Goal: Task Accomplishment & Management: Manage account settings

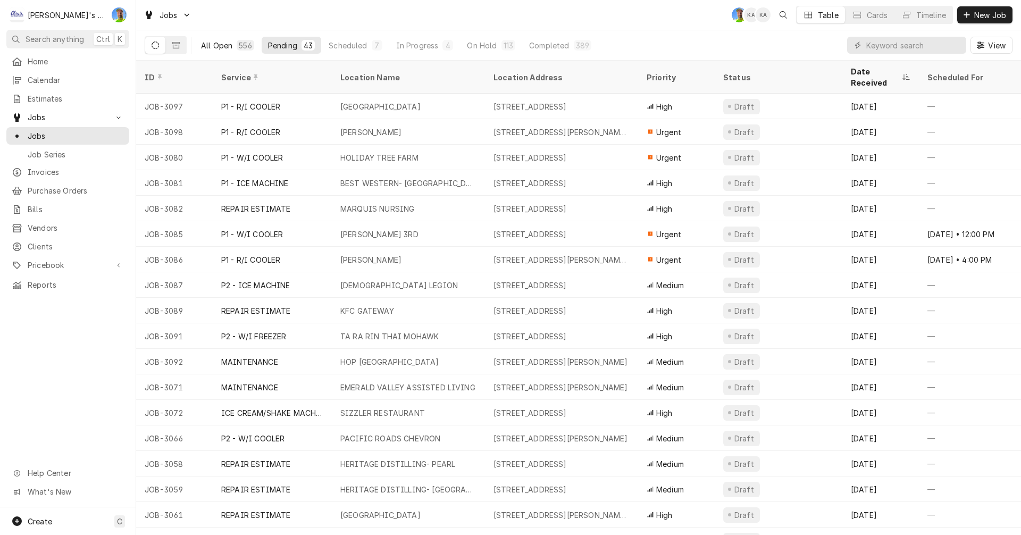
click at [223, 40] on div "All Open" at bounding box center [216, 45] width 31 height 11
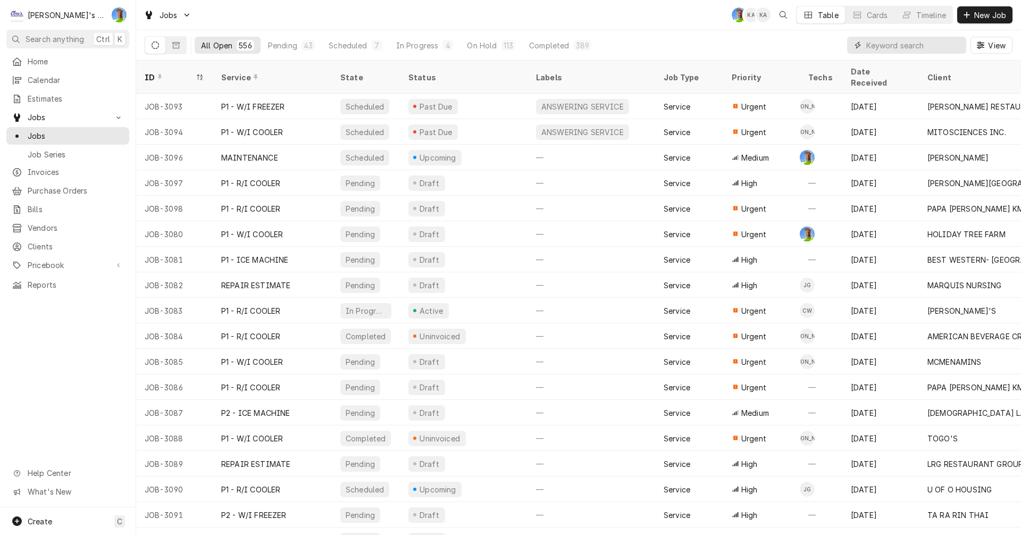
click at [876, 50] on input "Dynamic Content Wrapper" at bounding box center [913, 45] width 95 height 17
click at [891, 48] on input "Dynamic Content Wrapper" at bounding box center [913, 45] width 95 height 17
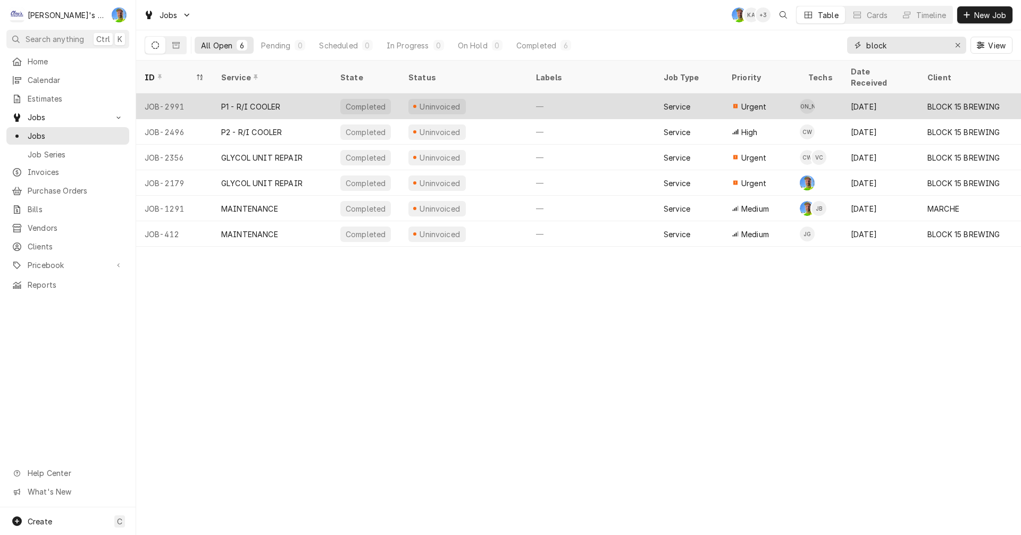
type input "block"
click at [292, 94] on div "P1 - R/I COOLER" at bounding box center [272, 107] width 119 height 26
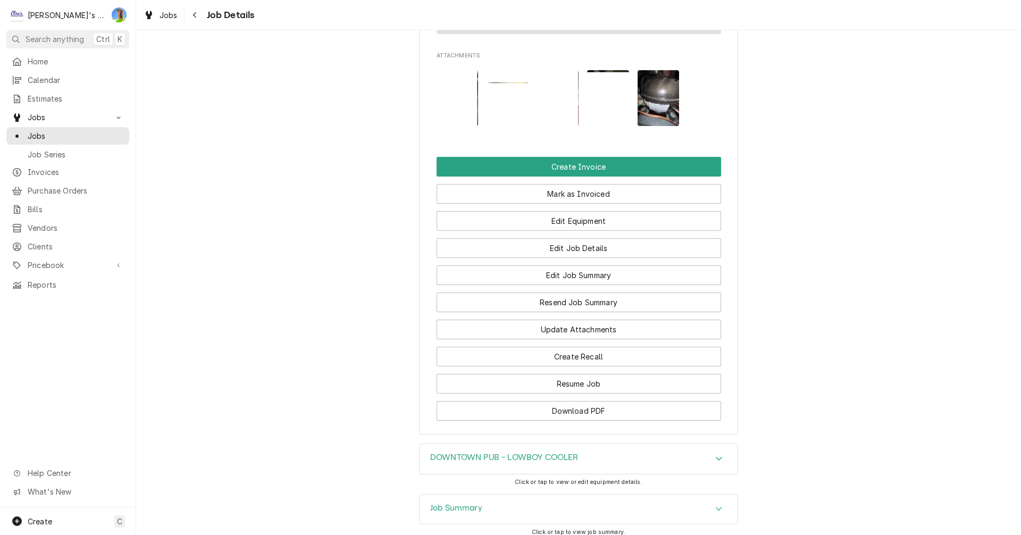
scroll to position [1285, 0]
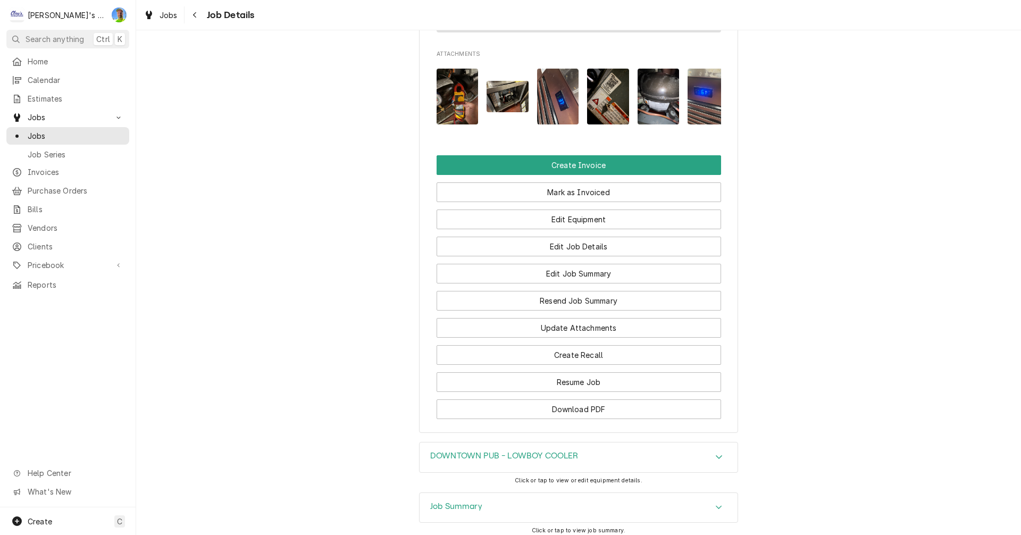
click at [718, 501] on div "Accordion Header" at bounding box center [719, 507] width 16 height 13
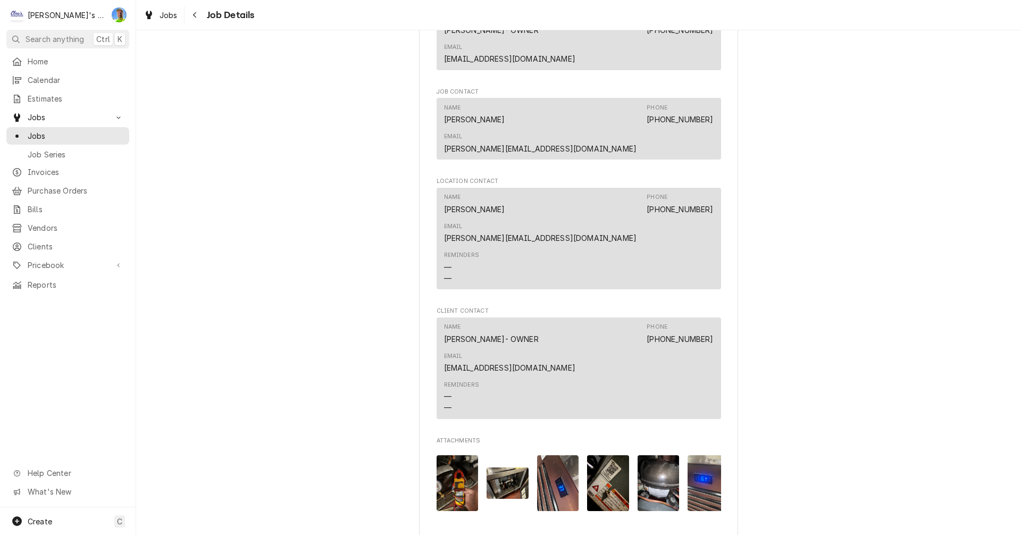
scroll to position [893, 0]
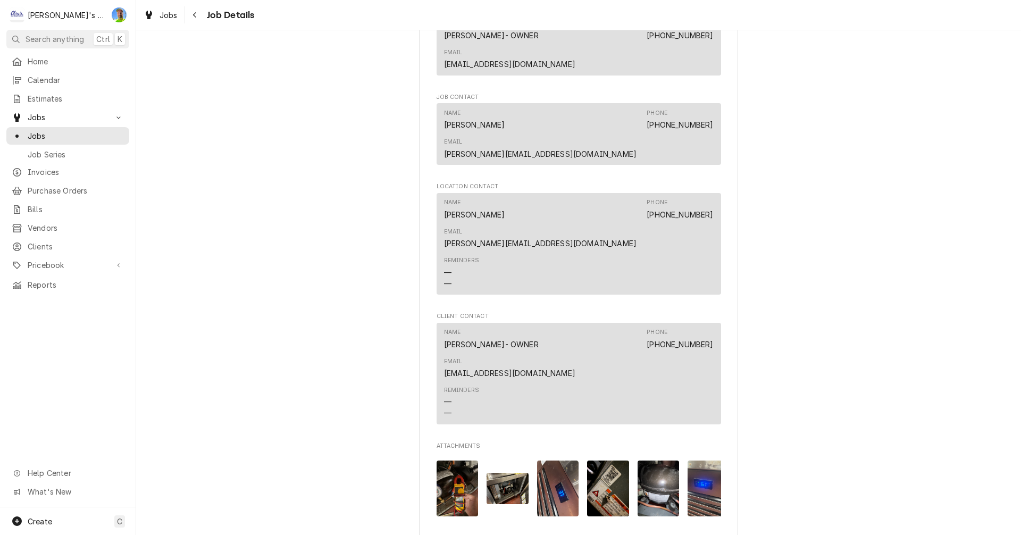
click at [652, 460] on img "Attachments" at bounding box center [658, 488] width 42 height 56
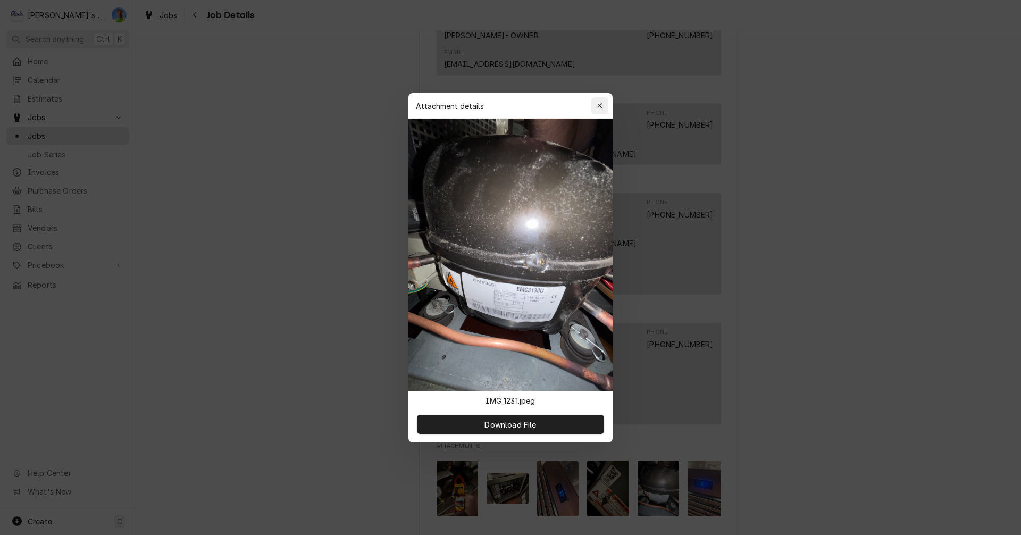
click at [601, 107] on icon "button" at bounding box center [599, 105] width 5 height 5
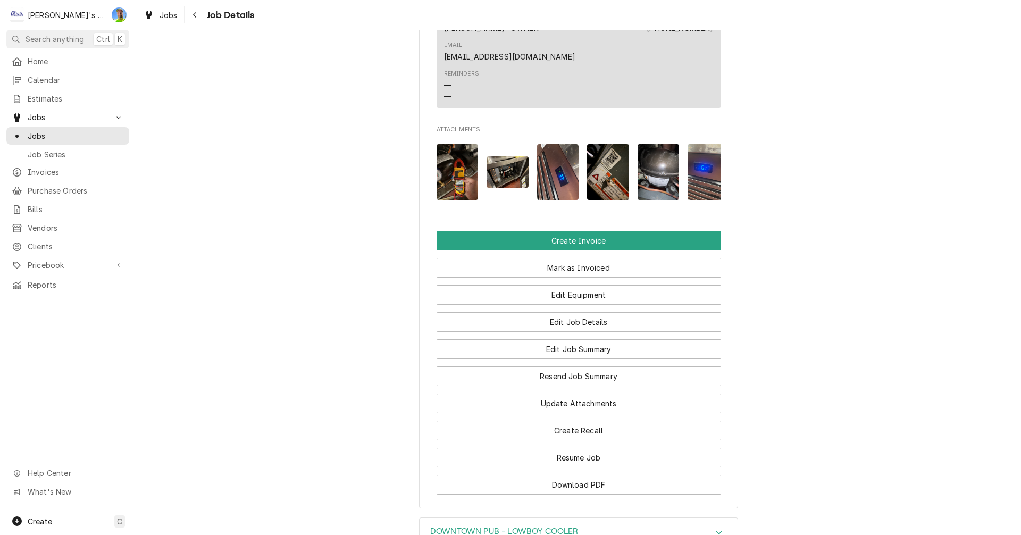
scroll to position [1266, 0]
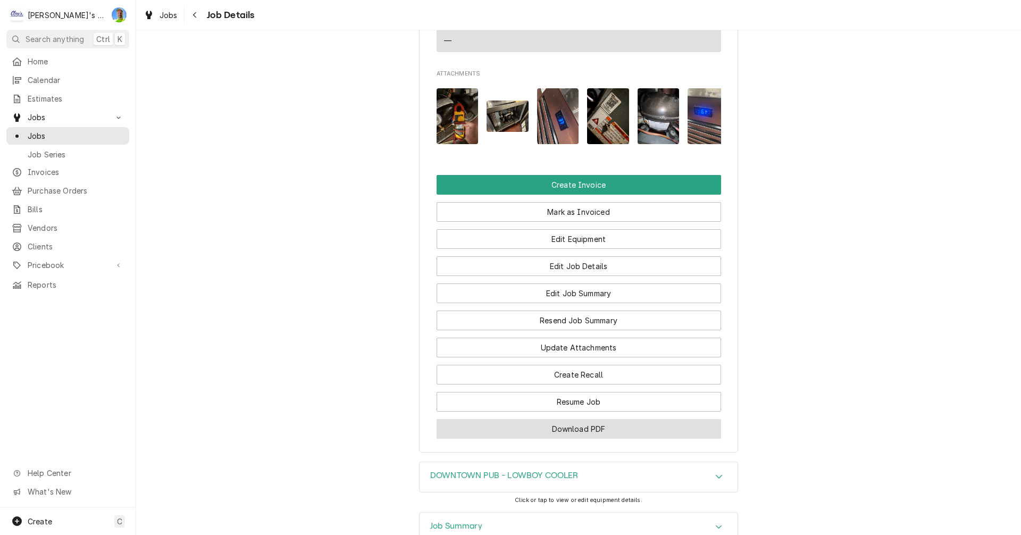
click at [651, 419] on button "Download PDF" at bounding box center [578, 429] width 284 height 20
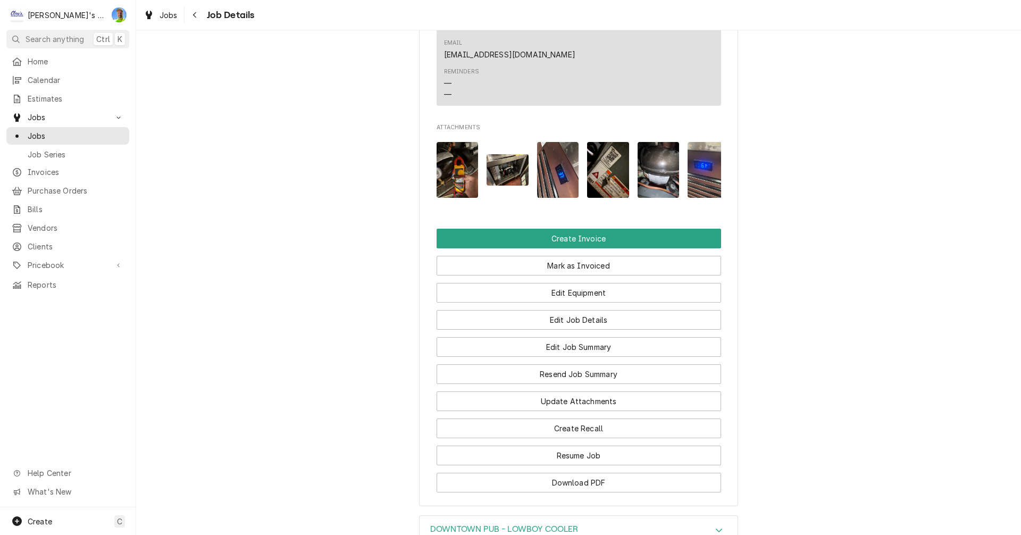
scroll to position [1212, 0]
click at [555, 309] on button "Edit Job Details" at bounding box center [578, 319] width 284 height 20
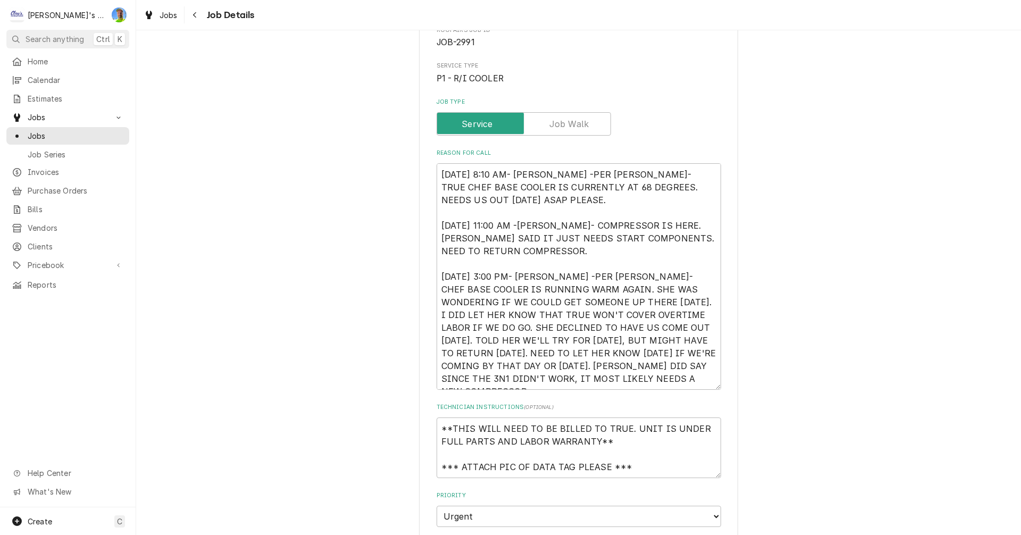
scroll to position [159, 0]
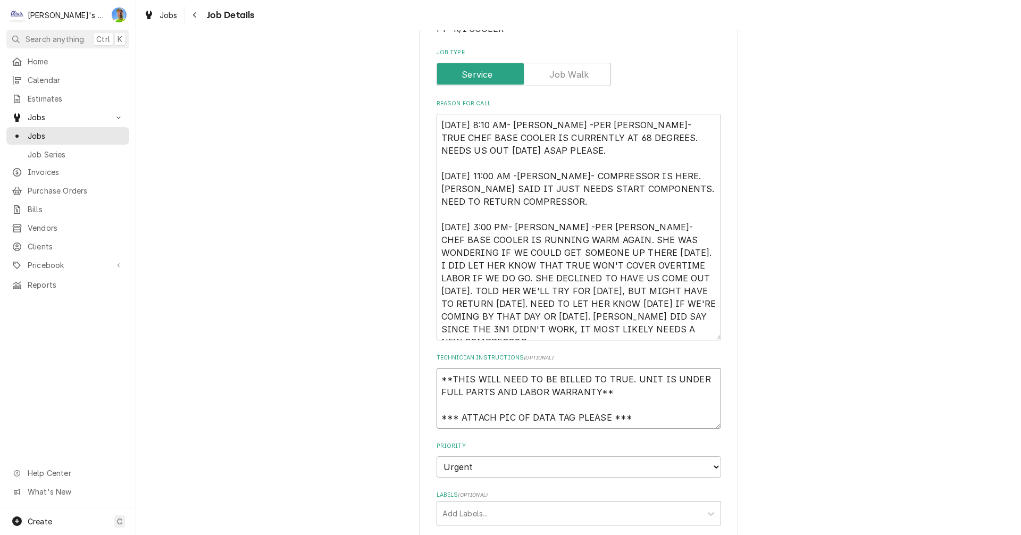
click at [436, 380] on textarea "**THIS WILL NEED TO BE BILLED TO TRUE. UNIT IS UNDER FULL PARTS AND LABOR WARRA…" at bounding box center [578, 398] width 284 height 61
type textarea "x"
type textarea "**THIS WILL NEED TO BE BILLED TO TRUE. UNIT IS UNDER FULL PARTS AND LABOR WARRA…"
type textarea "x"
type textarea "1 **THIS WILL NEED TO BE BILLED TO TRUE. UNIT IS UNDER FULL PARTS AND LABOR WAR…"
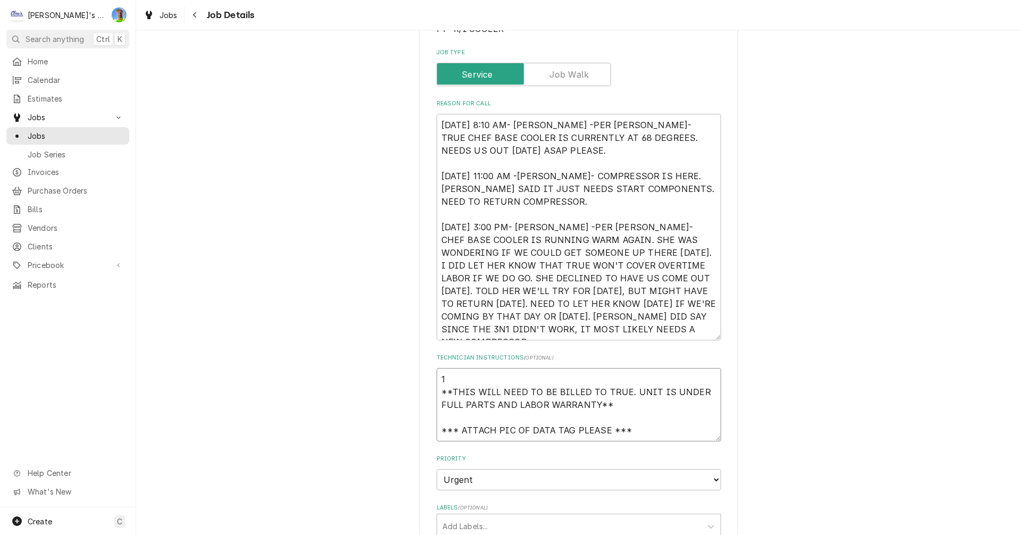
type textarea "x"
type textarea "10 **THIS WILL NEED TO BE BILLED TO TRUE. UNIT IS UNDER FULL PARTS AND LABOR WA…"
type textarea "x"
type textarea "10/ **THIS WILL NEED TO BE BILLED TO TRUE. UNIT IS UNDER FULL PARTS AND LABOR W…"
type textarea "x"
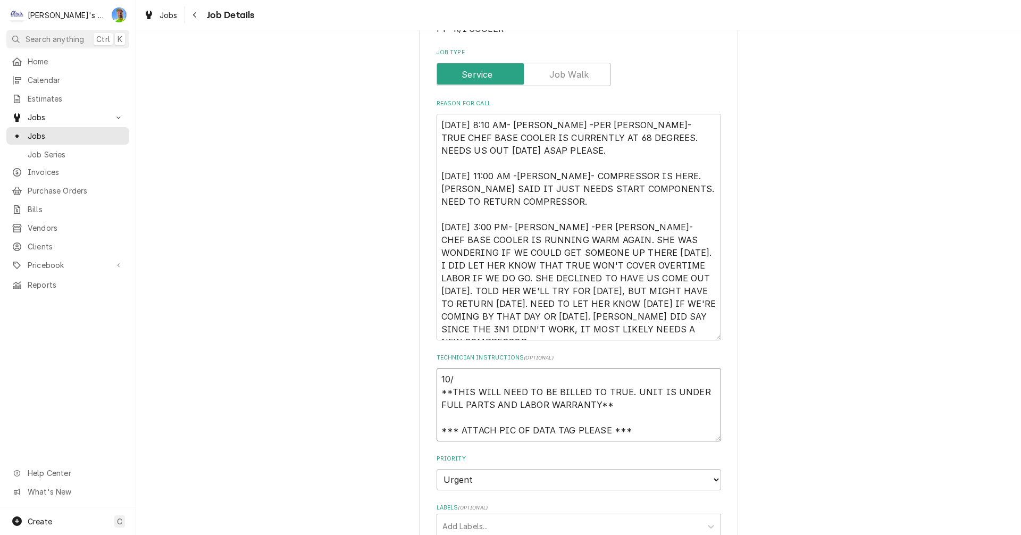
type textarea "10/3 **THIS WILL NEED TO BE BILLED TO TRUE. UNIT IS UNDER FULL PARTS AND LABOR …"
type textarea "x"
type textarea "10/3 **THIS WILL NEED TO BE BILLED TO TRUE. UNIT IS UNDER FULL PARTS AND LABOR …"
type textarea "x"
type textarea "10/3 G **THIS WILL NEED TO BE BILLED TO TRUE. UNIT IS UNDER FULL PARTS AND LABO…"
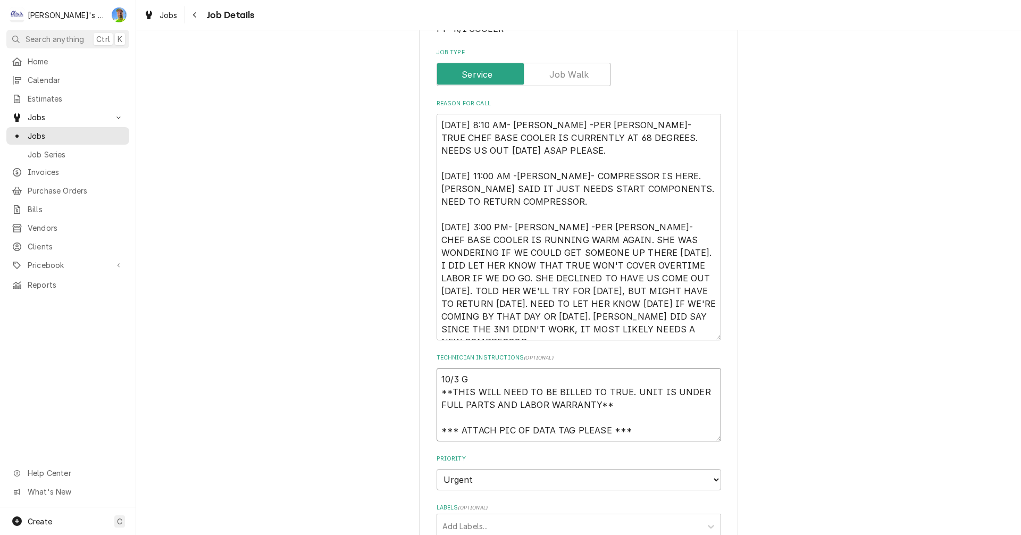
type textarea "x"
type textarea "10/3 GA **THIS WILL NEED TO BE BILLED TO TRUE. UNIT IS UNDER FULL PARTS AND LAB…"
type textarea "x"
type textarea "10/3 GA **THIS WILL NEED TO BE BILLED TO TRUE. UNIT IS UNDER FULL PARTS AND LAB…"
type textarea "x"
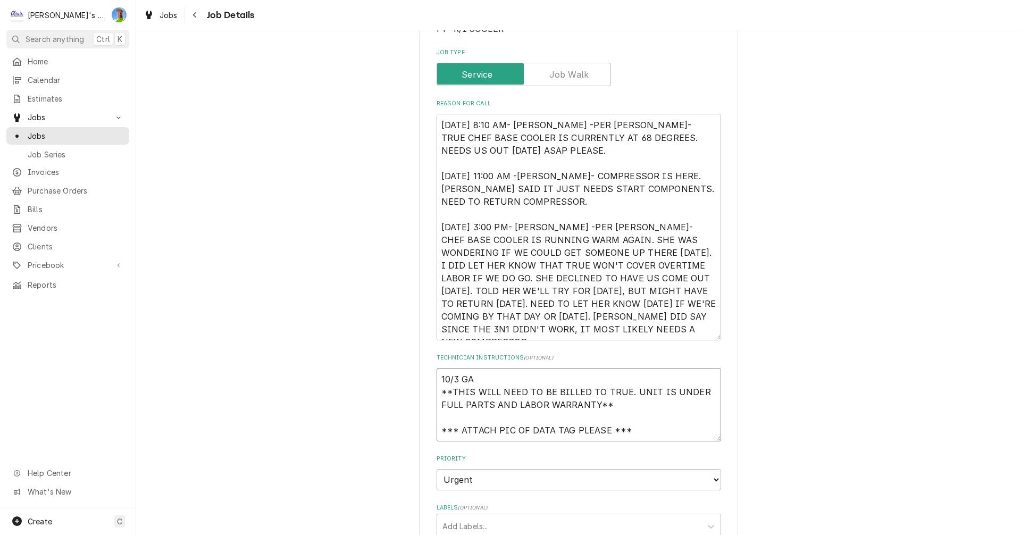
type textarea "10/3 GA - **THIS WILL NEED TO BE BILLED TO TRUE. UNIT IS UNDER FULL PARTS AND L…"
type textarea "x"
type textarea "10/3 GA - **THIS WILL NEED TO BE BILLED TO TRUE. UNIT IS UNDER FULL PARTS AND L…"
type textarea "x"
type textarea "10/3 GA - i **THIS WILL NEED TO BE BILLED TO TRUE. UNIT IS UNDER FULL PARTS AND…"
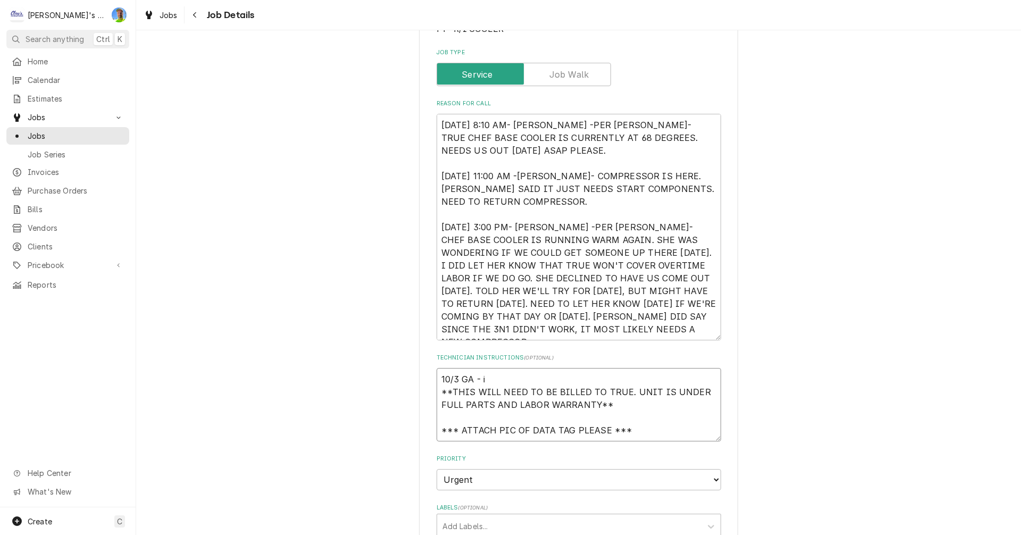
type textarea "x"
type textarea "10/3 GA - i **THIS WILL NEED TO BE BILLED TO TRUE. UNIT IS UNDER FULL PARTS AND…"
type textarea "x"
type textarea "10/3 GA - i **THIS WILL NEED TO BE BILLED TO TRUE. UNIT IS UNDER FULL PARTS AND…"
type textarea "x"
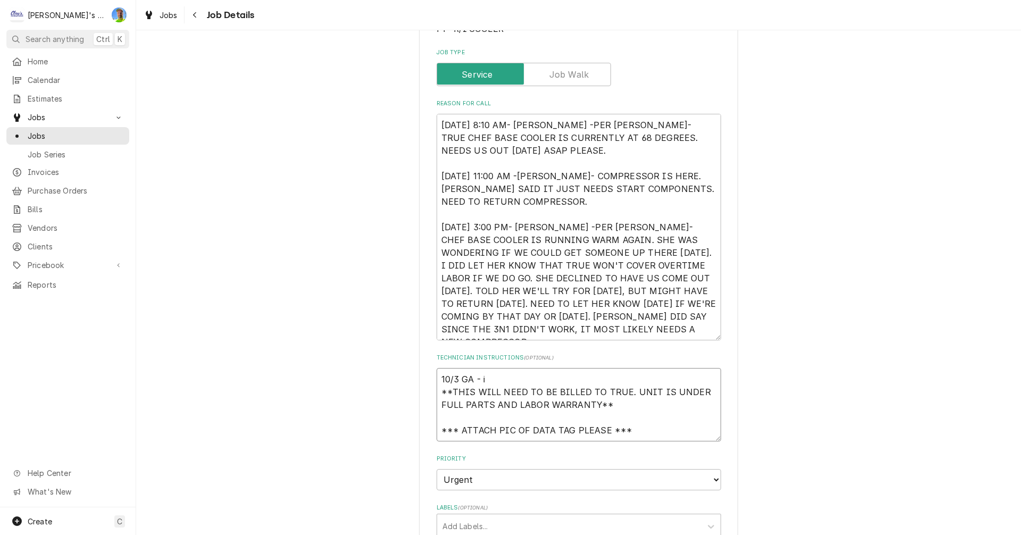
type textarea "10/3 GA - **THIS WILL NEED TO BE BILLED TO TRUE. UNIT IS UNDER FULL PARTS AND L…"
type textarea "x"
type textarea "10/3 GA - I **THIS WILL NEED TO BE BILLED TO TRUE. UNIT IS UNDER FULL PARTS AND…"
type textarea "x"
type textarea "10/3 GA - I **THIS WILL NEED TO BE BILLED TO TRUE. UNIT IS UNDER FULL PARTS AND…"
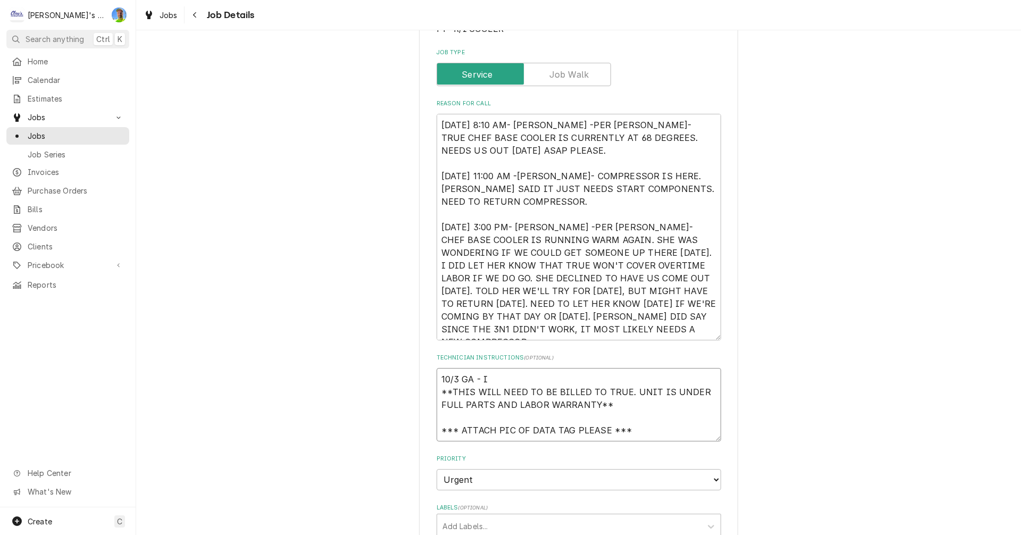
type textarea "x"
type textarea "10/3 GA - I A **THIS WILL NEED TO BE BILLED TO TRUE. UNIT IS UNDER FULL PARTS A…"
type textarea "x"
type textarea "10/3 GA - I AM **THIS WILL NEED TO BE BILLED TO TRUE. UNIT IS UNDER FULL PARTS …"
type textarea "x"
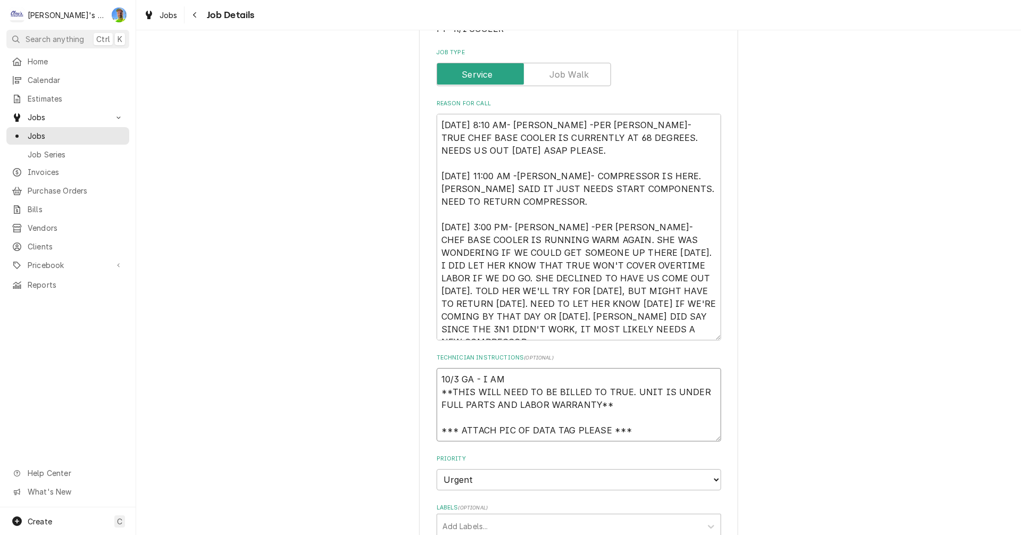
type textarea "10/3 GA - I AM **THIS WILL NEED TO BE BILLED TO TRUE. UNIT IS UNDER FULL PARTS …"
type textarea "x"
type textarea "10/3 GA - I AM T **THIS WILL NEED TO BE BILLED TO TRUE. UNIT IS UNDER FULL PART…"
type textarea "x"
type textarea "10/3 GA - I AM TR **THIS WILL NEED TO BE BILLED TO TRUE. UNIT IS UNDER FULL PAR…"
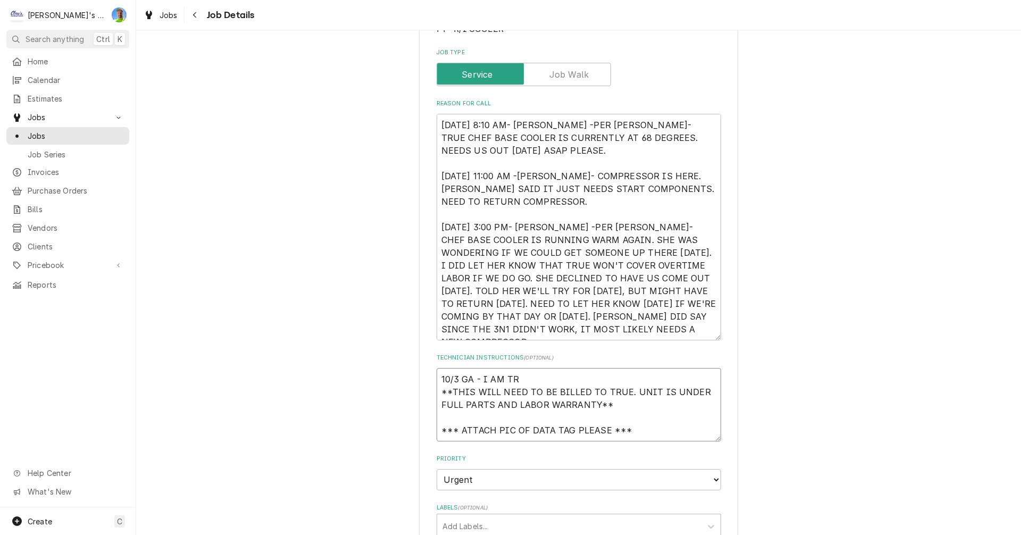
type textarea "x"
type textarea "10/3 GA - I AM TRY **THIS WILL NEED TO BE BILLED TO TRUE. UNIT IS UNDER FULL PA…"
type textarea "x"
type textarea "10/3 GA - I AM TRYI **THIS WILL NEED TO BE BILLED TO TRUE. UNIT IS UNDER FULL P…"
type textarea "x"
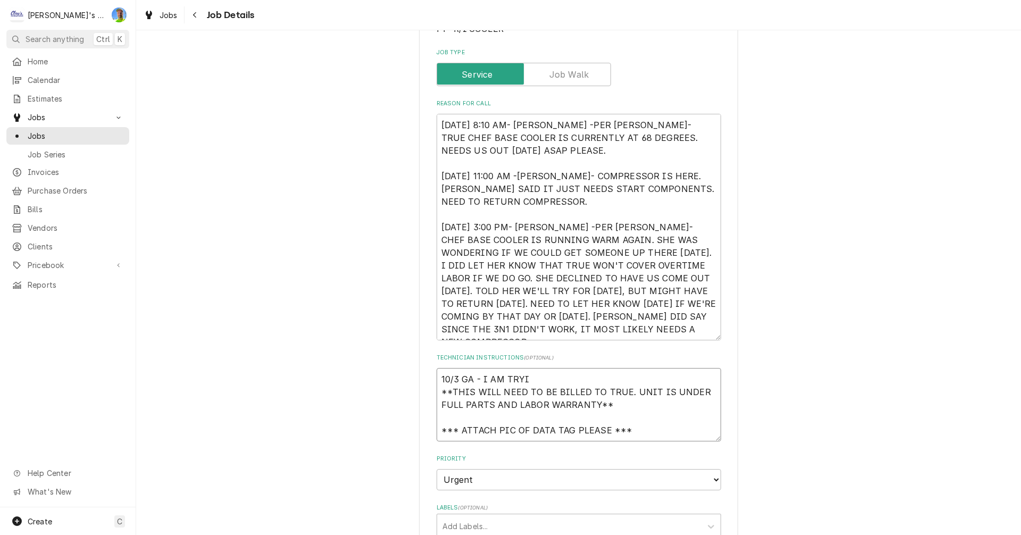
type textarea "10/3 GA - I AM TRYIN **THIS WILL NEED TO BE BILLED TO TRUE. UNIT IS UNDER FULL …"
type textarea "x"
type textarea "10/3 GA - I AM TRYING **THIS WILL NEED TO BE BILLED TO TRUE. UNIT IS UNDER FULL…"
type textarea "x"
type textarea "10/3 GA - I AM TRYING **THIS WILL NEED TO BE BILLED TO TRUE. UNIT IS UNDER FULL…"
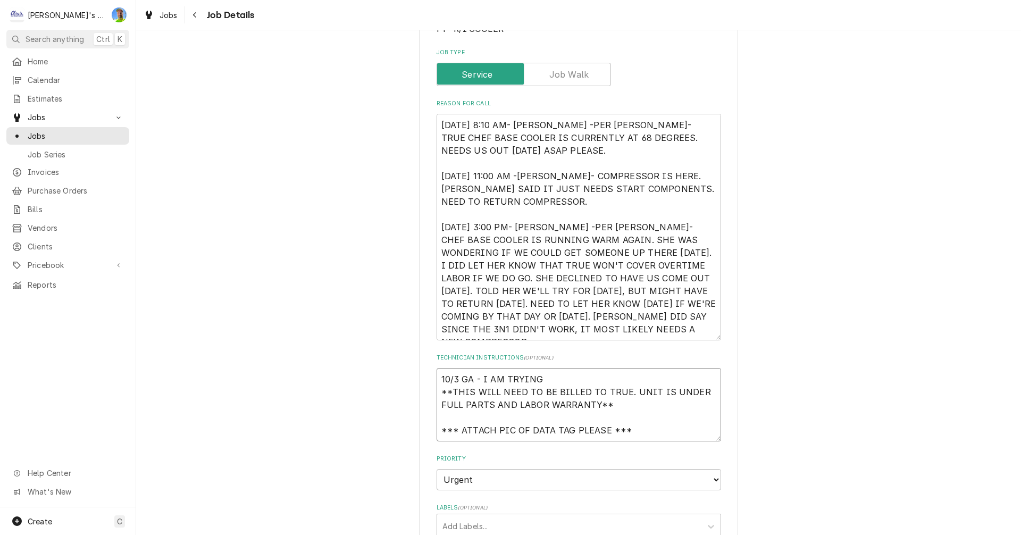
type textarea "x"
type textarea "10/3 GA - I AM TRYING T **THIS WILL NEED TO BE BILLED TO TRUE. UNIT IS UNDER FU…"
type textarea "x"
type textarea "10/3 GA - I AM TRYING TO **THIS WILL NEED TO BE BILLED TO TRUE. UNIT IS UNDER F…"
type textarea "x"
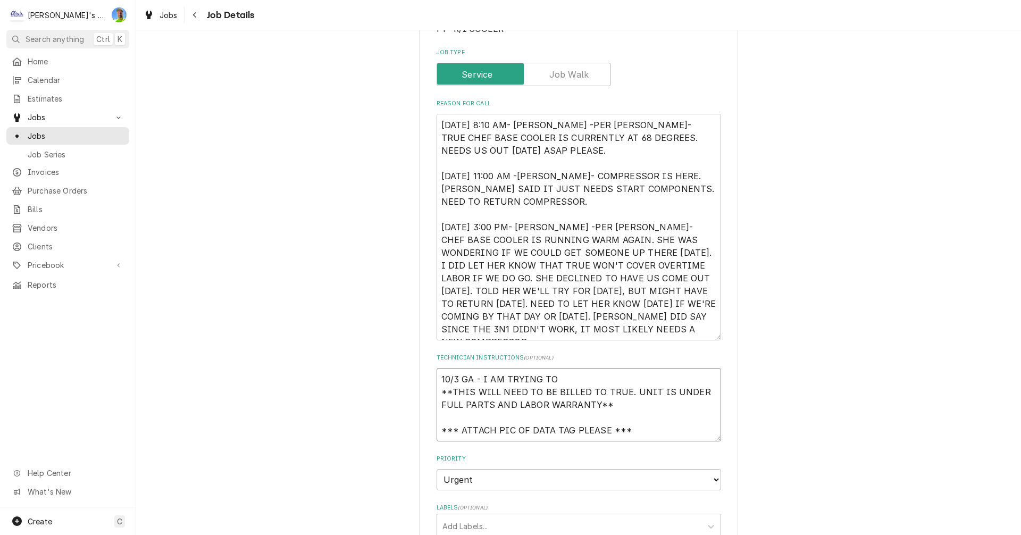
type textarea "10/3 GA - I AM TRYING TO **THIS WILL NEED TO BE BILLED TO TRUE. UNIT IS UNDER F…"
type textarea "x"
type textarea "10/3 GA - I AM TRYING TO F **THIS WILL NEED TO BE BILLED TO TRUE. UNIT IS UNDER…"
type textarea "x"
type textarea "10/3 GA - I AM TRYING TO FI **THIS WILL NEED TO BE BILLED TO TRUE. UNIT IS UNDE…"
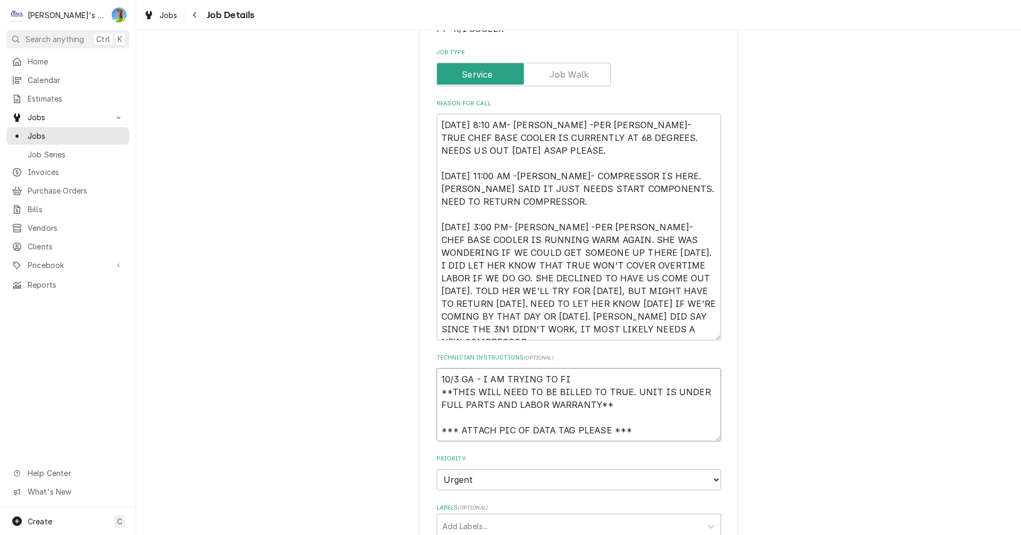
type textarea "x"
type textarea "10/3 GA - I AM TRYING TO FIG **THIS WILL NEED TO BE BILLED TO TRUE. UNIT IS UND…"
type textarea "x"
type textarea "10/3 GA - I AM TRYING TO FIGU **THIS WILL NEED TO BE BILLED TO TRUE. UNIT IS UN…"
type textarea "x"
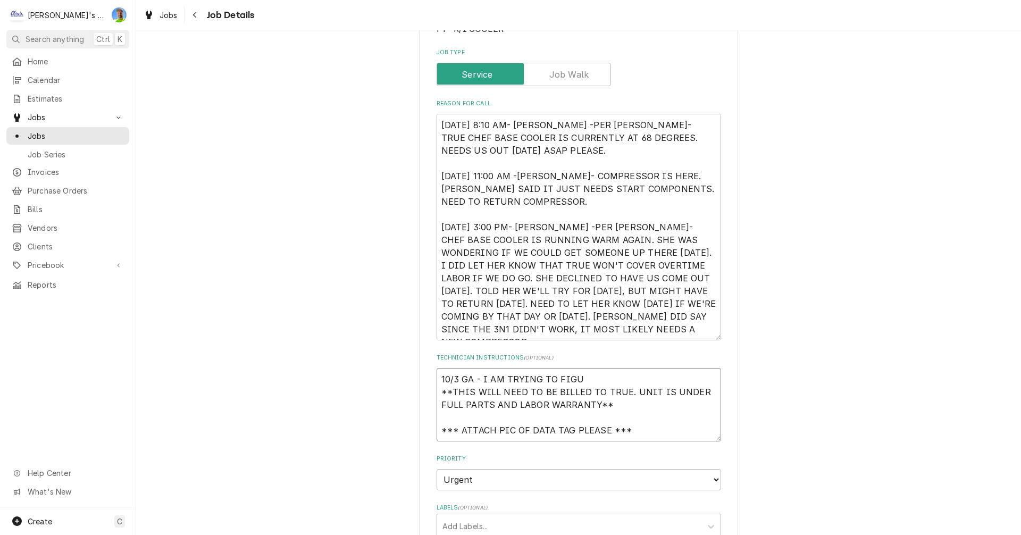
type textarea "10/3 GA - I AM TRYING TO FIGUR **THIS WILL NEED TO BE BILLED TO TRUE. UNIT IS U…"
type textarea "x"
type textarea "10/3 GA - I AM TRYING TO FIGURE **THIS WILL NEED TO BE BILLED TO TRUE. UNIT IS …"
type textarea "x"
type textarea "10/3 GA - I AM TRYING TO FIGURE **THIS WILL NEED TO BE BILLED TO TRUE. UNIT IS …"
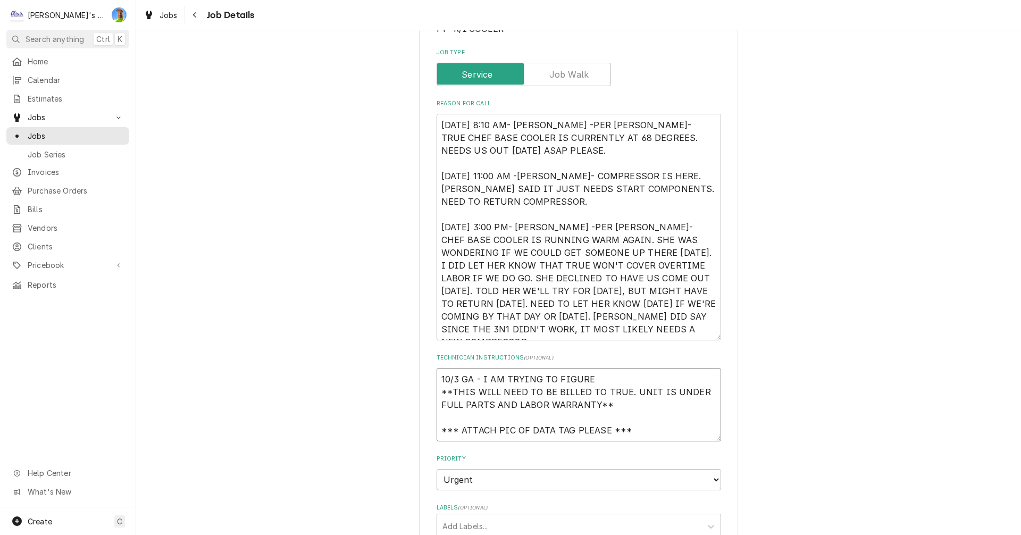
type textarea "x"
type textarea "10/3 GA - I AM TRYING TO FIGURE O **THIS WILL NEED TO BE BILLED TO TRUE. UNIT I…"
type textarea "x"
type textarea "10/3 GA - I AM TRYING TO FIGURE OU **THIS WILL NEED TO BE BILLED TO TRUE. UNIT …"
type textarea "x"
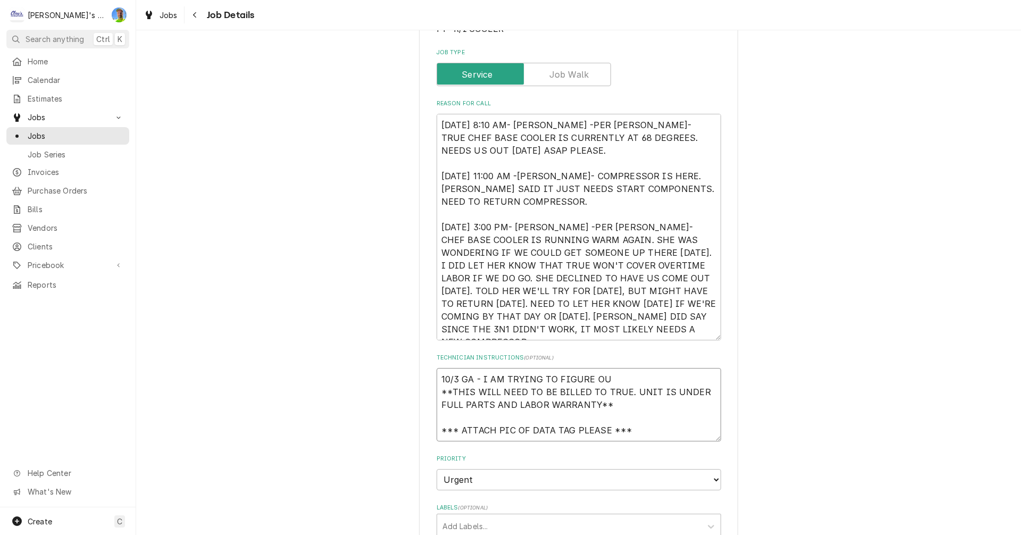
type textarea "10/3 GA - I AM TRYING TO FIGURE OUT **THIS WILL NEED TO BE BILLED TO TRUE. UNIT…"
type textarea "x"
type textarea "10/3 GA - I AM TRYING TO FIGURE OUT **THIS WILL NEED TO BE BILLED TO TRUE. UNIT…"
type textarea "x"
type textarea "10/3 GA - I AM TRYING TO FIGURE OUT W **THIS WILL NEED TO BE BILLED TO TRUE. UN…"
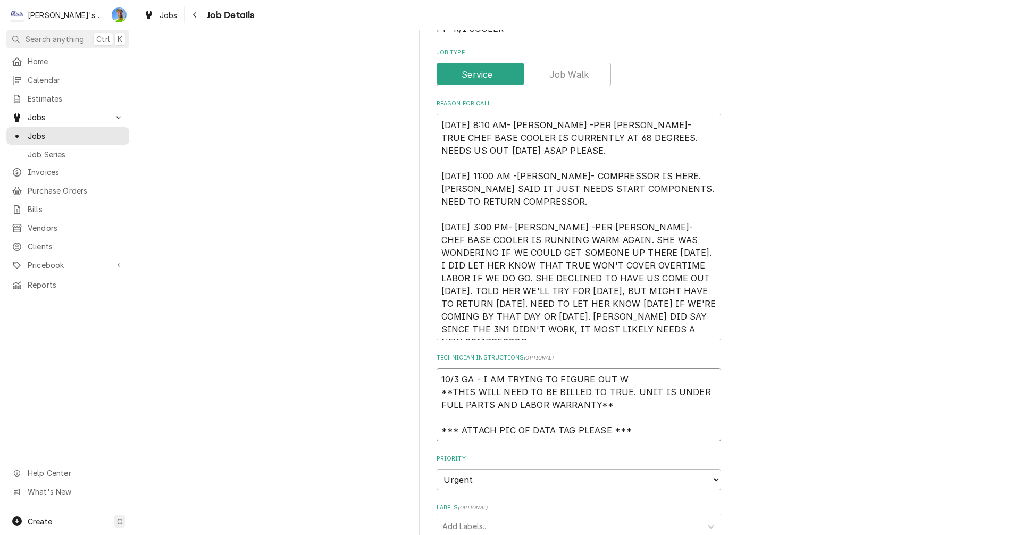
type textarea "x"
type textarea "10/3 GA - I AM TRYING TO FIGURE OUT WH **THIS WILL NEED TO BE BILLED TO TRUE. U…"
type textarea "x"
type textarea "10/3 GA - I AM TRYING TO FIGURE OUT WHA **THIS WILL NEED TO BE BILLED TO TRUE. …"
type textarea "x"
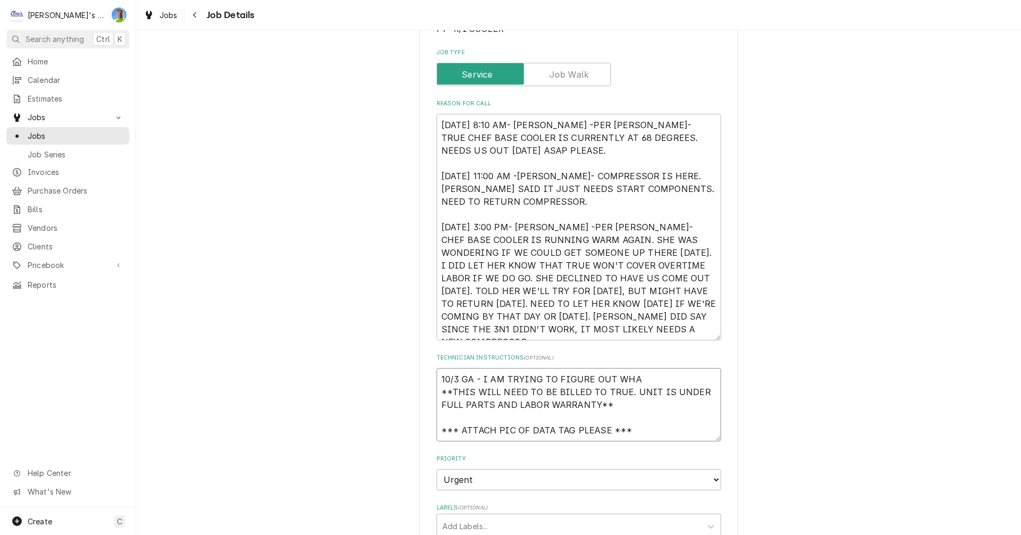
type textarea "10/3 GA - I AM TRYING TO FIGURE OUT WHAT **THIS WILL NEED TO BE BILLED TO TRUE.…"
type textarea "x"
type textarea "10/3 GA - I AM TRYING TO FIGURE OUT WHAT **THIS WILL NEED TO BE BILLED TO TRUE.…"
type textarea "x"
type textarea "10/3 GA - I AM TRYING TO FIGURE OUT WHAT T **THIS WILL NEED TO BE BILLED TO TRU…"
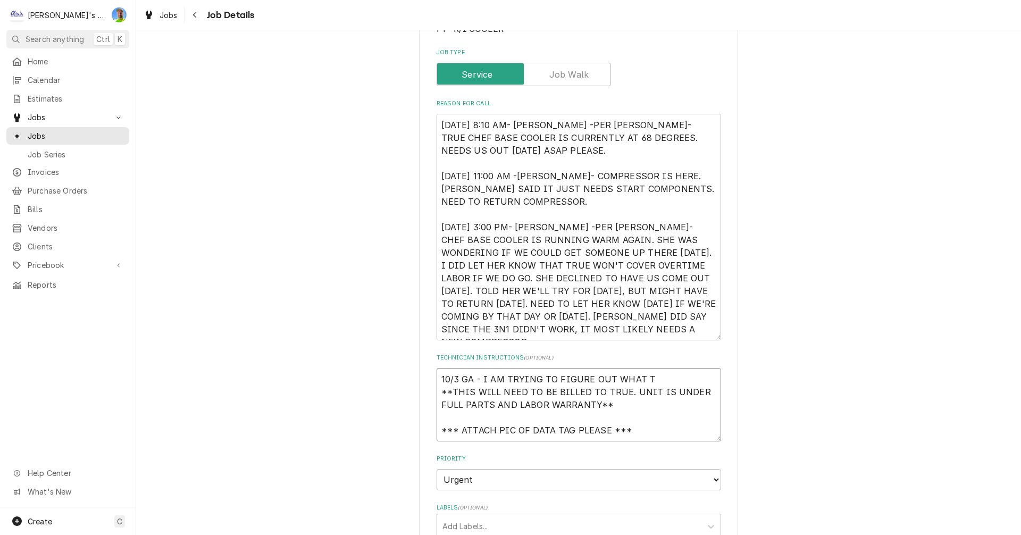
type textarea "x"
type textarea "10/3 GA - I AM TRYING TO FIGURE OUT WHAT TO **THIS WILL NEED TO BE BILLED TO TR…"
type textarea "x"
type textarea "10/3 GA - I AM TRYING TO FIGURE OUT WHAT TO **THIS WILL NEED TO BE BILLED TO TR…"
type textarea "x"
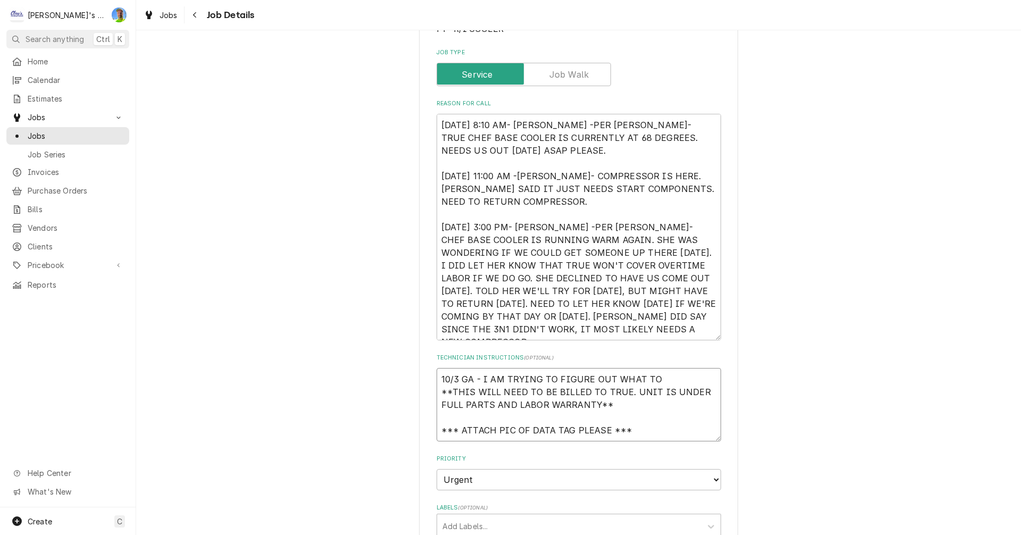
type textarea "10/3 GA - I AM TRYING TO FIGURE OUT WHAT TO D **THIS WILL NEED TO BE BILLED TO …"
type textarea "x"
type textarea "10/3 GA - I AM TRYING TO FIGURE OUT WHAT TO DO **THIS WILL NEED TO BE BILLED TO…"
type textarea "x"
type textarea "10/3 GA - I AM TRYING TO FIGURE OUT WHAT TO DO **THIS WILL NEED TO BE BILLED TO…"
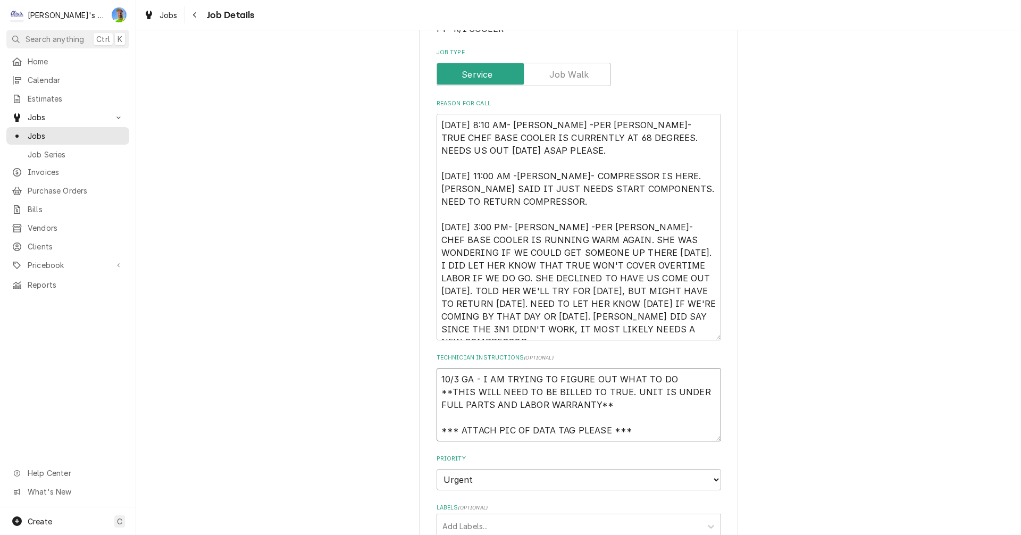
type textarea "x"
type textarea "10/3 GA - I AM TRYING TO FIGURE OUT WHAT TO DO W **THIS WILL NEED TO BE BILLED …"
type textarea "x"
type textarea "10/3 GA - I AM TRYING TO FIGURE OUT WHAT TO DO WI **THIS WILL NEED TO BE BILLED…"
type textarea "x"
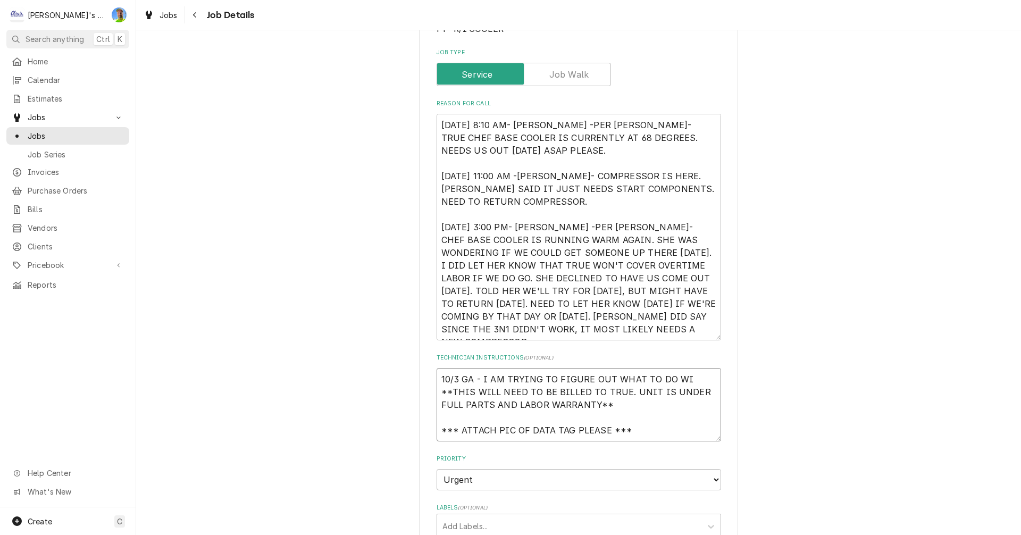
type textarea "10/3 GA - I AM TRYING TO FIGURE OUT WHAT TO DO WIT **THIS WILL NEED TO BE BILLE…"
type textarea "x"
type textarea "10/3 GA - I AM TRYING TO FIGURE OUT WHAT TO DO WITH **THIS WILL NEED TO BE BILL…"
type textarea "x"
type textarea "10/3 GA - I AM TRYING TO FIGURE OUT WHAT TO DO WITH **THIS WILL NEED TO BE BILL…"
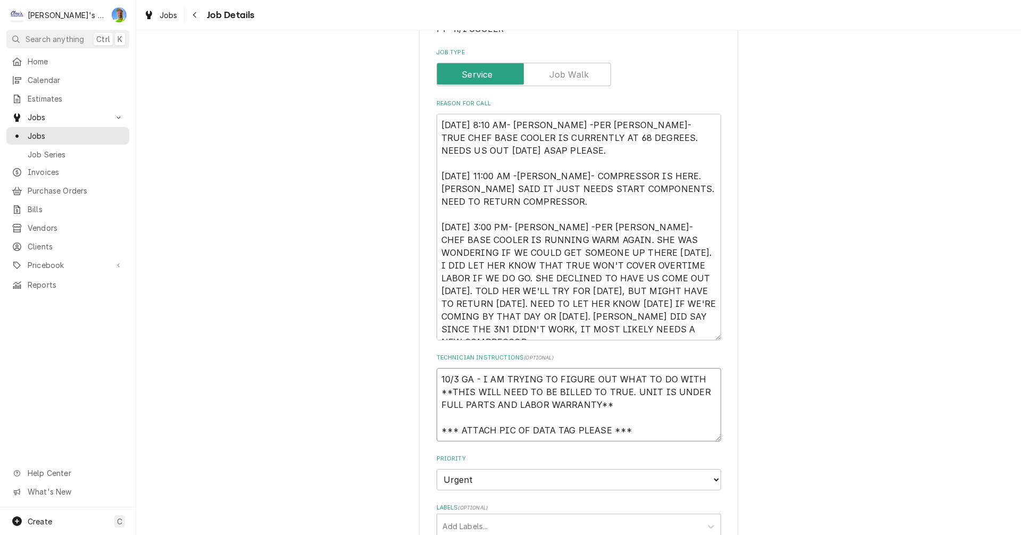
type textarea "x"
type textarea "10/3 GA - I AM TRYING TO FIGURE OUT WHAT TO DO WITH T **THIS WILL NEED TO BE BI…"
type textarea "x"
type textarea "10/3 GA - I AM TRYING TO FIGURE OUT WHAT TO DO WITH TH **THIS WILL NEED TO BE B…"
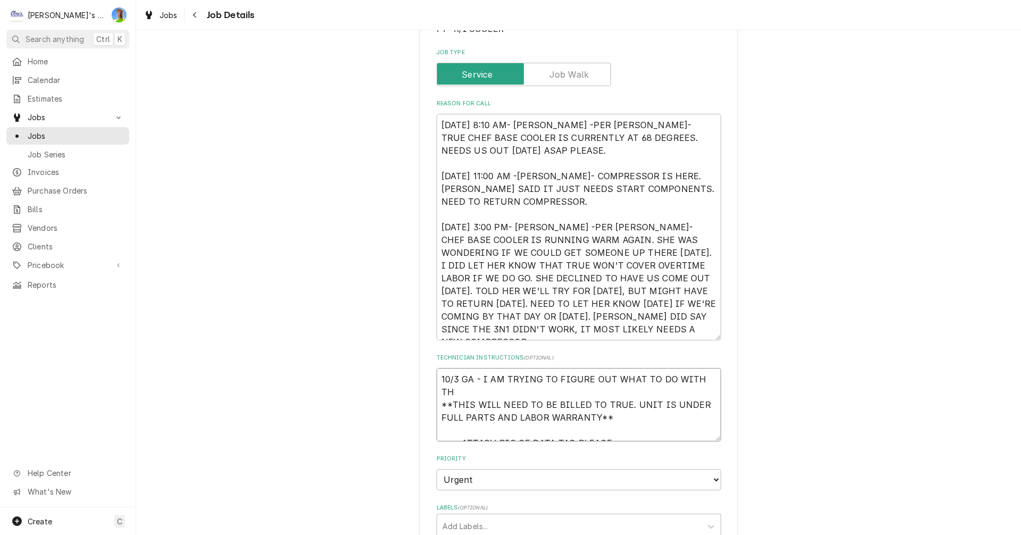
type textarea "x"
type textarea "10/3 GA - I AM TRYING TO FIGURE OUT WHAT TO DO WITH THE **THIS WILL NEED TO BE …"
type textarea "x"
type textarea "10/3 GA - I AM TRYING TO FIGURE OUT WHAT TO DO WITH THE **THIS WILL NEED TO BE …"
type textarea "x"
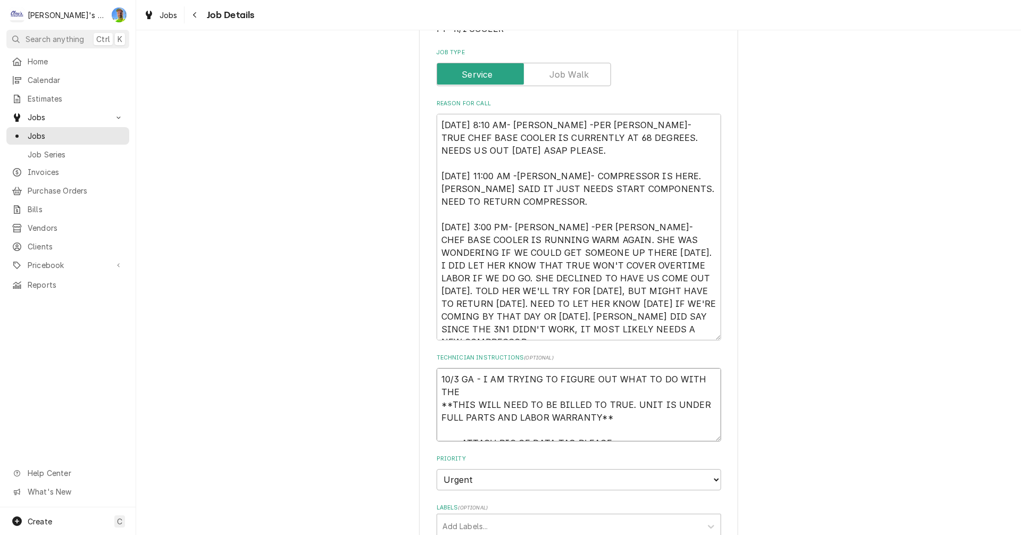
type textarea "10/3 GA - I AM TRYING TO FIGURE OUT WHAT TO DO WITH THE S **THIS WILL NEED TO B…"
type textarea "x"
type textarea "10/3 GA - I AM TRYING TO FIGURE OUT WHAT TO DO WITH THE ST **THIS WILL NEED TO …"
type textarea "x"
type textarea "10/3 GA - I AM TRYING TO FIGURE OUT WHAT TO DO WITH THE STA **THIS WILL NEED TO…"
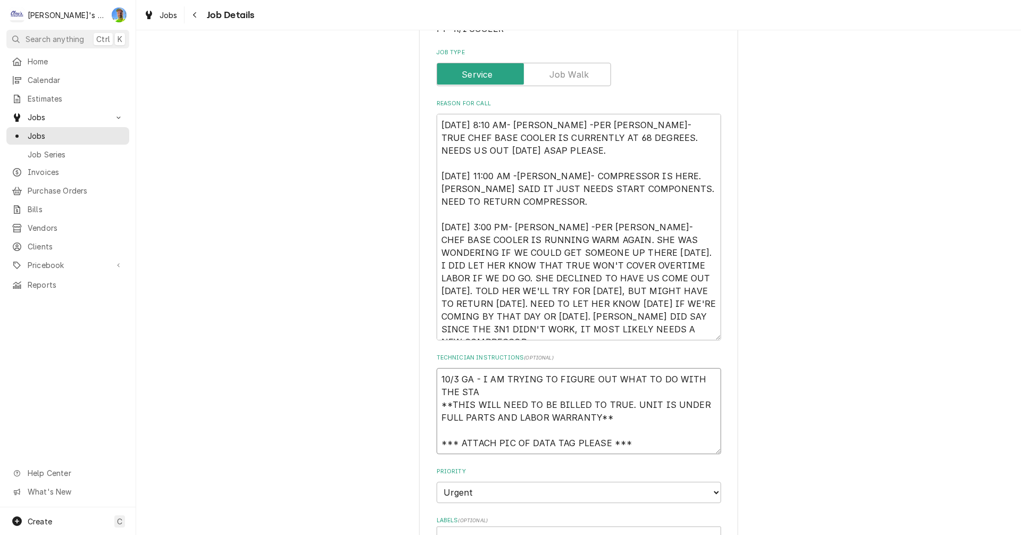
type textarea "x"
type textarea "10/3 GA - I AM TRYING TO FIGURE OUT WHAT TO DO WITH THE STAR **THIS WILL NEED T…"
type textarea "x"
type textarea "10/3 GA - I AM TRYING TO FIGURE OUT WHAT TO DO WITH THE START **THIS WILL NEED …"
type textarea "x"
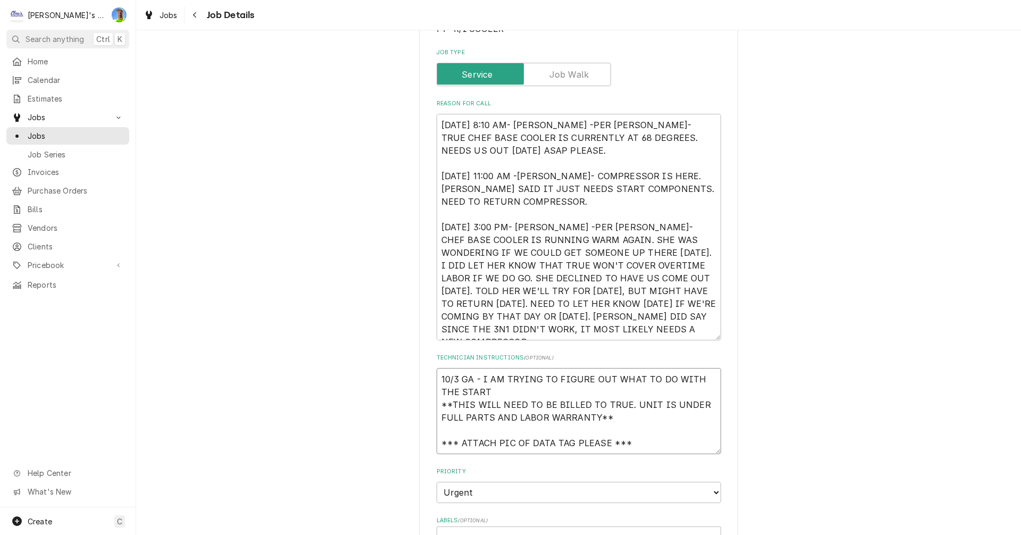
type textarea "10/3 GA - I AM TRYING TO FIGURE OUT WHAT TO DO WITH THE START **THIS WILL NEED …"
type textarea "x"
type textarea "10/3 GA - I AM TRYING TO FIGURE OUT WHAT TO DO WITH THE START C **THIS WILL NEE…"
type textarea "x"
type textarea "10/3 GA - I AM TRYING TO FIGURE OUT WHAT TO DO WITH THE START CO **THIS WILL NE…"
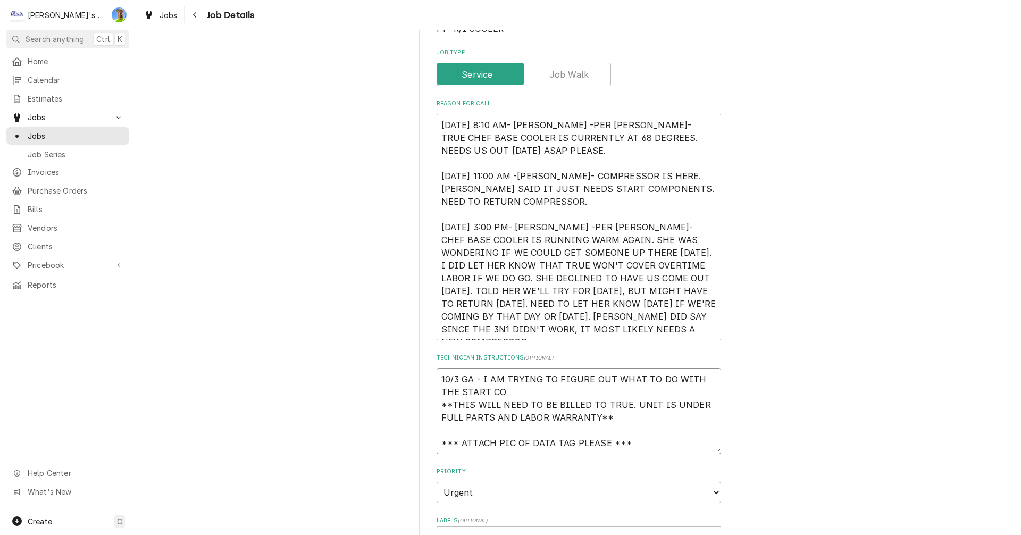
type textarea "x"
type textarea "10/3 GA - I AM TRYING TO FIGURE OUT WHAT TO DO WITH THE START COM **THIS WILL N…"
type textarea "x"
type textarea "10/3 GA - I AM TRYING TO FIGURE OUT WHAT TO DO WITH THE START COMP **THIS WILL …"
type textarea "x"
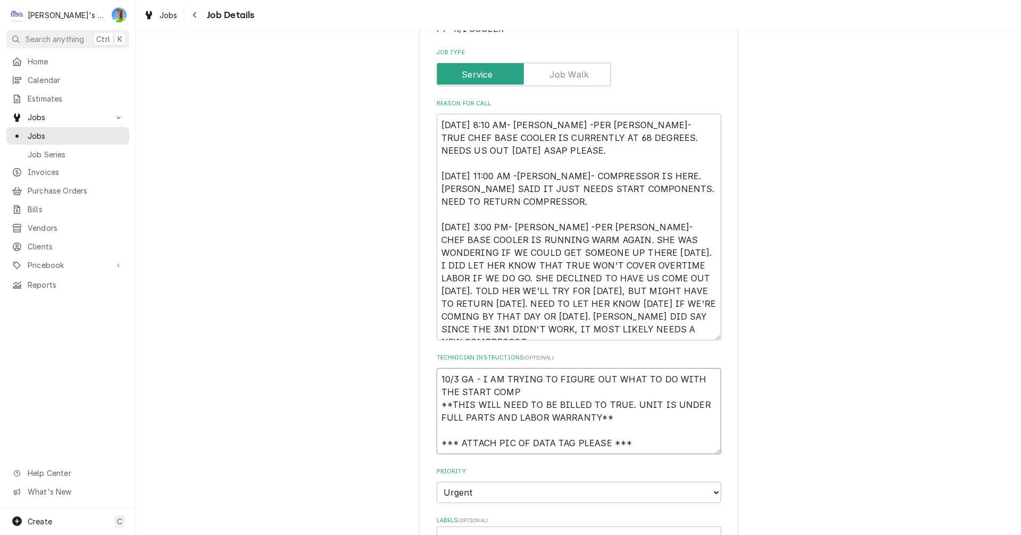
type textarea "10/3 GA - I AM TRYING TO FIGURE OUT WHAT TO DO WITH THE START COMPO **THIS WILL…"
type textarea "x"
type textarea "10/3 GA - I AM TRYING TO FIGURE OUT WHAT TO DO WITH THE START COMPON **THIS WIL…"
type textarea "x"
type textarea "10/3 GA - I AM TRYING TO FIGURE OUT WHAT TO DO WITH THE START COMPONE **THIS WI…"
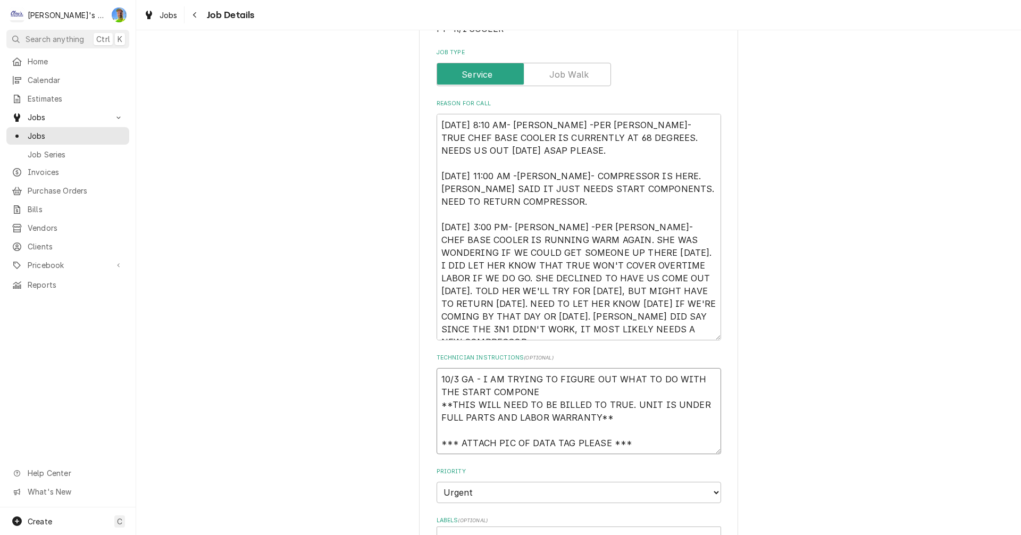
type textarea "x"
type textarea "10/3 GA - I AM TRYING TO FIGURE OUT WHAT TO DO WITH THE START COMPONEN **THIS W…"
type textarea "x"
type textarea "10/3 GA - I AM TRYING TO FIGURE OUT WHAT TO DO WITH THE START COMPONENT **THIS …"
type textarea "x"
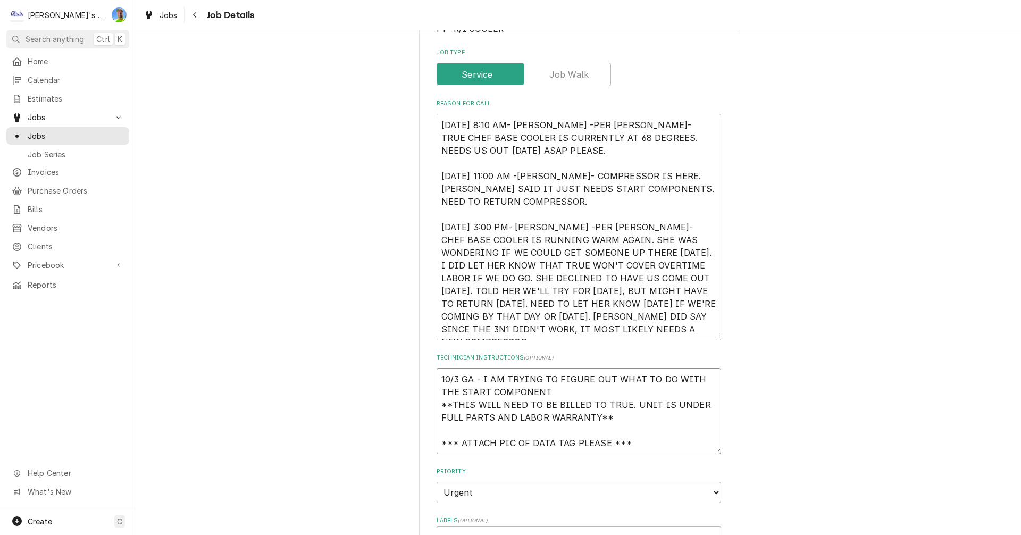
type textarea "10/3 GA - I AM TRYING TO FIGURE OUT WHAT TO DO WITH THE START COMPONENTS **THIS…"
type textarea "x"
type textarea "10/3 GA - I AM TRYING TO FIGURE OUT WHAT TO DO WITH THE START COMPONENTS **THIS…"
type textarea "x"
type textarea "10/3 GA - I AM TRYING TO FIGURE OUT WHAT TO DO WITH THE START COMPONENTS T **TH…"
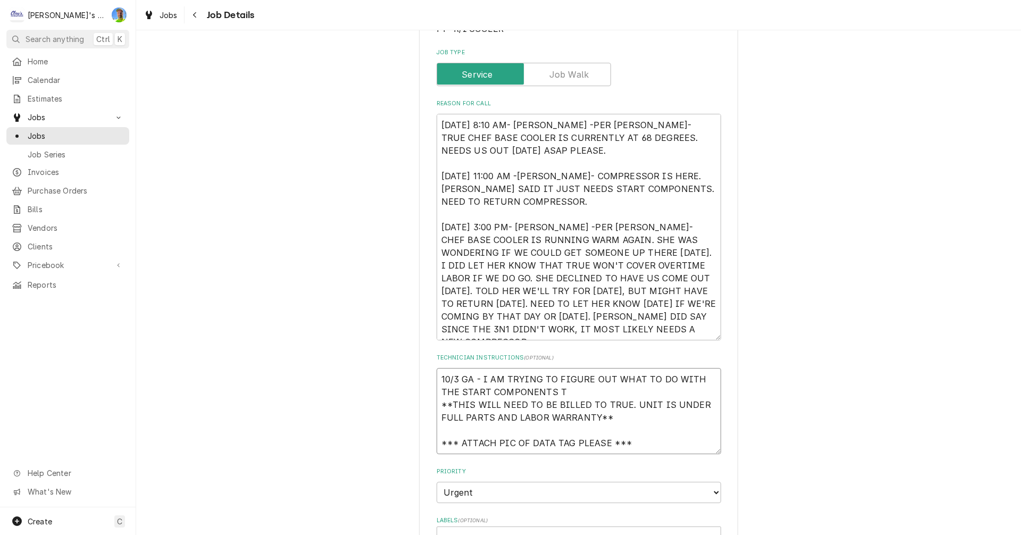
type textarea "x"
type textarea "10/3 GA - I AM TRYING TO FIGURE OUT WHAT TO DO WITH THE START COMPONENTS TH **T…"
type textarea "x"
type textarea "10/3 GA - I AM TRYING TO FIGURE OUT WHAT TO DO WITH THE START COMPONENTS THA **…"
type textarea "x"
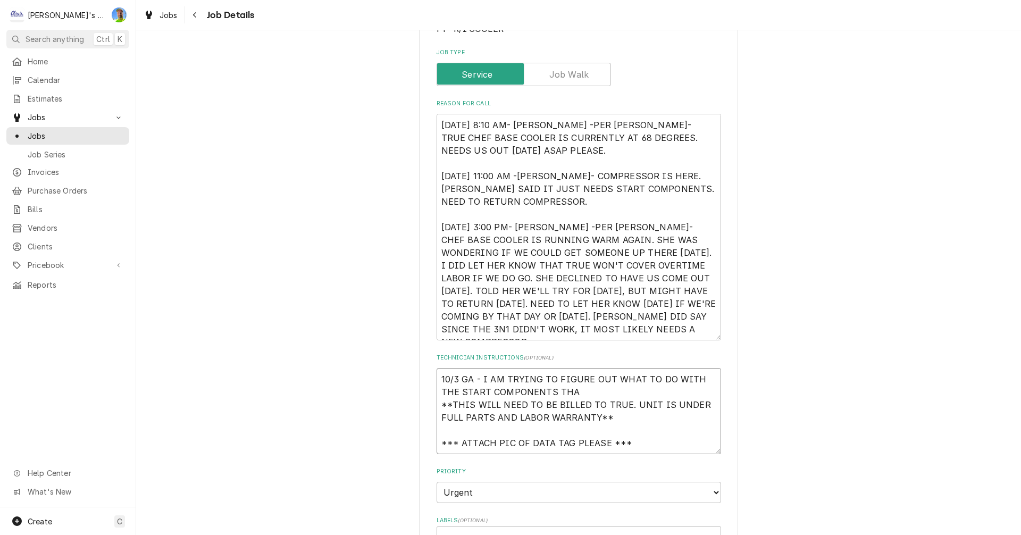
type textarea "10/3 GA - I AM TRYING TO FIGURE OUT WHAT TO DO WITH THE START COMPONENTS THAT *…"
type textarea "x"
type textarea "10/3 GA - I AM TRYING TO FIGURE OUT WHAT TO DO WITH THE START COMPONENTS THAT *…"
type textarea "x"
type textarea "10/3 GA - I AM TRYING TO FIGURE OUT WHAT TO DO WITH THE START COMPONENTS THAT W…"
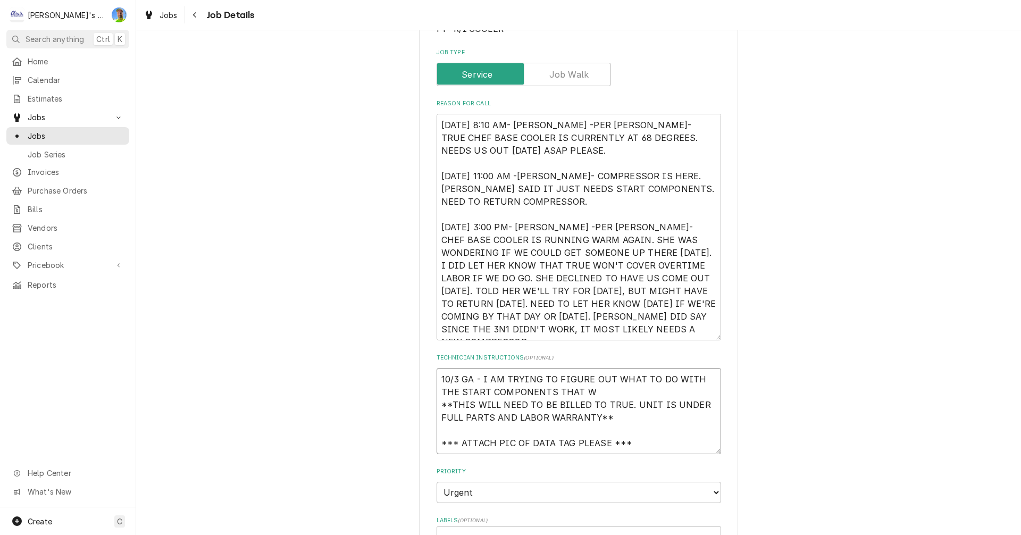
type textarea "x"
type textarea "10/3 GA - I AM TRYING TO FIGURE OUT WHAT TO DO WITH THE START COMPONENTS THAT W…"
type textarea "x"
type textarea "10/3 GA - I AM TRYING TO FIGURE OUT WHAT TO DO WITH THE START COMPONENTS THAT W…"
type textarea "x"
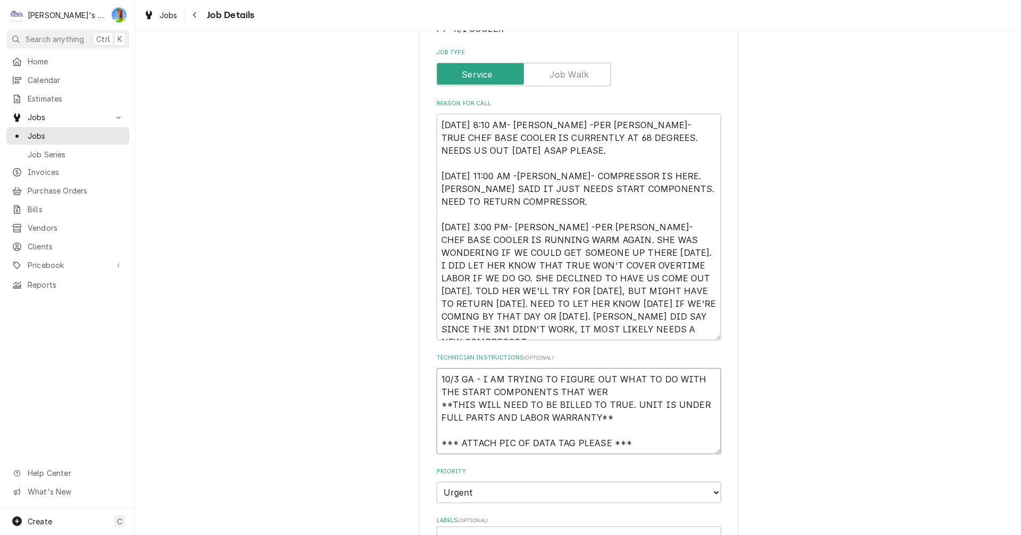
type textarea "10/3 GA - I AM TRYING TO FIGURE OUT WHAT TO DO WITH THE START COMPONENTS THAT W…"
type textarea "x"
type textarea "10/3 GA - I AM TRYING TO FIGURE OUT WHAT TO DO WITH THE START COMPONENTS THAT W…"
type textarea "x"
type textarea "10/3 GA - I AM TRYING TO FIGURE OUT WHAT TO DO WITH THE START COMPONENTS THAT W…"
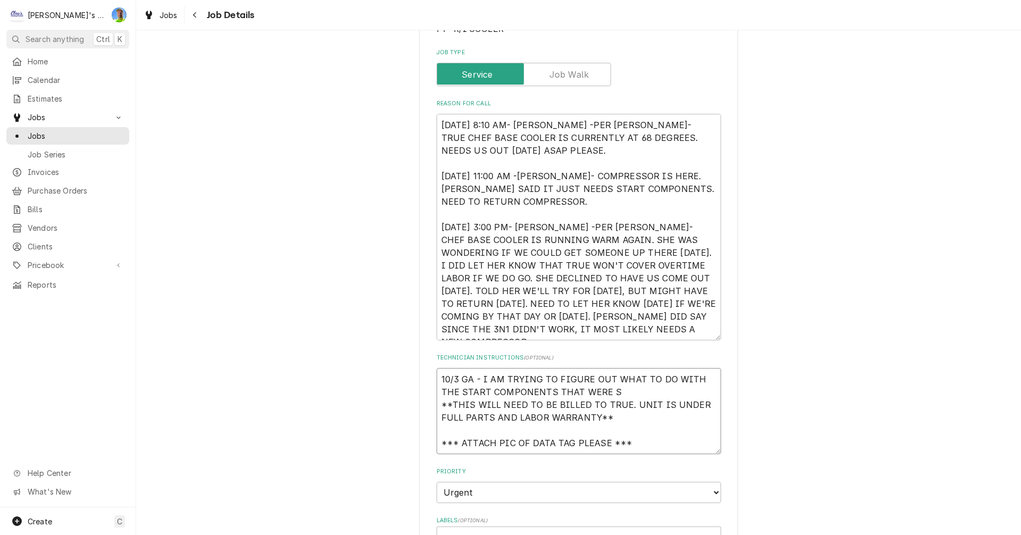
type textarea "x"
type textarea "10/3 GA - I AM TRYING TO FIGURE OUT WHAT TO DO WITH THE START COMPONENTS THAT W…"
type textarea "x"
type textarea "10/3 GA - I AM TRYING TO FIGURE OUT WHAT TO DO WITH THE START COMPONENTS THAT W…"
type textarea "x"
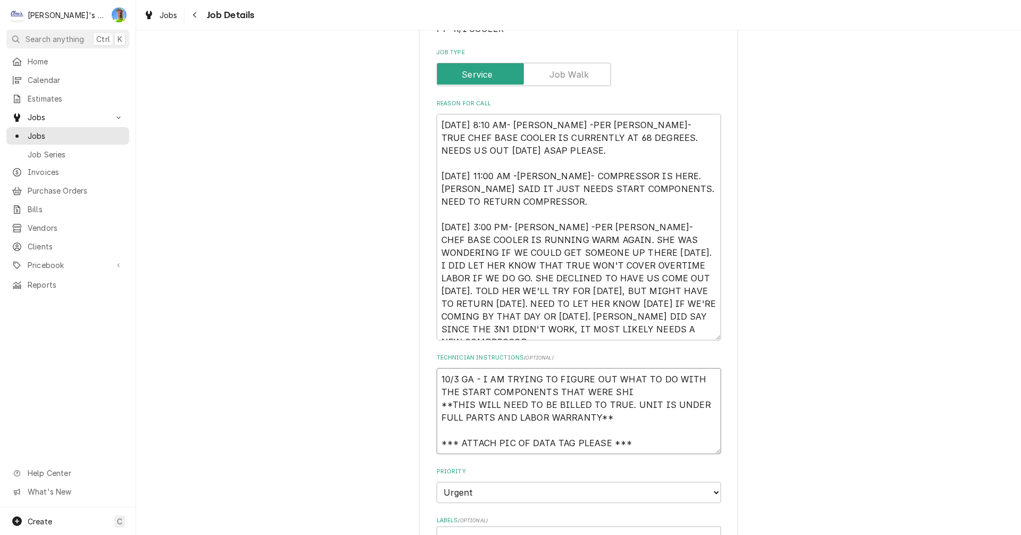
type textarea "10/3 GA - I AM TRYING TO FIGURE OUT WHAT TO DO WITH THE START COMPONENTS THAT W…"
type textarea "x"
type textarea "10/3 GA - I AM TRYING TO FIGURE OUT WHAT TO DO WITH THE START COMPONENTS THAT W…"
type textarea "x"
type textarea "10/3 GA - I AM TRYING TO FIGURE OUT WHAT TO DO WITH THE START COMPONENTS THAT W…"
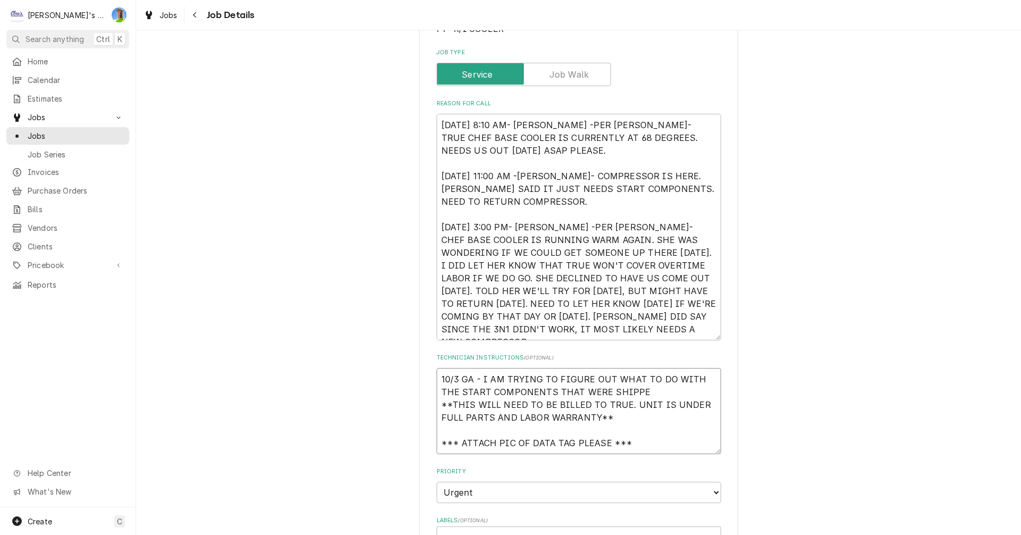
type textarea "x"
type textarea "10/3 GA - I AM TRYING TO FIGURE OUT WHAT TO DO WITH THE START COMPONENTS THAT W…"
type textarea "x"
type textarea "10/3 GA - I AM TRYING TO FIGURE OUT WHAT TO DO WITH THE START COMPONENTS THAT W…"
type textarea "x"
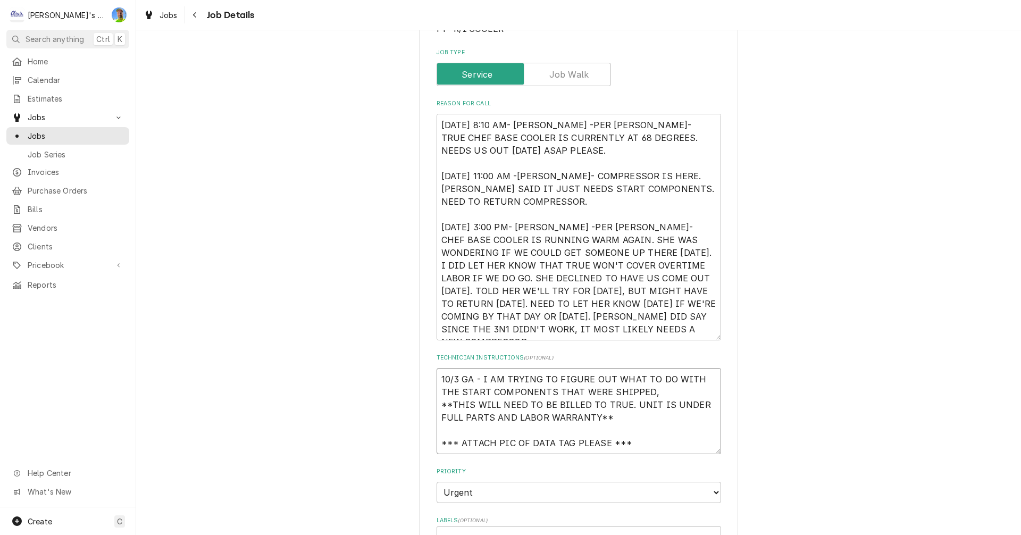
type textarea "10/3 GA - I AM TRYING TO FIGURE OUT WHAT TO DO WITH THE START COMPONENTS THAT W…"
type textarea "x"
type textarea "10/3 GA - I AM TRYING TO FIGURE OUT WHAT TO DO WITH THE START COMPONENTS THAT W…"
type textarea "x"
type textarea "10/3 GA - I AM TRYING TO FIGURE OUT WHAT TO DO WITH THE START COMPONENTS THAT W…"
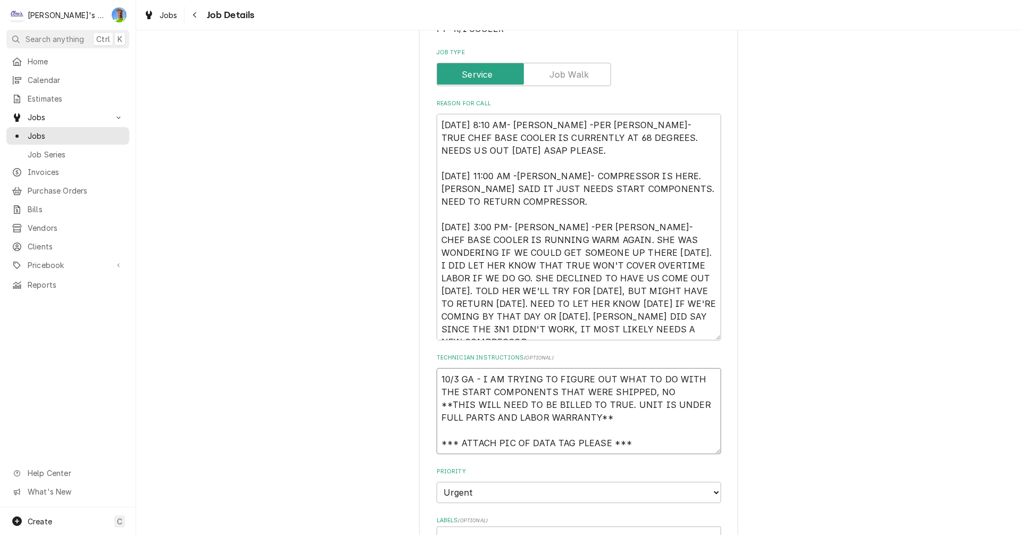
type textarea "x"
type textarea "10/3 GA - I AM TRYING TO FIGURE OUT WHAT TO DO WITH THE START COMPONENTS THAT W…"
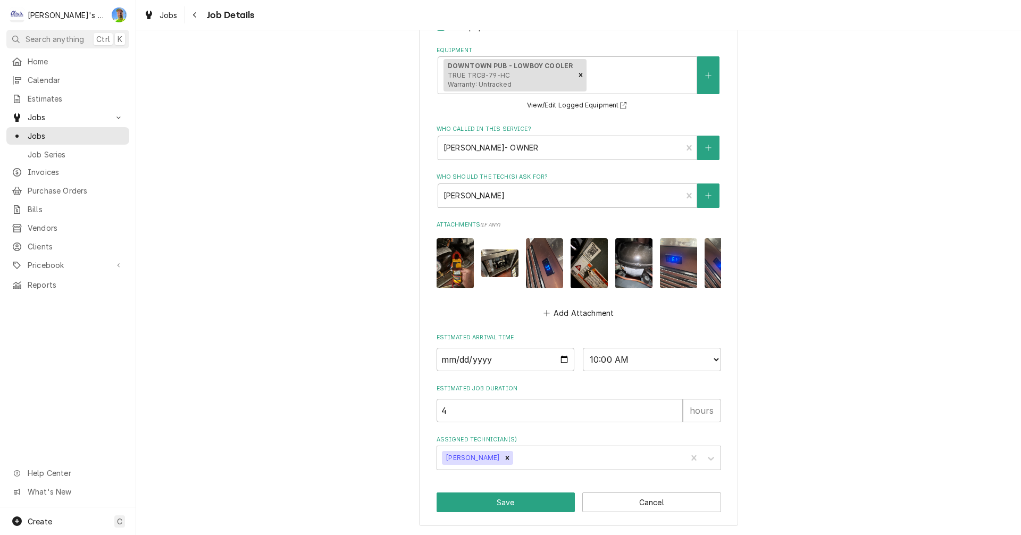
scroll to position [751, 0]
click at [523, 499] on button "Save" at bounding box center [505, 502] width 139 height 20
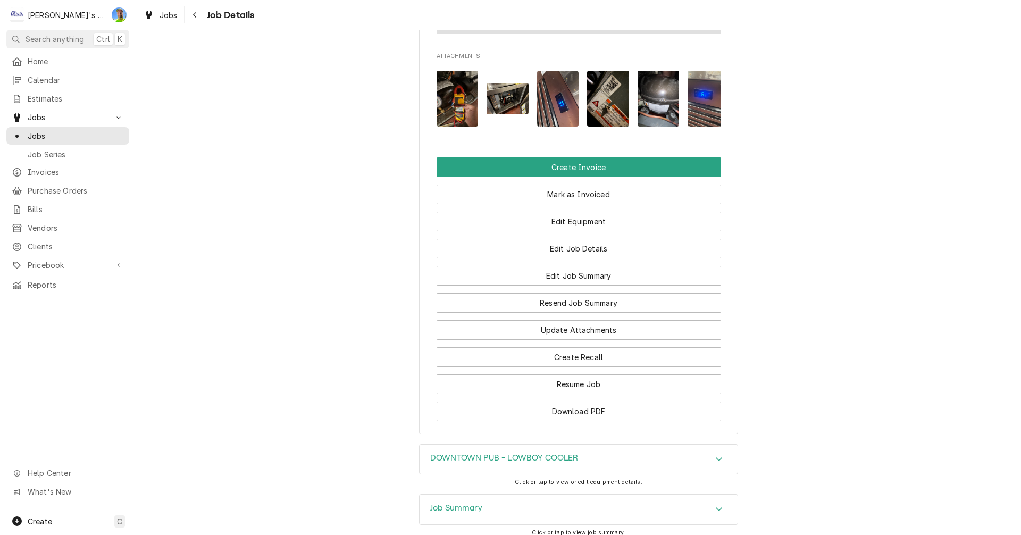
scroll to position [1335, 0]
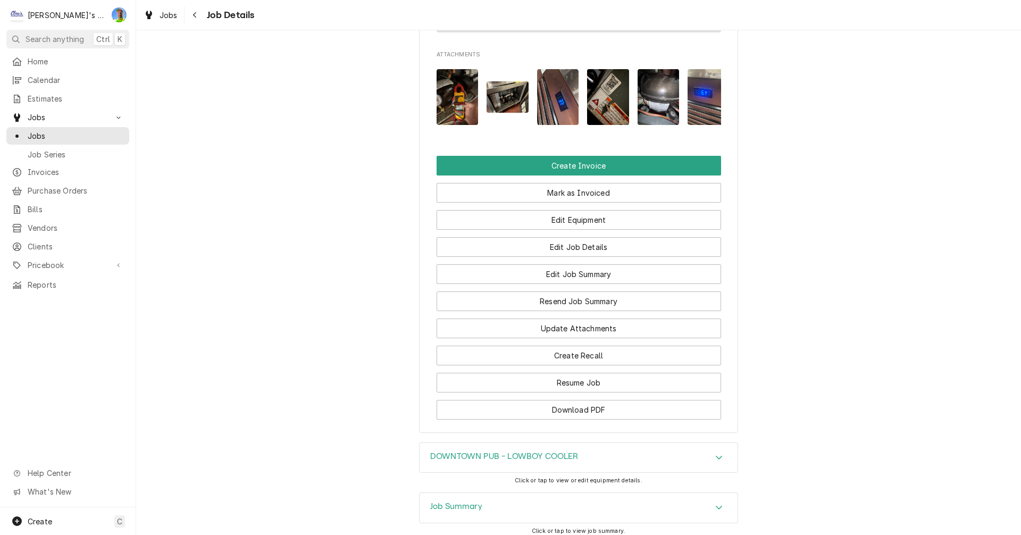
click at [715, 503] on icon "Accordion Header" at bounding box center [718, 507] width 7 height 9
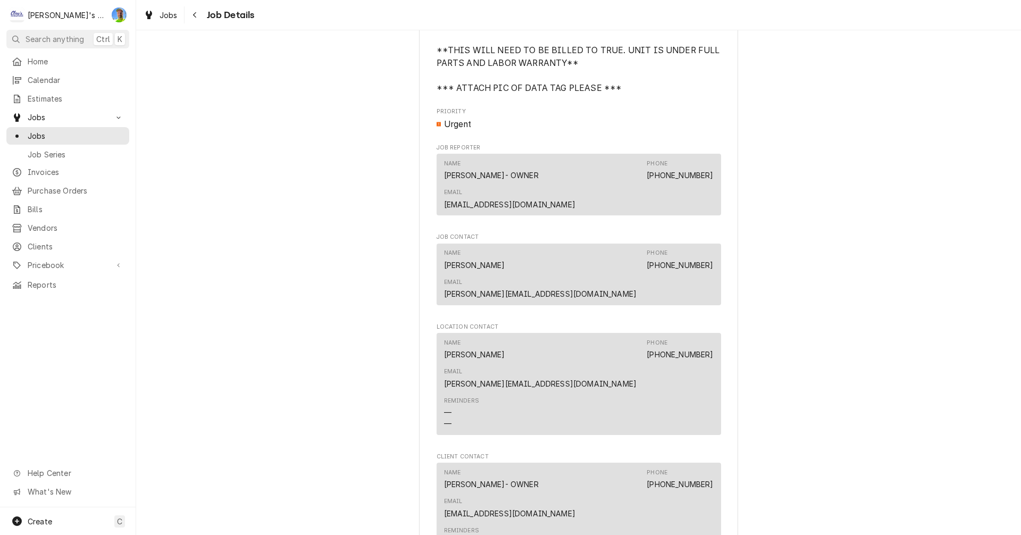
scroll to position [697, 0]
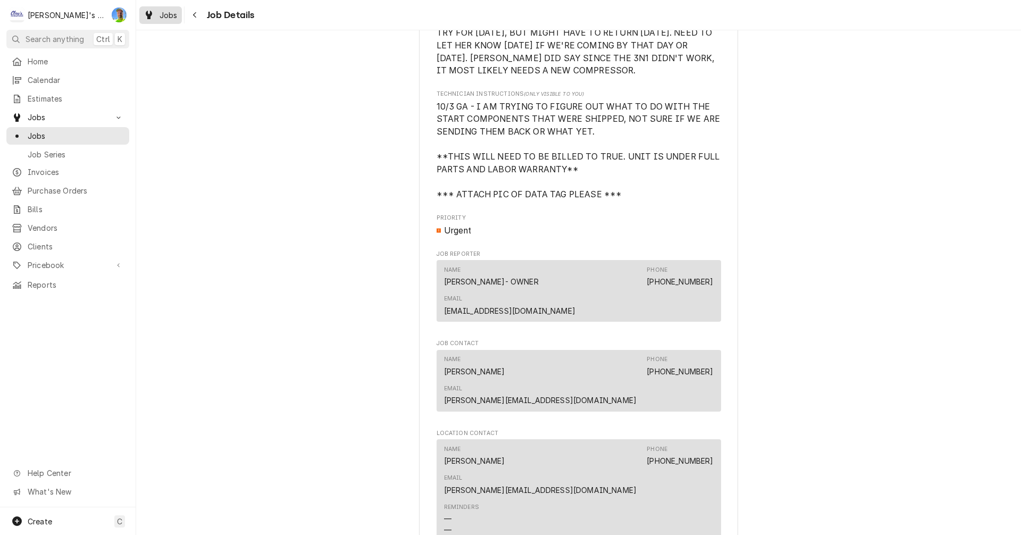
click at [165, 12] on span "Jobs" at bounding box center [168, 15] width 18 height 11
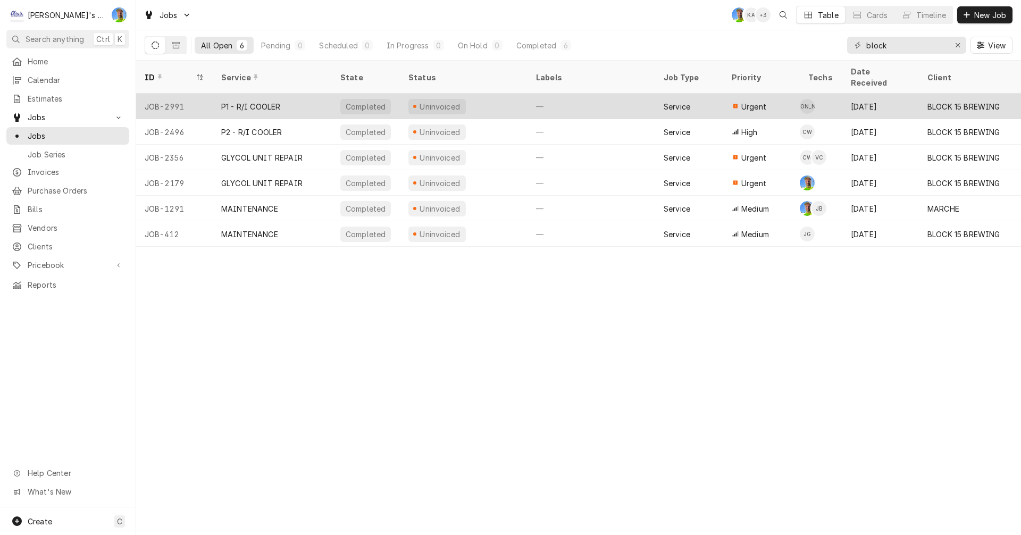
click at [536, 94] on div "—" at bounding box center [591, 107] width 128 height 26
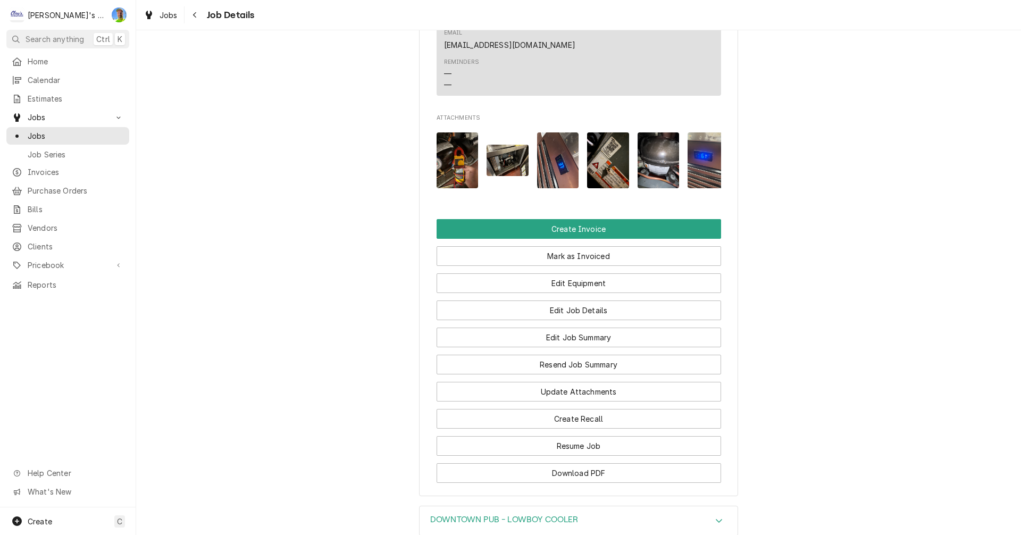
scroll to position [1276, 0]
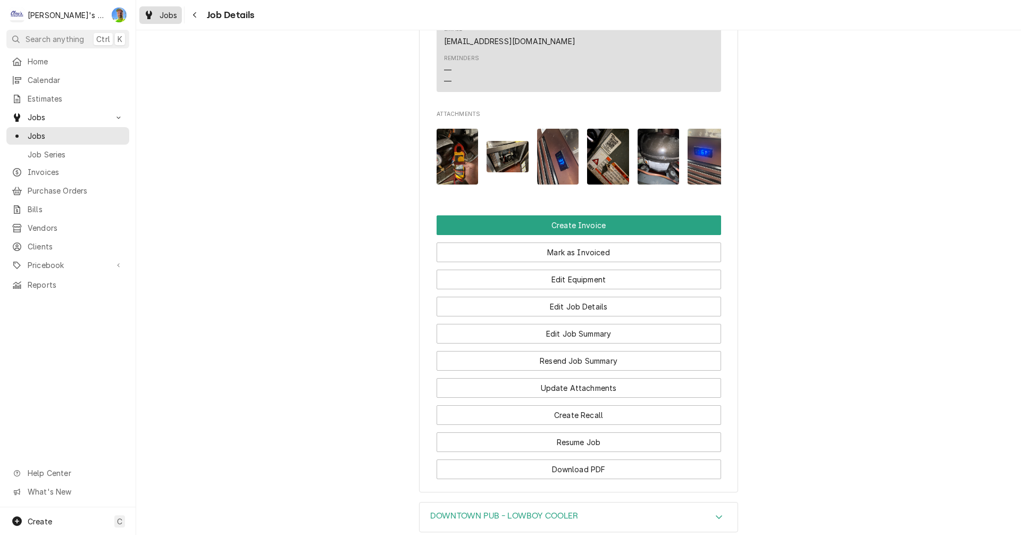
click at [164, 14] on span "Jobs" at bounding box center [168, 15] width 18 height 11
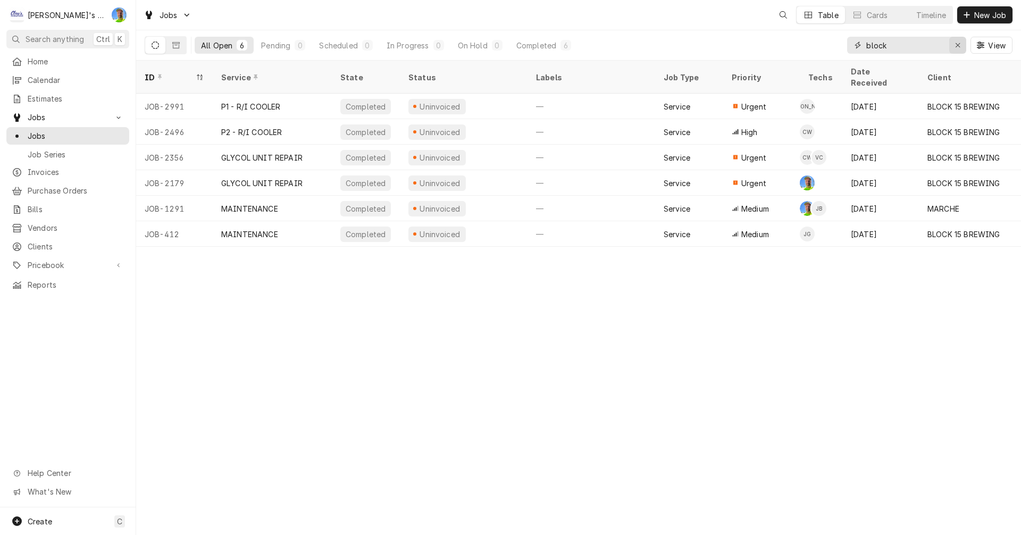
click at [957, 43] on icon "Erase input" at bounding box center [958, 44] width 6 height 7
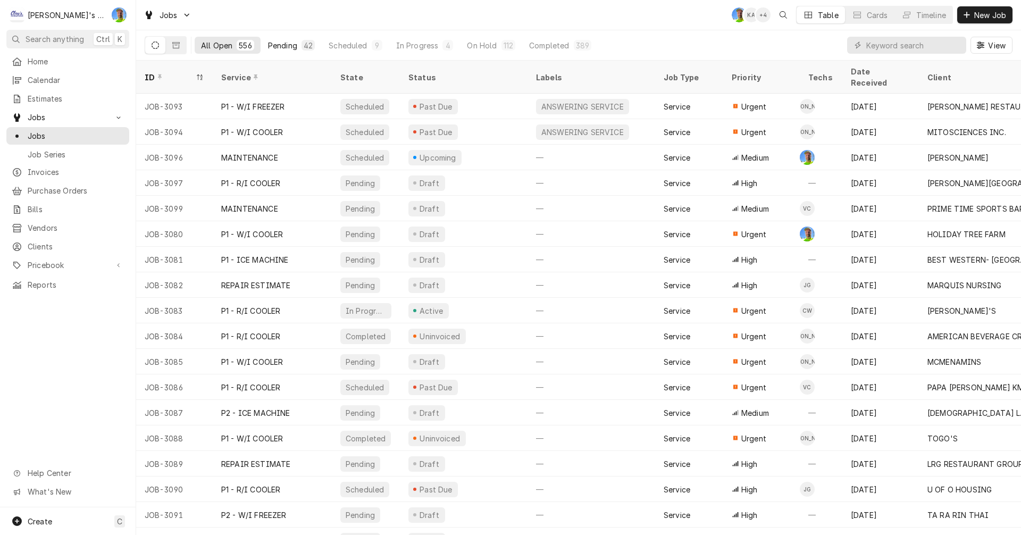
click at [281, 43] on div "Pending" at bounding box center [282, 45] width 29 height 11
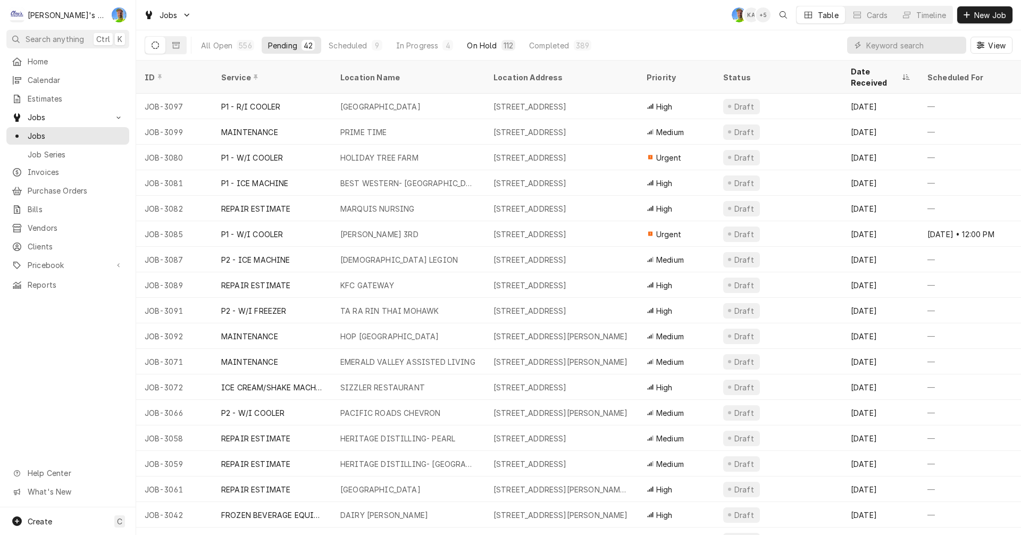
click at [477, 46] on div "On Hold" at bounding box center [482, 45] width 30 height 11
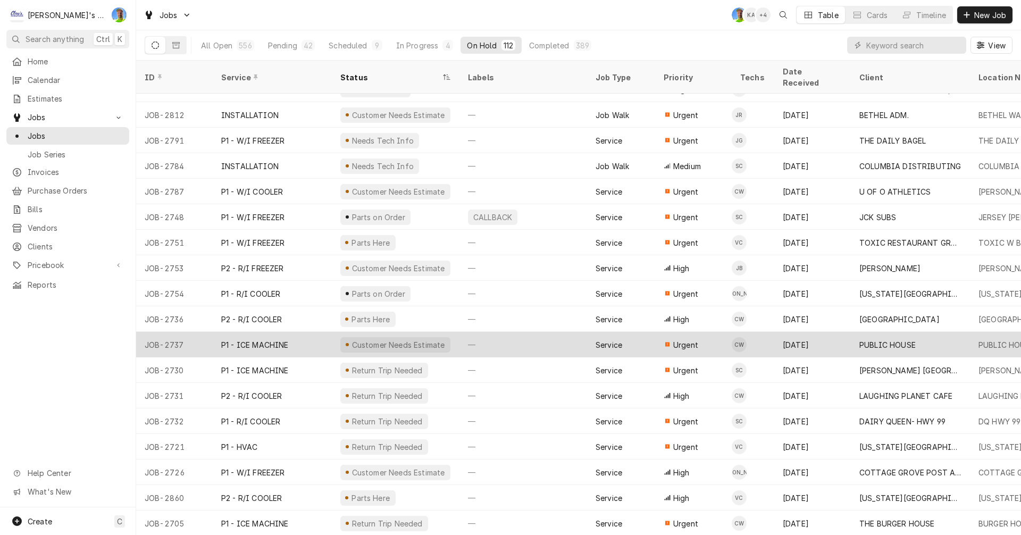
scroll to position [1161, 0]
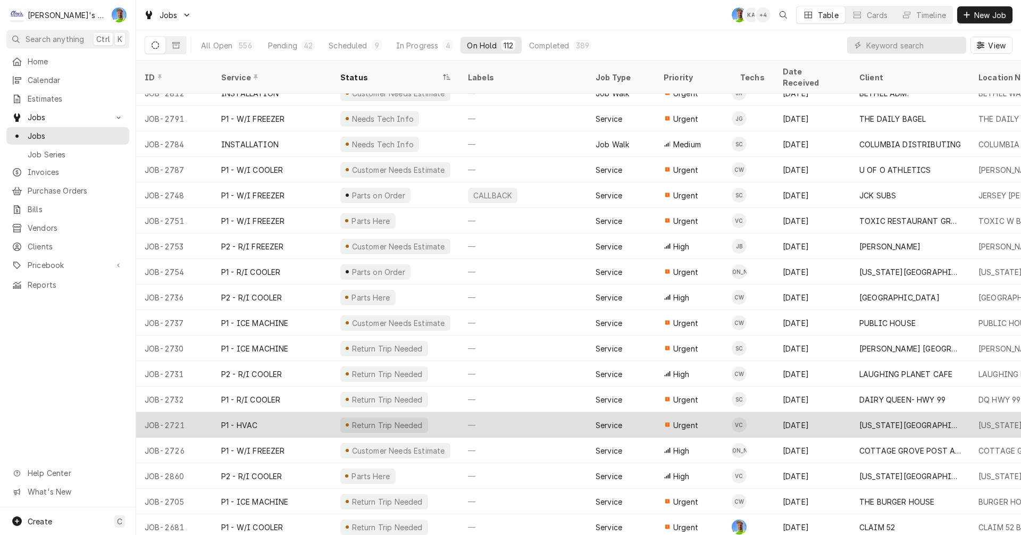
click at [544, 412] on div "—" at bounding box center [523, 425] width 128 height 26
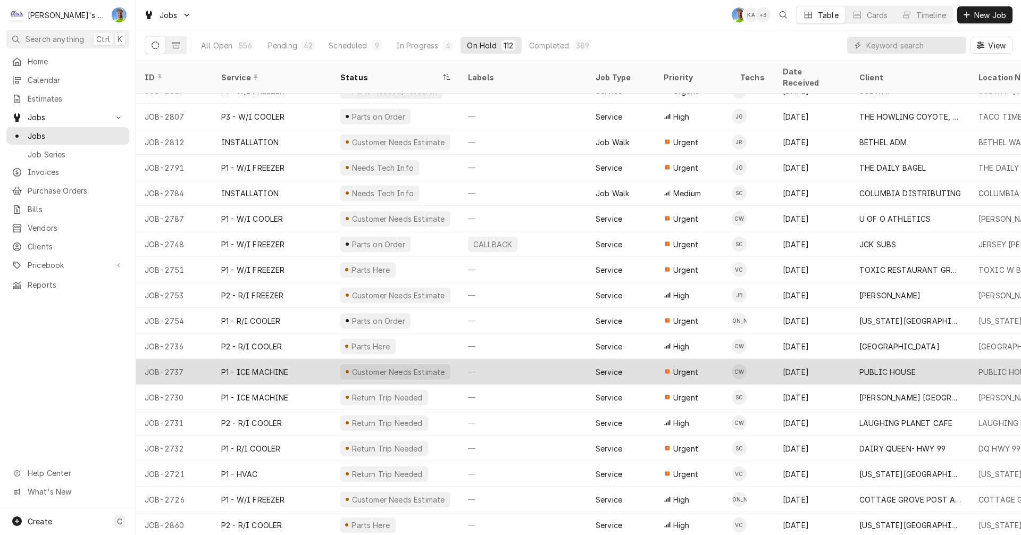
scroll to position [1166, 0]
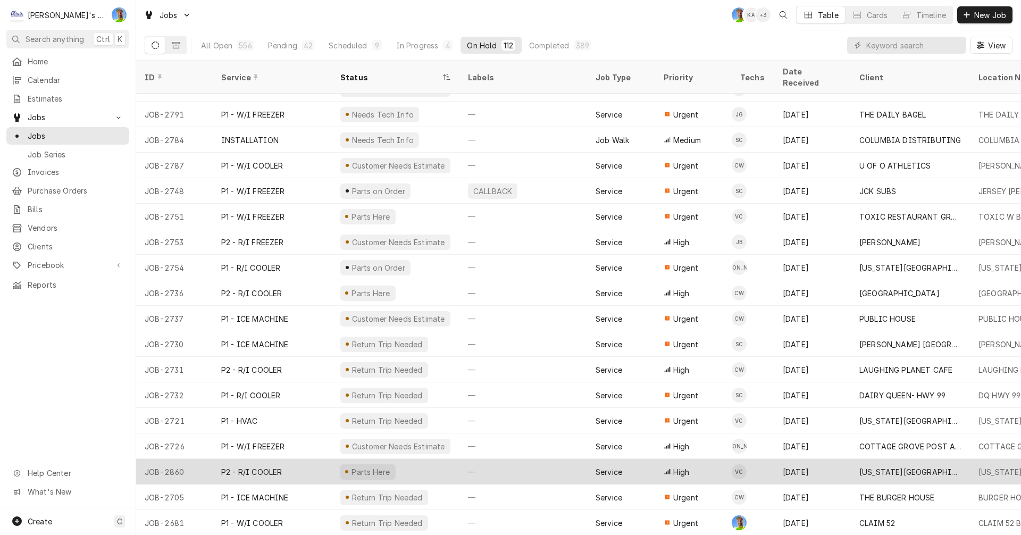
click at [504, 462] on div "—" at bounding box center [523, 472] width 128 height 26
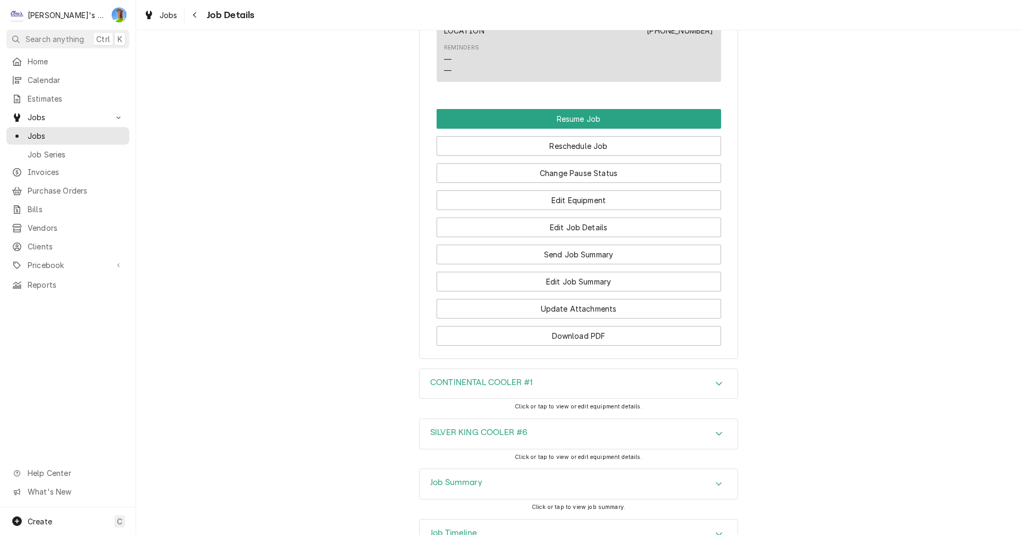
scroll to position [1329, 0]
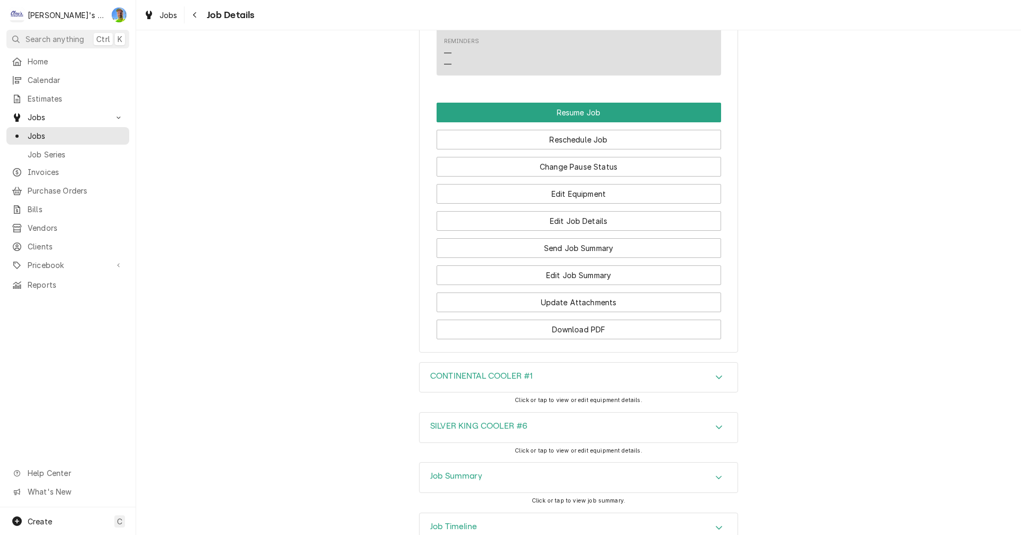
click at [453, 371] on div "CONTINENTAL COOLER #1" at bounding box center [481, 377] width 102 height 13
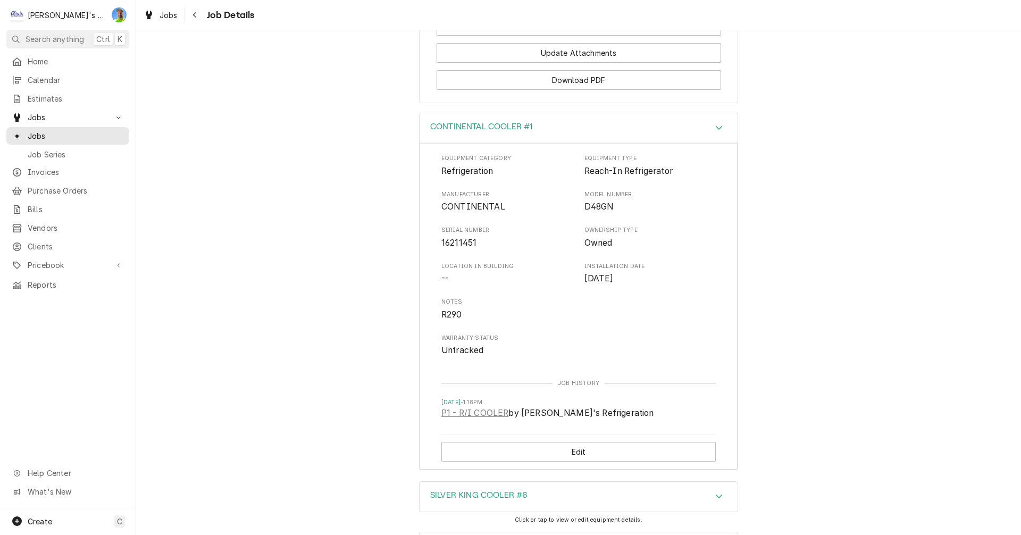
scroll to position [1595, 0]
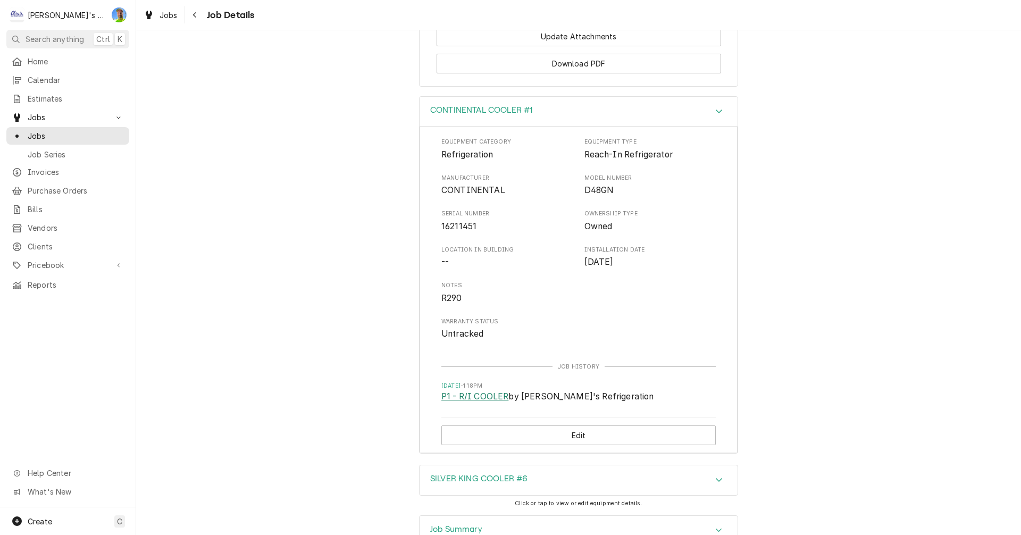
click at [469, 390] on link "P1 - R/I COOLER" at bounding box center [474, 396] width 67 height 13
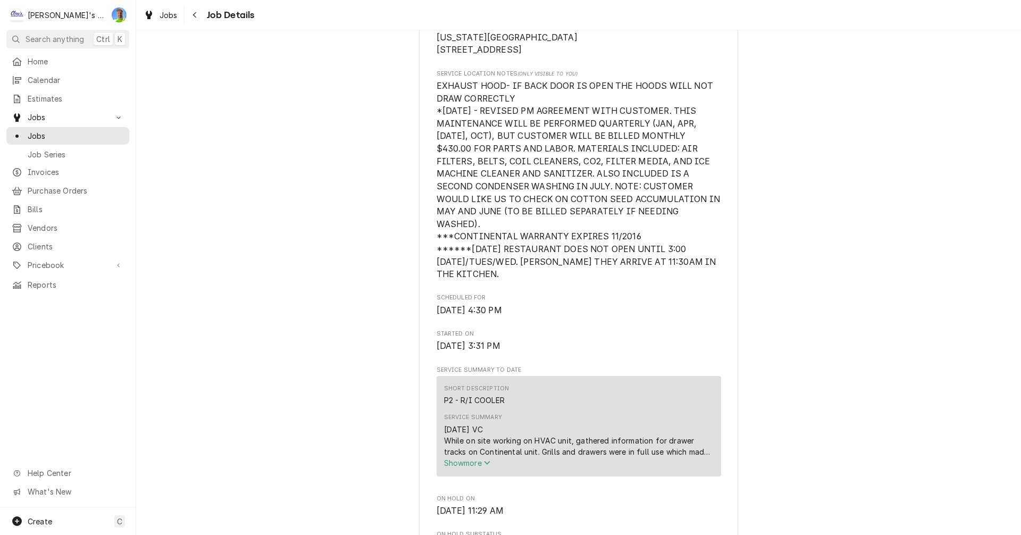
scroll to position [0, 0]
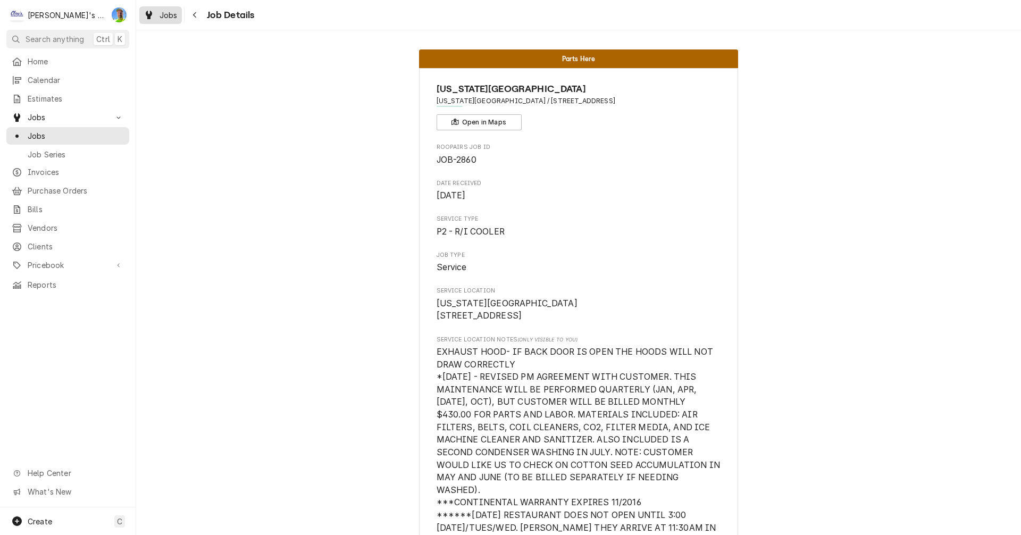
click at [168, 15] on span "Jobs" at bounding box center [168, 15] width 18 height 11
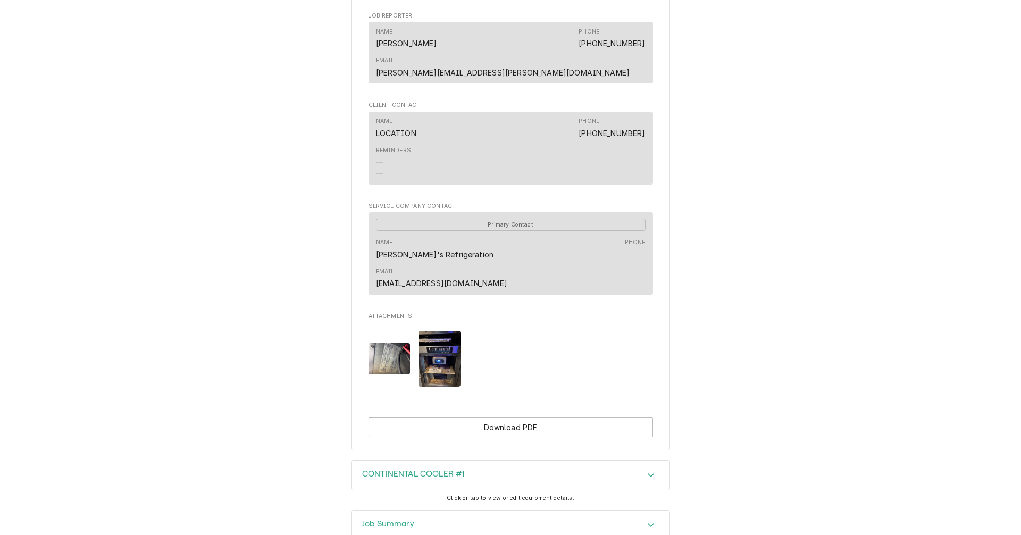
scroll to position [713, 0]
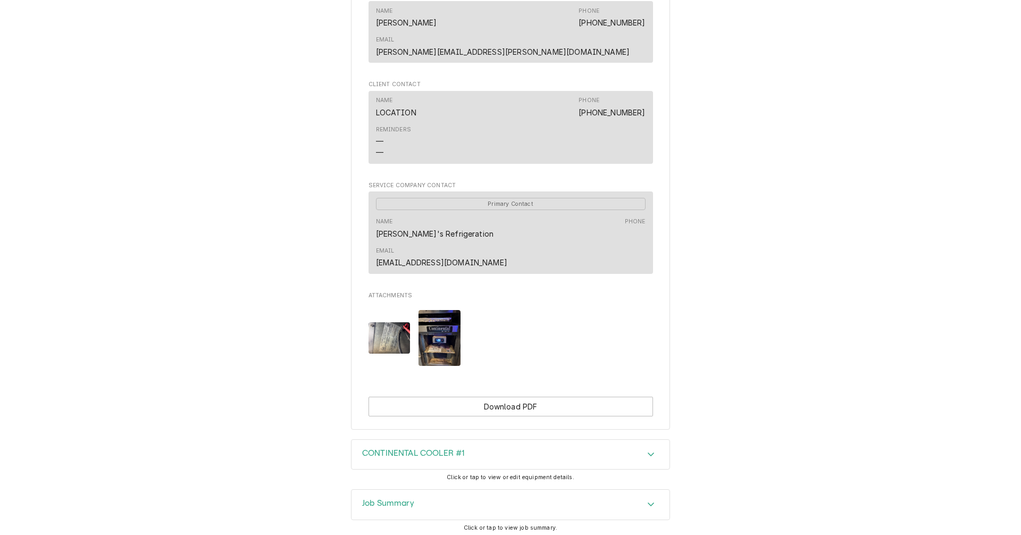
click at [636, 490] on div "Job Summary" at bounding box center [510, 505] width 318 height 30
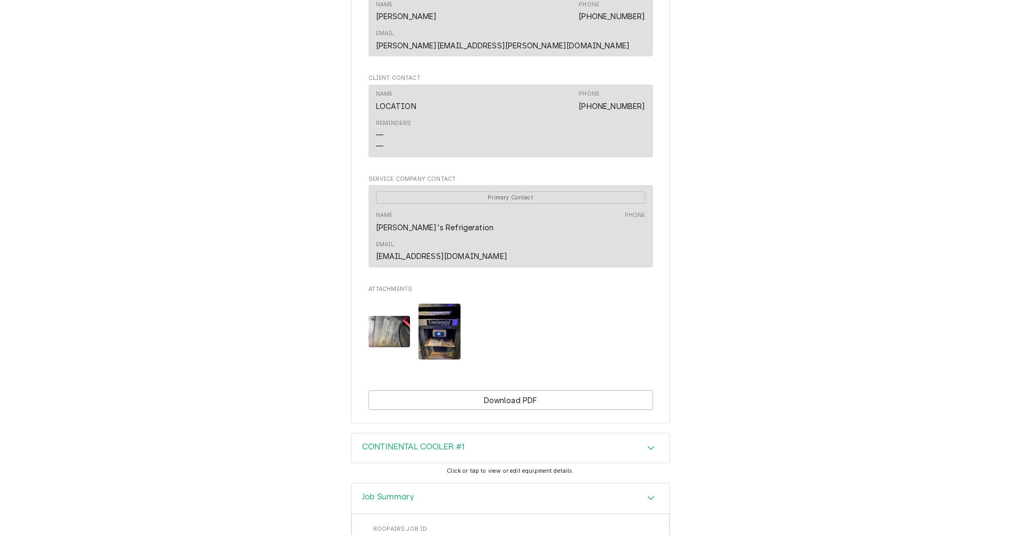
scroll to position [674, 0]
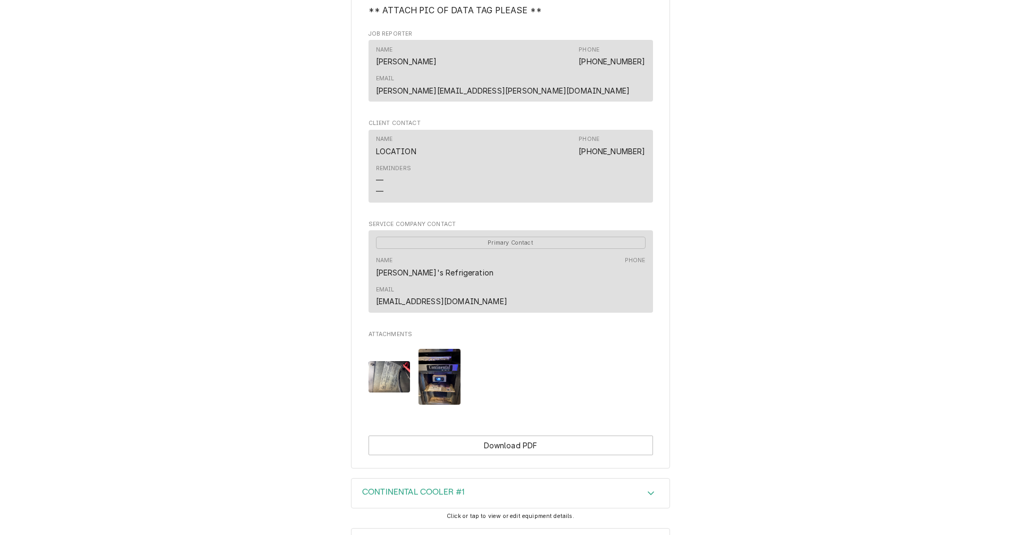
click at [428, 349] on img "Attachments" at bounding box center [439, 377] width 42 height 56
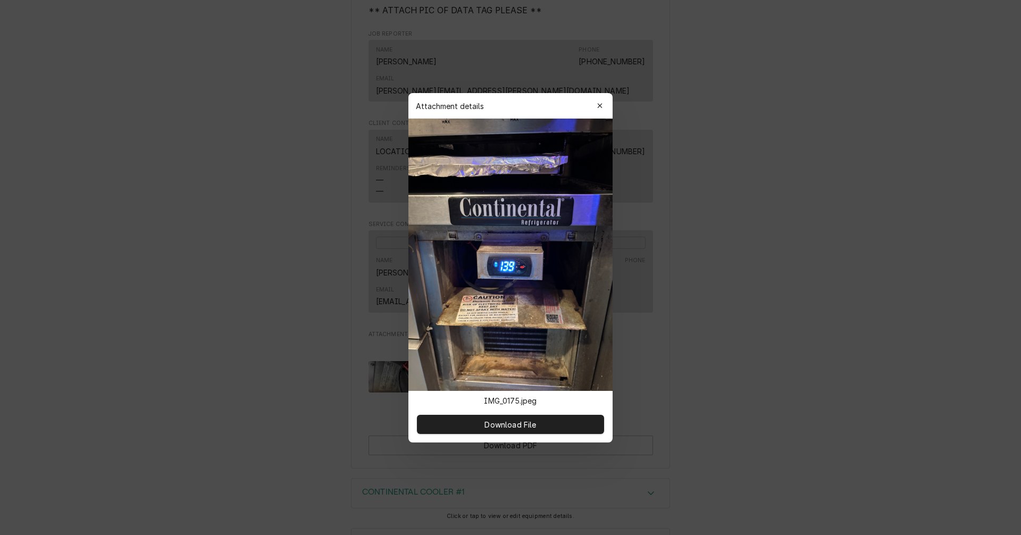
click at [381, 313] on div at bounding box center [510, 267] width 1021 height 535
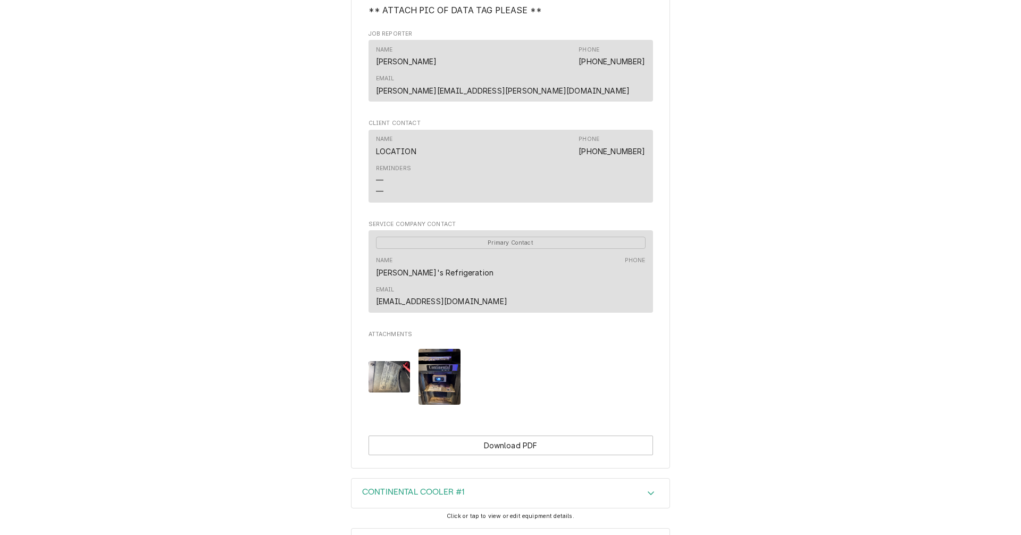
click at [381, 361] on img "Attachments" at bounding box center [389, 376] width 42 height 31
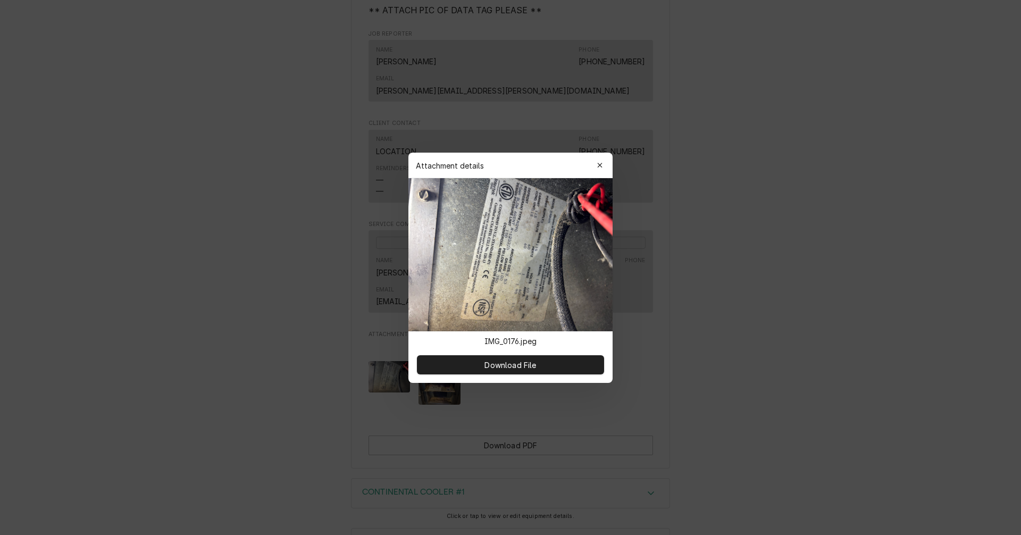
click at [742, 335] on div at bounding box center [510, 267] width 1021 height 535
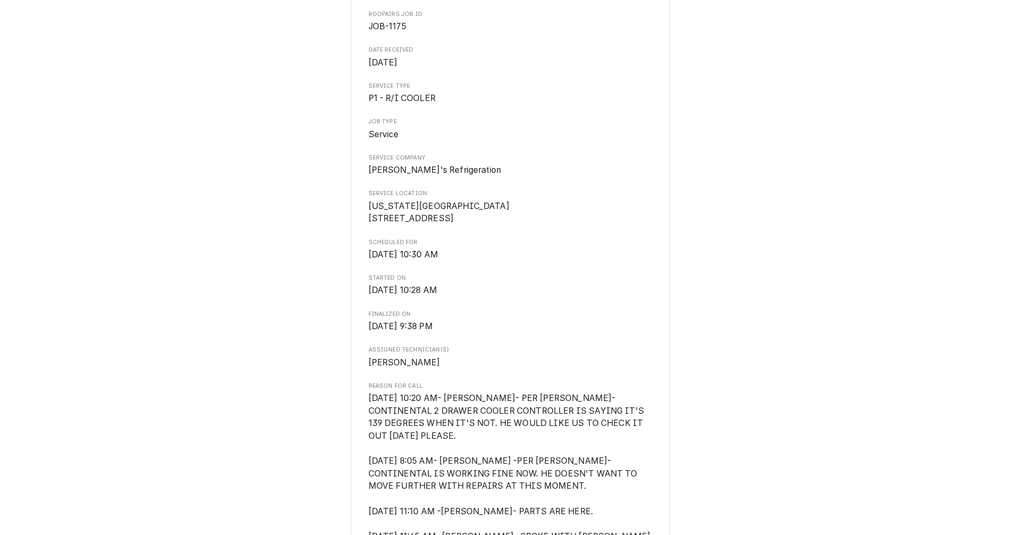
scroll to position [0, 0]
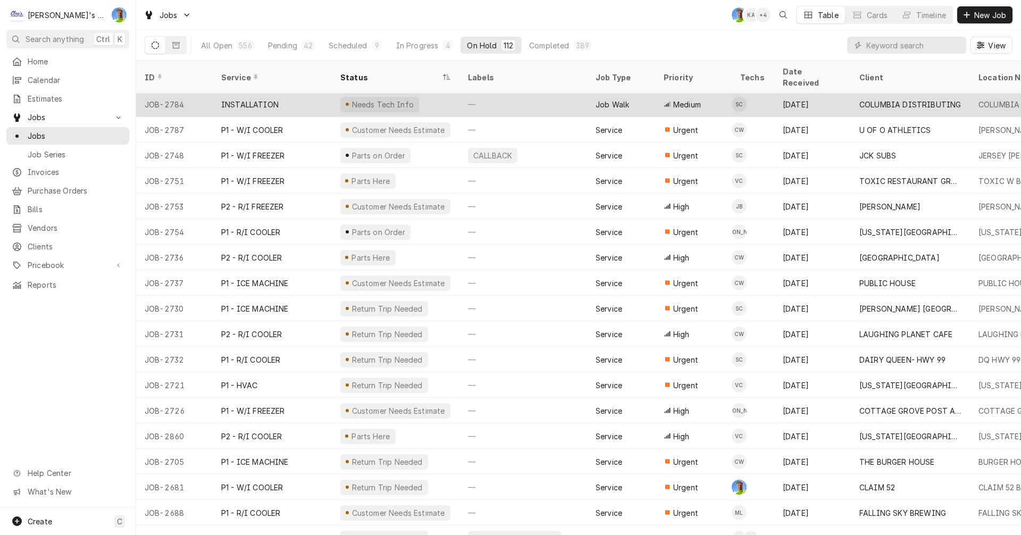
scroll to position [1212, 0]
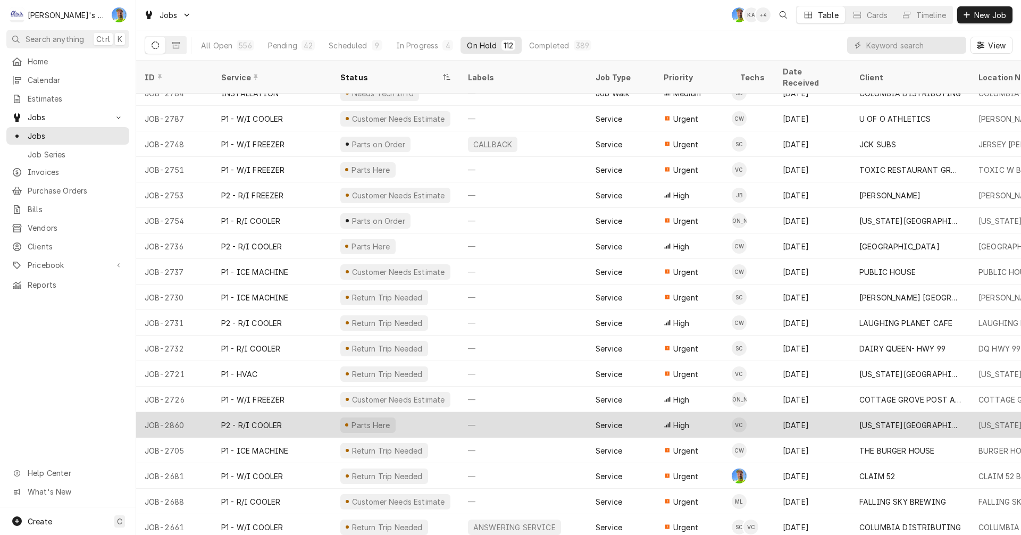
click at [552, 416] on div "—" at bounding box center [523, 425] width 128 height 26
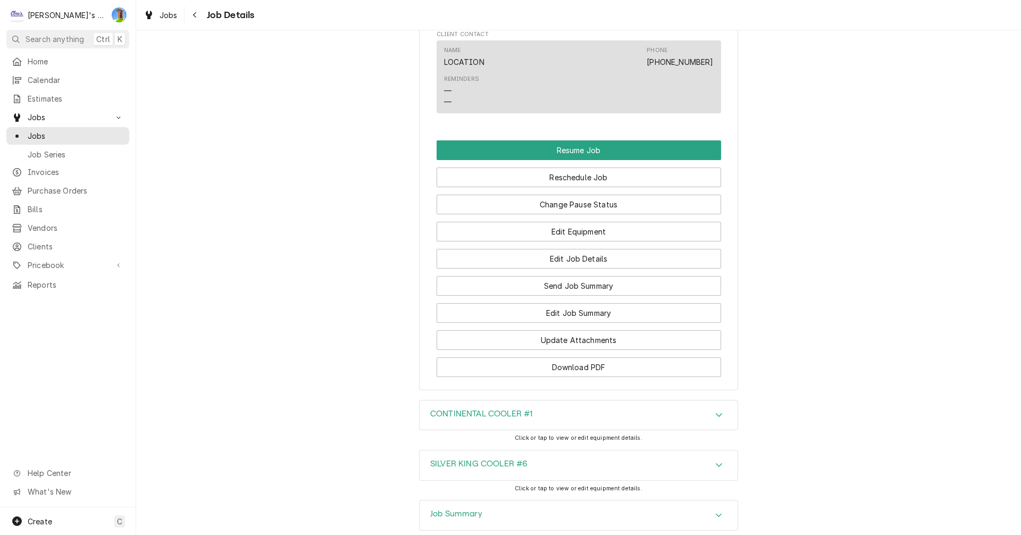
scroll to position [1329, 0]
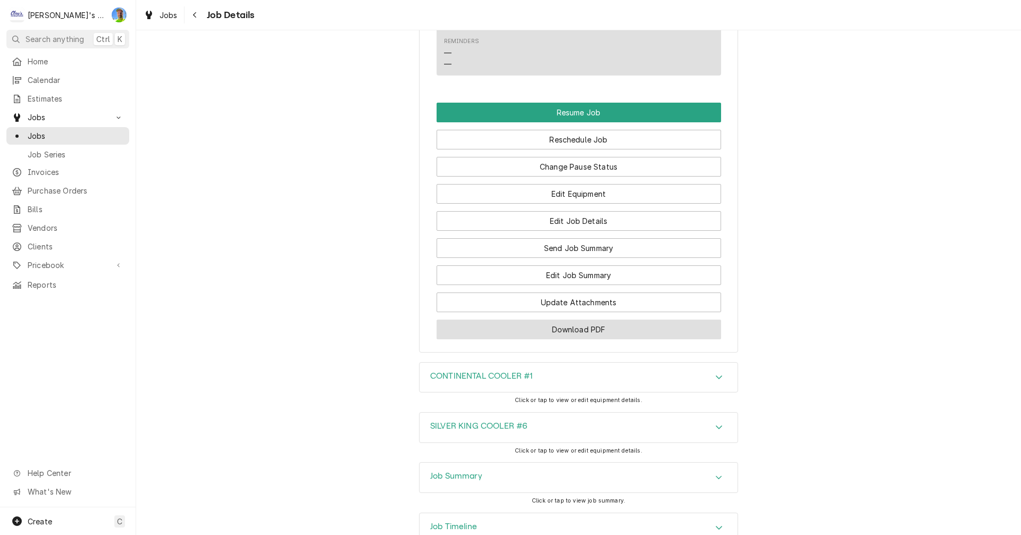
click at [602, 323] on button "Download PDF" at bounding box center [578, 329] width 284 height 20
click at [157, 15] on div "Jobs" at bounding box center [160, 15] width 38 height 13
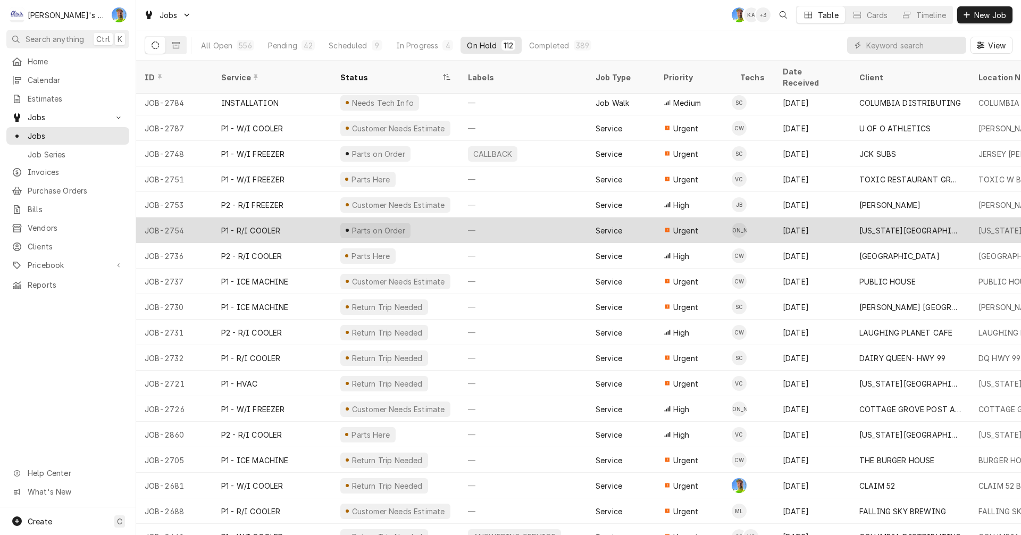
scroll to position [1212, 0]
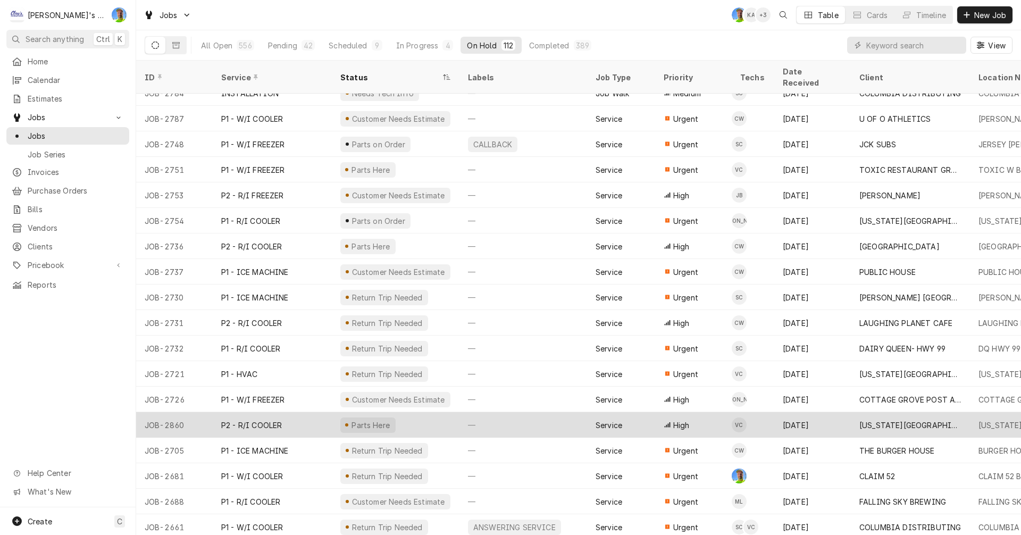
click at [547, 412] on div "—" at bounding box center [523, 425] width 128 height 26
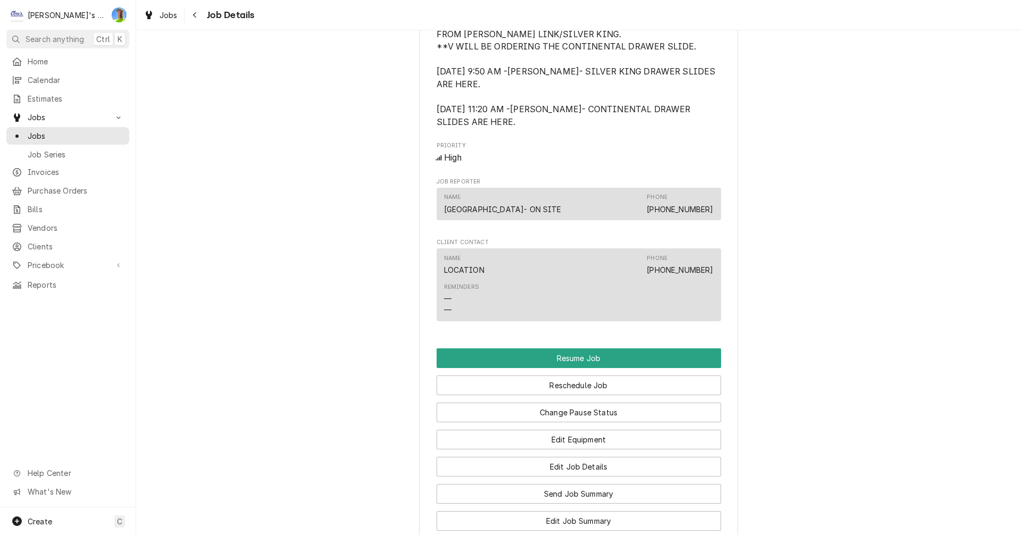
scroll to position [1116, 0]
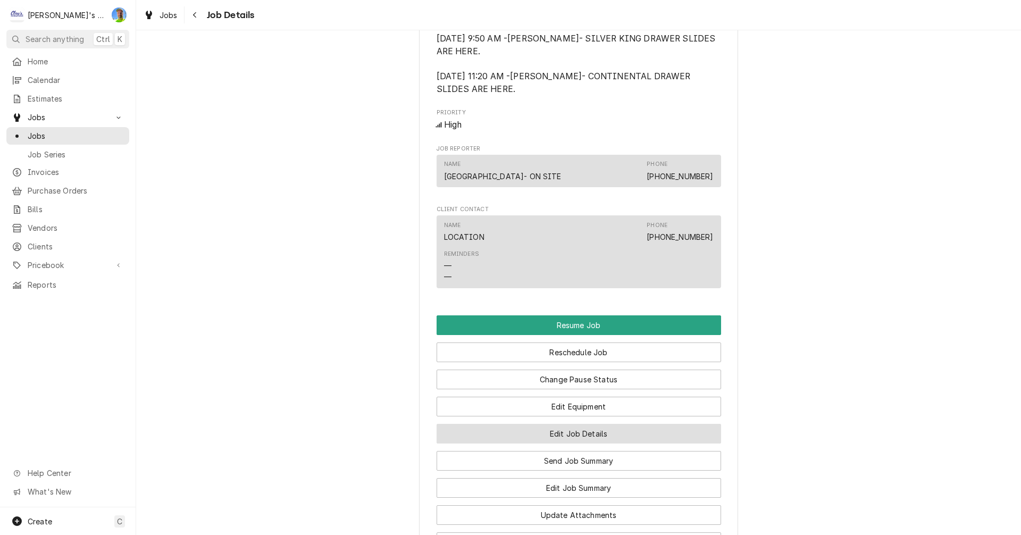
click at [687, 424] on button "Edit Job Details" at bounding box center [578, 434] width 284 height 20
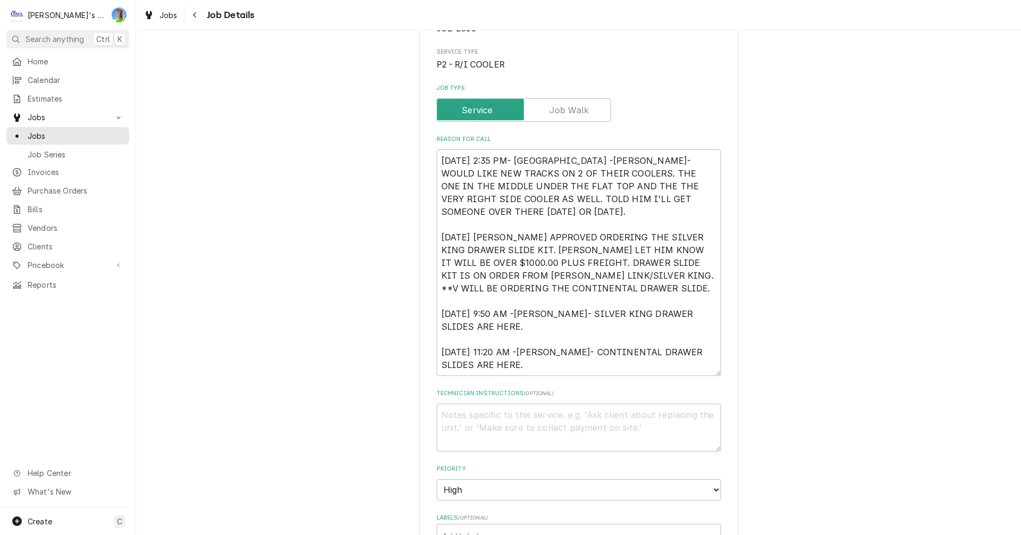
scroll to position [159, 0]
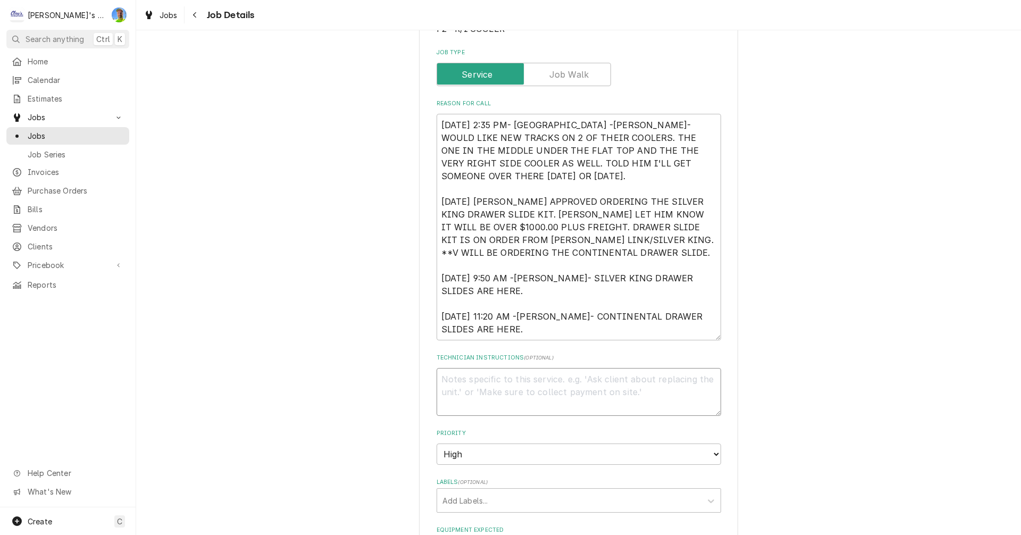
click at [588, 385] on textarea "Technician Instructions ( optional )" at bounding box center [578, 392] width 284 height 48
type textarea "x"
type textarea "*"
type textarea "x"
type textarea "*1"
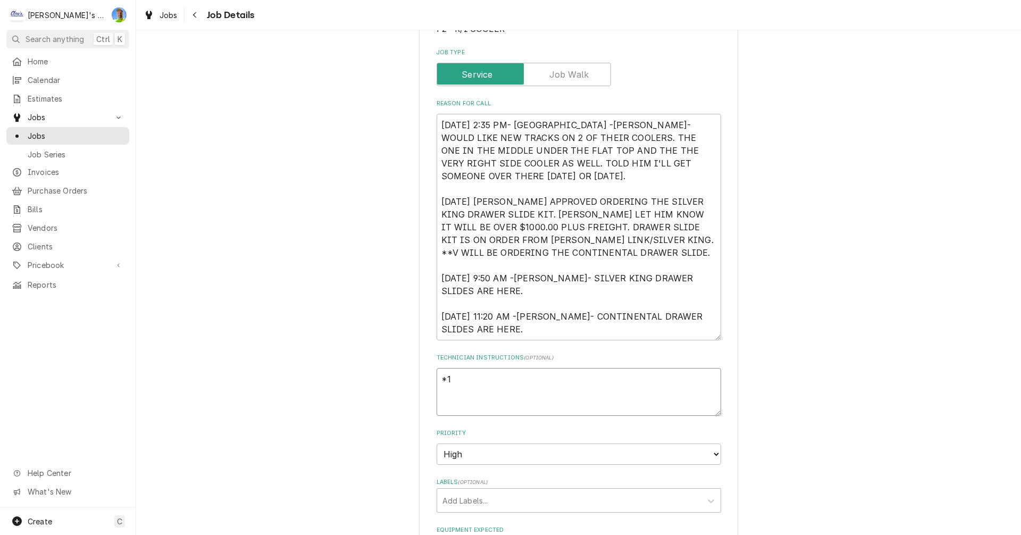
type textarea "x"
type textarea "*10"
type textarea "x"
type textarea "*10/"
type textarea "x"
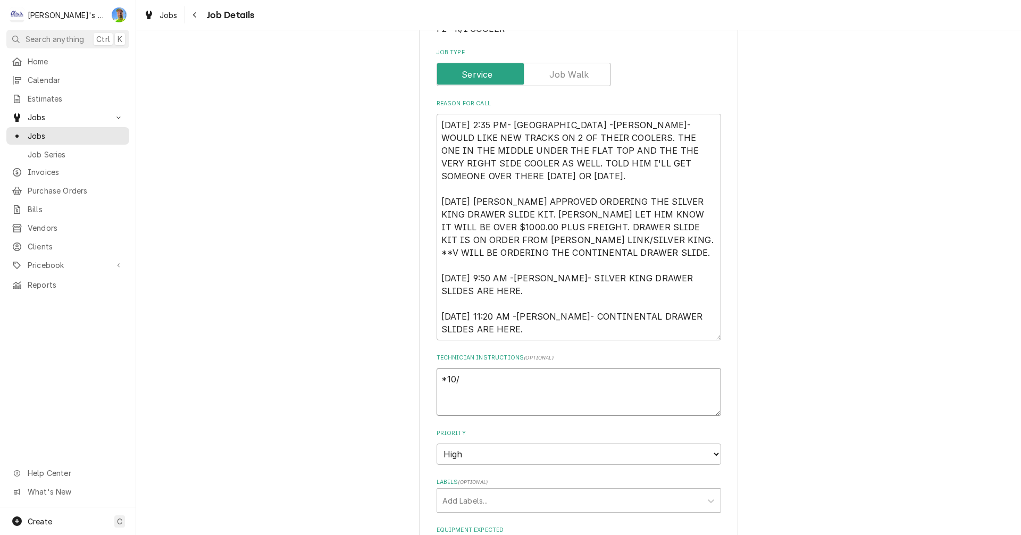
type textarea "*10/3"
type textarea "x"
type textarea "*10/3"
type textarea "x"
type textarea "*10/3 g"
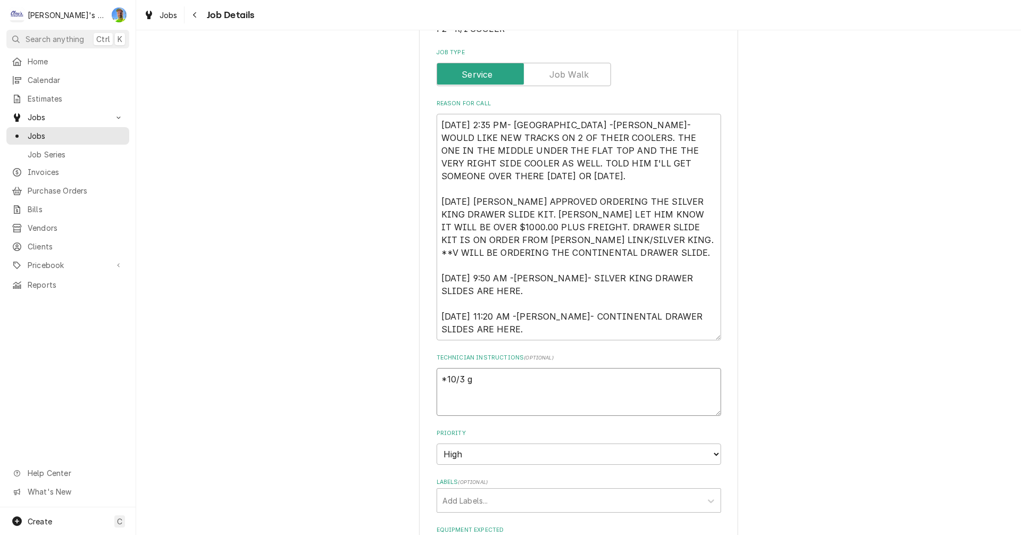
type textarea "x"
type textarea "*10/3 ga"
type textarea "x"
type textarea "*10/3 g"
type textarea "x"
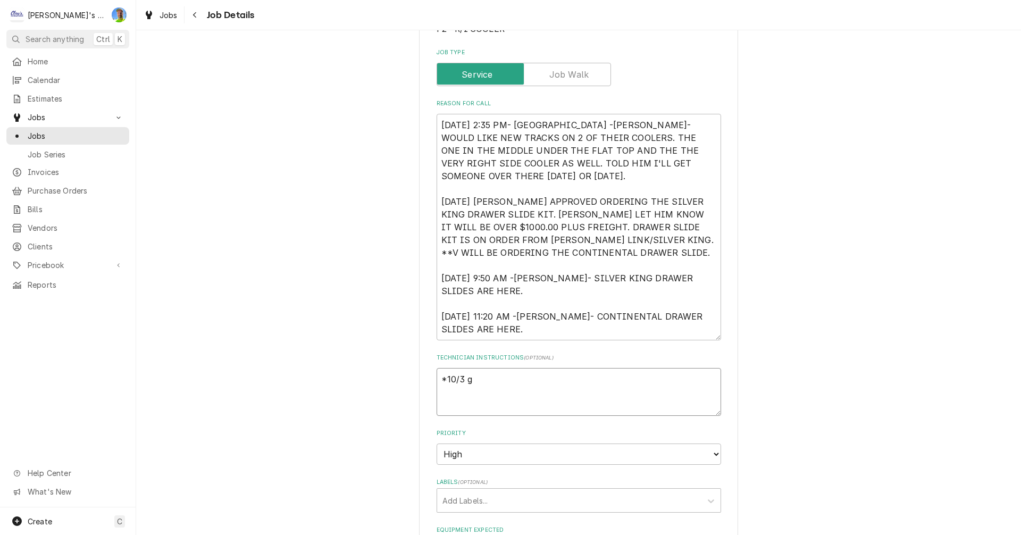
type textarea "*10/3"
type textarea "x"
type textarea "*10/3 G"
type textarea "x"
type textarea "*10/3 GA"
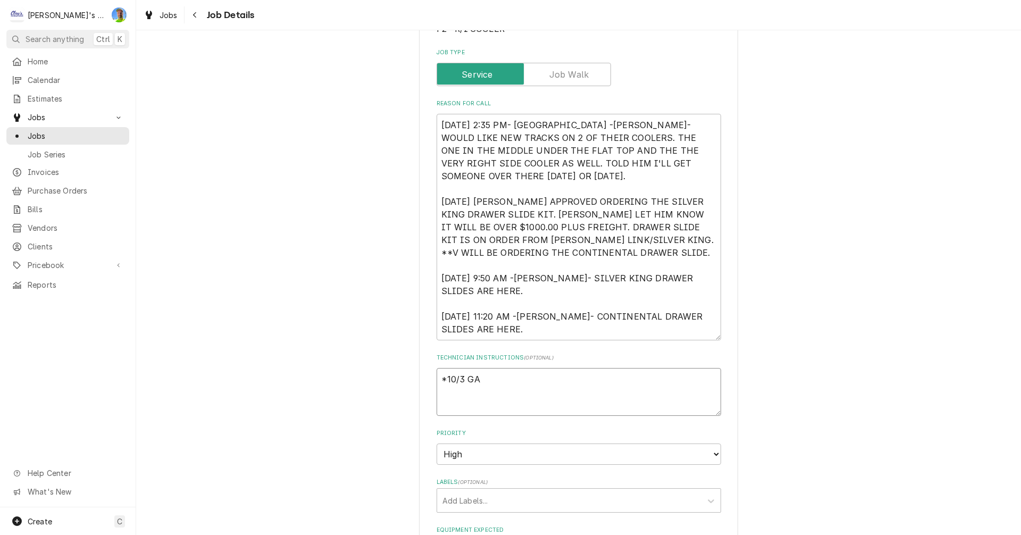
type textarea "x"
type textarea "*10/3 GA"
type textarea "x"
type textarea "*10/3 GA -"
type textarea "x"
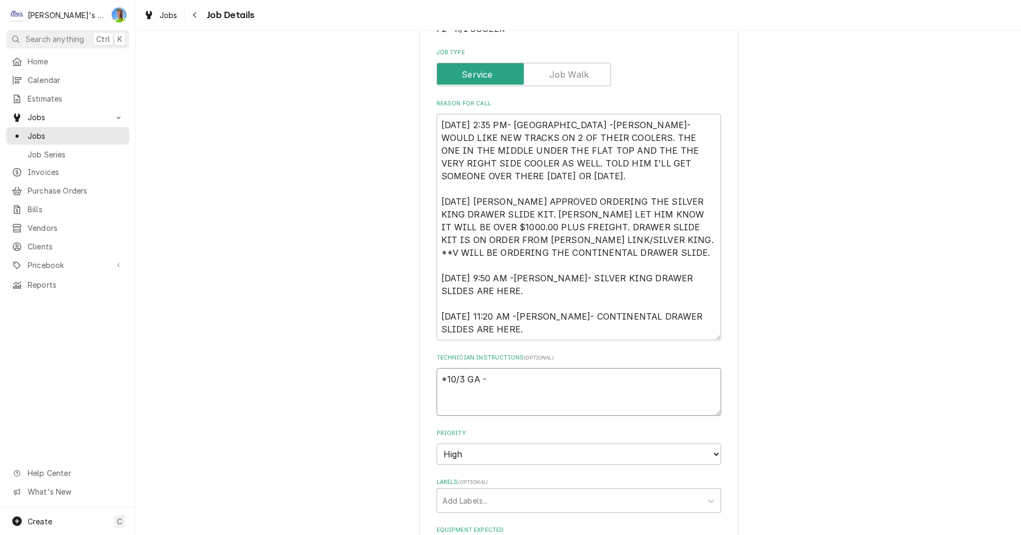
type textarea "*10/3 GA -"
type textarea "x"
type textarea "*10/3 GA - D"
type textarea "x"
type textarea "*10/3 GA - DI"
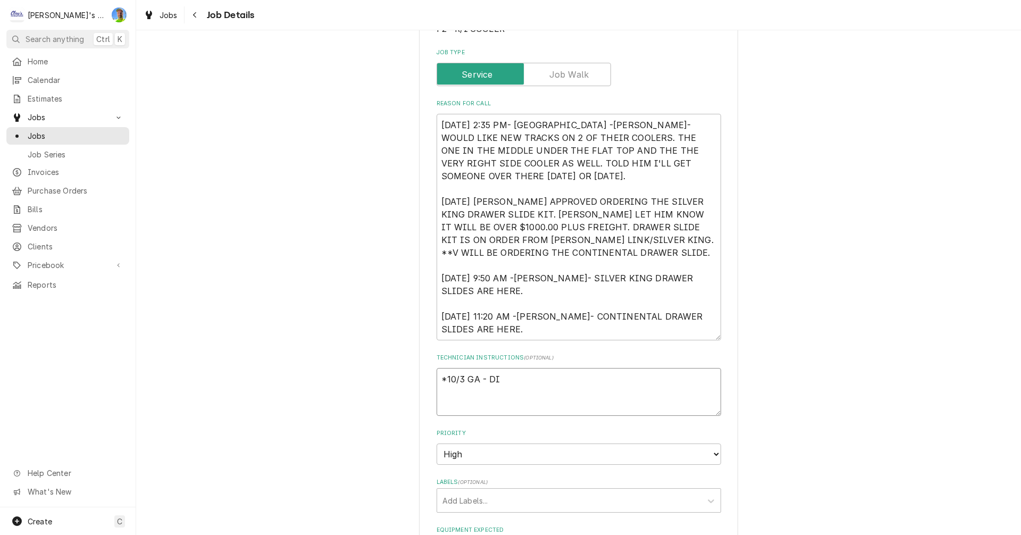
type textarea "x"
type textarea "*10/3 GA - DID"
type textarea "x"
type textarea "*10/3 GA - DID"
type textarea "x"
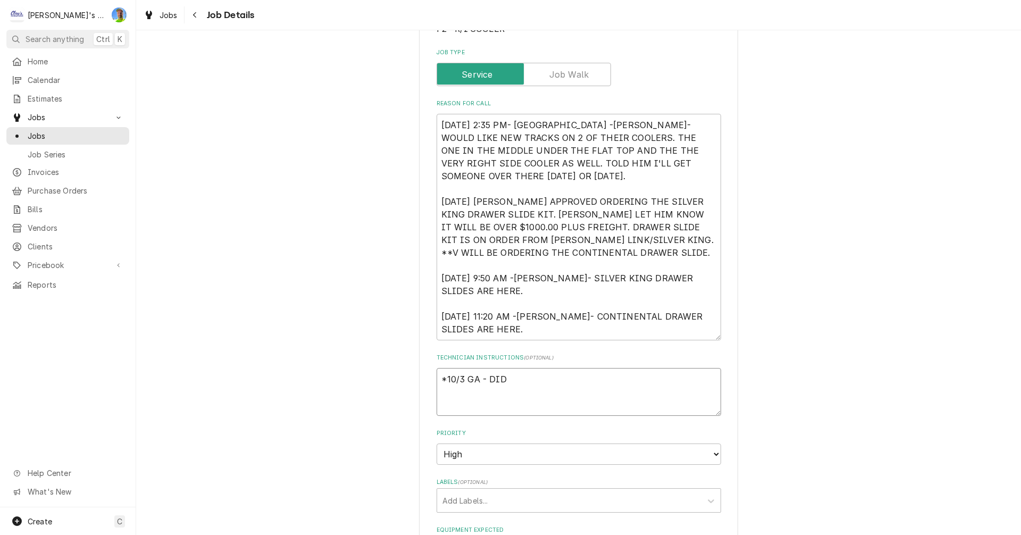
type textarea "*10/3 GA - DID A"
type textarea "x"
type textarea "*10/3 GA - DID AN"
type textarea "x"
type textarea "*10/3 GA - DID ANY"
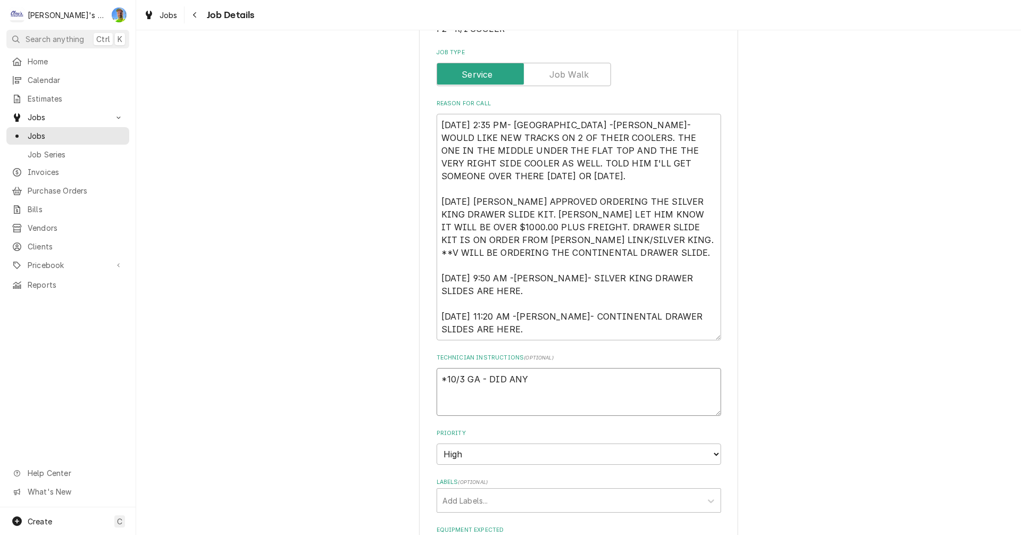
type textarea "x"
type textarea "*10/3 GA - DID ANYO"
type textarea "x"
type textarea "*10/3 GA - DID ANYON"
type textarea "x"
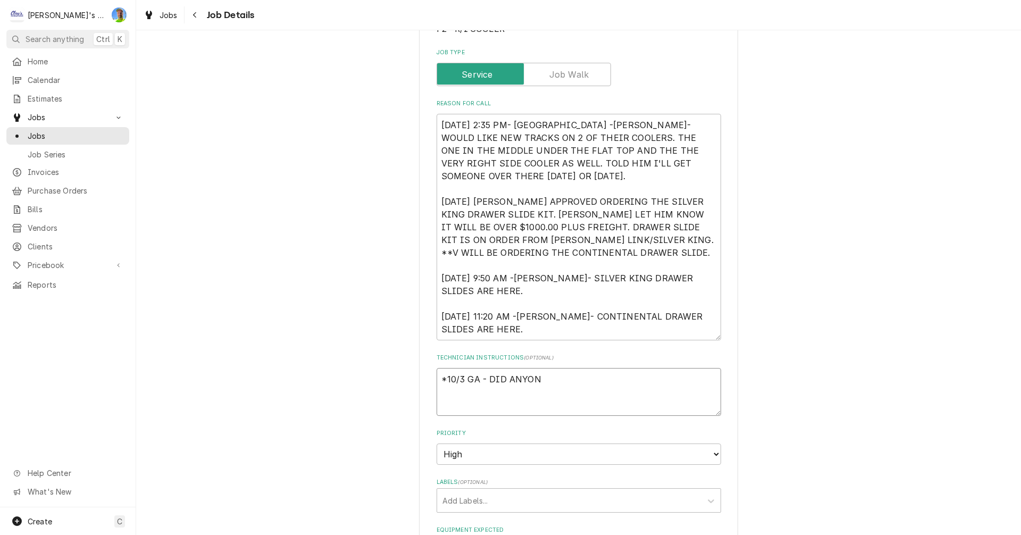
type textarea "*10/3 GA - DID ANYONE"
type textarea "x"
type textarea "*10/3 GA - DID ANYONE"
type textarea "x"
type textarea "*10/3 GA - DID ANYONE C"
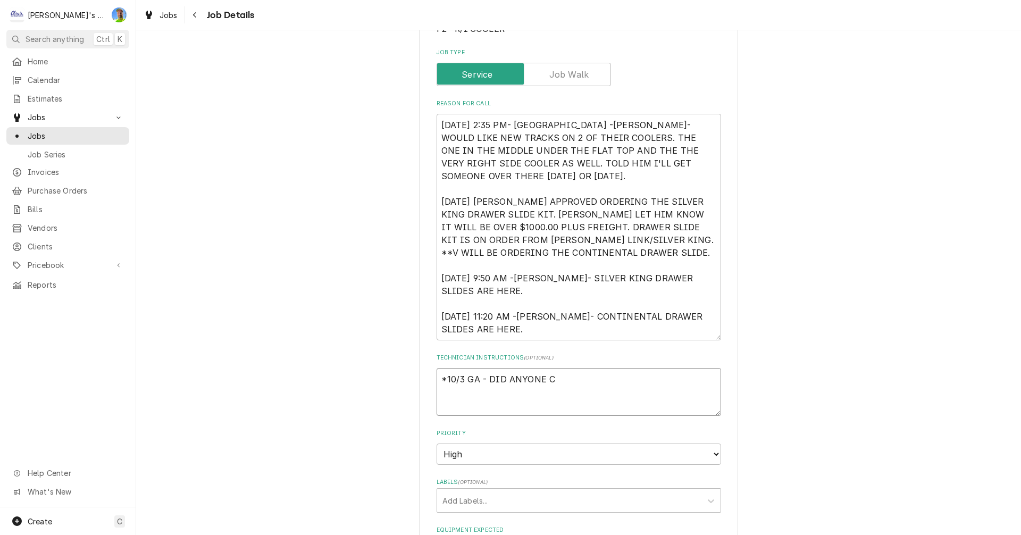
type textarea "x"
type textarea "*10/3 GA - DID ANYONE CH"
type textarea "x"
type textarea "*10/3 GA - DID ANYONE CHE"
type textarea "x"
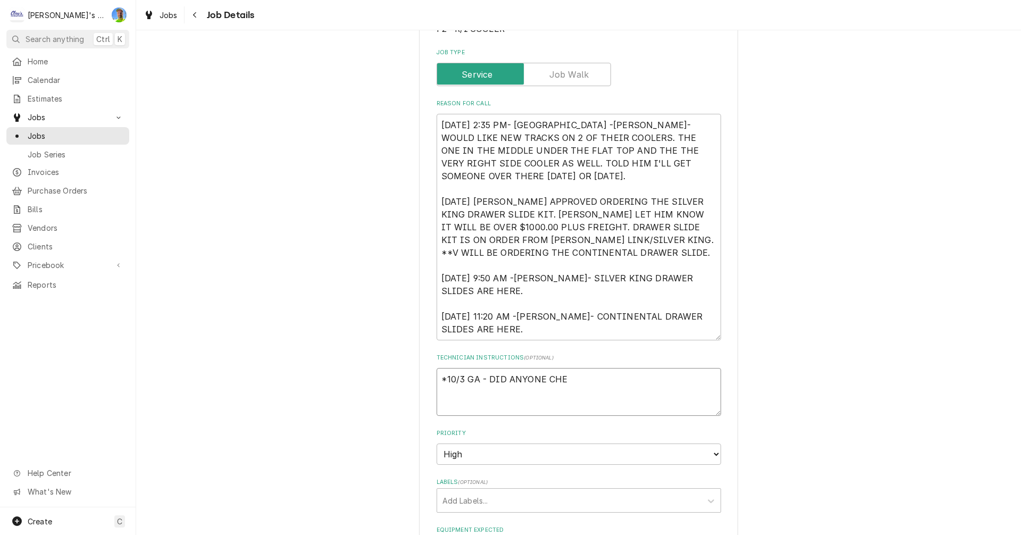
type textarea "*10/3 GA - DID ANYONE CHEC"
type textarea "x"
type textarea "*10/3 GA - DID ANYONE CHECK"
type textarea "x"
type textarea "*10/3 GA - DID ANYONE CHECK"
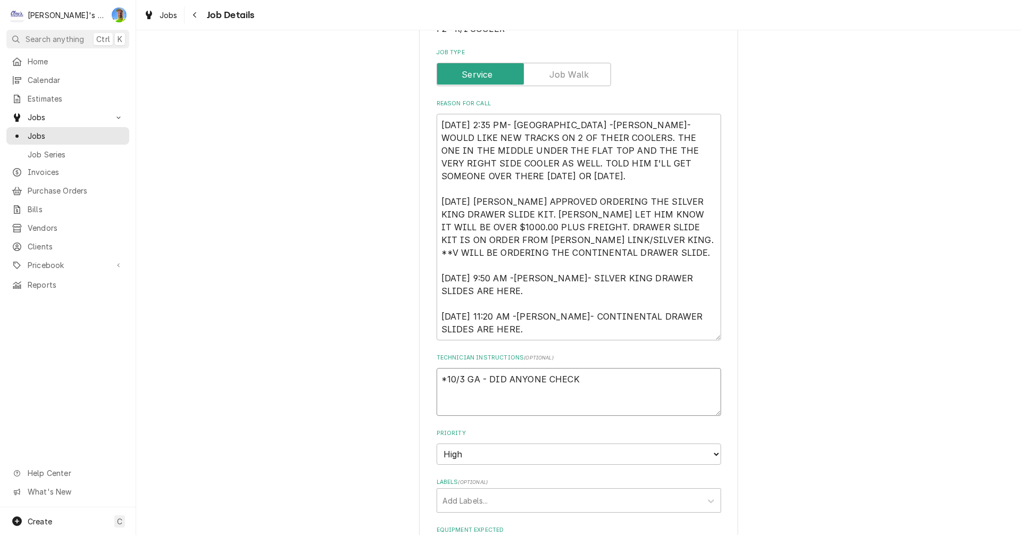
type textarea "x"
type textarea "*10/3 GA - DID ANYONE CHECK W"
type textarea "x"
type textarea "*10/3 GA - DID ANYONE CHECK WA"
type textarea "x"
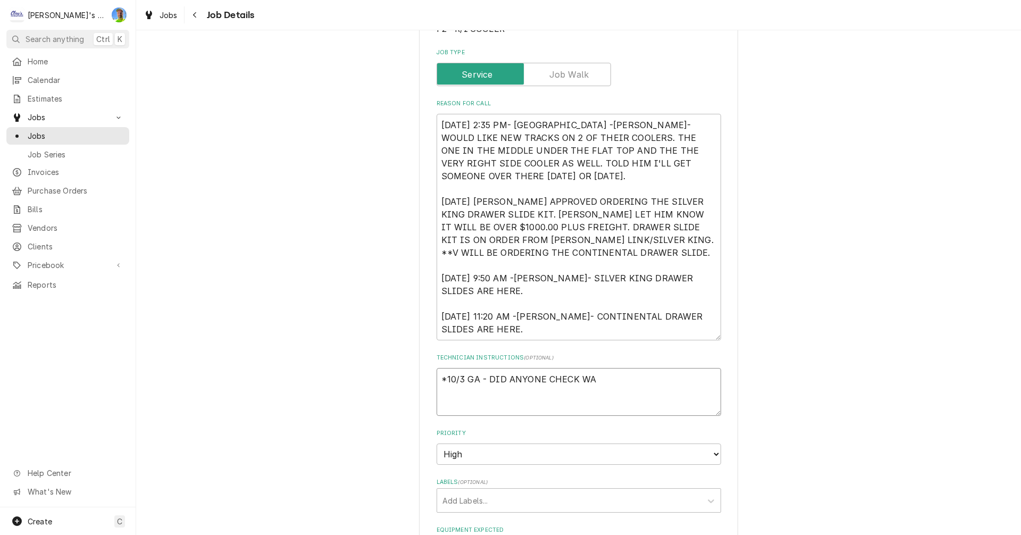
type textarea "*10/3 GA - DID ANYONE CHECK WAR"
type textarea "x"
type textarea "*10/3 GA - DID ANYONE CHECK WARR"
type textarea "x"
type textarea "*10/3 GA - DID ANYONE CHECK WARRA"
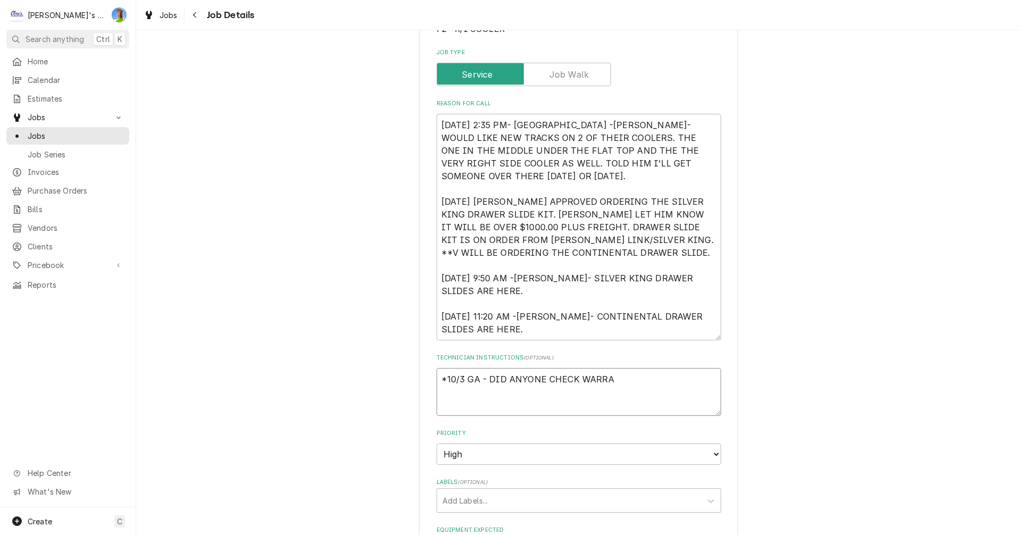
type textarea "x"
type textarea "*10/3 GA - DID ANYONE CHECK WARRAN"
type textarea "x"
type textarea "*10/3 GA - DID ANYONE CHECK WARRANT"
type textarea "x"
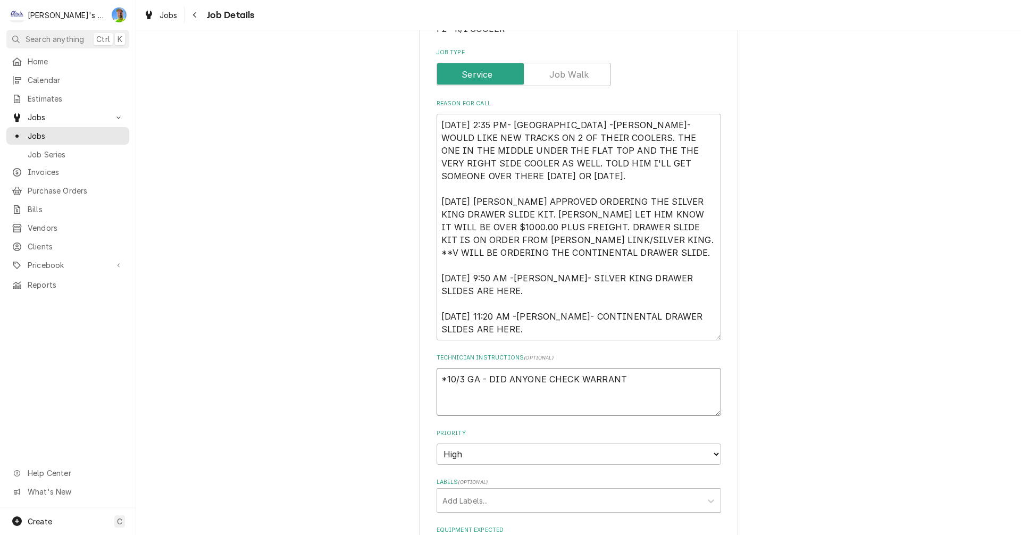
type textarea "*10/3 GA - DID ANYONE CHECK WARRANTY"
type textarea "x"
type textarea "*10/3 GA - DID ANYONE CHECK WARRANTY"
type textarea "x"
type textarea "*10/3 GA - DID ANYONE CHECK WARRANTY O"
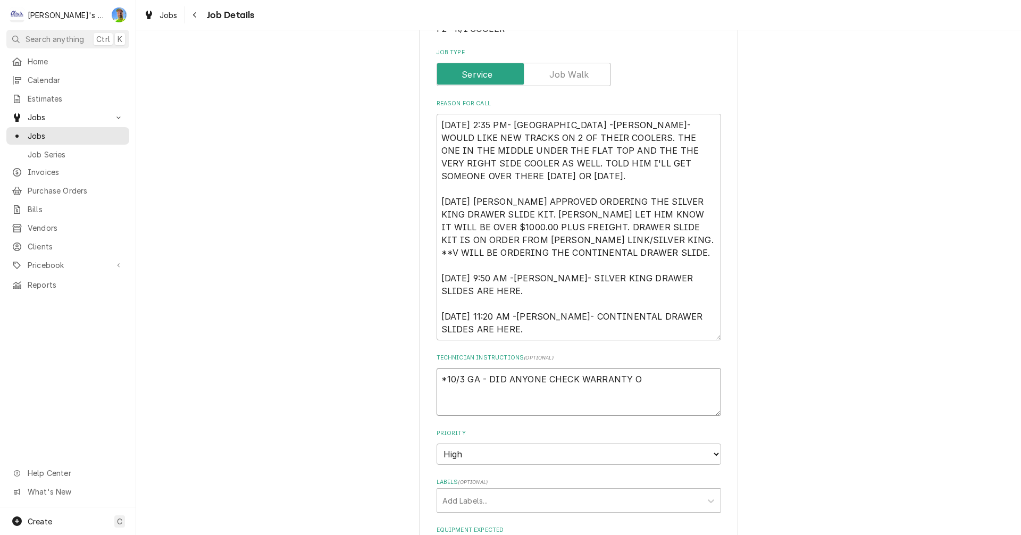
type textarea "x"
type textarea "*10/3 GA - DID ANYONE CHECK WARRANTY ON"
type textarea "x"
type textarea "*10/3 GA - DID ANYONE CHECK WARRANTY ON"
type textarea "x"
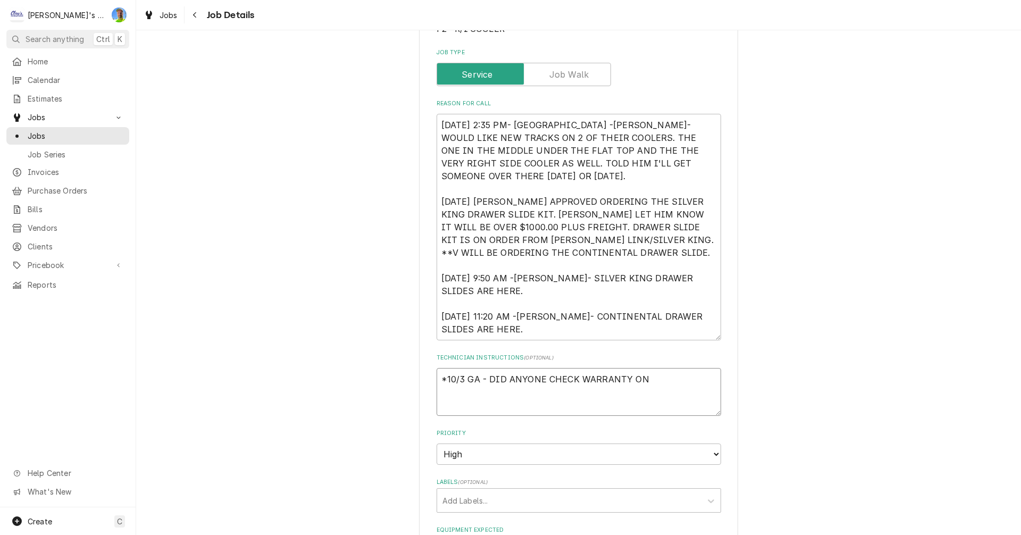
type textarea "*10/3 GA - DID ANYONE CHECK WARRANTY ON T"
type textarea "x"
type textarea "*10/3 GA - DID ANYONE CHECK WARRANTY ON TH"
type textarea "x"
type textarea "*10/3 GA - DID ANYONE CHECK WARRANTY ON THI"
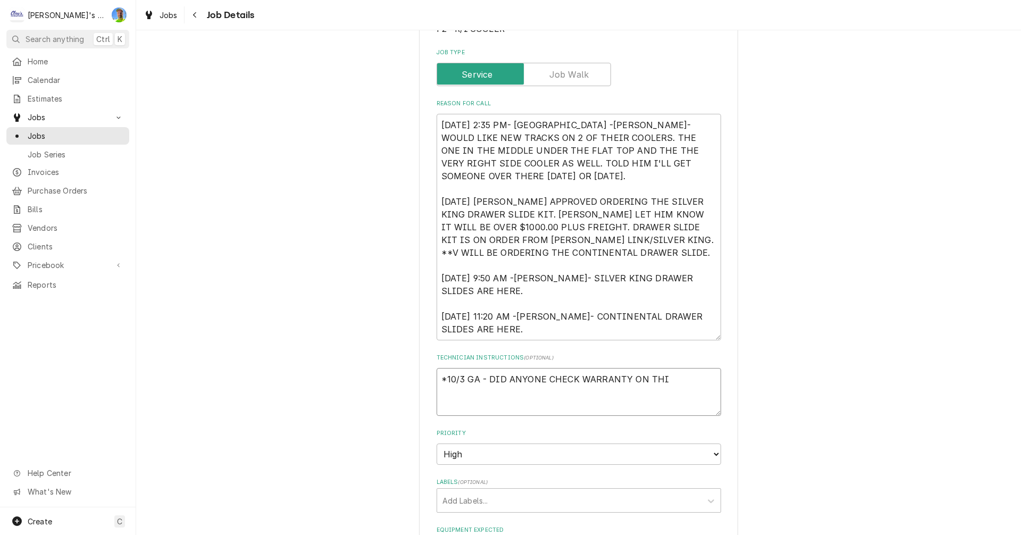
type textarea "x"
type textarea "*10/3 GA - DID ANYONE CHECK WARRANTY ON THIS"
type textarea "x"
type textarea "*10/3 GA - DID ANYONE CHECK WARRANTY ON THIS"
type textarea "x"
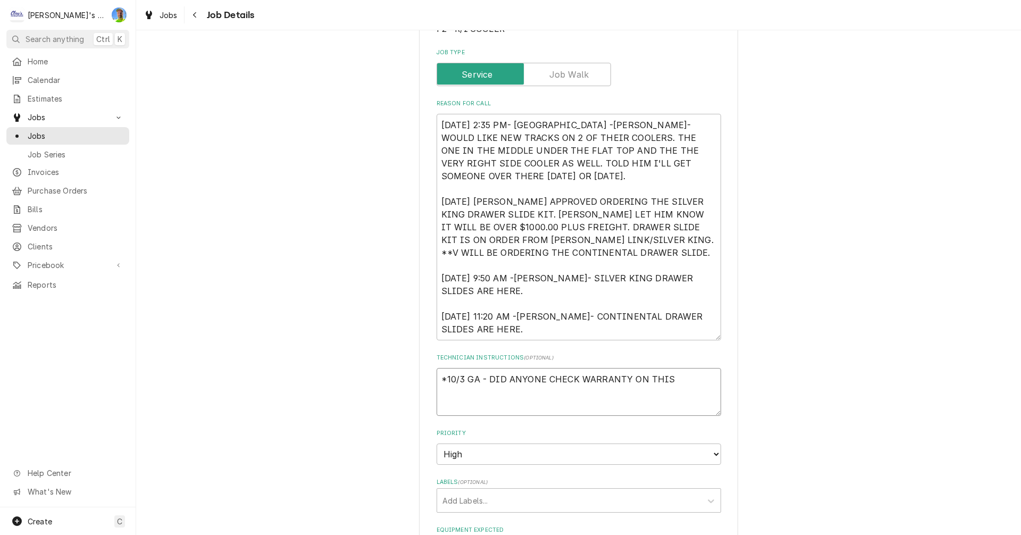
type textarea "*10/3 GA - DID ANYONE CHECK WARRANTY ON THIS C"
type textarea "x"
type textarea "*10/3 GA - DID ANYONE CHECK WARRANTY ON THIS CO"
type textarea "x"
type textarea "*10/3 GA - DID ANYONE CHECK WARRANTY ON THIS CON"
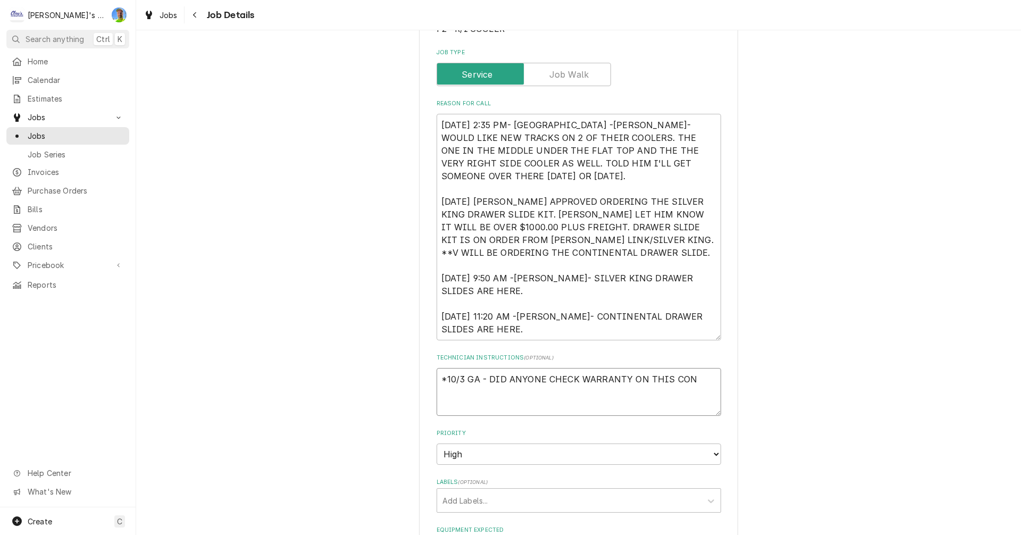
type textarea "x"
type textarea "*10/3 GA - DID ANYONE CHECK WARRANTY ON THIS CONT"
type textarea "x"
type textarea "*10/3 GA - DID ANYONE CHECK WARRANTY ON THIS CONTI"
type textarea "x"
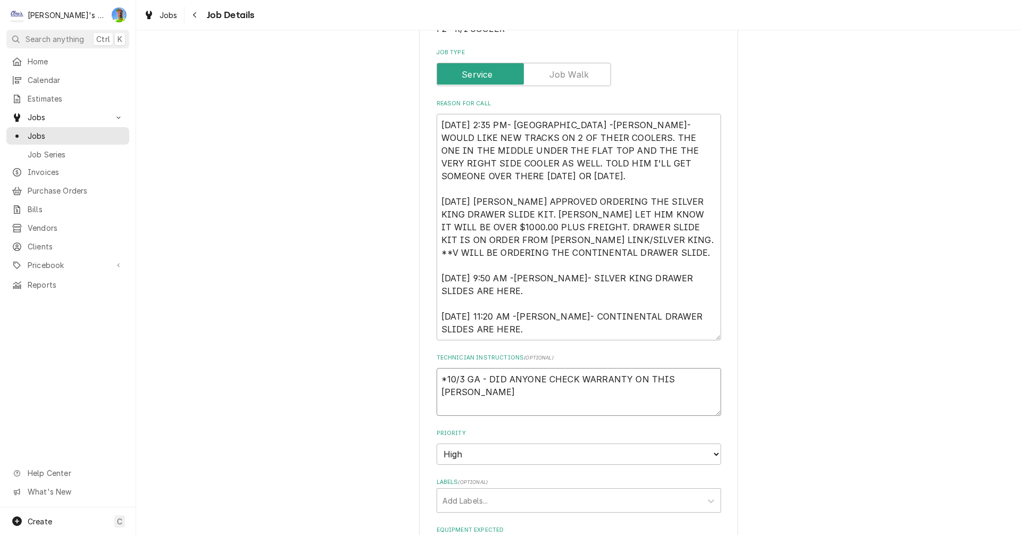
type textarea "*10/3 GA - DID ANYONE CHECK WARRANTY ON THIS CONTIN"
type textarea "x"
type textarea "*10/3 GA - DID ANYONE CHECK WARRANTY ON THIS CONTINE"
type textarea "x"
type textarea "*10/3 GA - DID ANYONE CHECK WARRANTY ON THIS CONTINEN"
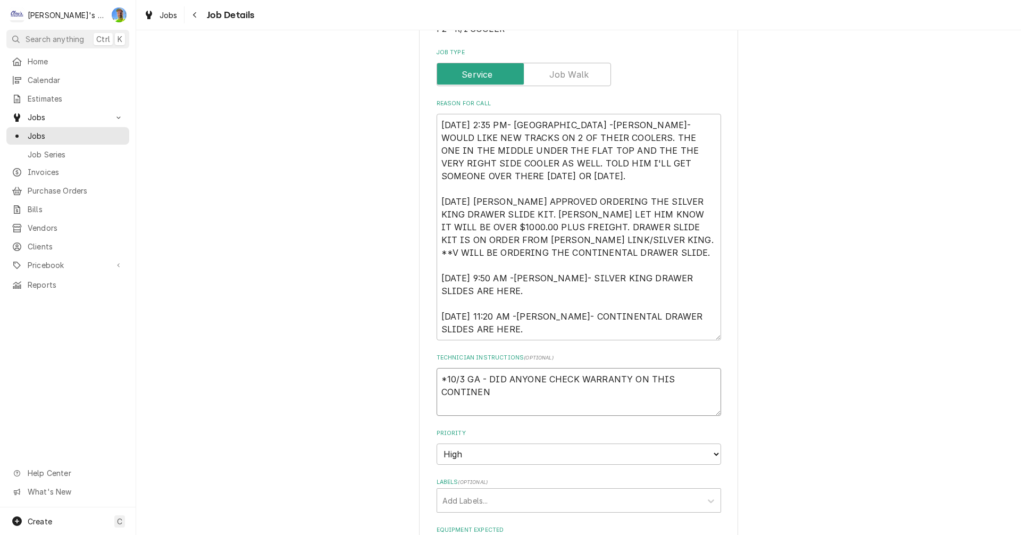
type textarea "x"
type textarea "*10/3 GA - DID ANYONE CHECK WARRANTY ON THIS CONTINENT"
type textarea "x"
type textarea "*10/3 GA - DID ANYONE CHECK WARRANTY ON THIS CONTINENTA"
type textarea "x"
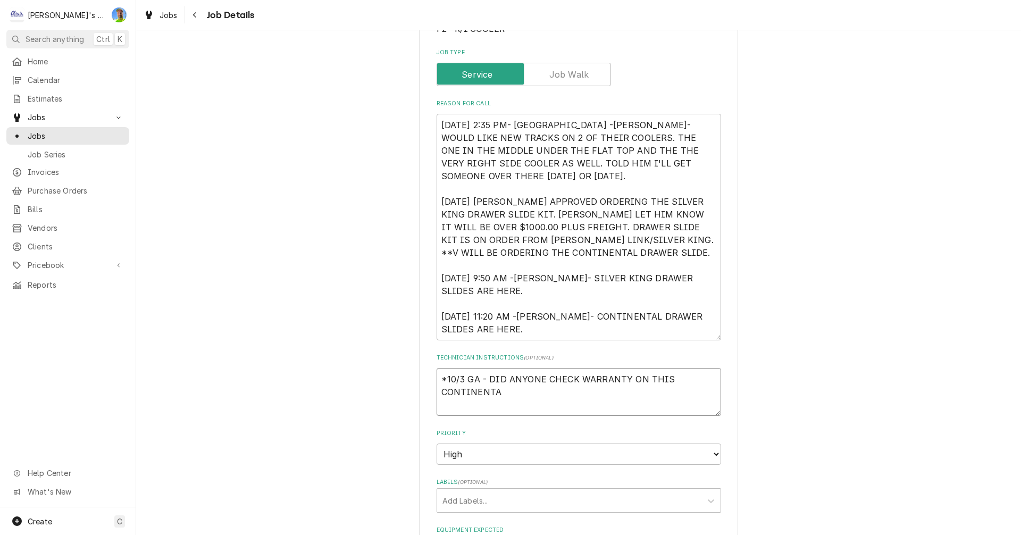
type textarea "*10/3 GA - DID ANYONE CHECK WARRANTY ON THIS CONTINENTAL"
type textarea "x"
type textarea "*10/3 GA - DID ANYONE CHECK WARRANTY ON THIS CONTINENTAL"
type textarea "x"
type textarea "*10/3 GA - DID ANYONE CHECK WARRANTY ON THIS CONTINENTAL U"
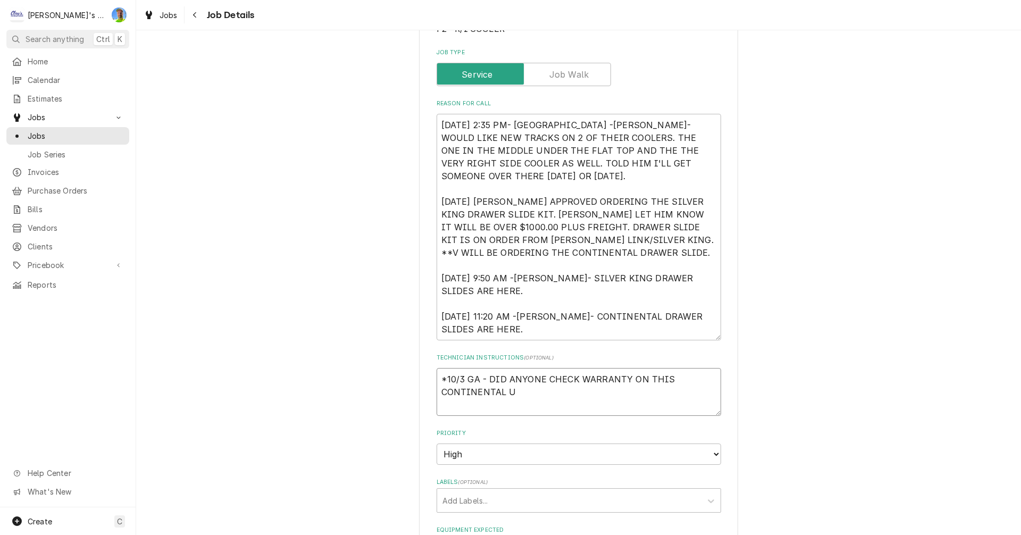
type textarea "x"
type textarea "*10/3 GA - DID ANYONE CHECK WARRANTY ON THIS CONTINENTAL UN"
type textarea "x"
type textarea "*10/3 GA - DID ANYONE CHECK WARRANTY ON THIS CONTINENTAL UNI"
type textarea "x"
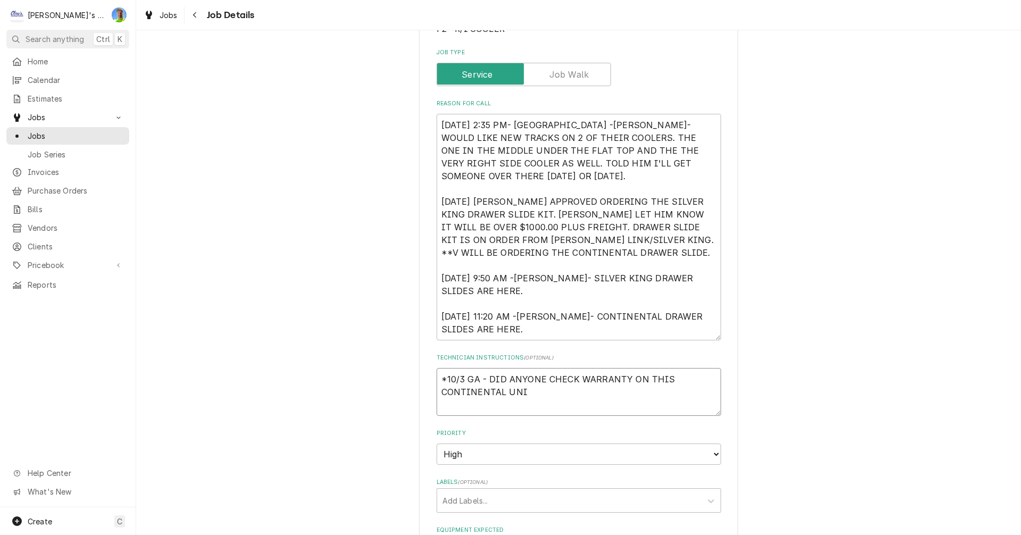
type textarea "*10/3 GA - DID ANYONE CHECK WARRANTY ON THIS CONTINENTAL UNIT"
type textarea "x"
type textarea "*10/3 GA - DID ANYONE CHECK WARRANTY ON THIS CONTINENTAL UNIT?"
type textarea "x"
type textarea "*10/3 GA - DID ANYONE CHECK WARRANTY ON THIS CONTINENTAL UNIT?"
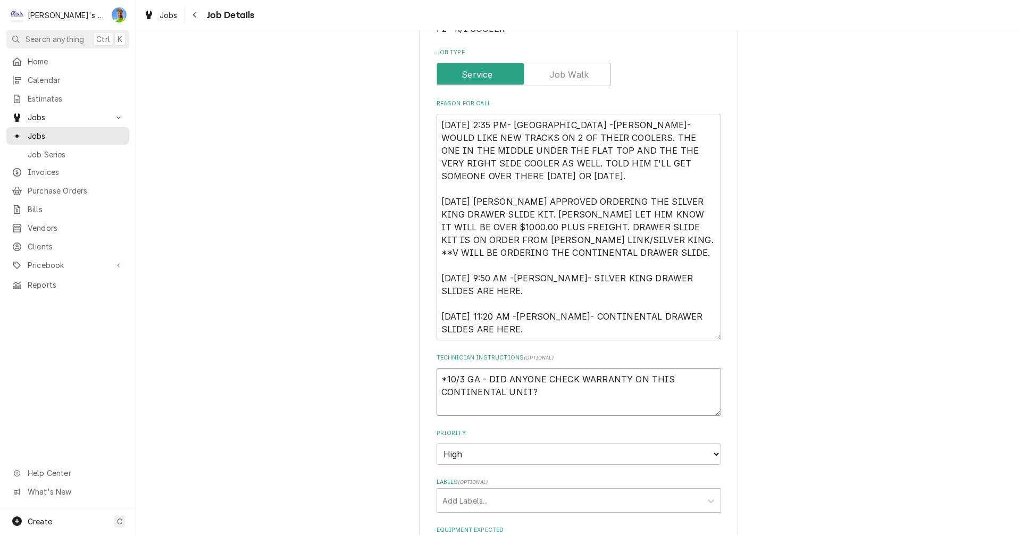
type textarea "x"
type textarea "*10/3 GA - DID ANYONE CHECK WARRANTY ON THIS CONTINENTAL UNIT? S"
type textarea "x"
type textarea "*10/3 GA - DID ANYONE CHECK WARRANTY ON THIS CONTINENTAL UNIT? SA"
type textarea "x"
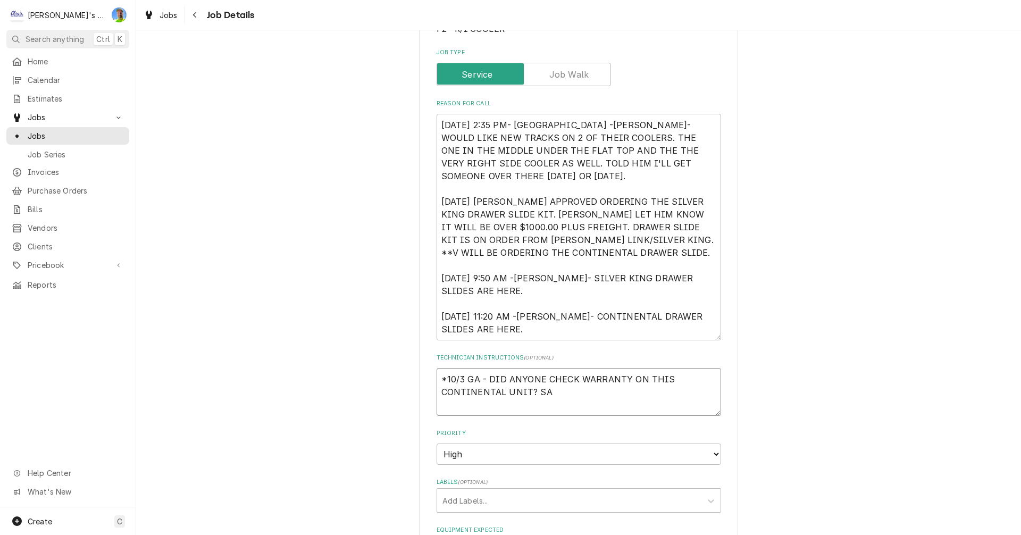
type textarea "*10/3 GA - DID ANYONE CHECK WARRANTY ON THIS CONTINENTAL UNIT? SAY"
type textarea "x"
type textarea "*10/3 GA - DID ANYONE CHECK WARRANTY ON THIS CONTINENTAL UNIT? SAYS"
type textarea "x"
type textarea "*10/3 GA - DID ANYONE CHECK WARRANTY ON THIS CONTINENTAL UNIT? SAYS"
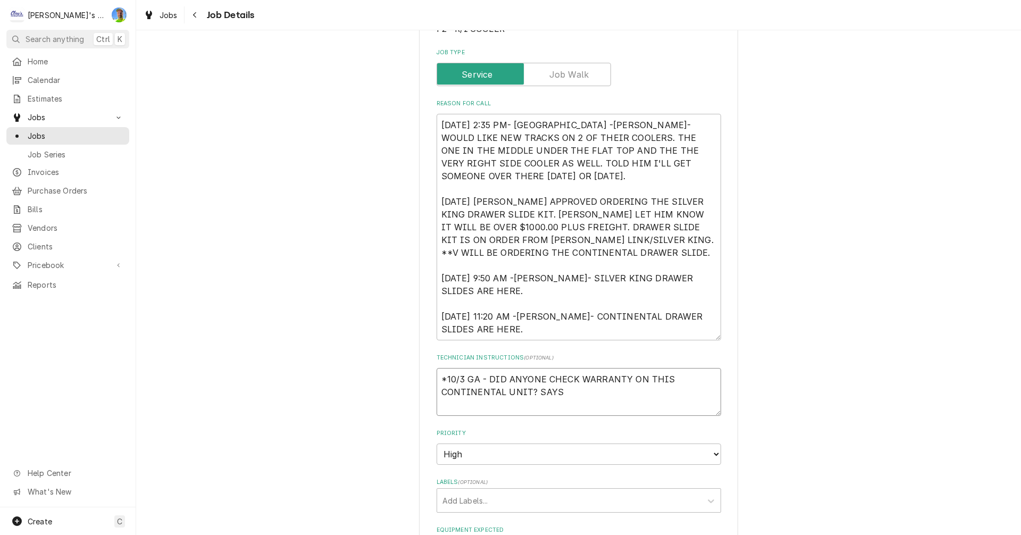
type textarea "x"
type textarea "*10/3 GA - DID ANYONE CHECK WARRANTY ON THIS CONTINENTAL UNIT? SAYS I"
type textarea "x"
type textarea "*10/3 GA - DID ANYONE CHECK WARRANTY ON THIS CONTINENTAL UNIT? SAYS IN"
type textarea "x"
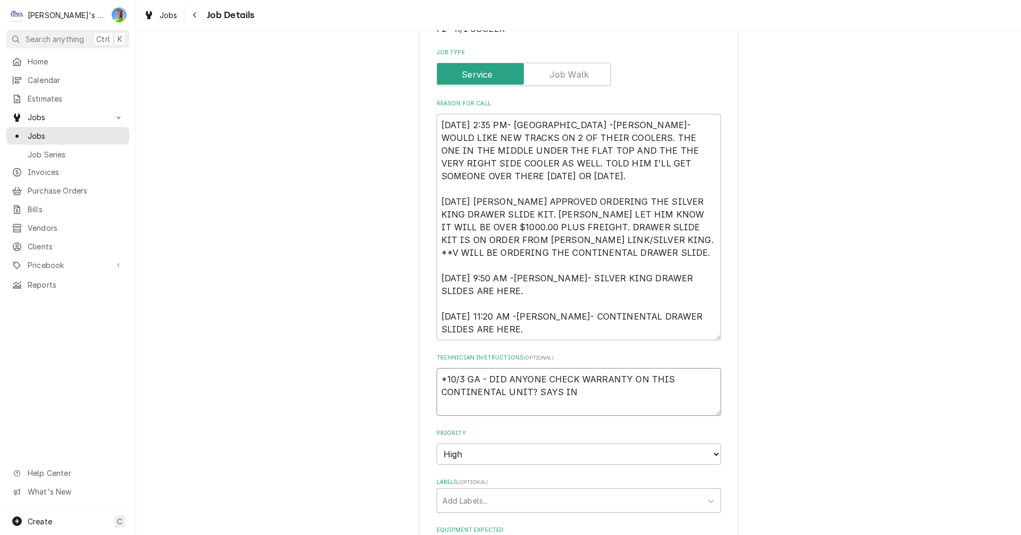
type textarea "*10/3 GA - DID ANYONE CHECK WARRANTY ON THIS CONTINENTAL UNIT? SAYS INS"
type textarea "x"
type textarea "*10/3 GA - DID ANYONE CHECK WARRANTY ON THIS CONTINENTAL UNIT? SAYS INST"
type textarea "x"
type textarea "*10/3 GA - DID ANYONE CHECK WARRANTY ON THIS CONTINENTAL UNIT? SAYS INSTA"
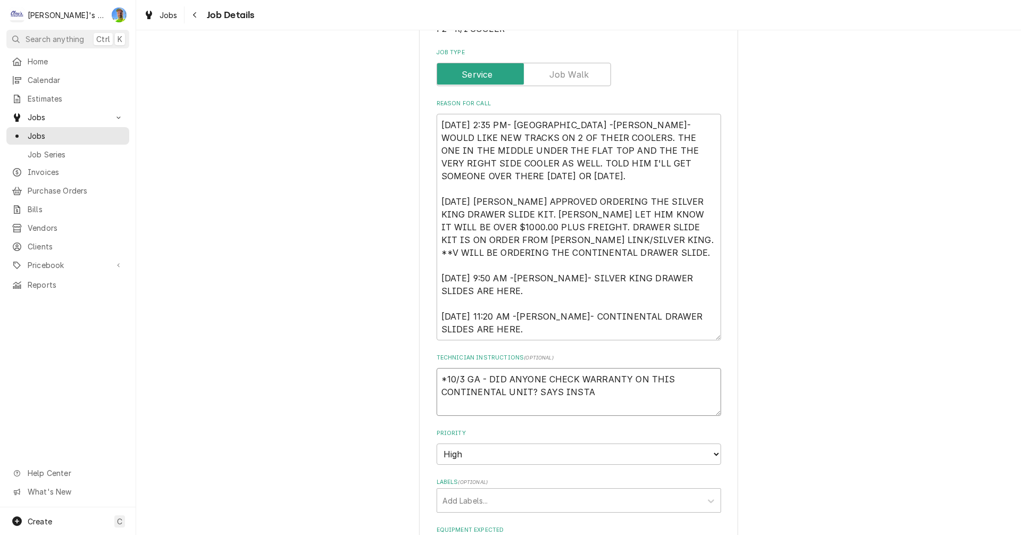
type textarea "x"
type textarea "*10/3 GA - DID ANYONE CHECK WARRANTY ON THIS CONTINENTAL UNIT? SAYS INSTAL"
type textarea "x"
type textarea "*10/3 GA - DID ANYONE CHECK WARRANTY ON THIS CONTINENTAL UNIT? SAYS INSTALL"
type textarea "x"
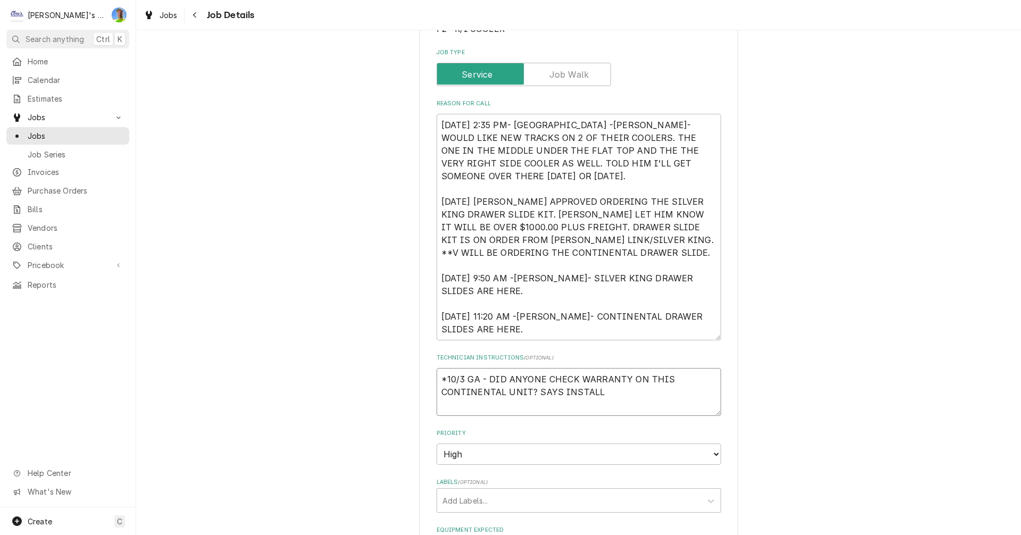
type textarea "*10/3 GA - DID ANYONE CHECK WARRANTY ON THIS CONTINENTAL UNIT? SAYS INSTALLE"
type textarea "x"
type textarea "*10/3 GA - DID ANYONE CHECK WARRANTY ON THIS CONTINENTAL UNIT? SAYS INSTALLED"
type textarea "x"
type textarea "*10/3 GA - DID ANYONE CHECK WARRANTY ON THIS CONTINENTAL UNIT? SAYS INSTALLED"
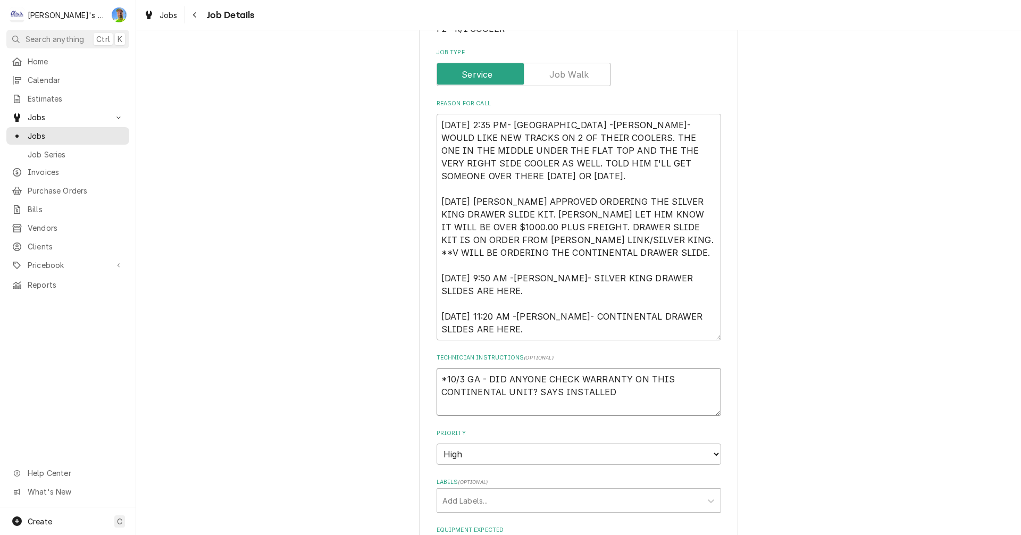
type textarea "x"
type textarea "*10/3 GA - DID ANYONE CHECK WARRANTY ON THIS CONTINENTAL UNIT? SAYS INSTALLED 2"
type textarea "x"
type textarea "*10/3 GA - DID ANYONE CHECK WARRANTY ON THIS CONTINENTAL UNIT? SAYS INSTALLED 20"
type textarea "x"
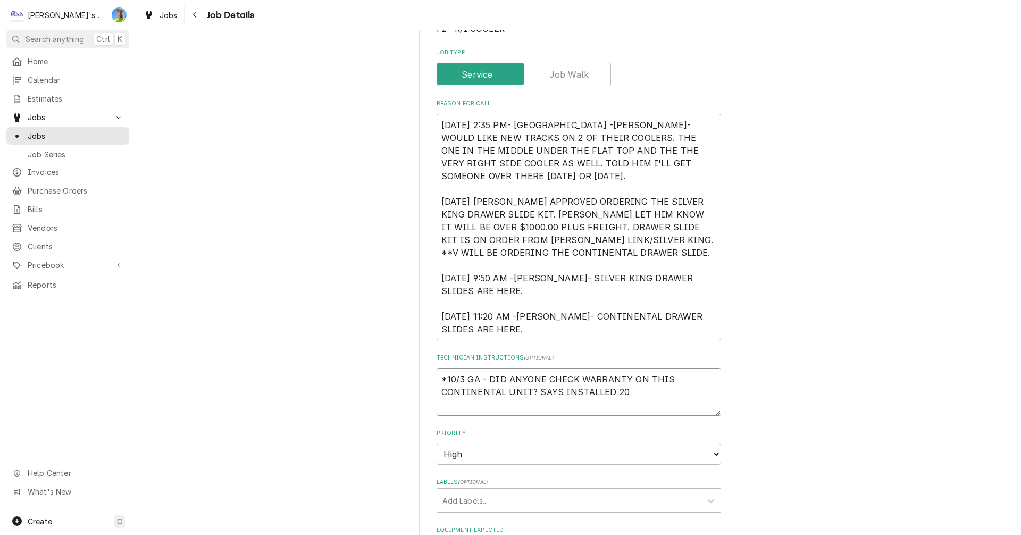
type textarea "*10/3 GA - DID ANYONE CHECK WARRANTY ON THIS CONTINENTAL UNIT? SAYS INSTALLED 2…"
type textarea "x"
type textarea "*10/3 GA - DID ANYONE CHECK WARRANTY ON THIS CONTINENTAL UNIT? SAYS INSTALLED 2…"
type textarea "x"
type textarea "*10/3 GA - DID ANYONE CHECK WARRANTY ON THIS CONTINENTAL UNIT? SAYS INSTALLED 2…"
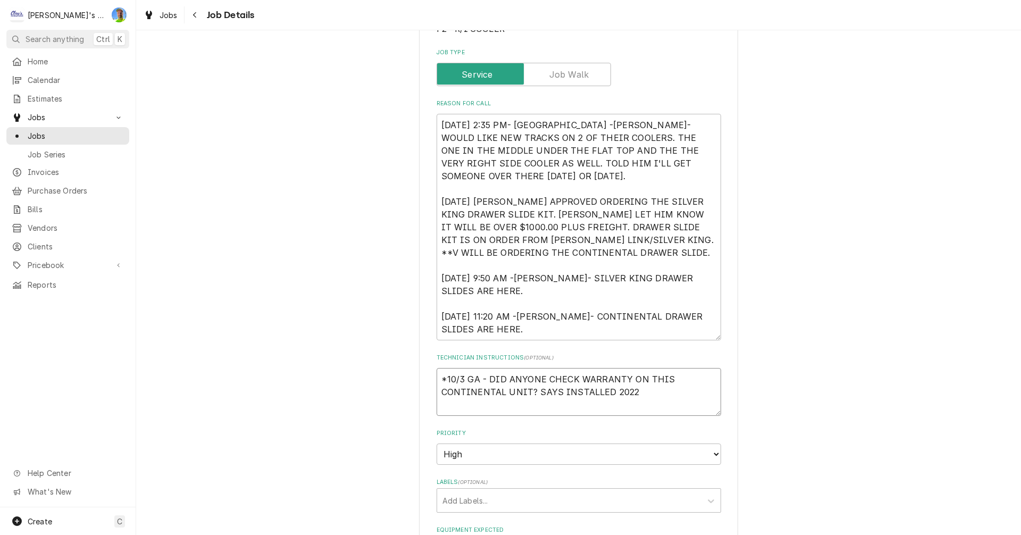
type textarea "x"
type textarea "*10/3 GA - DID ANYONE CHECK WARRANTY ON THIS CONTINENTAL UNIT? SAYS INSTALLED 2…"
type textarea "x"
type textarea "*10/3 GA - DID ANYONE CHECK WARRANTY ON THIS CONTINENTAL UNIT? SAYS INSTALLED 2…"
type textarea "x"
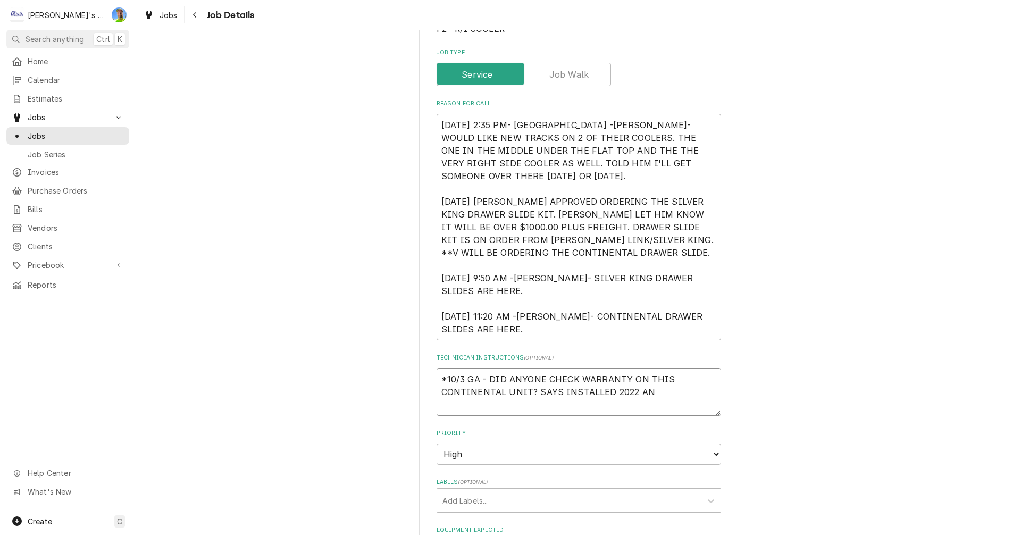
type textarea "*10/3 GA - DID ANYONE CHECK WARRANTY ON THIS CONTINENTAL UNIT? SAYS INSTALLED 2…"
type textarea "x"
type textarea "*10/3 GA - DID ANYONE CHECK WARRANTY ON THIS CONTINENTAL UNIT? SAYS INSTALLED 2…"
type textarea "x"
type textarea "*10/3 GA - DID ANYONE CHECK WARRANTY ON THIS CONTINENTAL UNIT? SAYS INSTALLED 2…"
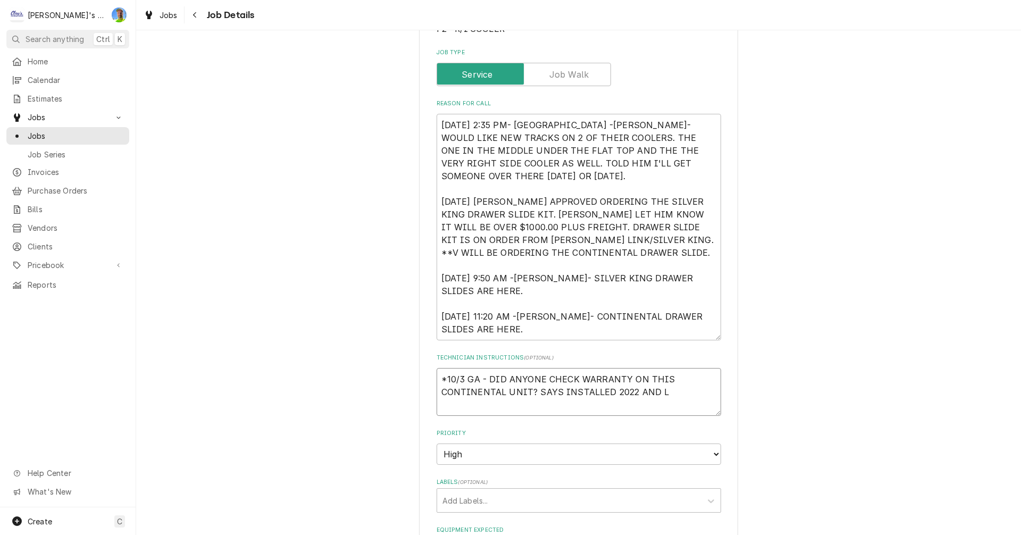
type textarea "x"
type textarea "*10/3 GA - DID ANYONE CHECK WARRANTY ON THIS CONTINENTAL UNIT? SAYS INSTALLED 2…"
type textarea "x"
type textarea "*10/3 GA - DID ANYONE CHECK WARRANTY ON THIS CONTINENTAL UNIT? SAYS INSTALLED 2…"
type textarea "x"
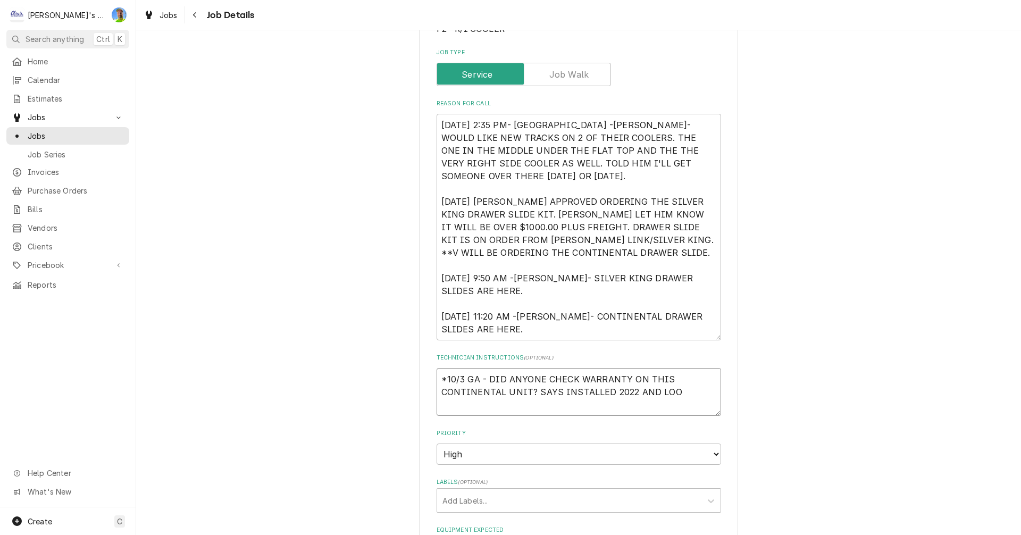
type textarea "*10/3 GA - DID ANYONE CHECK WARRANTY ON THIS CONTINENTAL UNIT? SAYS INSTALLED 2…"
type textarea "x"
type textarea "*10/3 GA - DID ANYONE CHECK WARRANTY ON THIS CONTINENTAL UNIT? SAYS INSTALLED 2…"
type textarea "x"
type textarea "*10/3 GA - DID ANYONE CHECK WARRANTY ON THIS CONTINENTAL UNIT? SAYS INSTALLED 2…"
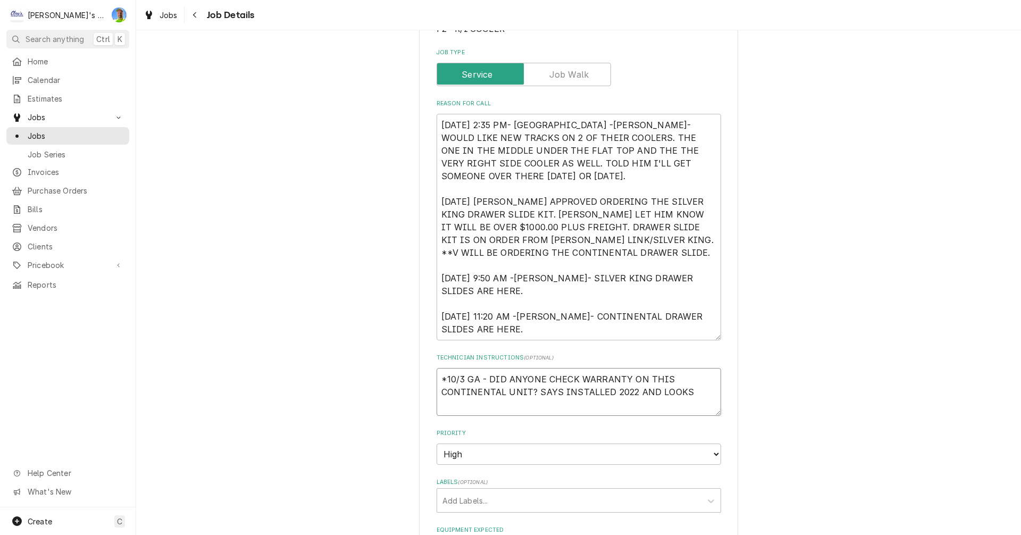
type textarea "x"
type textarea "*10/3 GA - DID ANYONE CHECK WARRANTY ON THIS CONTINENTAL UNIT? SAYS INSTALLED 2…"
type textarea "x"
type textarea "*10/3 GA - DID ANYONE CHECK WARRANTY ON THIS CONTINENTAL UNIT? SAYS INSTALLED 2…"
type textarea "x"
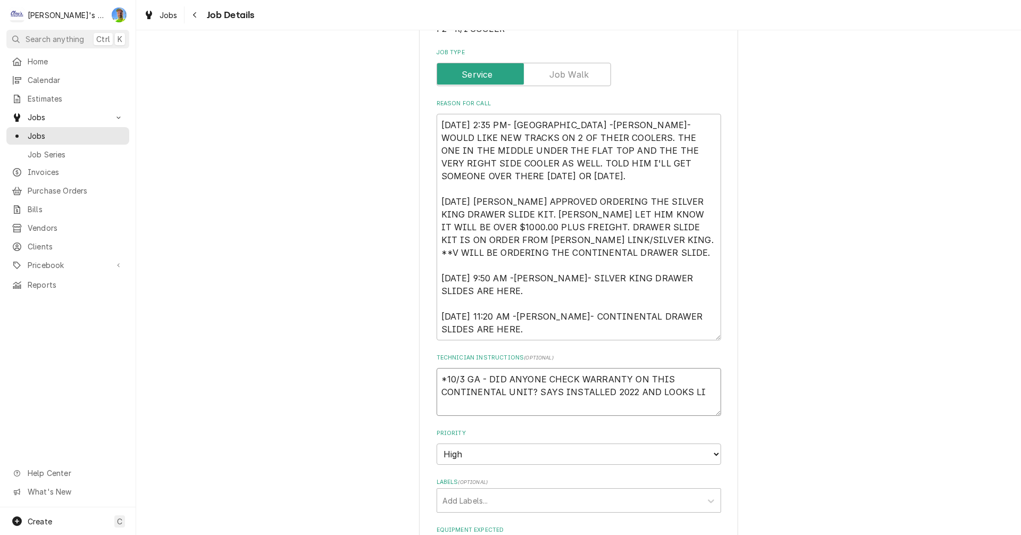
type textarea "*10/3 GA - DID ANYONE CHECK WARRANTY ON THIS CONTINENTAL UNIT? SAYS INSTALLED 2…"
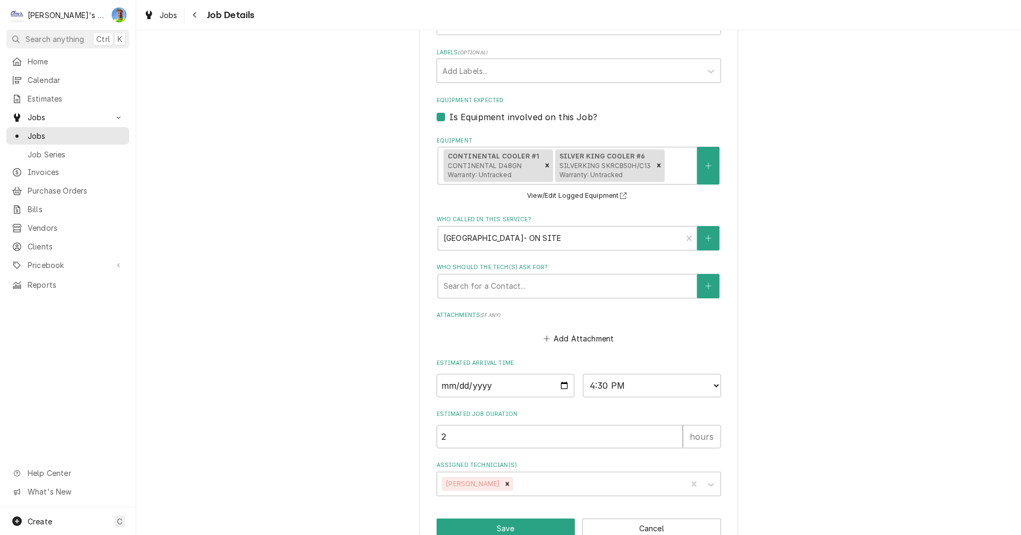
scroll to position [615, 0]
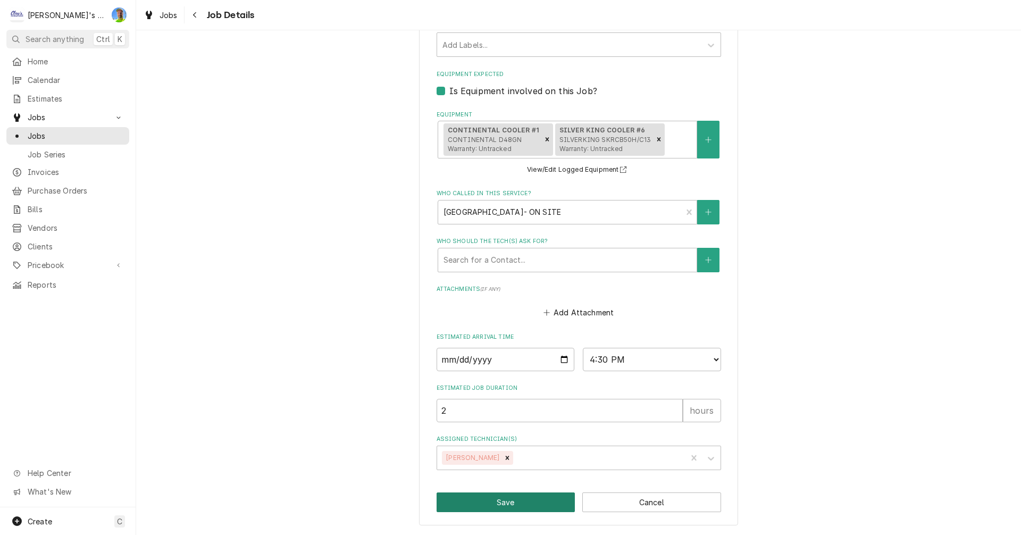
click at [521, 500] on button "Save" at bounding box center [505, 502] width 139 height 20
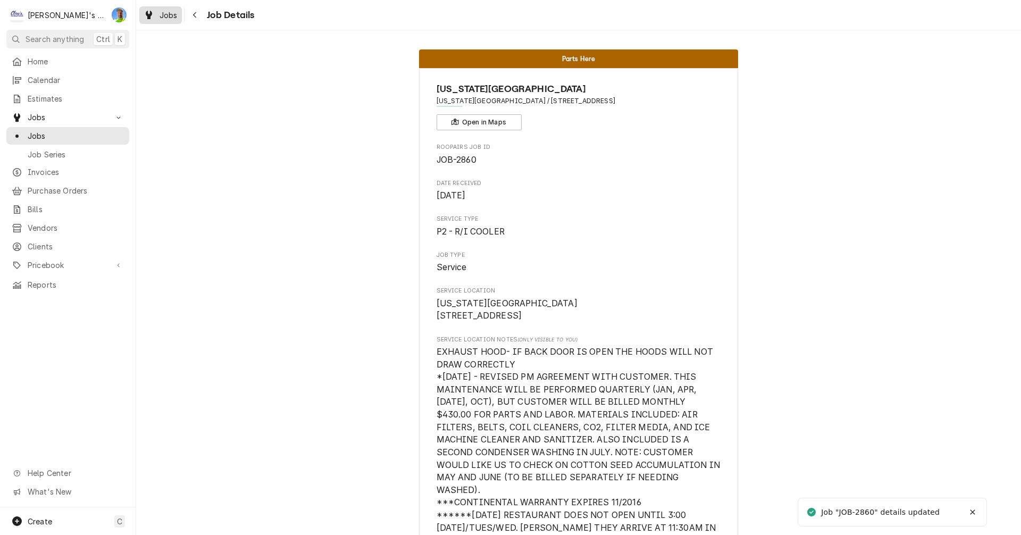
click at [159, 15] on div "Jobs" at bounding box center [160, 15] width 38 height 13
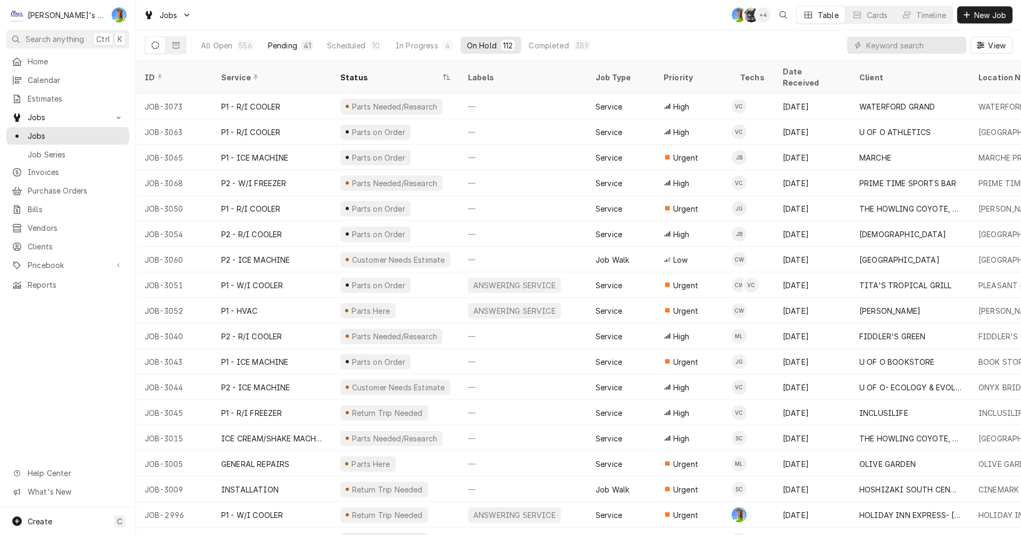
click at [272, 41] on div "Pending" at bounding box center [282, 45] width 29 height 11
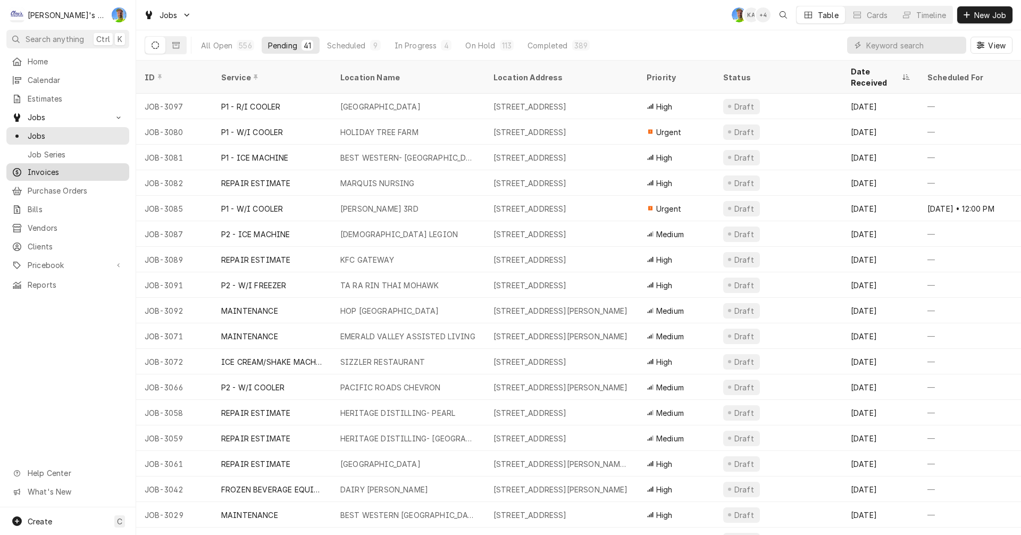
click at [64, 171] on span "Invoices" at bounding box center [76, 171] width 96 height 11
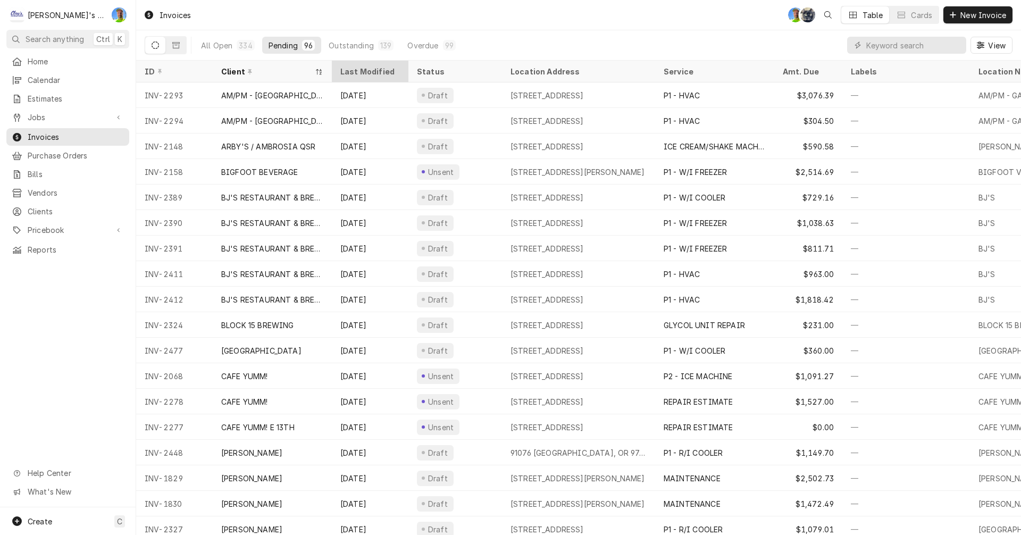
click at [374, 77] on div "Last Modified" at bounding box center [370, 72] width 72 height 18
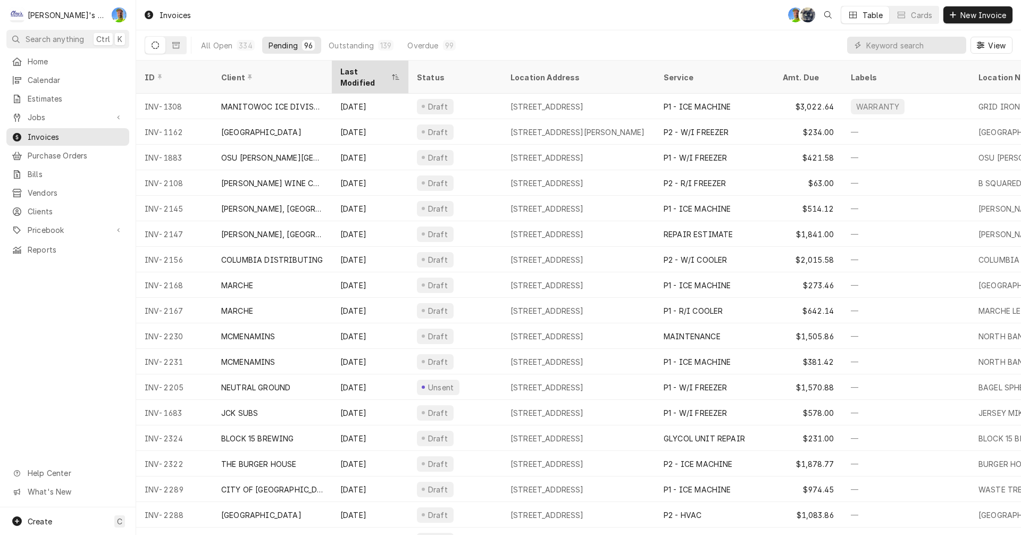
click at [375, 73] on div "Last Modified" at bounding box center [364, 77] width 49 height 22
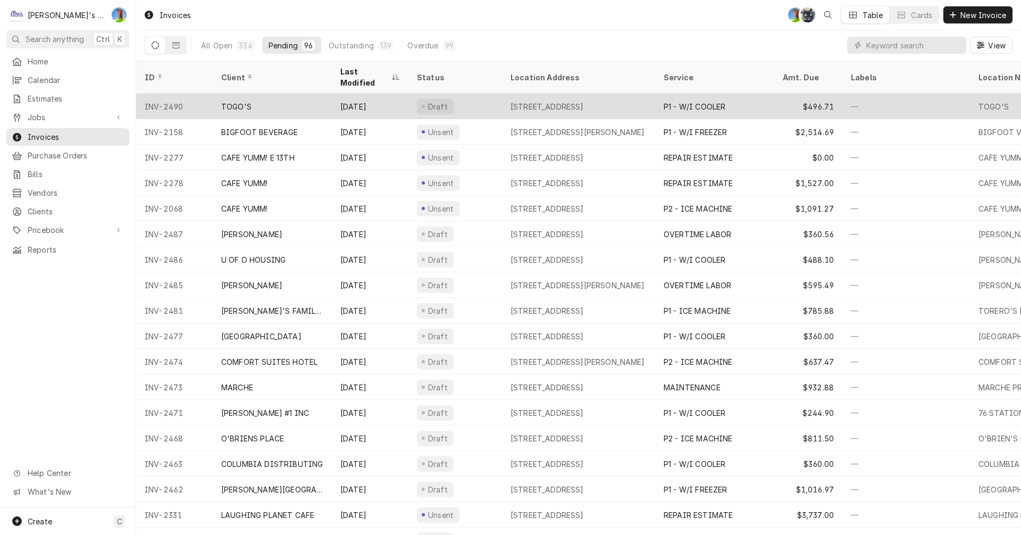
click at [378, 94] on div "[DATE]" at bounding box center [370, 107] width 77 height 26
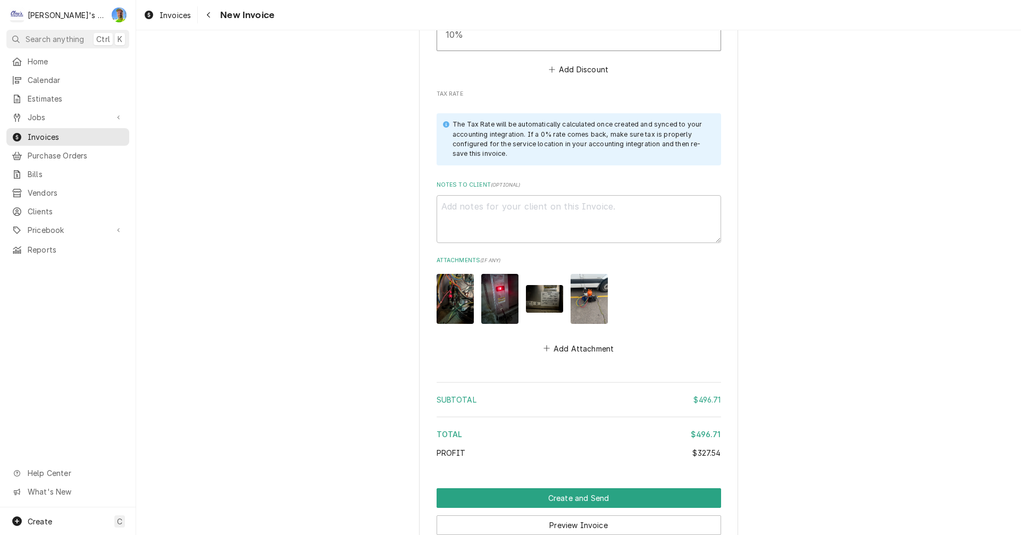
scroll to position [2126, 0]
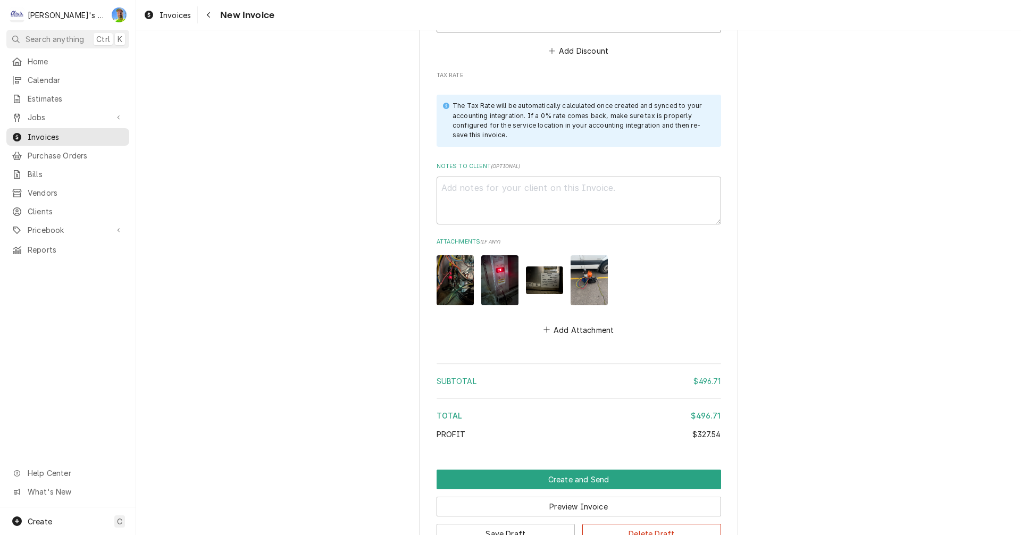
click at [579, 284] on img "Attachments" at bounding box center [588, 279] width 37 height 49
type textarea "x"
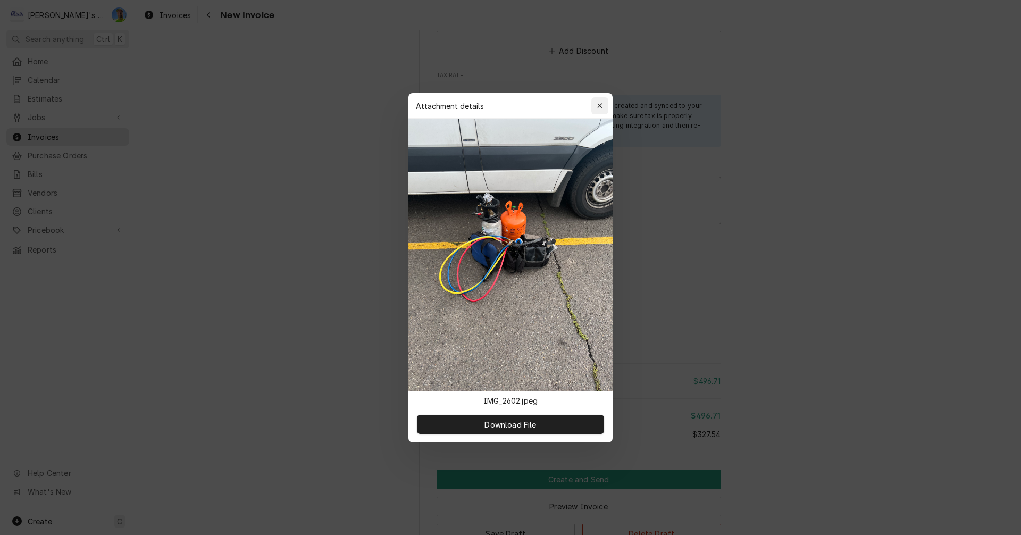
click at [597, 107] on icon "button" at bounding box center [600, 105] width 6 height 7
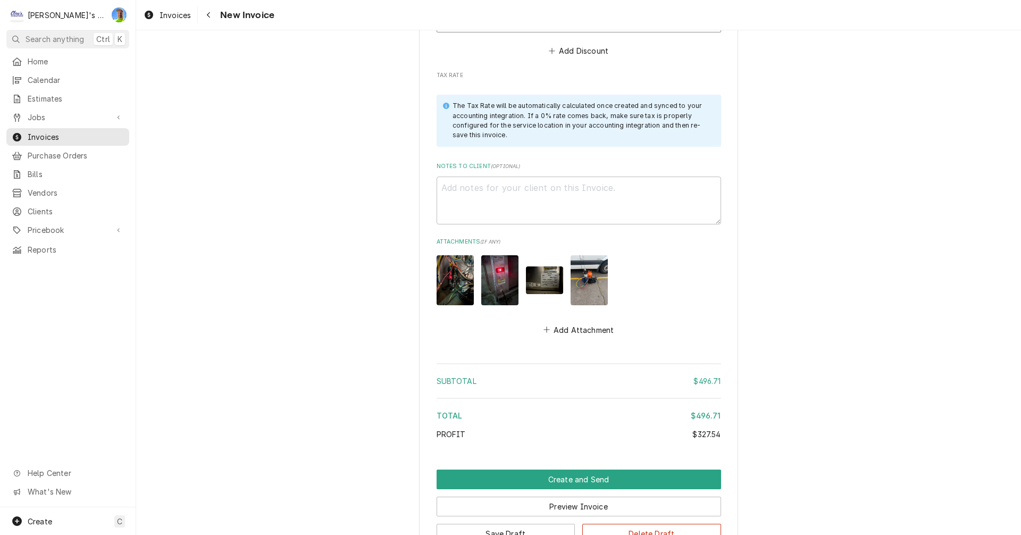
click at [541, 281] on img "Attachments" at bounding box center [544, 280] width 37 height 28
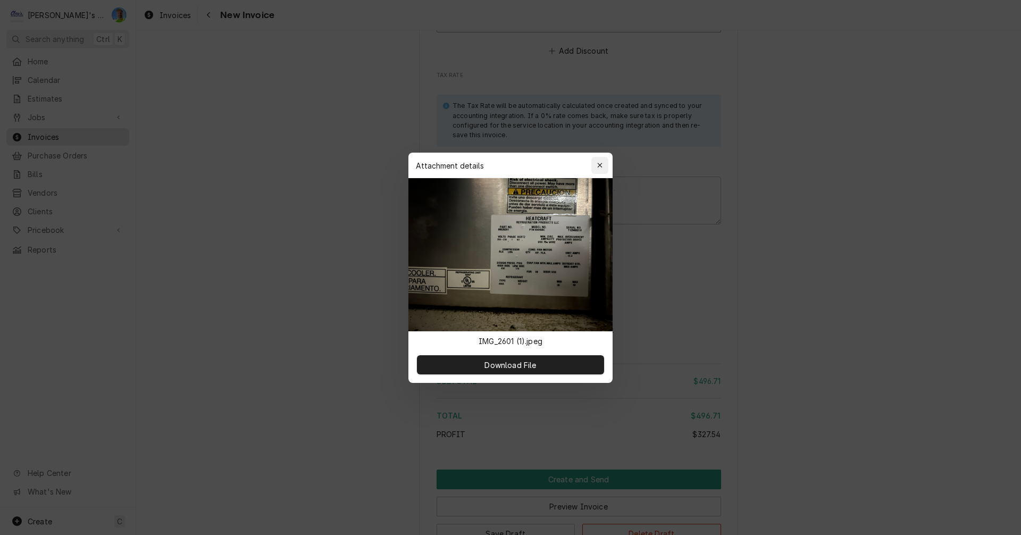
click at [596, 163] on div "button" at bounding box center [599, 165] width 11 height 11
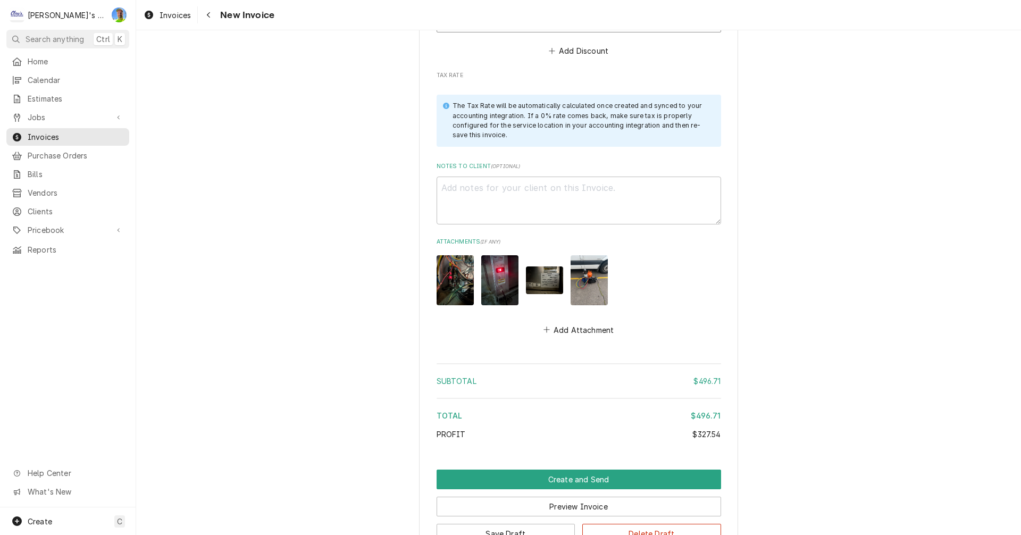
click at [488, 291] on img "Attachments" at bounding box center [499, 279] width 37 height 49
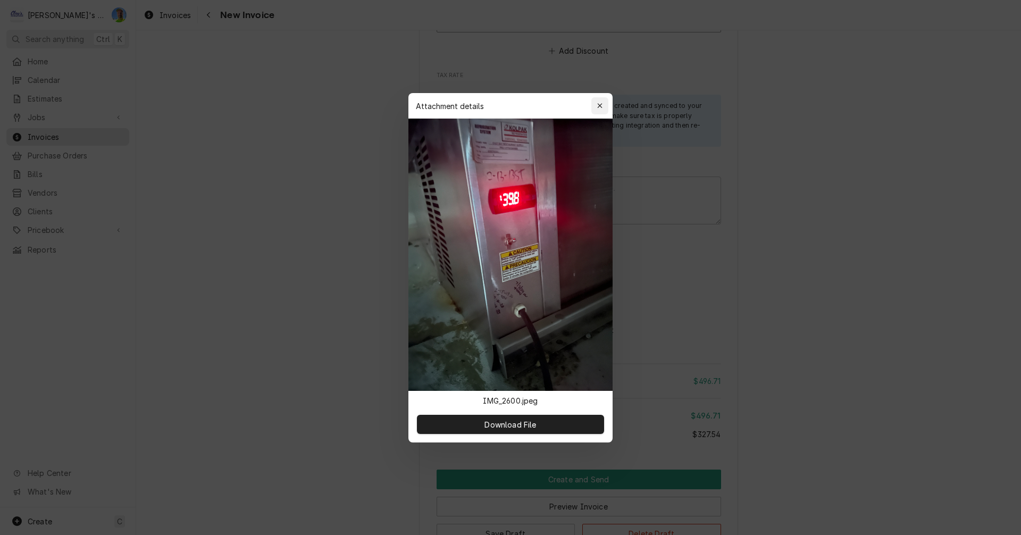
click at [600, 105] on icon "button" at bounding box center [600, 105] width 6 height 7
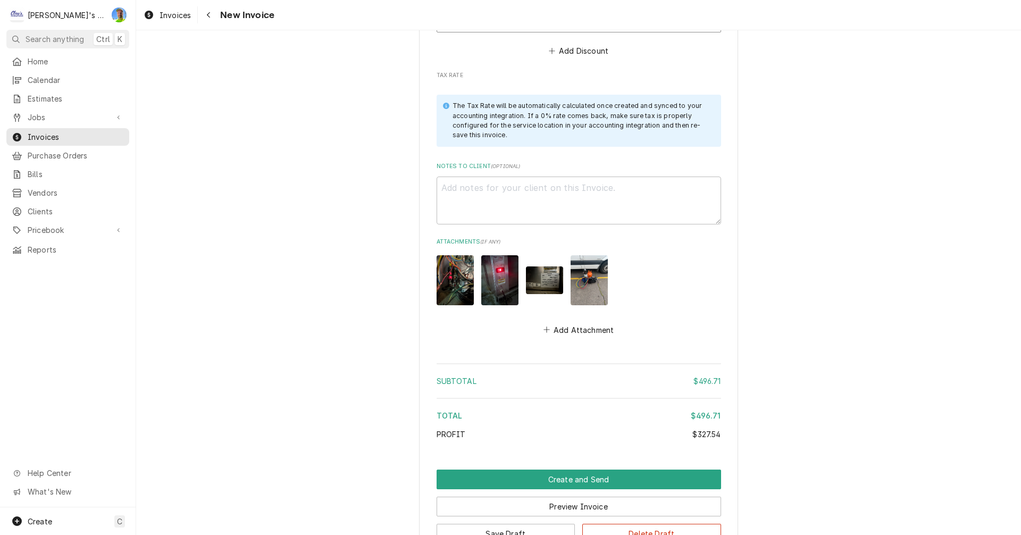
click at [451, 283] on img "Attachments" at bounding box center [454, 279] width 37 height 49
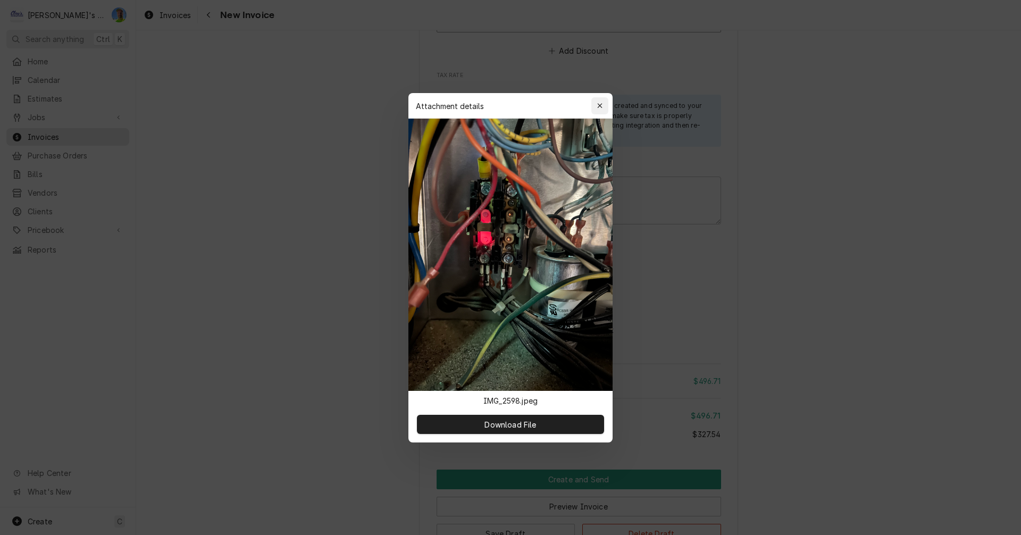
click at [598, 108] on icon "button" at bounding box center [600, 105] width 6 height 7
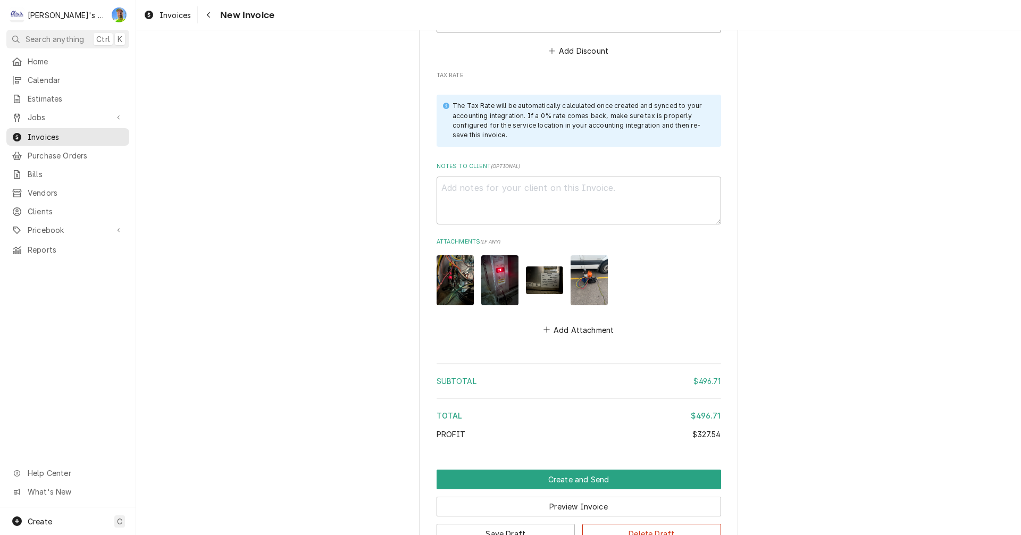
click at [539, 279] on img "Attachments" at bounding box center [544, 280] width 37 height 28
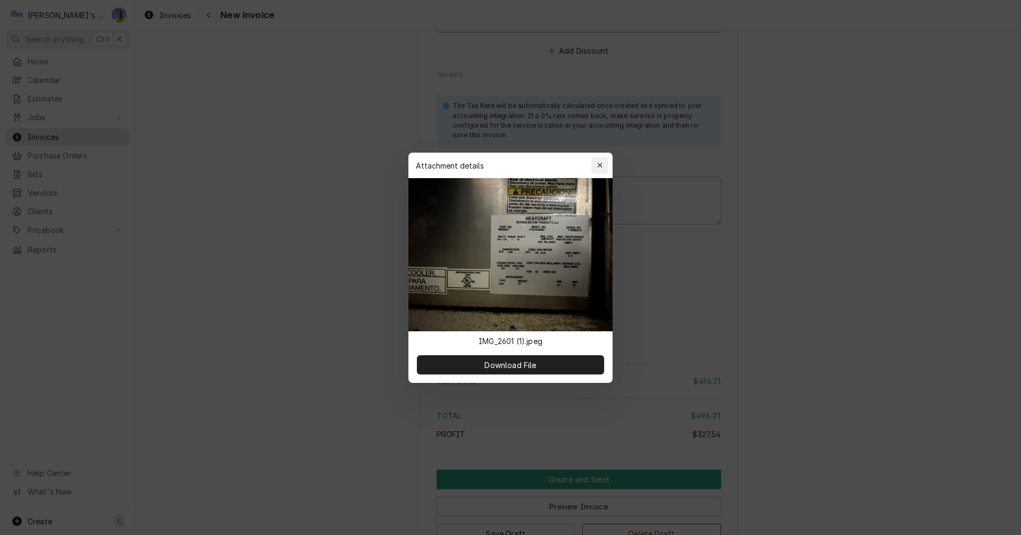
click at [600, 164] on icon "button" at bounding box center [600, 165] width 6 height 7
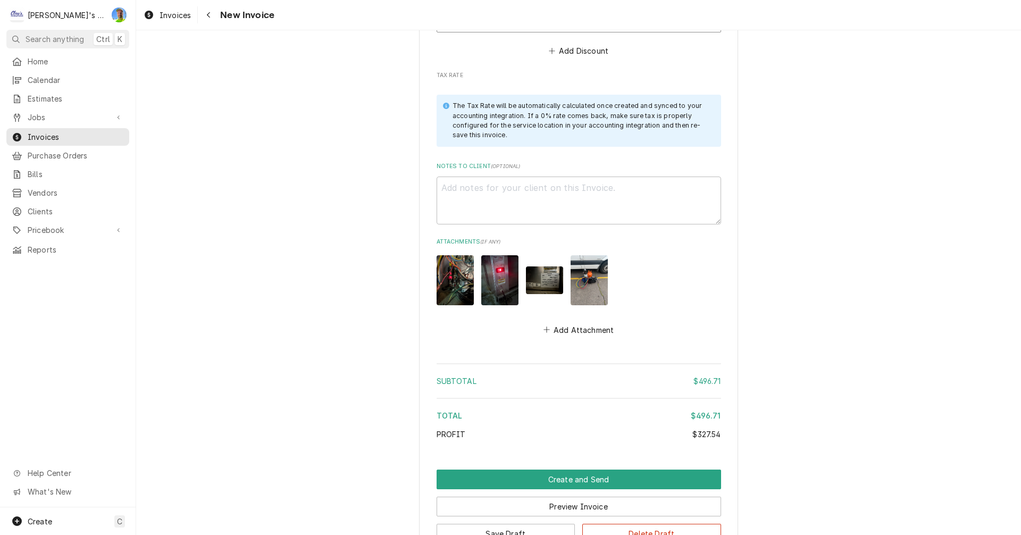
click at [582, 279] on img "Attachments" at bounding box center [588, 279] width 37 height 49
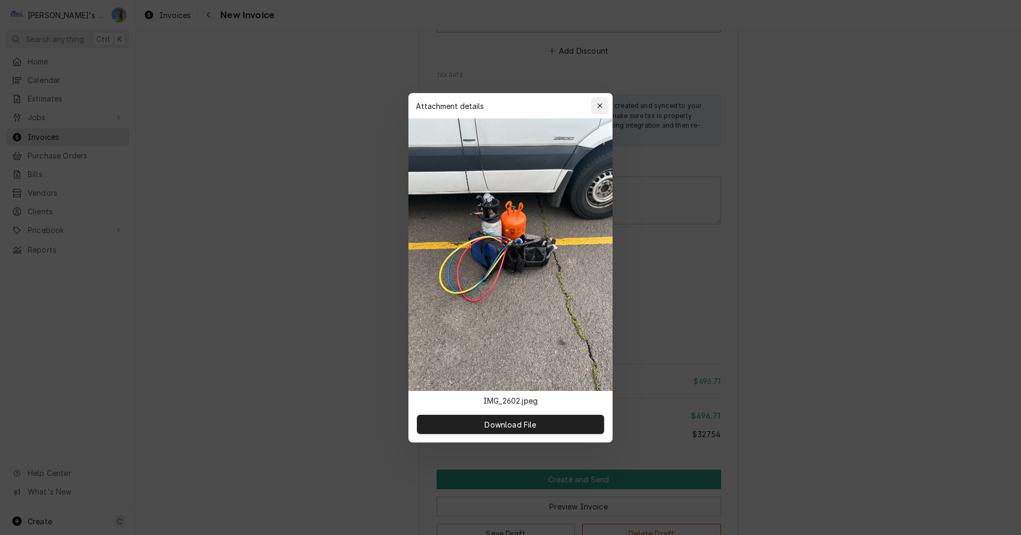
click at [601, 108] on icon "button" at bounding box center [600, 105] width 6 height 7
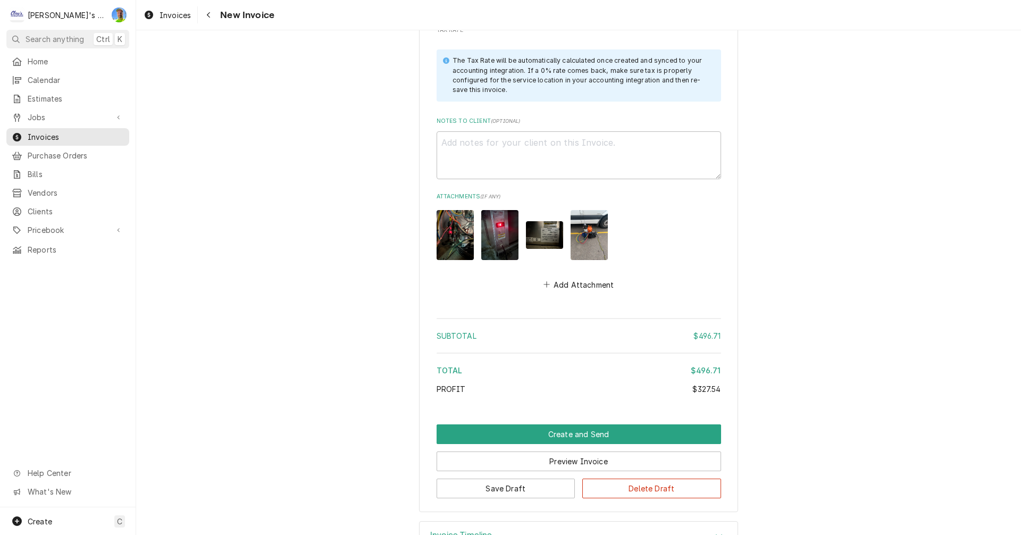
scroll to position [2179, 0]
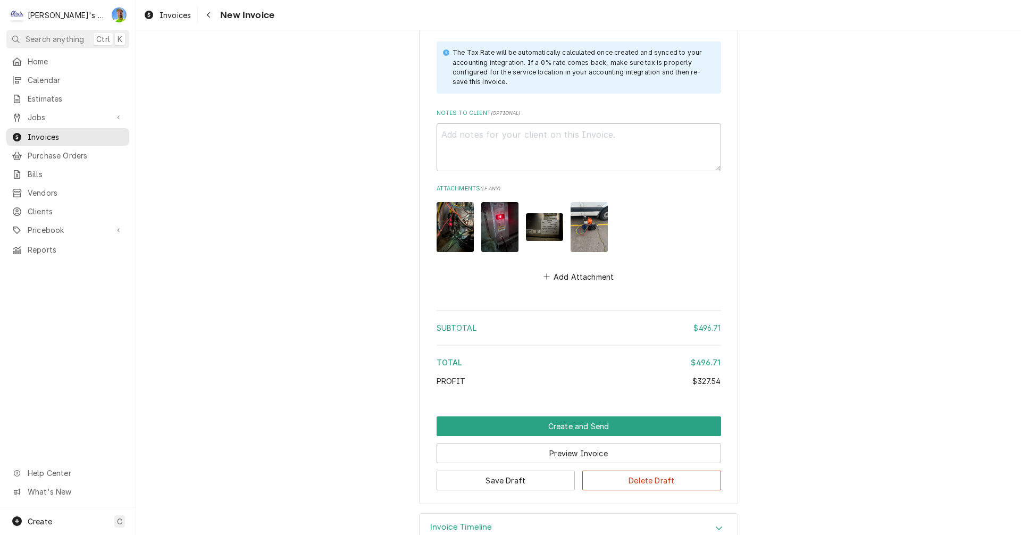
click at [487, 227] on img "Attachments" at bounding box center [499, 226] width 37 height 49
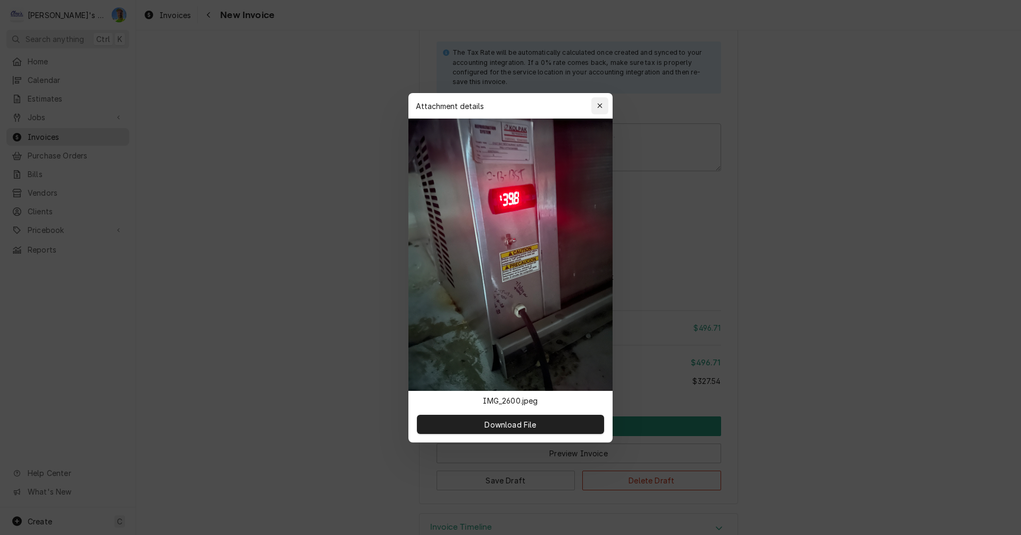
click at [597, 105] on icon "button" at bounding box center [600, 105] width 6 height 7
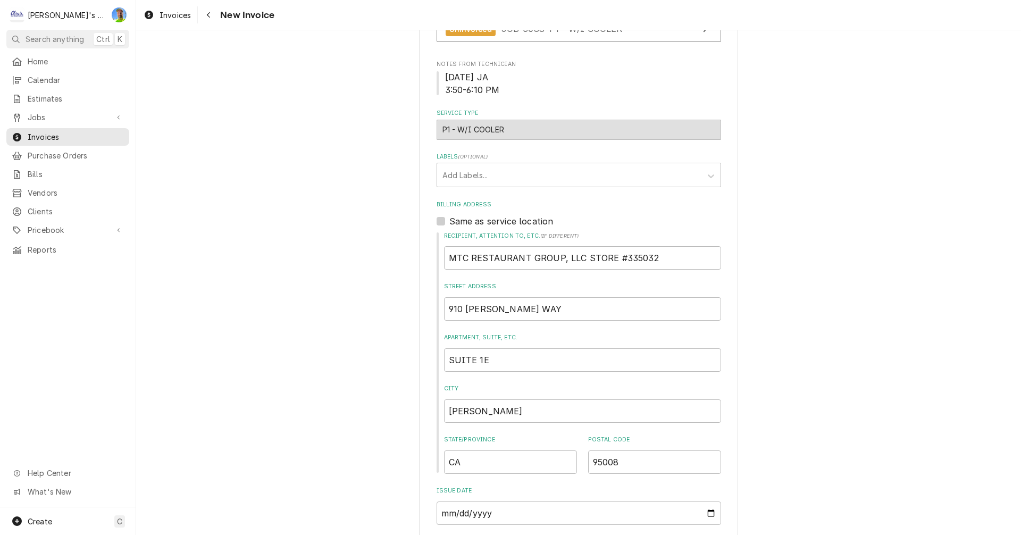
scroll to position [213, 0]
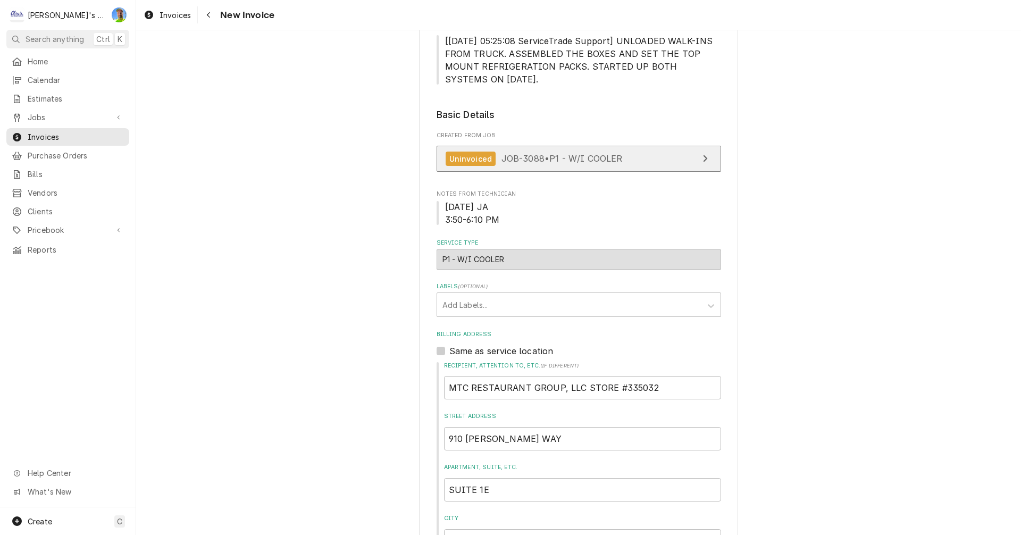
click at [657, 154] on link "Uninvoiced JOB-3088 • P1 - W/I COOLER" at bounding box center [578, 159] width 284 height 26
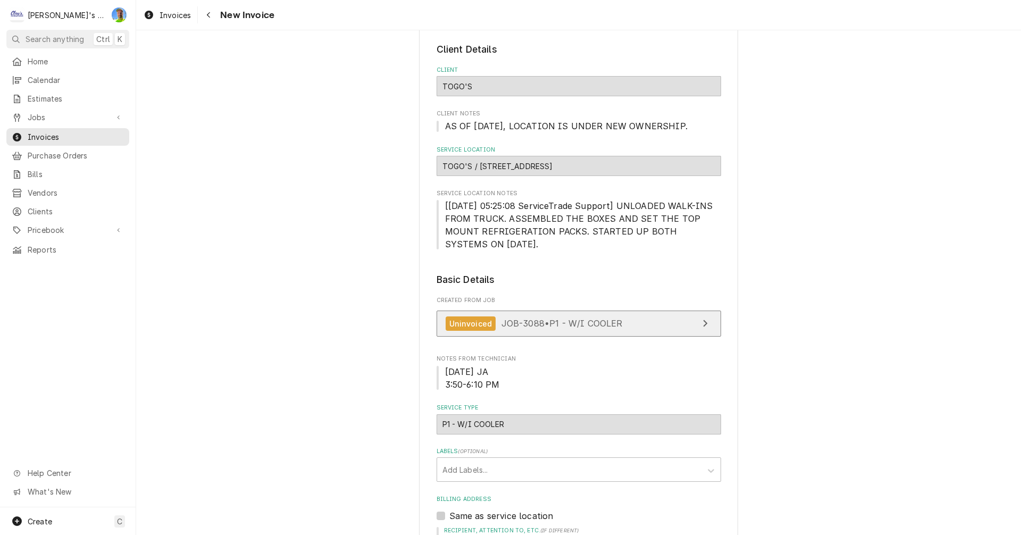
scroll to position [0, 0]
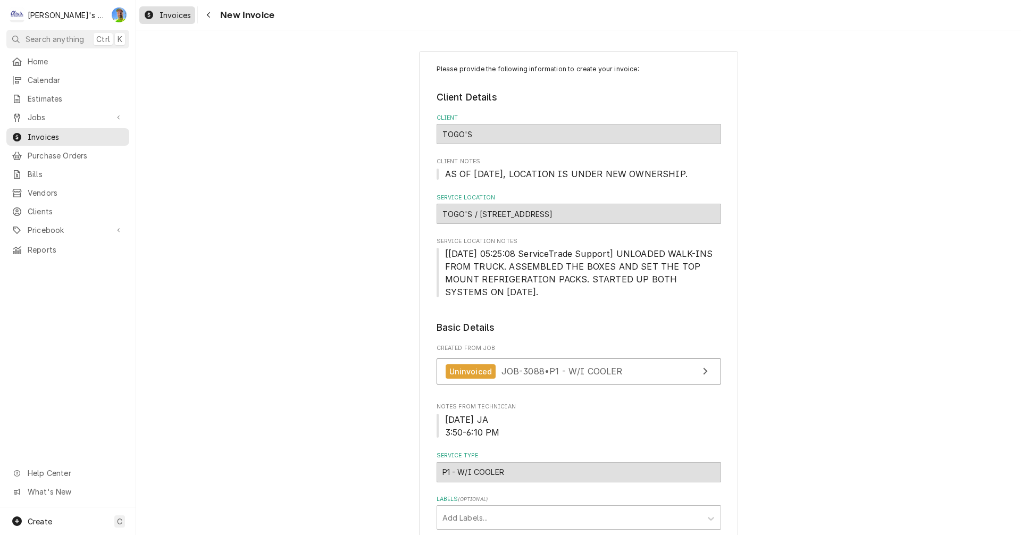
click at [172, 17] on span "Invoices" at bounding box center [174, 15] width 31 height 11
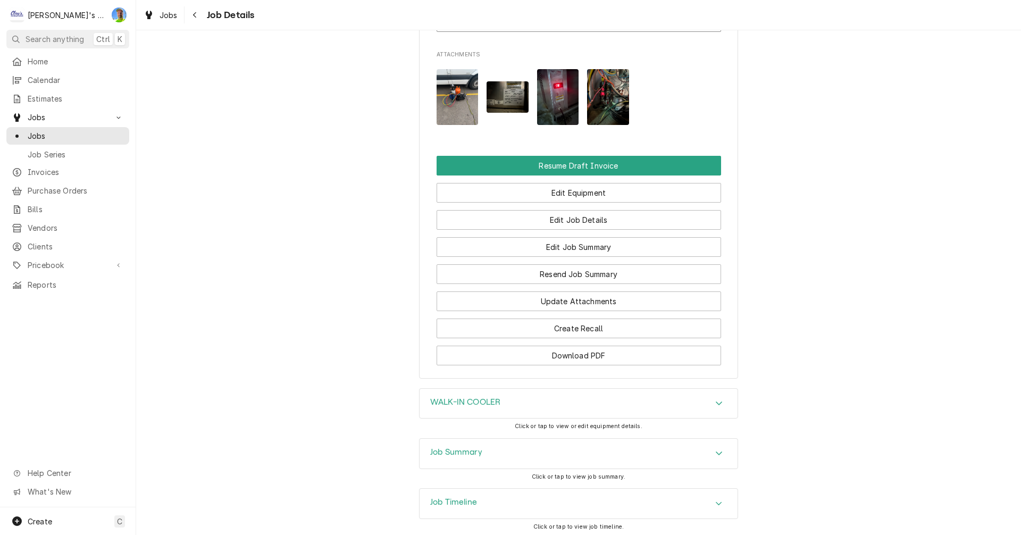
scroll to position [1048, 0]
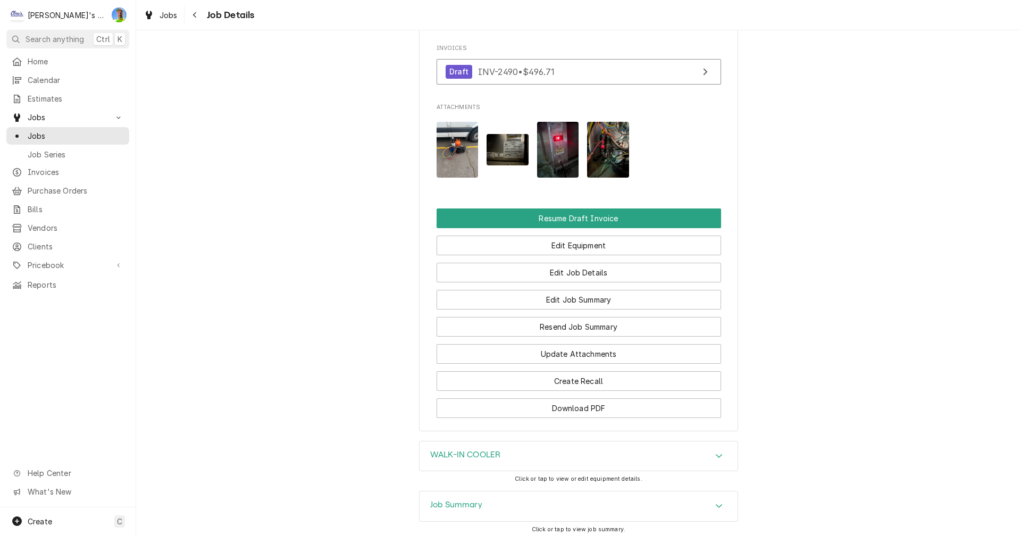
click at [450, 149] on img "Attachments" at bounding box center [457, 150] width 42 height 56
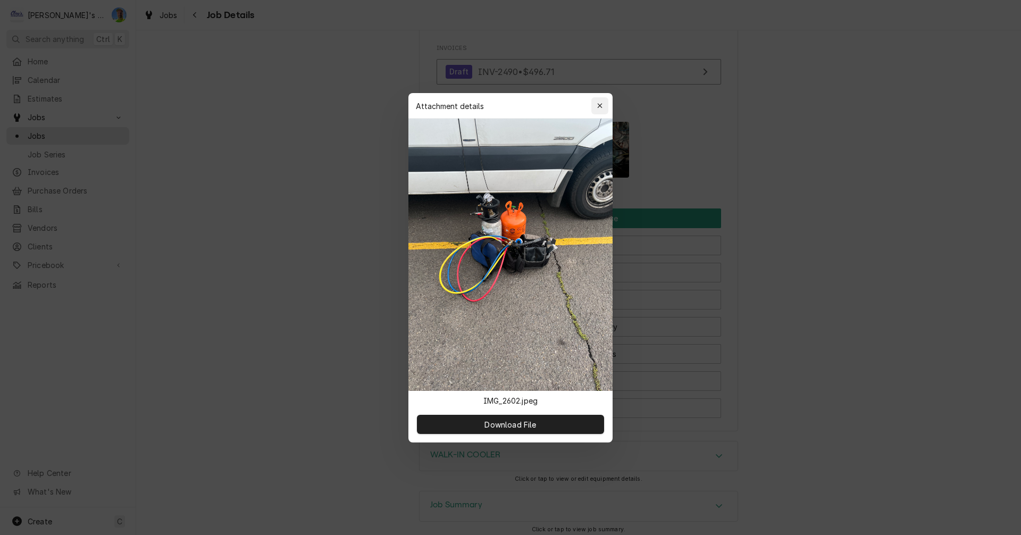
click at [599, 106] on icon "button" at bounding box center [599, 105] width 5 height 5
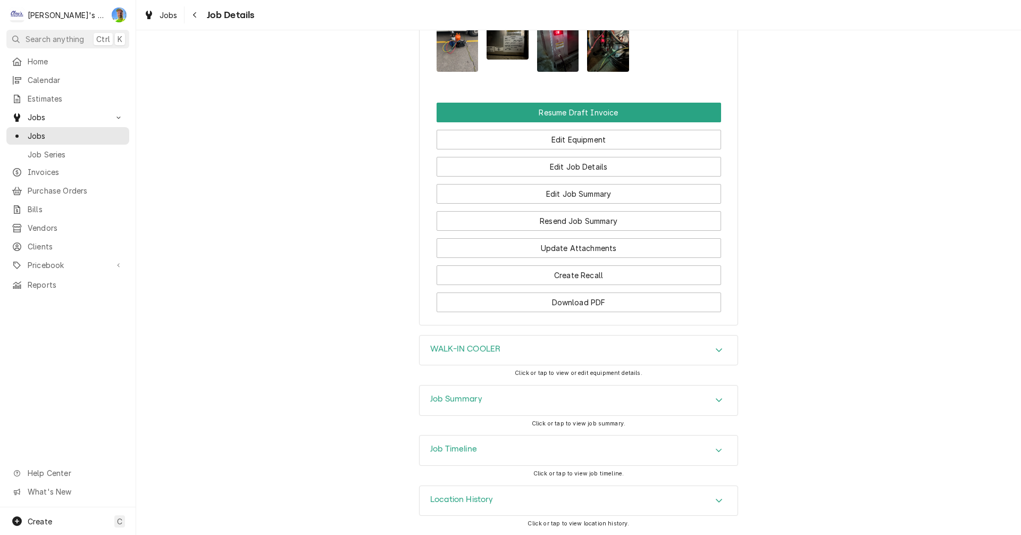
scroll to position [1154, 0]
click at [718, 400] on icon "Accordion Header" at bounding box center [718, 399] width 7 height 9
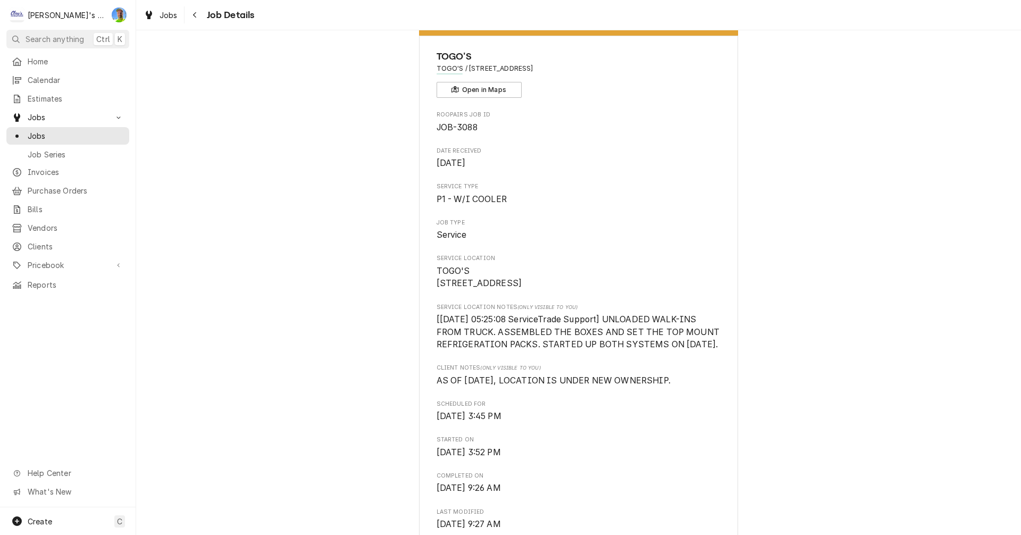
scroll to position [0, 0]
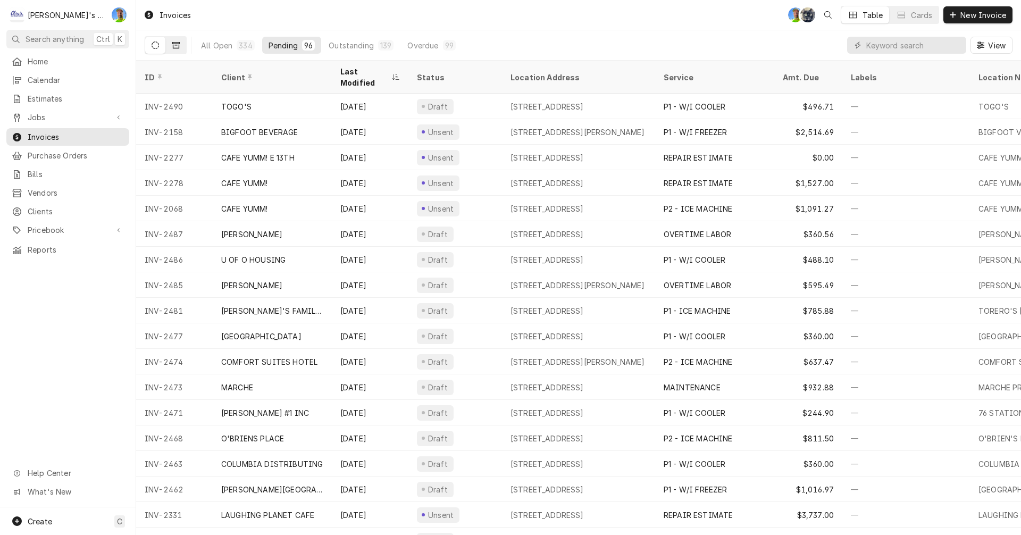
click at [178, 46] on icon "Dynamic Content Wrapper" at bounding box center [175, 44] width 7 height 7
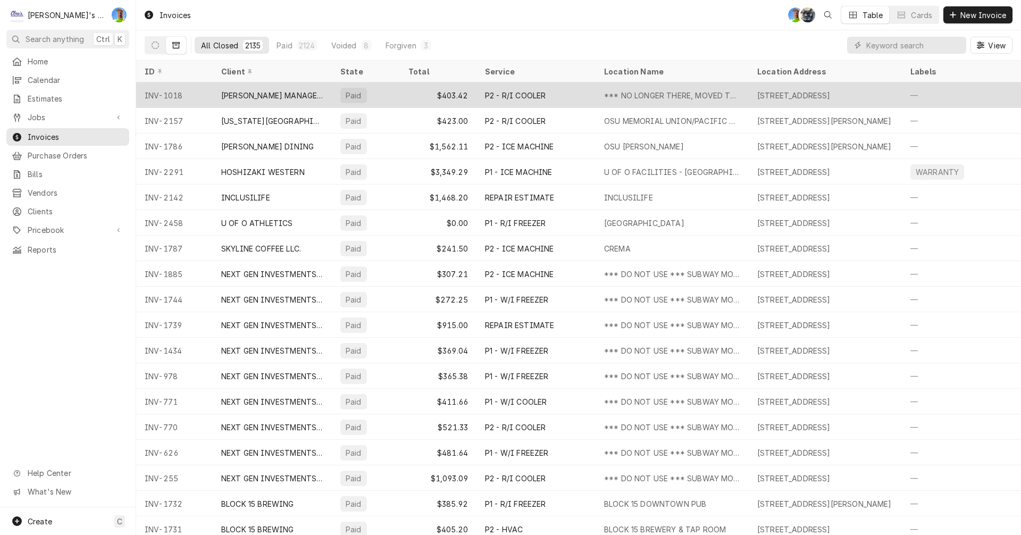
click at [262, 94] on div "[PERSON_NAME] MANAGEMENT INC." at bounding box center [272, 95] width 102 height 11
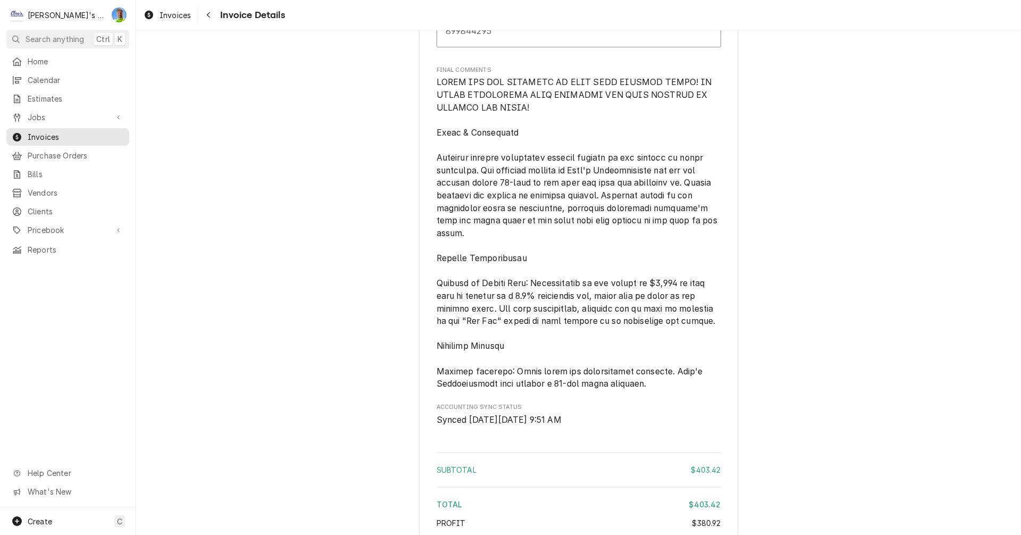
scroll to position [1958, 0]
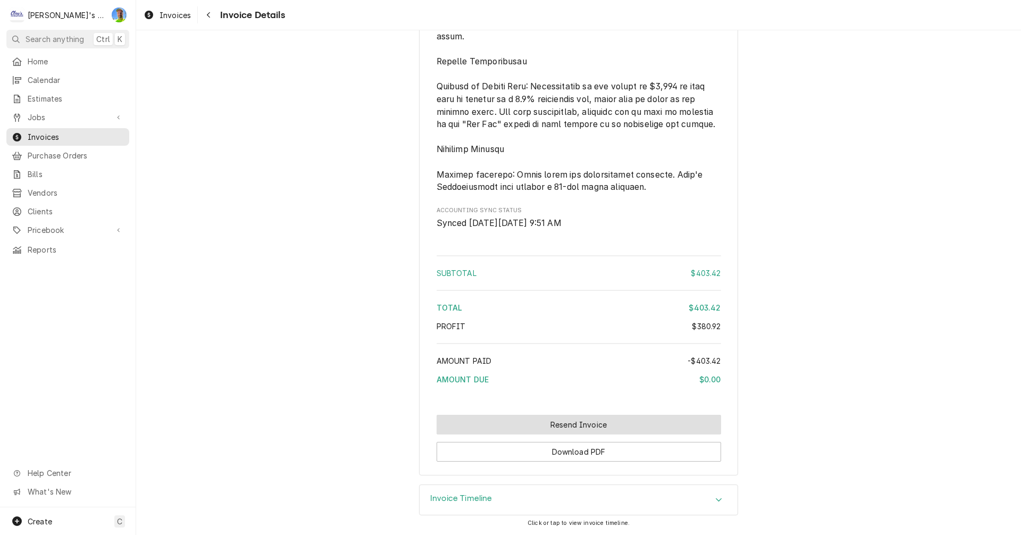
click at [570, 418] on button "Resend Invoice" at bounding box center [578, 425] width 284 height 20
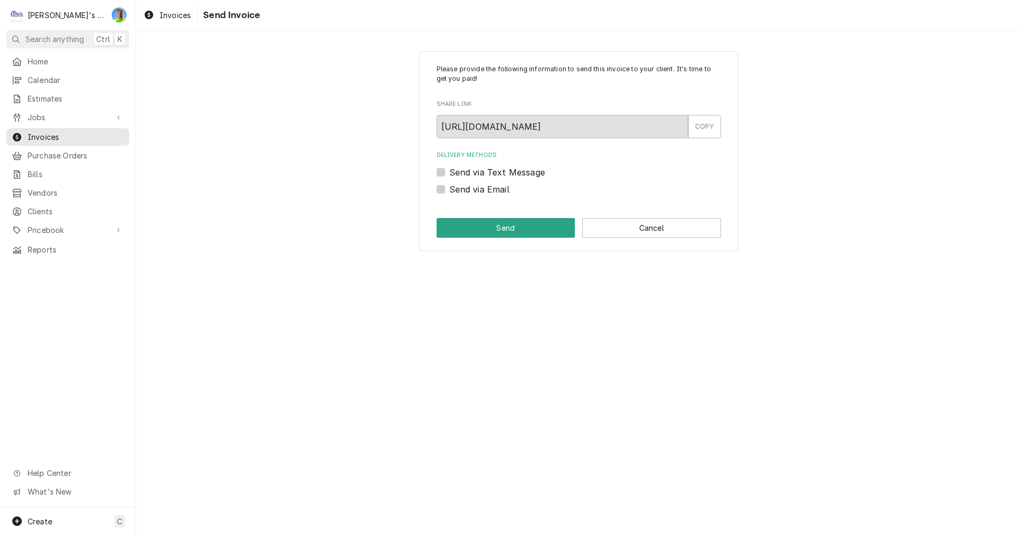
click at [449, 189] on label "Send via Email" at bounding box center [479, 189] width 60 height 13
click at [449, 189] on input "Send via Email" at bounding box center [591, 194] width 284 height 23
checkbox input "true"
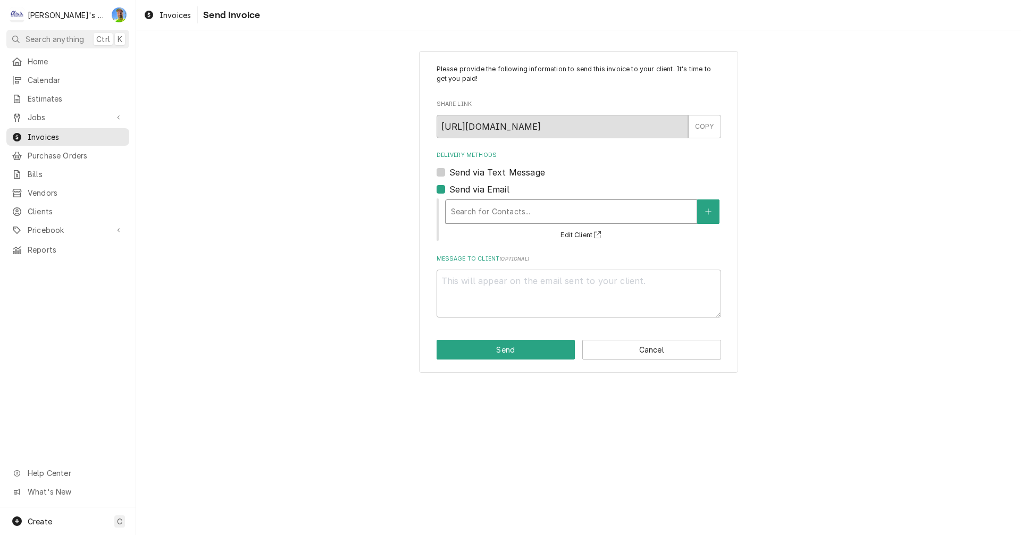
click at [540, 214] on div "Delivery Methods" at bounding box center [571, 211] width 240 height 19
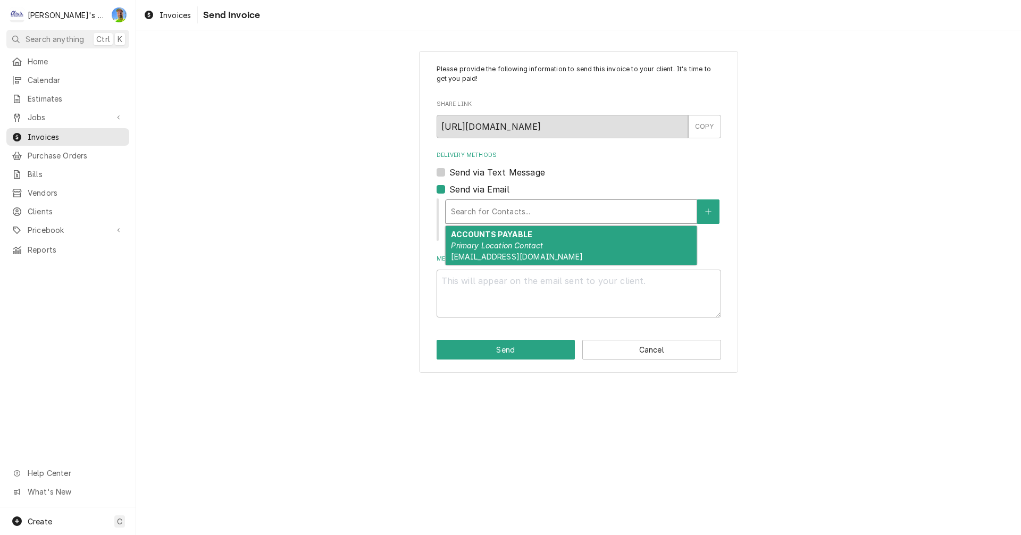
click at [540, 214] on div "Delivery Methods" at bounding box center [571, 211] width 240 height 19
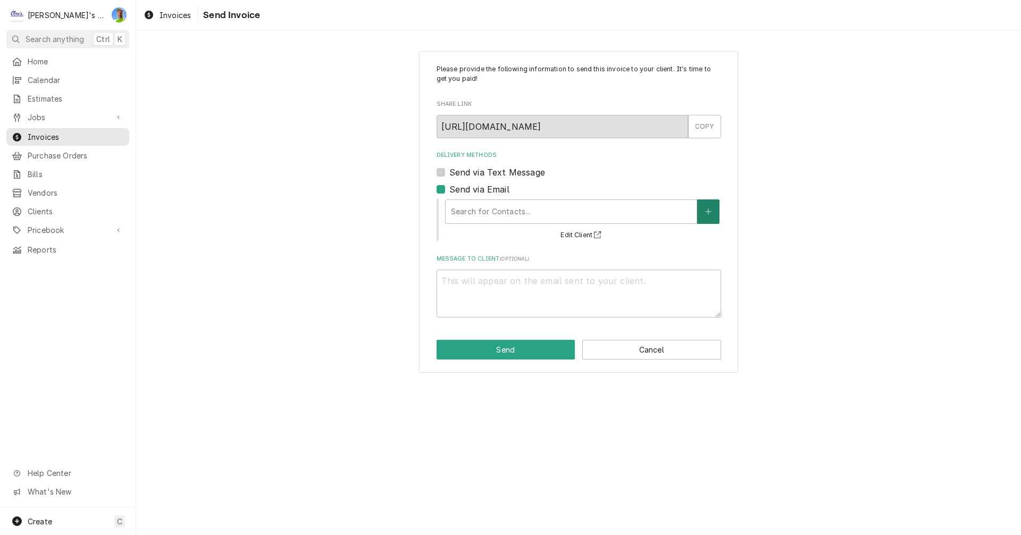
click at [713, 208] on button "Delivery Methods" at bounding box center [708, 211] width 22 height 24
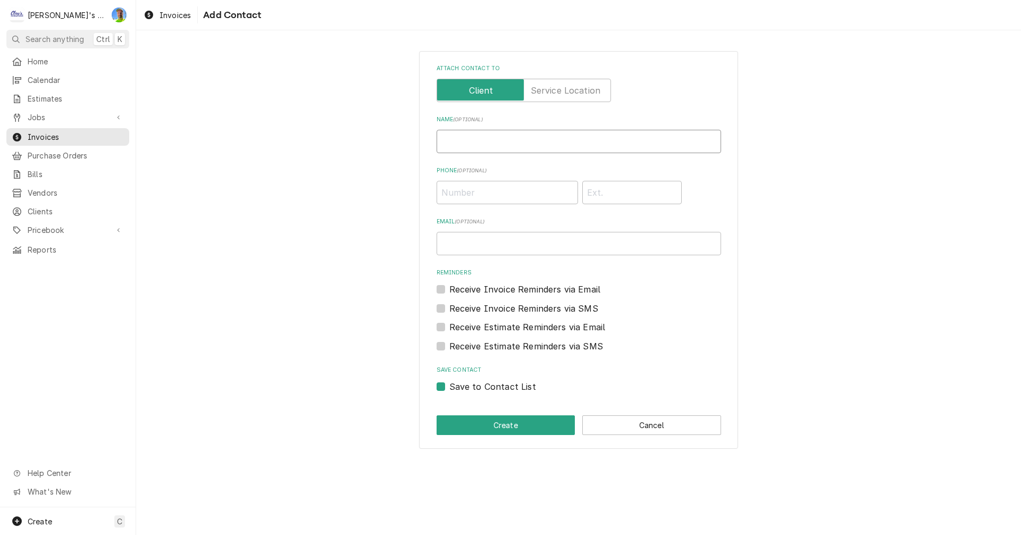
click at [511, 140] on input "Name ( optional )" at bounding box center [578, 141] width 284 height 23
type input "GREG"
type input "greg@claysrefrig.com"
click at [449, 386] on label "Save to Contact List" at bounding box center [492, 386] width 87 height 13
click at [449, 386] on input "Save to Contact List" at bounding box center [591, 391] width 284 height 23
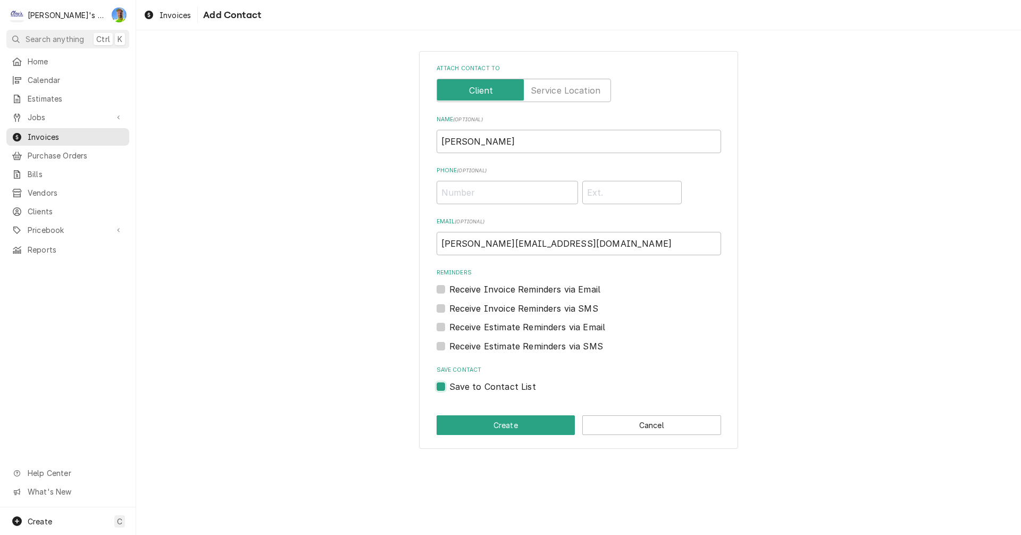
checkbox input "false"
click at [519, 420] on button "Create" at bounding box center [505, 425] width 139 height 20
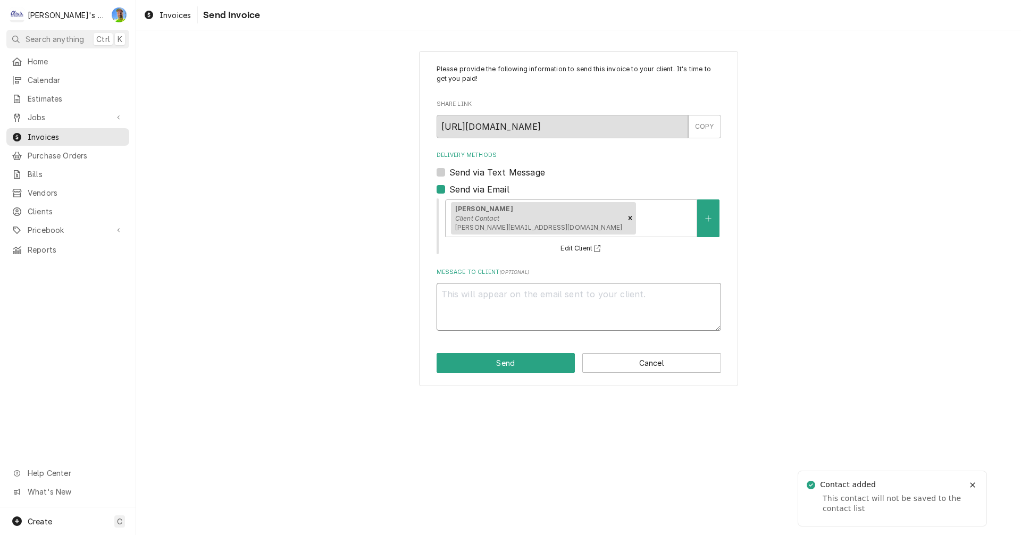
click at [500, 297] on textarea "Message to Client ( optional )" at bounding box center [578, 307] width 284 height 48
type textarea "x"
type textarea "t"
type textarea "x"
type textarea "te"
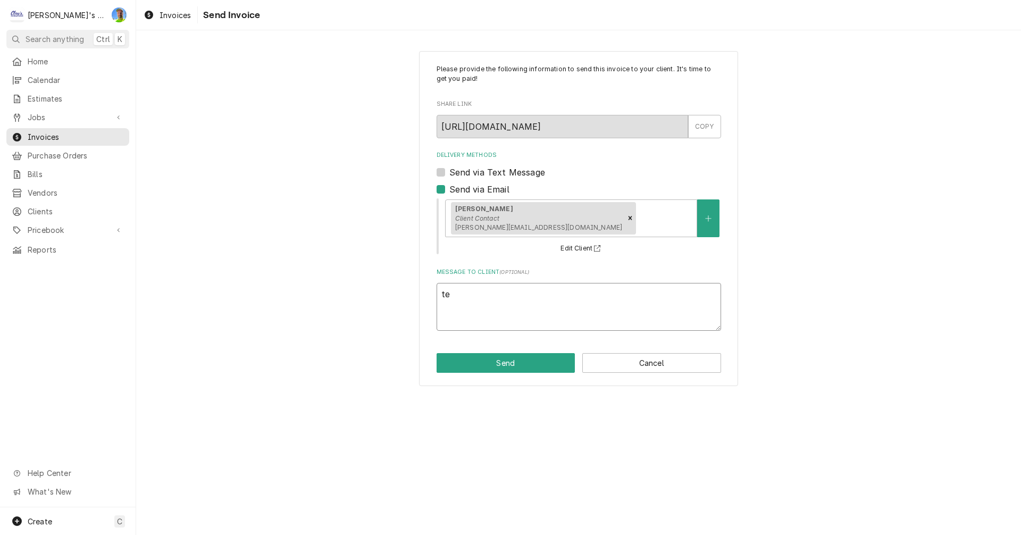
type textarea "x"
type textarea "tes"
type textarea "x"
type textarea "test"
click at [529, 362] on button "Send" at bounding box center [505, 363] width 139 height 20
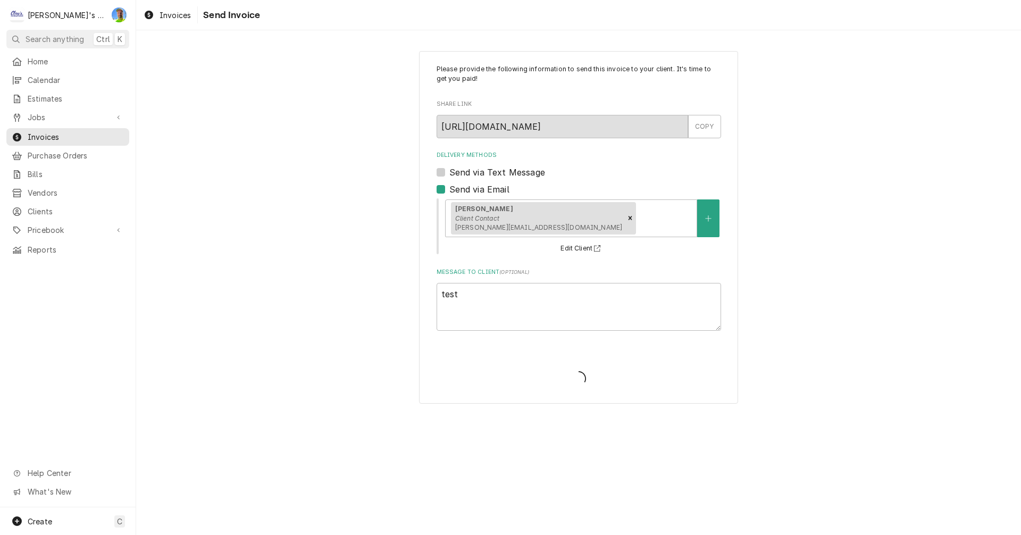
type textarea "x"
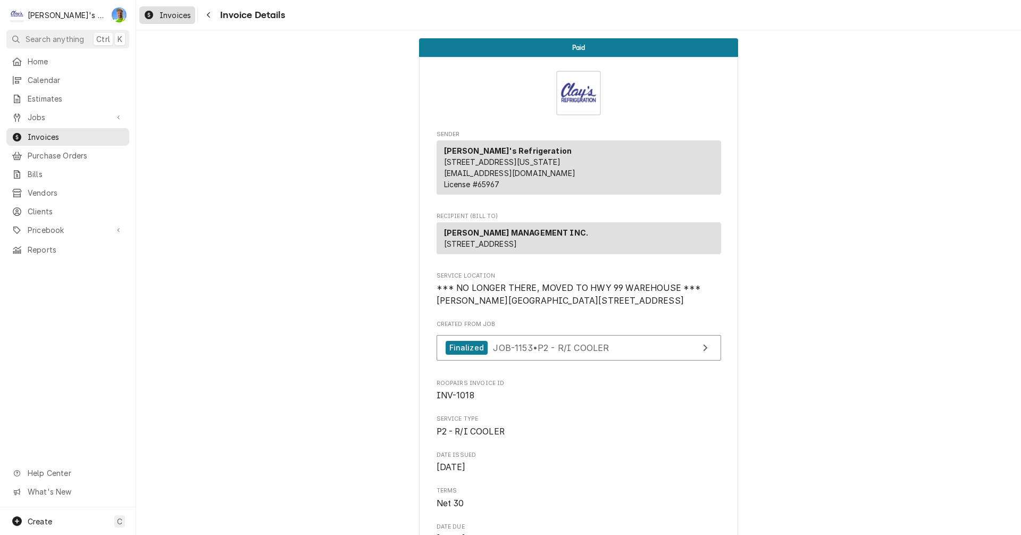
click at [163, 16] on span "Invoices" at bounding box center [174, 15] width 31 height 11
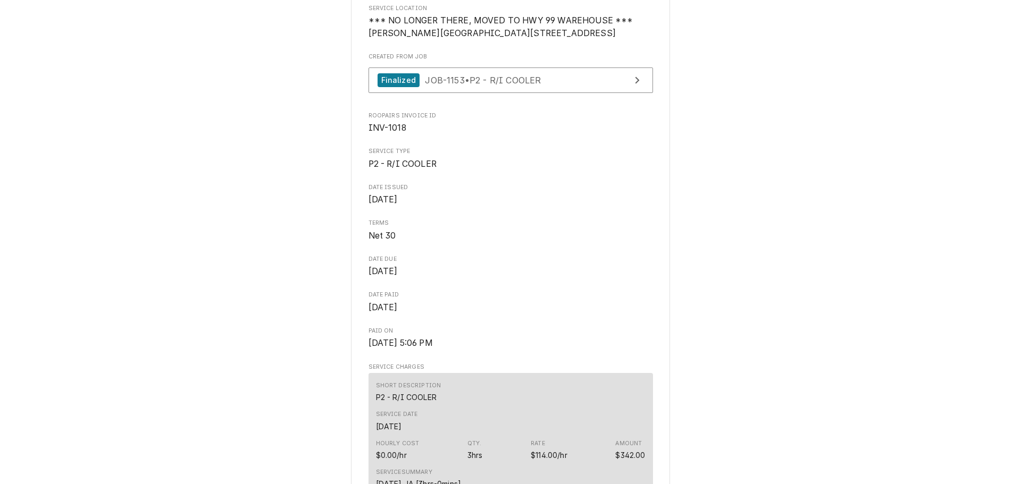
scroll to position [237, 0]
click at [540, 94] on link "Finalized JOB-1153 • P2 - R/I COOLER" at bounding box center [510, 81] width 284 height 26
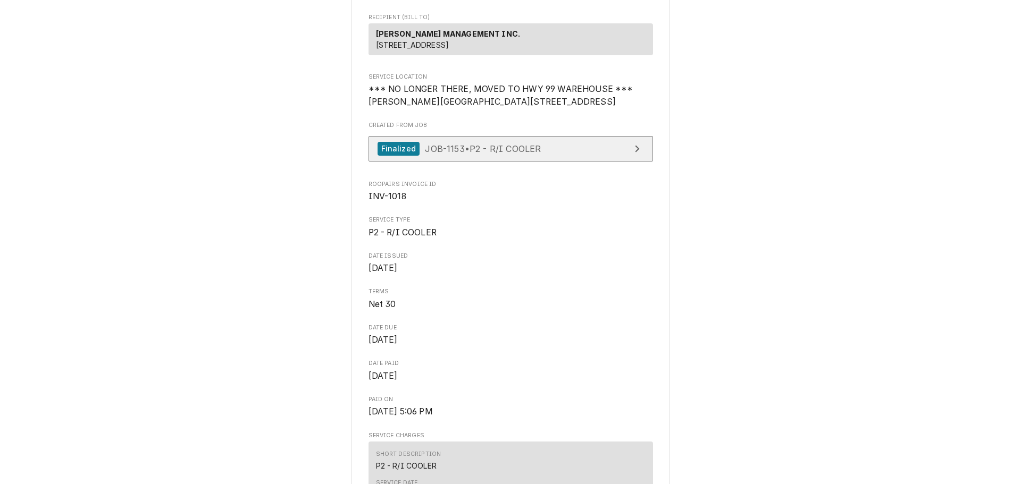
scroll to position [213, 0]
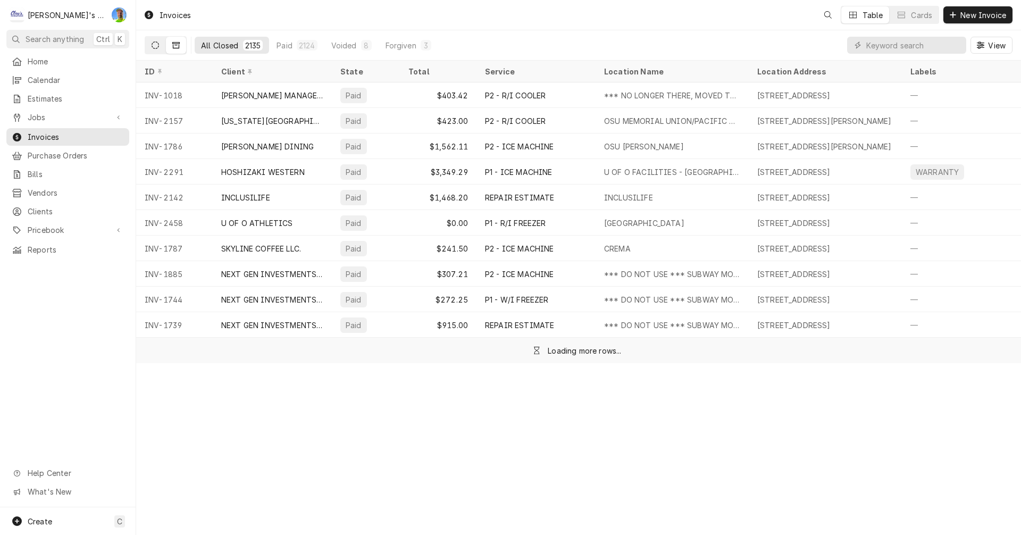
click at [152, 45] on icon "Dynamic Content Wrapper" at bounding box center [154, 44] width 7 height 7
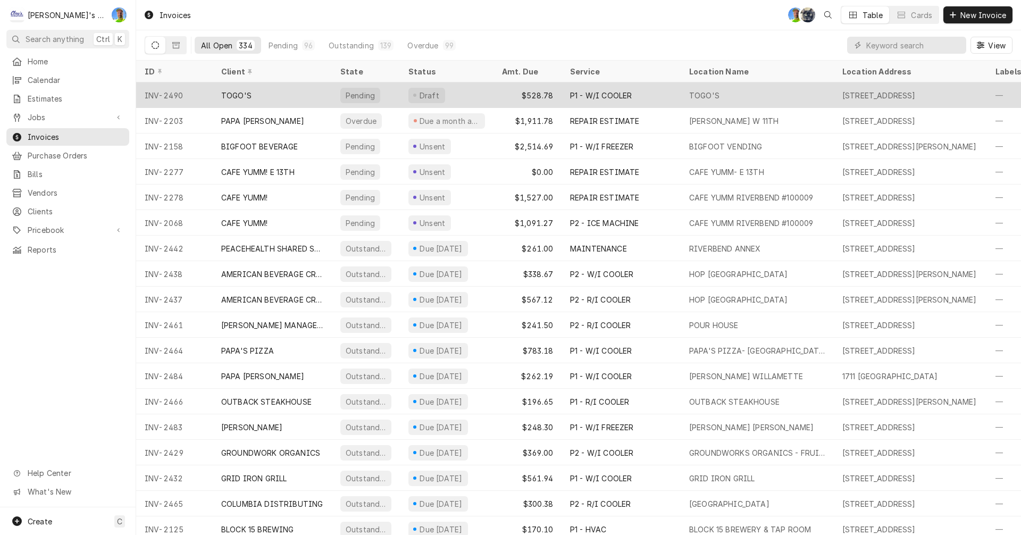
click at [491, 95] on div "Draft" at bounding box center [447, 95] width 94 height 26
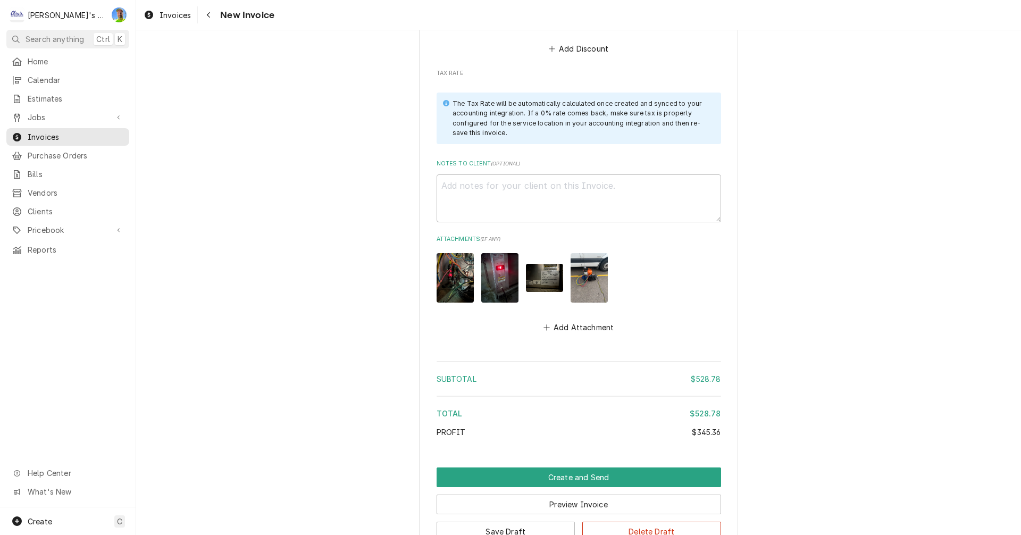
scroll to position [2286, 0]
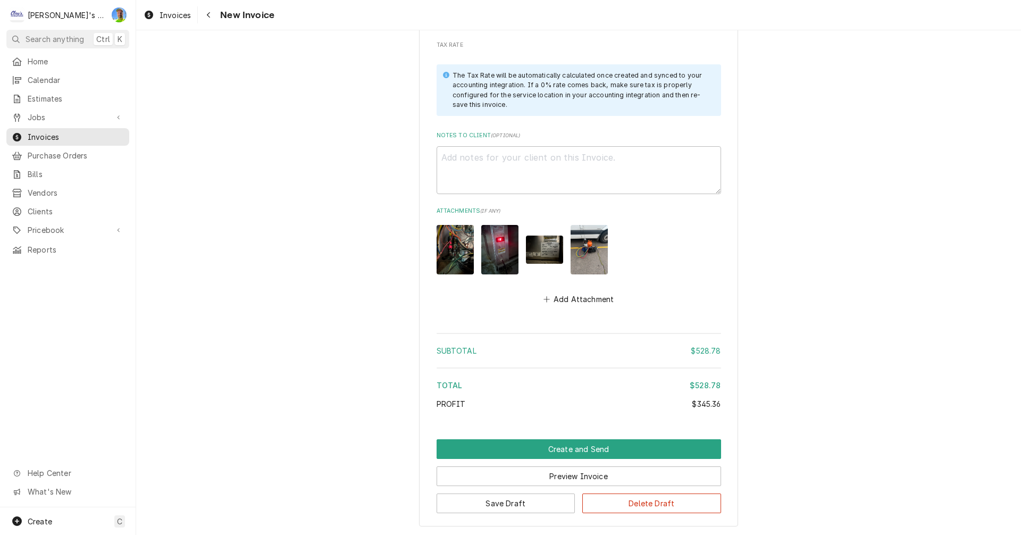
type textarea "x"
click at [157, 11] on div "Invoices" at bounding box center [167, 15] width 52 height 13
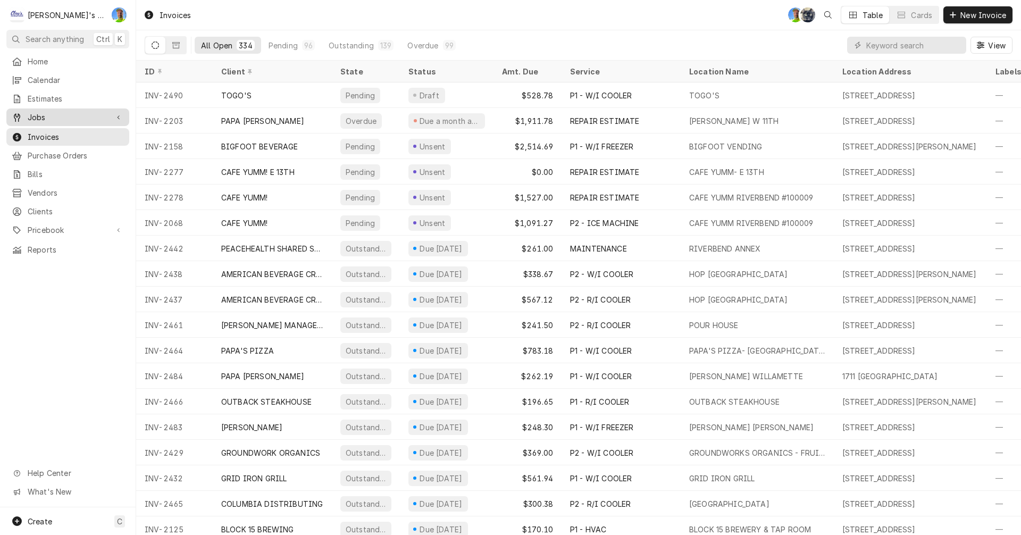
click at [37, 119] on span "Jobs" at bounding box center [68, 117] width 80 height 11
click at [41, 134] on span "Jobs" at bounding box center [76, 135] width 96 height 11
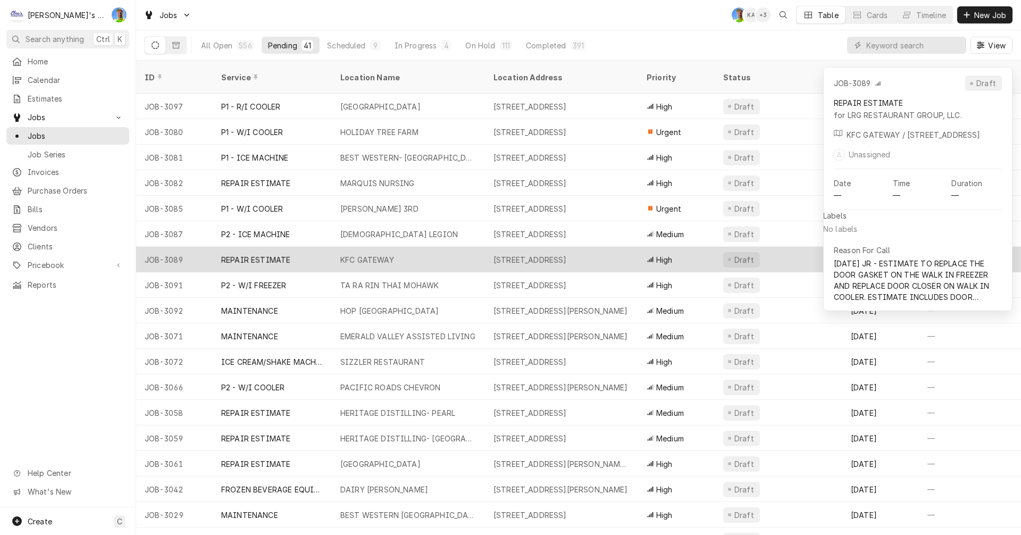
click at [534, 254] on div "[STREET_ADDRESS]" at bounding box center [529, 259] width 73 height 11
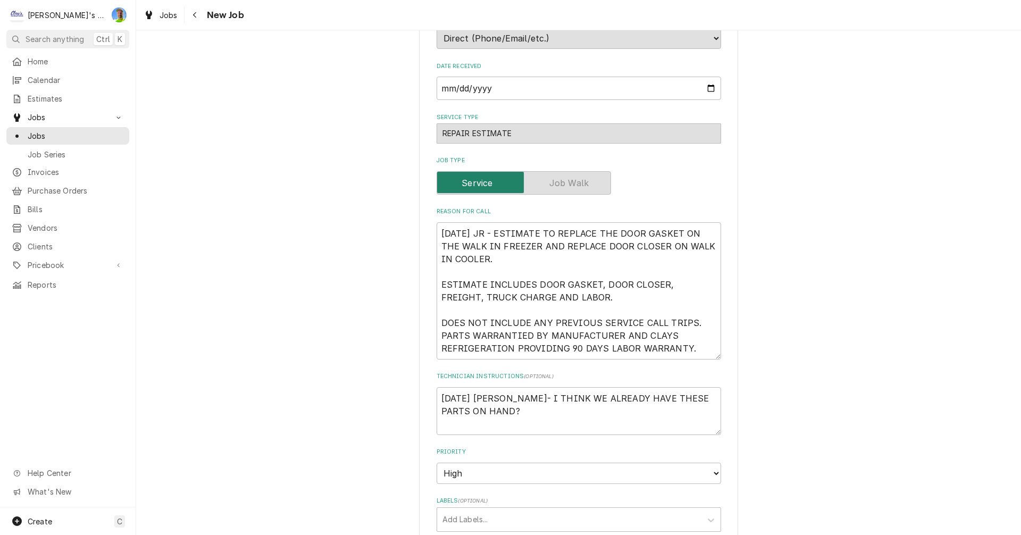
scroll to position [319, 0]
type textarea "x"
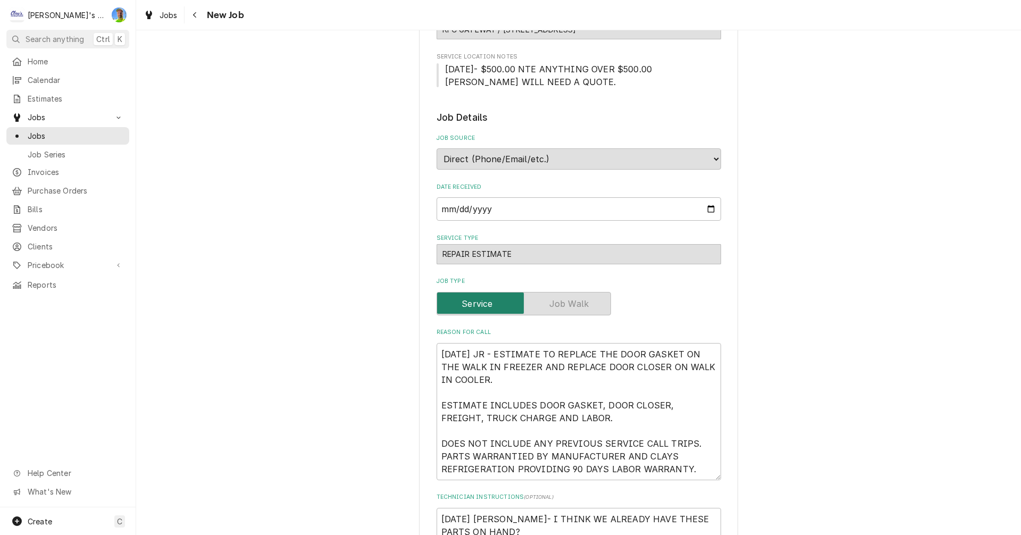
scroll to position [213, 0]
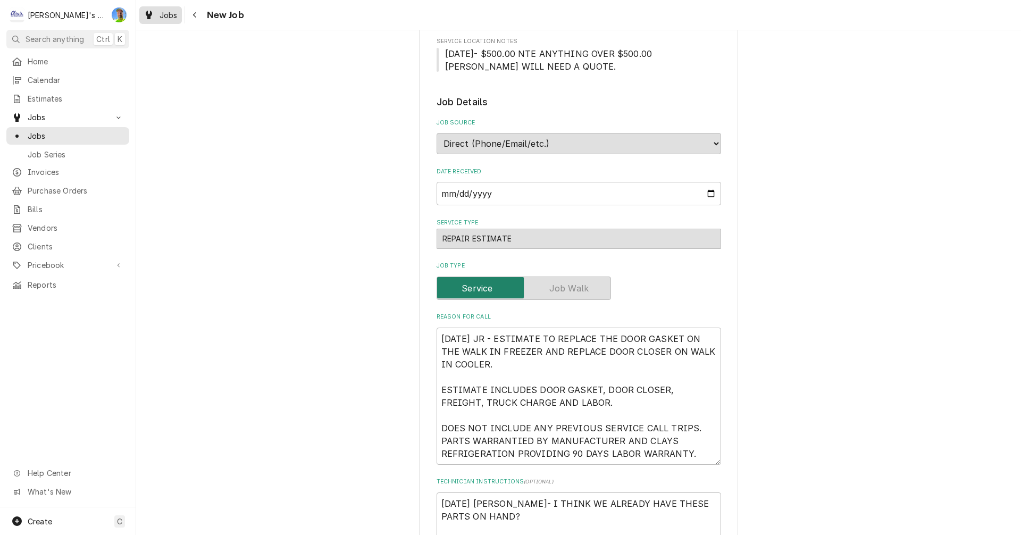
click at [166, 18] on span "Jobs" at bounding box center [168, 15] width 18 height 11
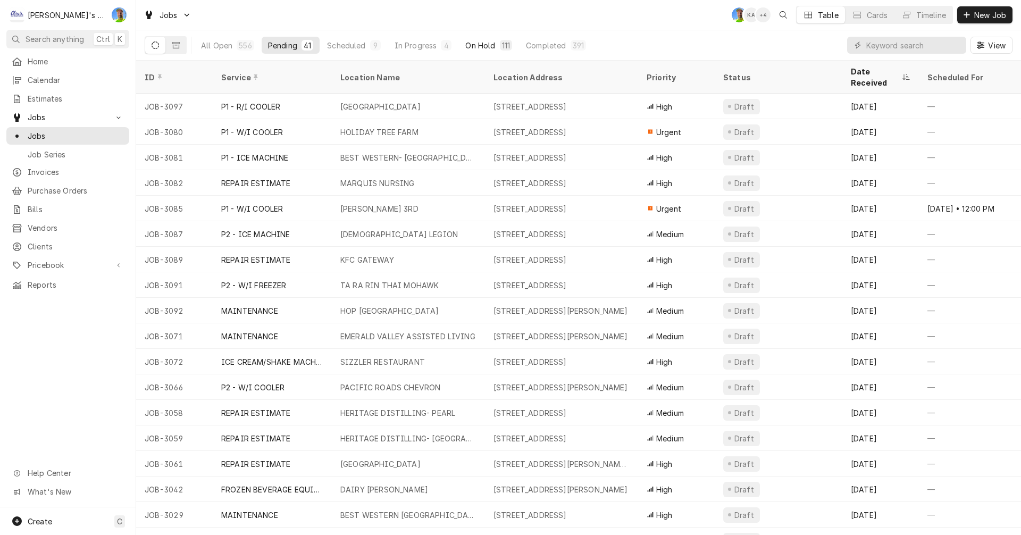
click at [482, 40] on div "On Hold" at bounding box center [480, 45] width 30 height 11
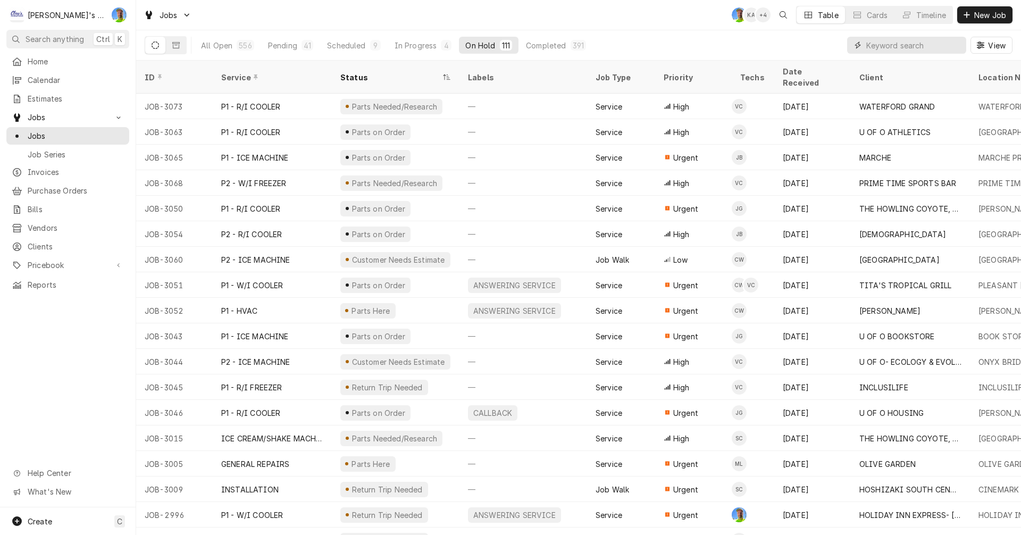
click at [874, 43] on input "Dynamic Content Wrapper" at bounding box center [913, 45] width 95 height 17
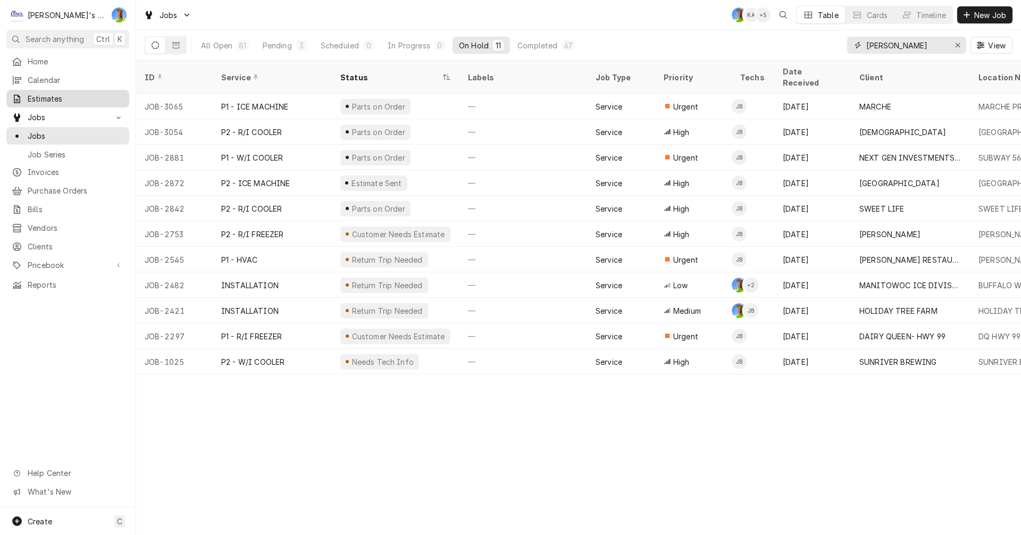
type input "joey"
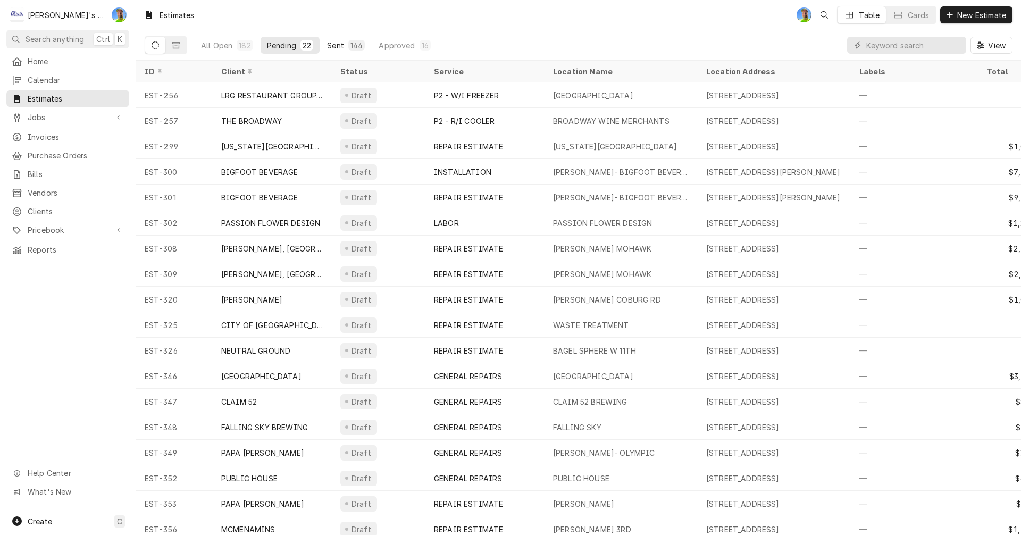
click at [333, 46] on div "Sent" at bounding box center [335, 45] width 17 height 11
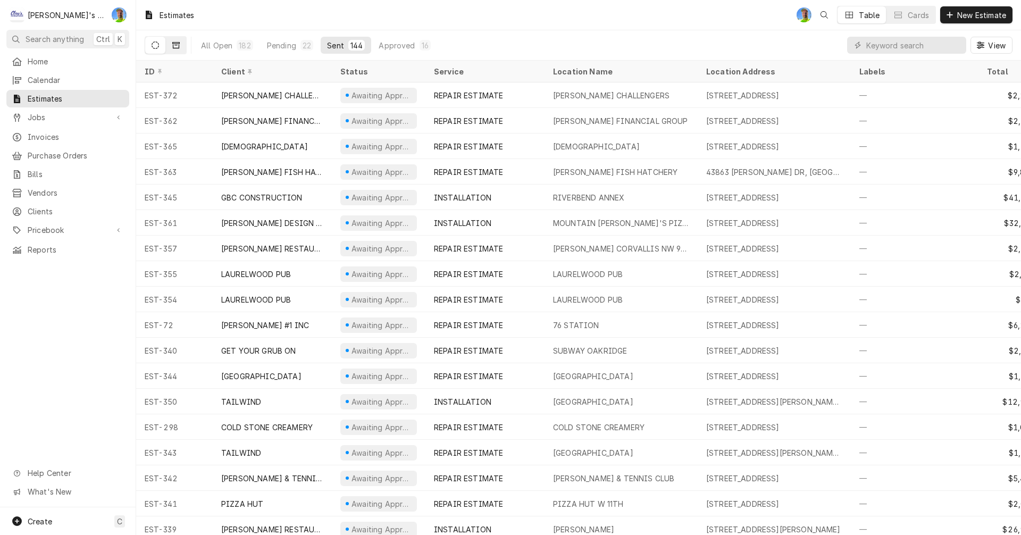
click at [175, 45] on icon "Dynamic Content Wrapper" at bounding box center [175, 45] width 7 height 6
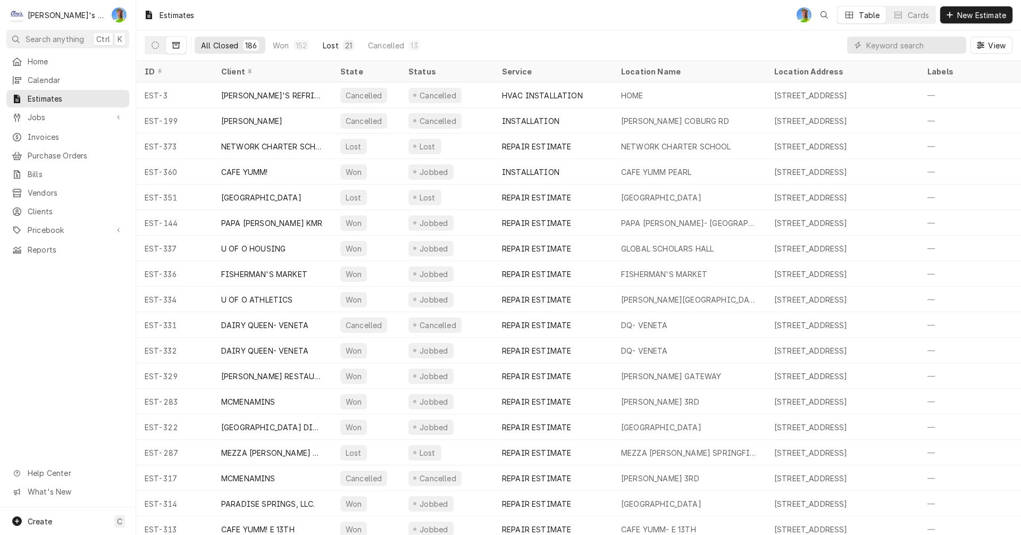
click at [328, 44] on div "Lost" at bounding box center [331, 45] width 16 height 11
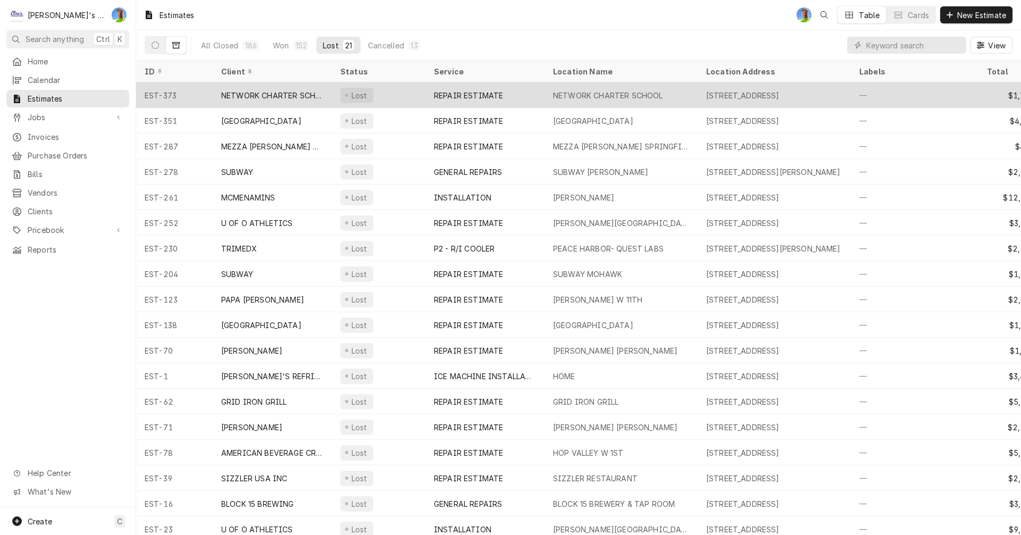
click at [399, 92] on div "Lost" at bounding box center [379, 95] width 94 height 26
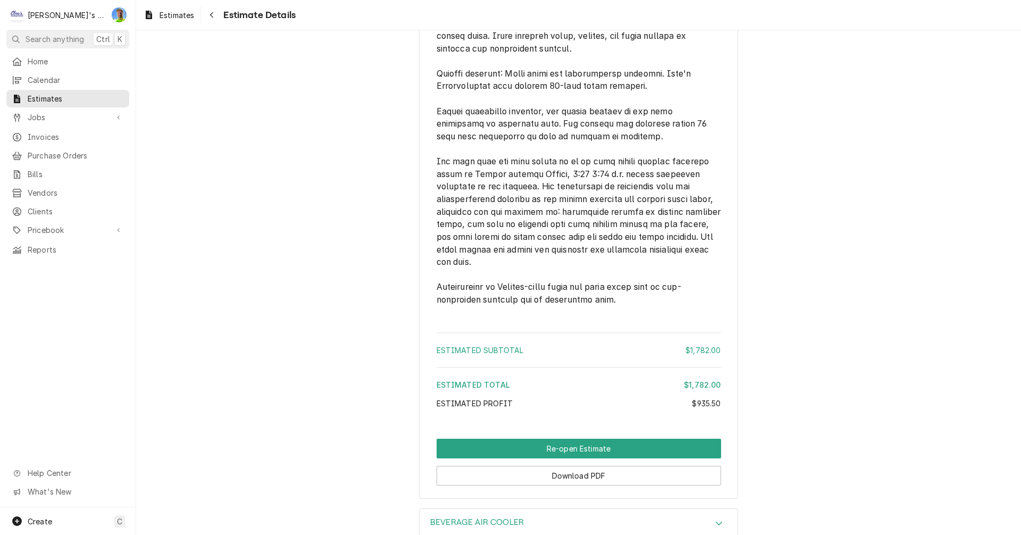
scroll to position [2551, 0]
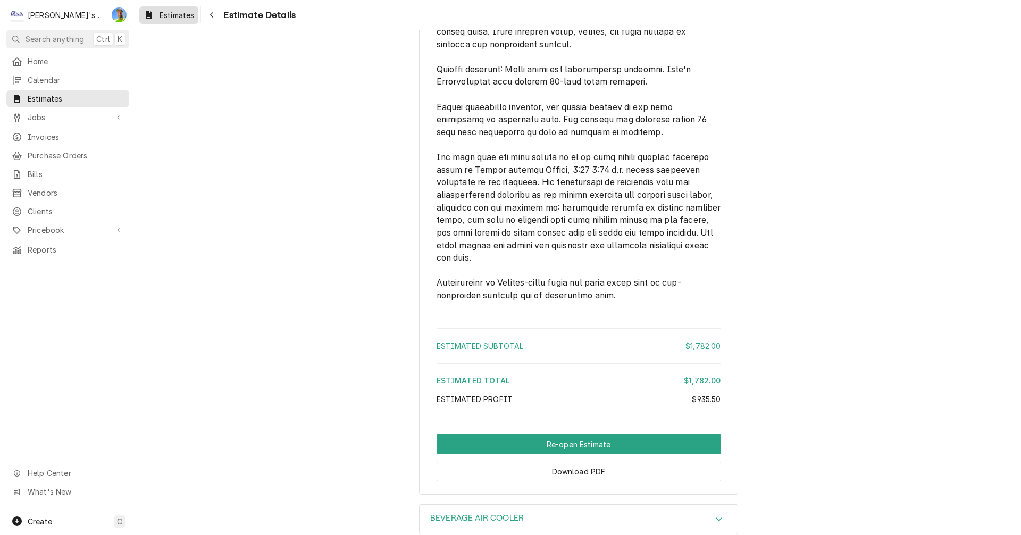
click at [168, 16] on span "Estimates" at bounding box center [176, 15] width 35 height 11
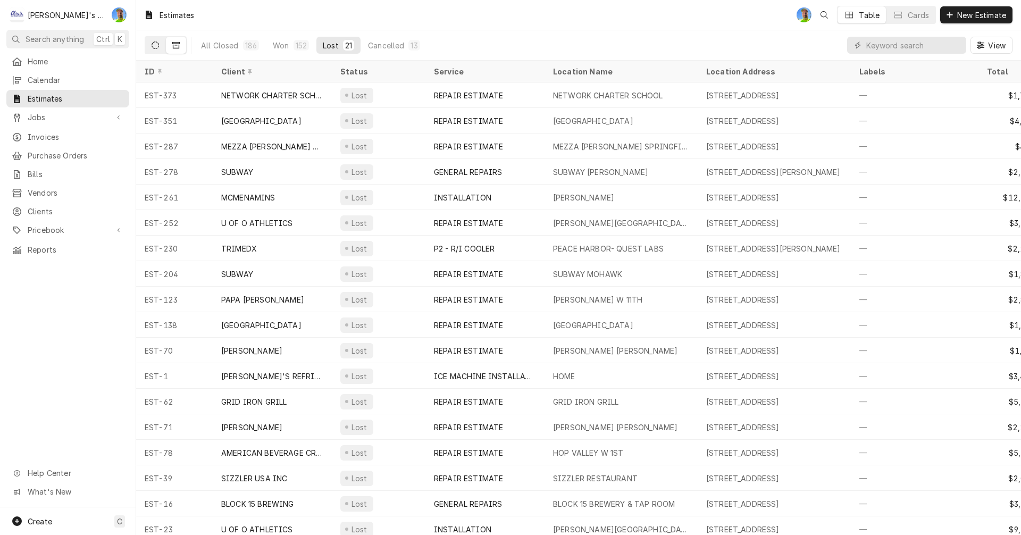
click at [156, 45] on icon "Dynamic Content Wrapper" at bounding box center [154, 44] width 7 height 7
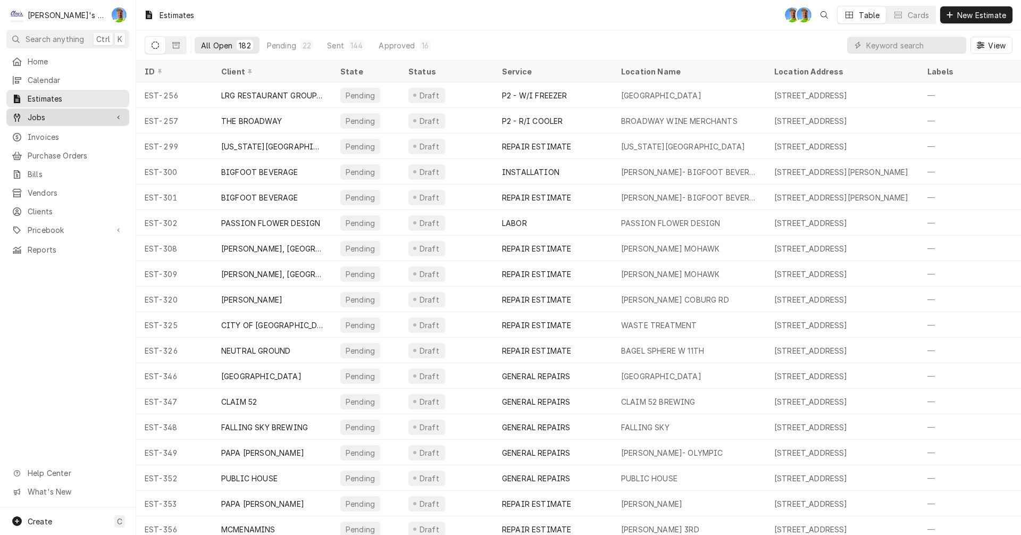
click at [40, 113] on span "Jobs" at bounding box center [68, 117] width 80 height 11
click at [40, 132] on span "Jobs" at bounding box center [76, 135] width 96 height 11
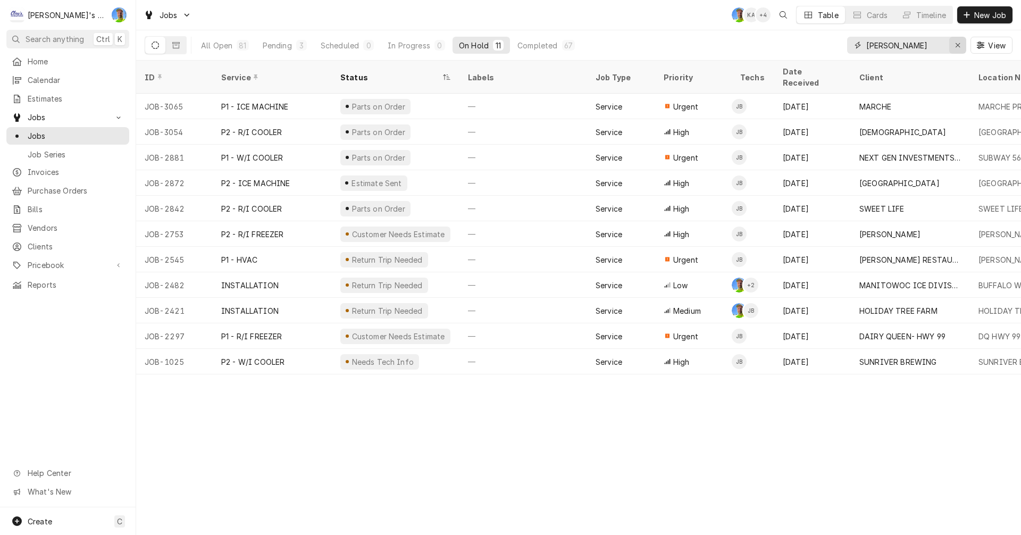
click at [954, 42] on div "Erase input" at bounding box center [957, 45] width 11 height 11
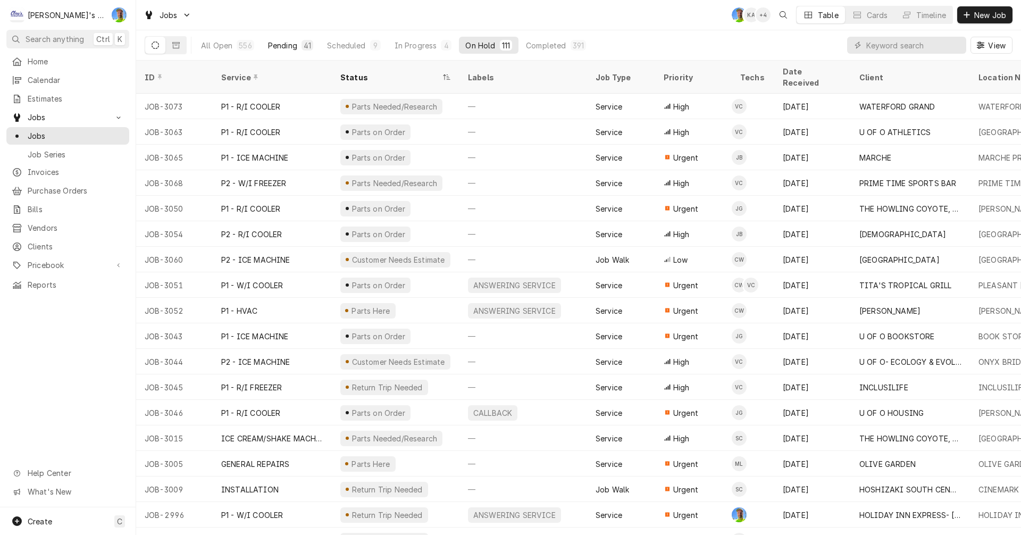
click at [274, 45] on div "Pending" at bounding box center [282, 45] width 29 height 11
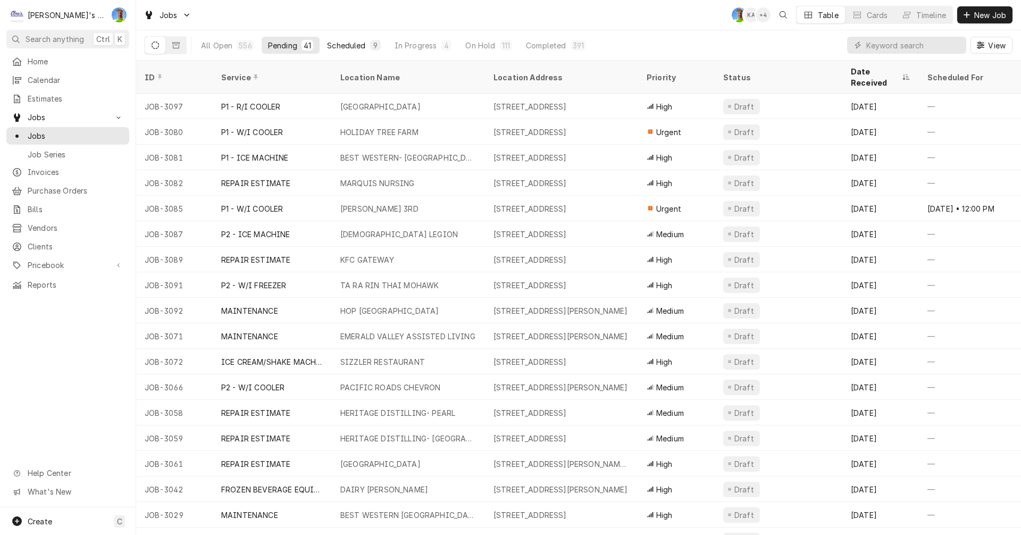
click at [345, 42] on div "Scheduled" at bounding box center [346, 45] width 38 height 11
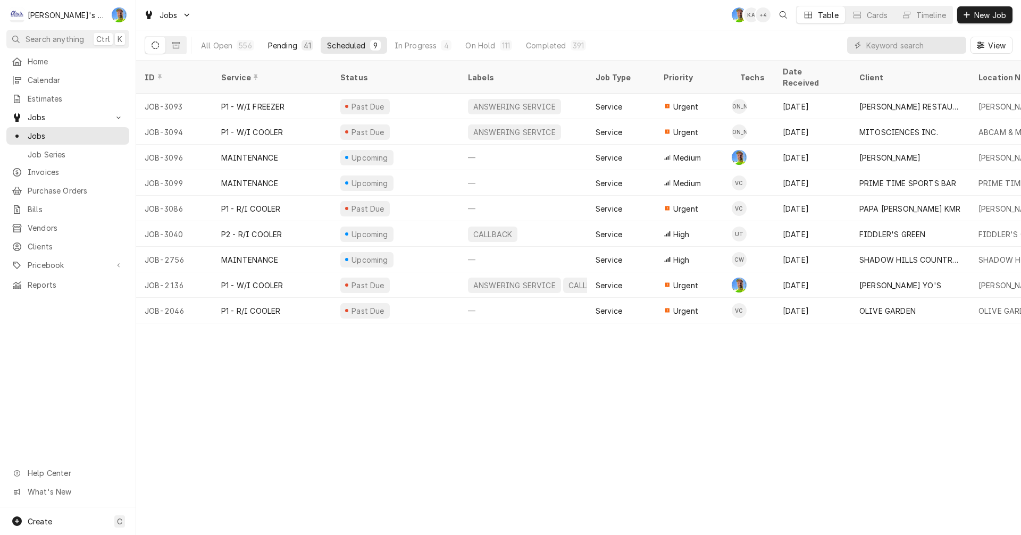
click at [274, 46] on div "Pending" at bounding box center [282, 45] width 29 height 11
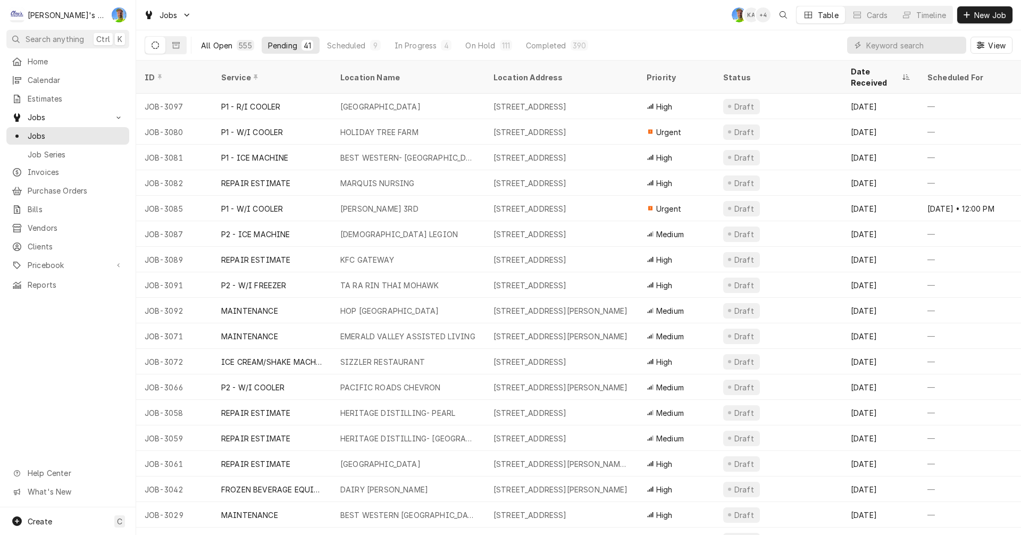
click at [212, 46] on div "All Open" at bounding box center [216, 45] width 31 height 11
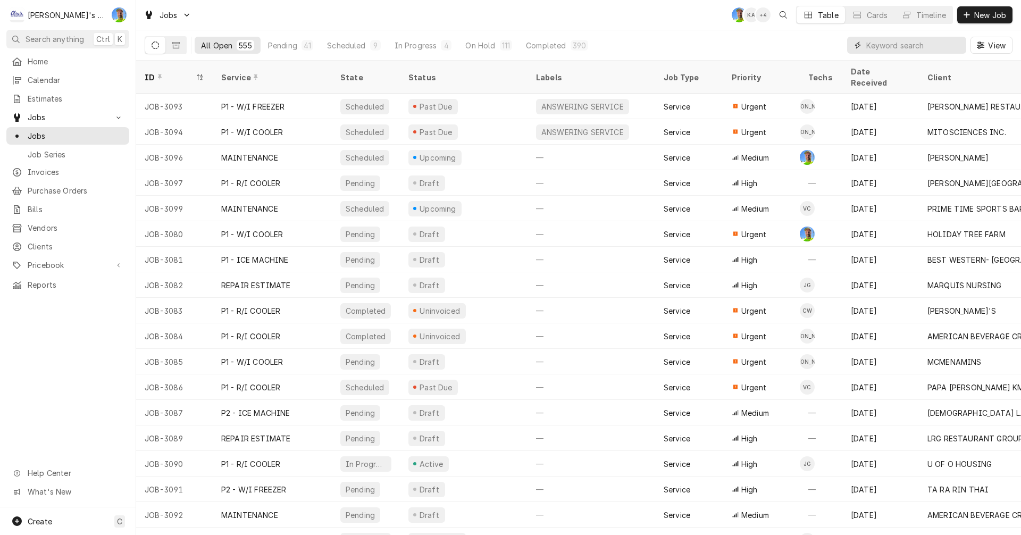
click at [910, 45] on input "Dynamic Content Wrapper" at bounding box center [913, 45] width 95 height 17
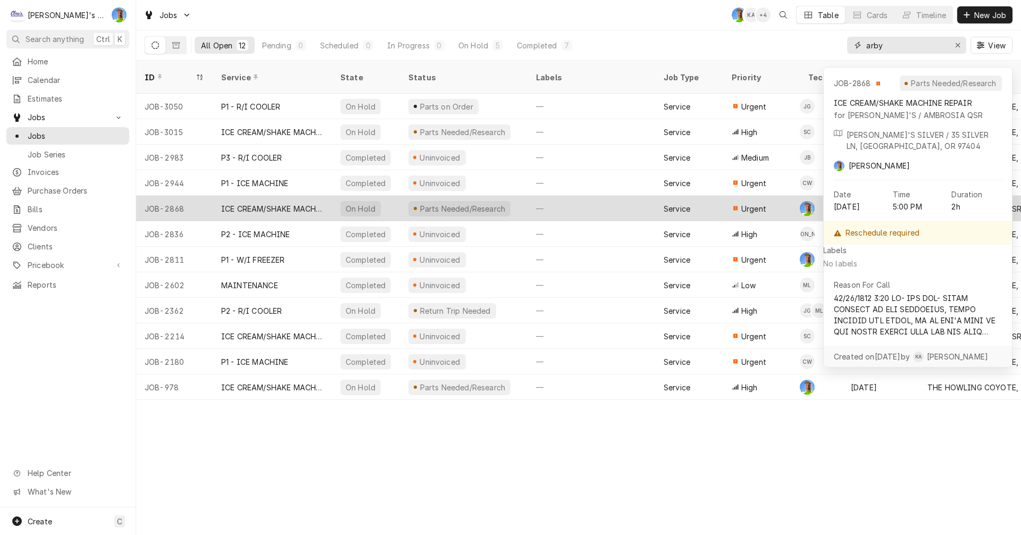
type input "arby"
click at [607, 196] on div "—" at bounding box center [591, 209] width 128 height 26
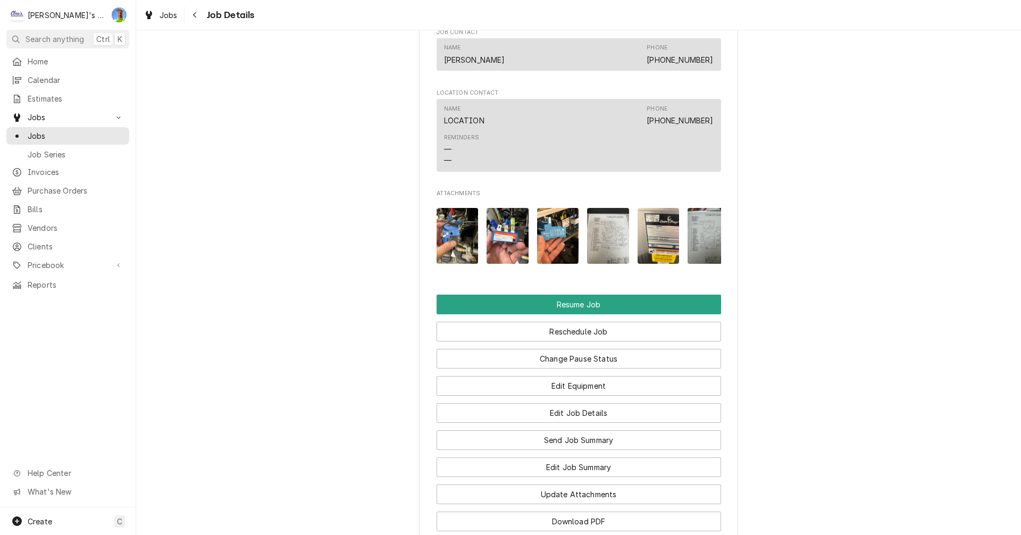
scroll to position [1435, 0]
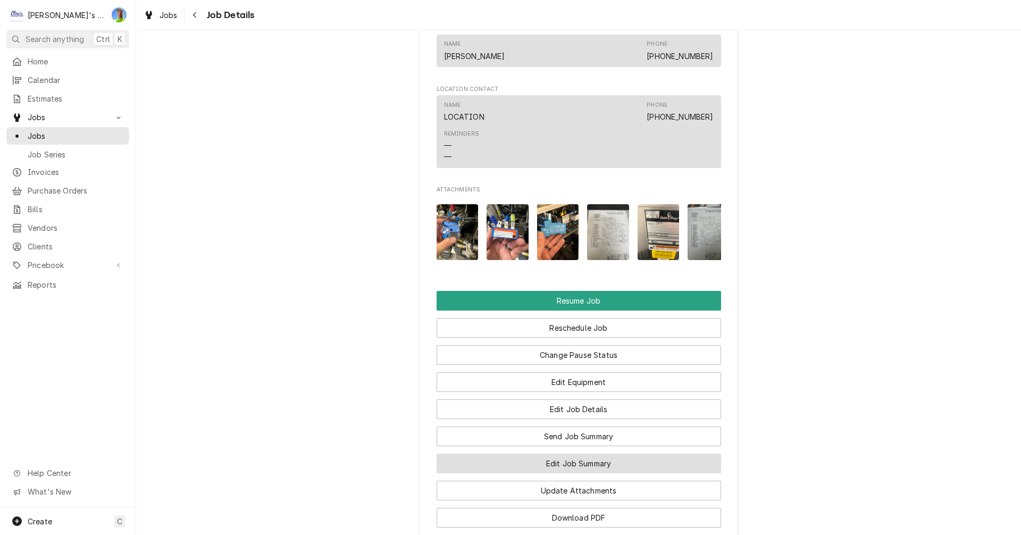
click at [650, 459] on button "Edit Job Summary" at bounding box center [578, 463] width 284 height 20
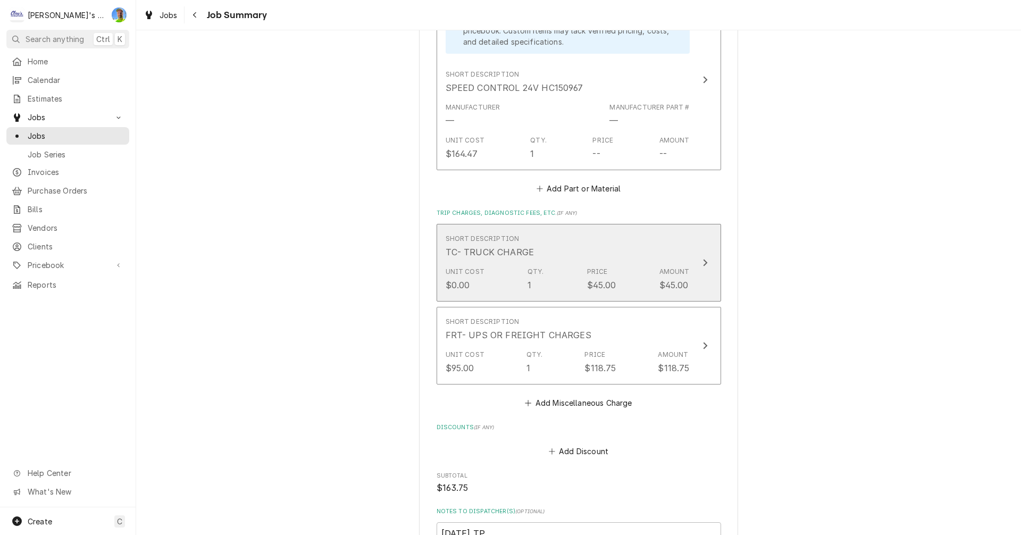
scroll to position [1967, 0]
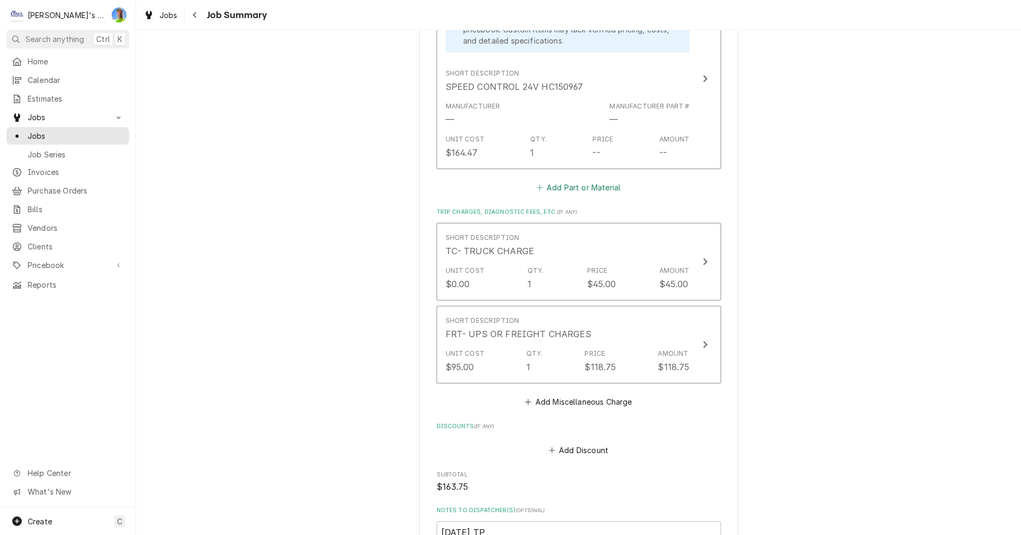
click at [571, 180] on button "Add Part or Material" at bounding box center [578, 187] width 88 height 15
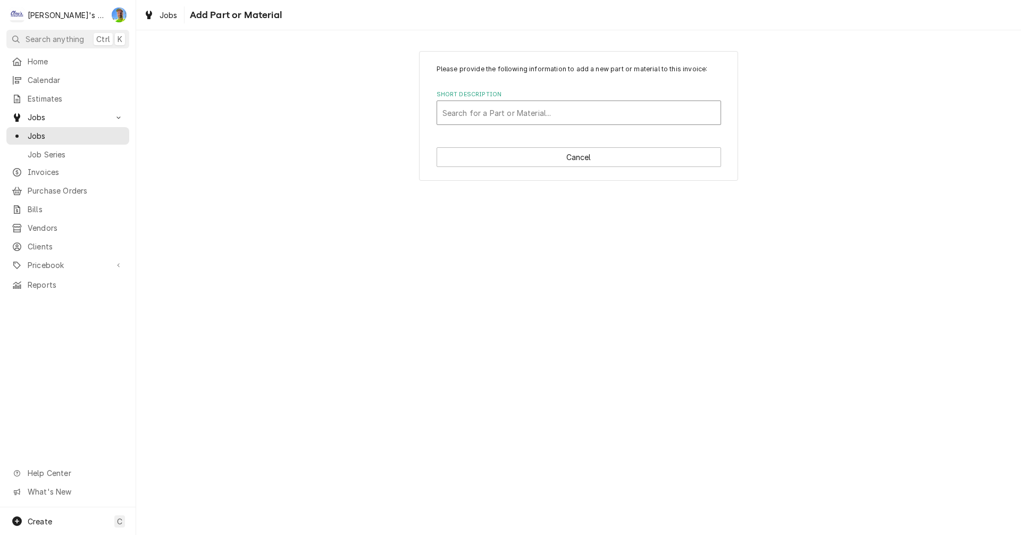
click at [533, 112] on div "Short Description" at bounding box center [578, 112] width 273 height 19
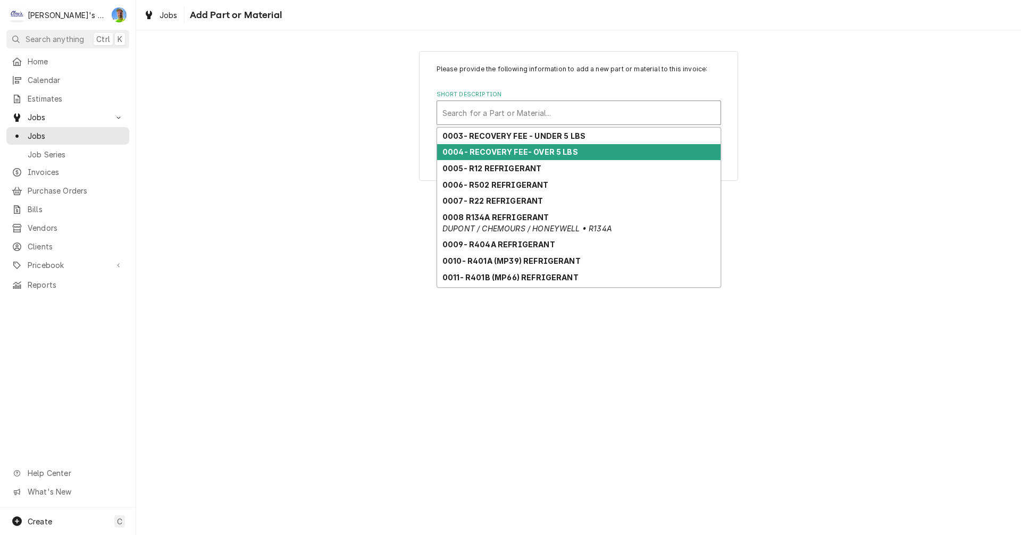
click at [754, 174] on div "Please provide the following information to add a new part or material to this …" at bounding box center [578, 115] width 884 height 148
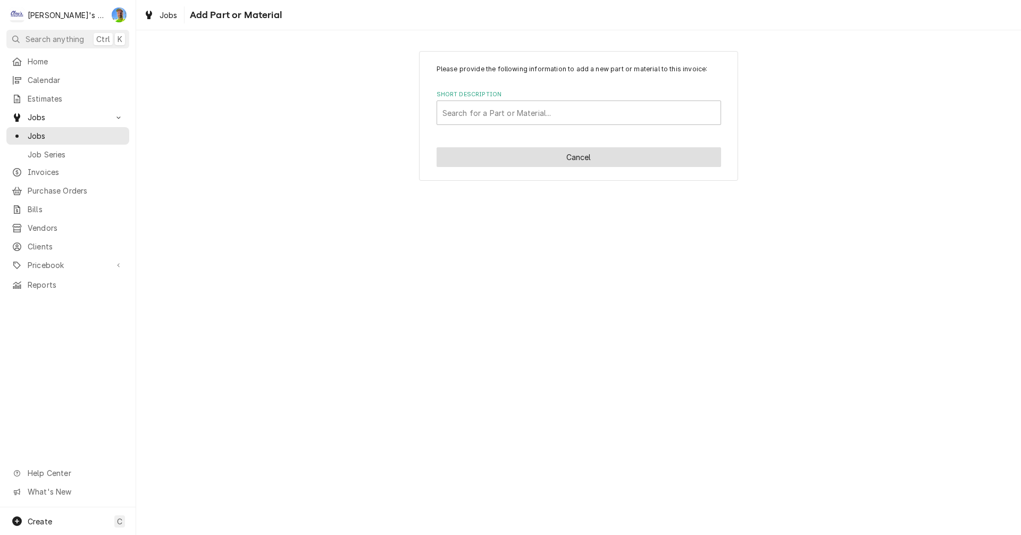
click at [642, 154] on button "Cancel" at bounding box center [578, 157] width 284 height 20
type textarea "x"
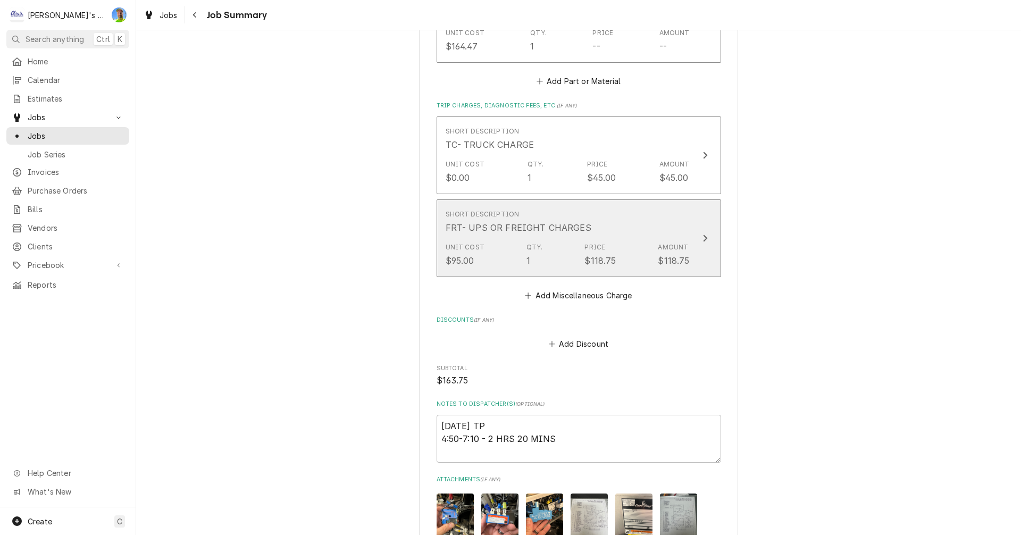
scroll to position [1913, 0]
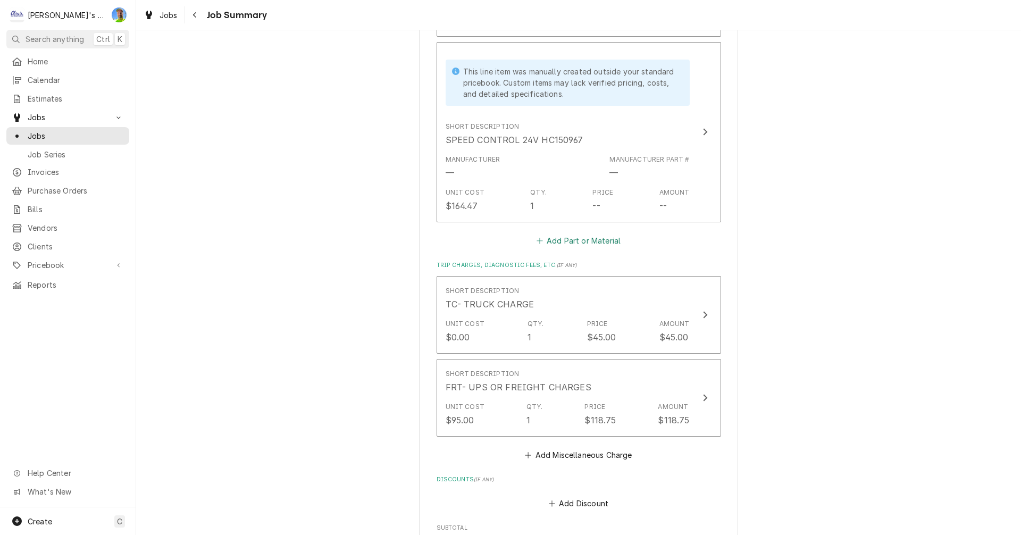
click at [560, 233] on button "Add Part or Material" at bounding box center [578, 240] width 88 height 15
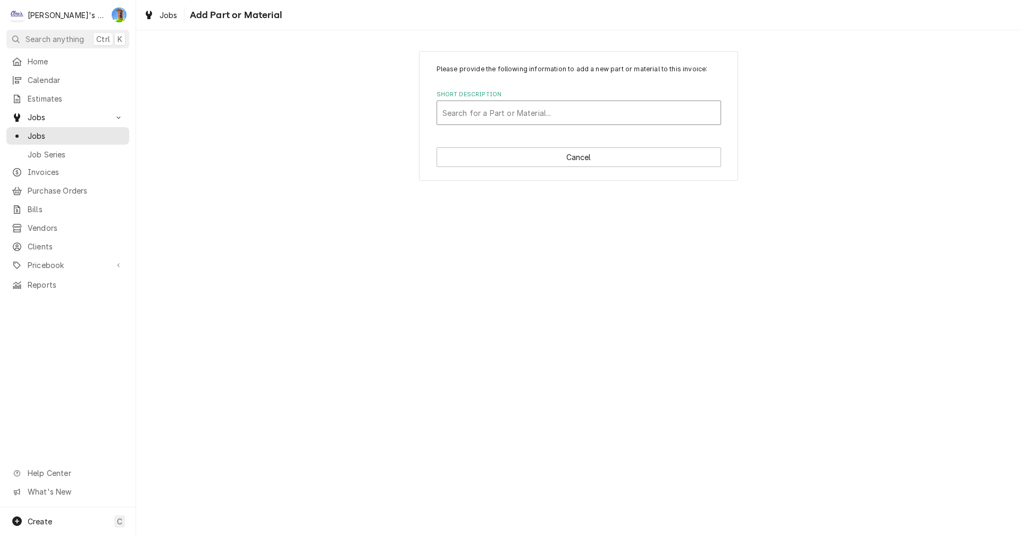
click at [513, 114] on div "Short Description" at bounding box center [578, 112] width 273 height 19
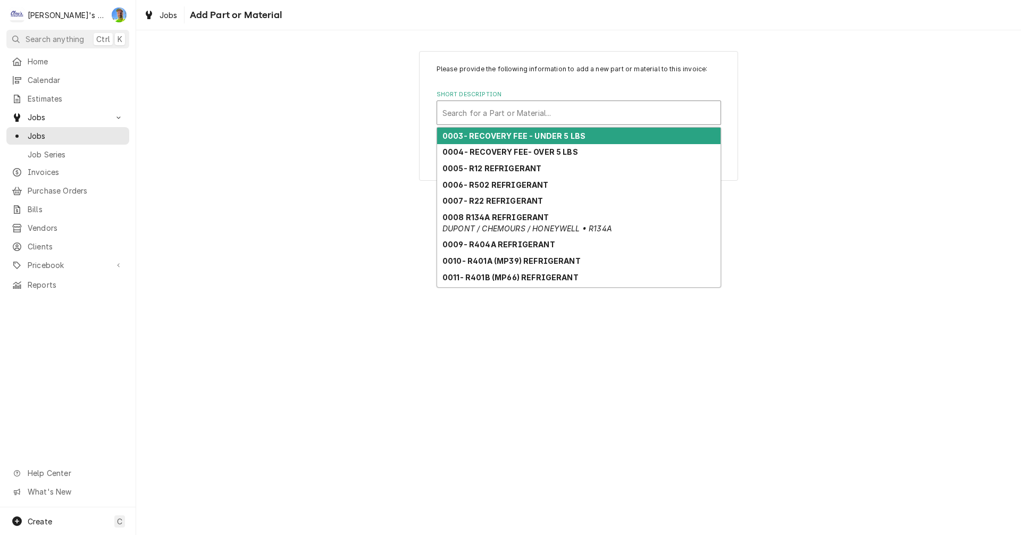
click at [513, 114] on div "Short Description" at bounding box center [578, 112] width 273 height 19
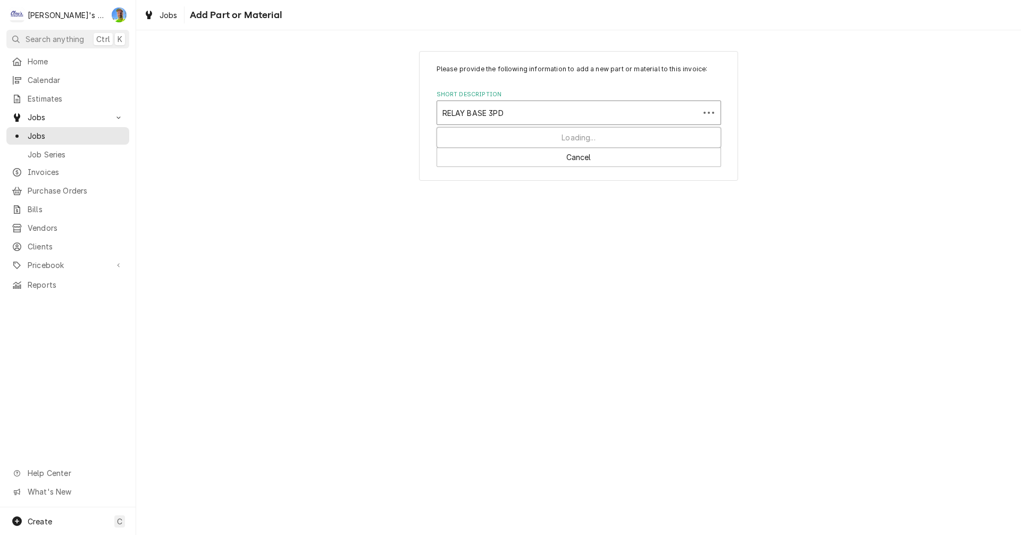
type input "RELAY BASE 3PDT"
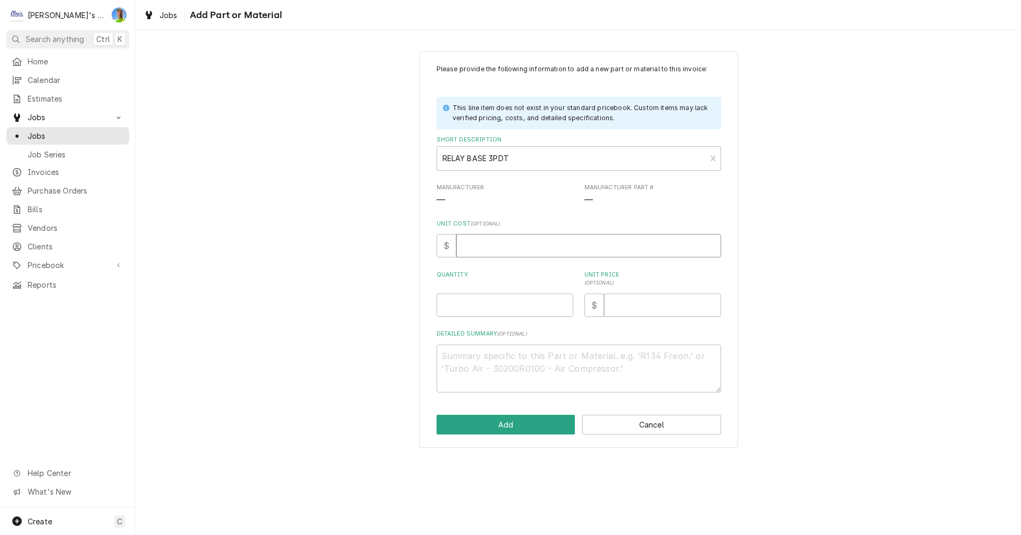
type textarea "x"
type input "6"
type textarea "x"
type input "6.2"
type textarea "x"
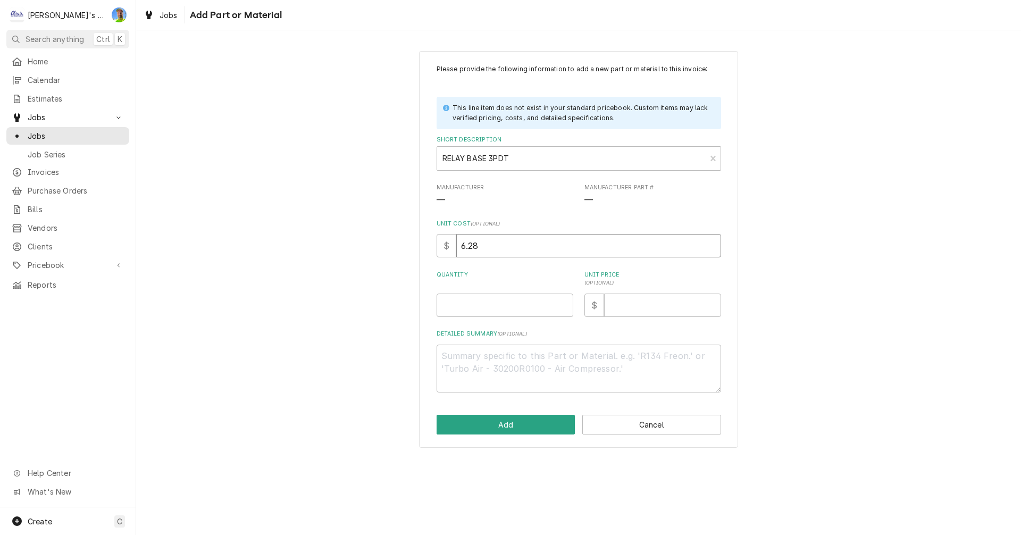
type input "6.28"
type textarea "x"
type input "1"
type textarea "x"
type input "1"
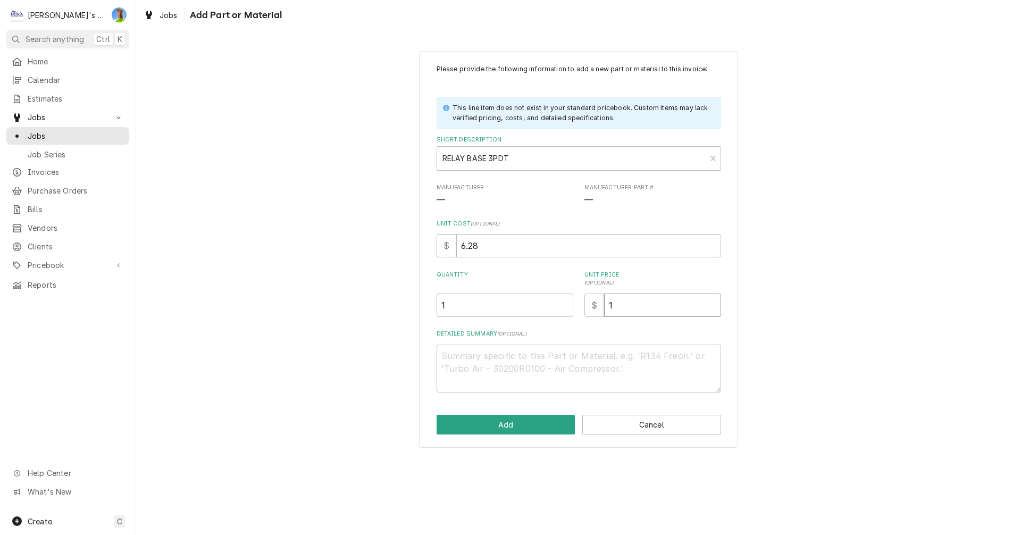
type textarea "x"
type input "15"
type textarea "x"
type input "15.7"
click at [512, 365] on textarea "Detailed Summary ( optional )" at bounding box center [578, 368] width 284 height 48
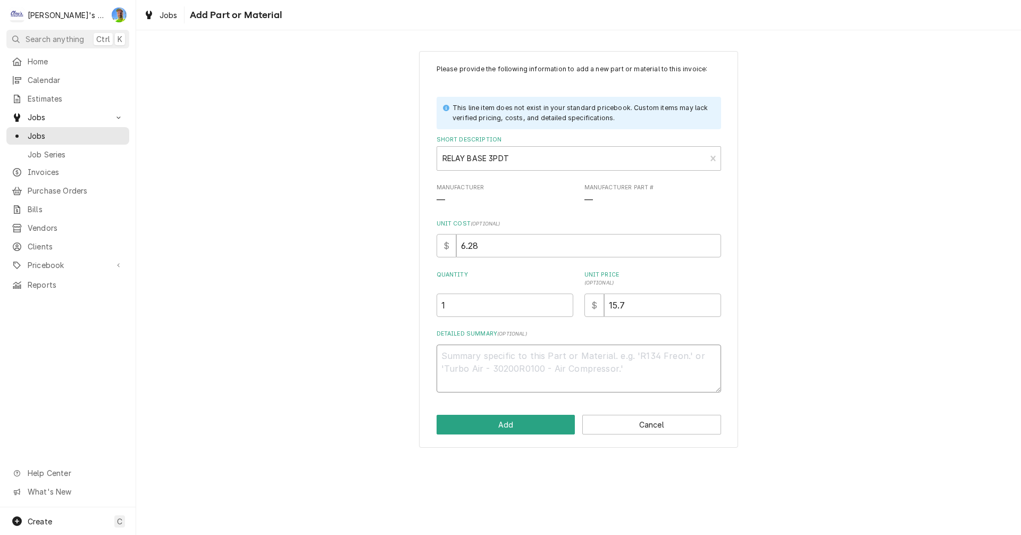
type textarea "x"
type textarea "7"
type textarea "x"
type textarea "70"
type textarea "x"
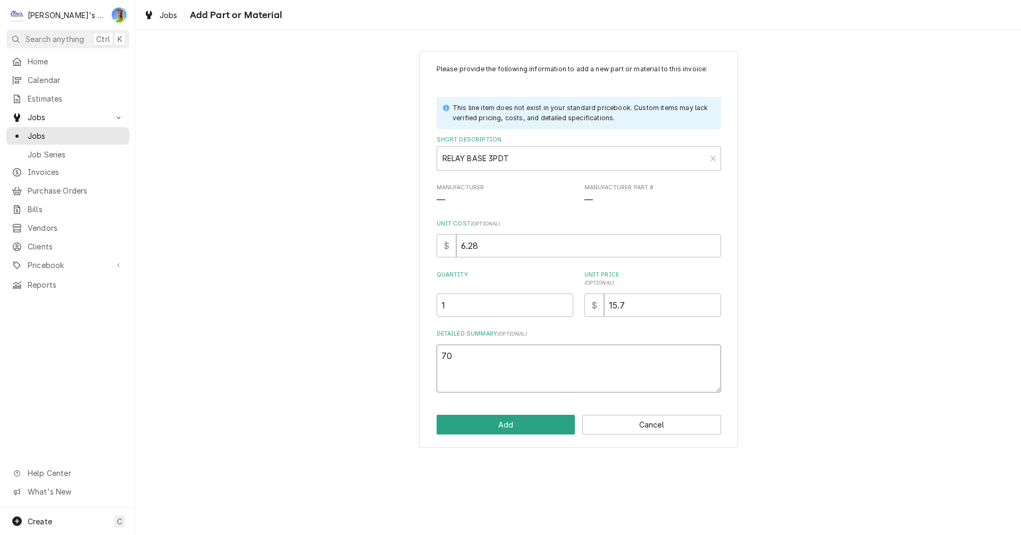
type textarea "70-"
type textarea "x"
type textarea "70-7"
type textarea "x"
type textarea "70-78"
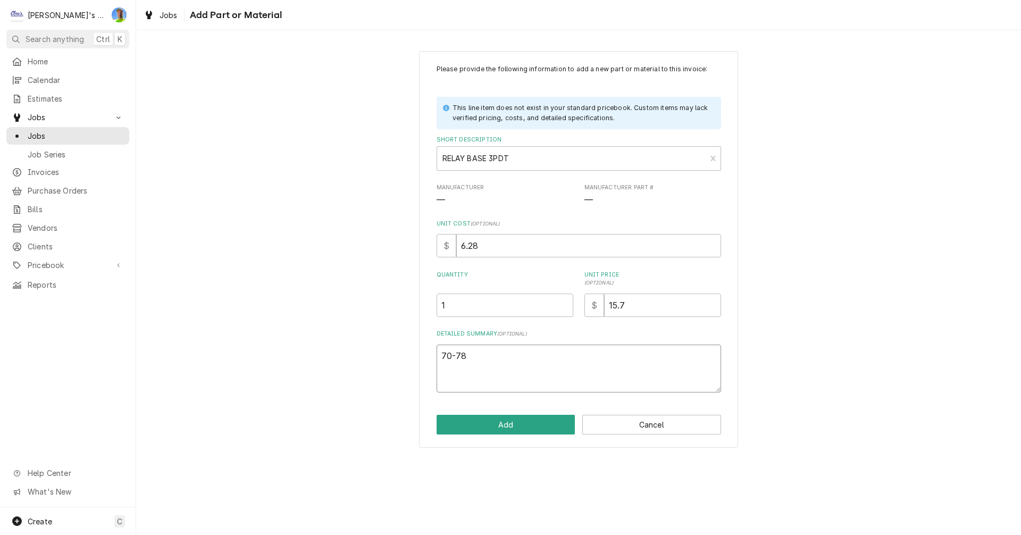
type textarea "x"
type textarea "70-783"
type textarea "x"
type textarea "70-783D"
type textarea "x"
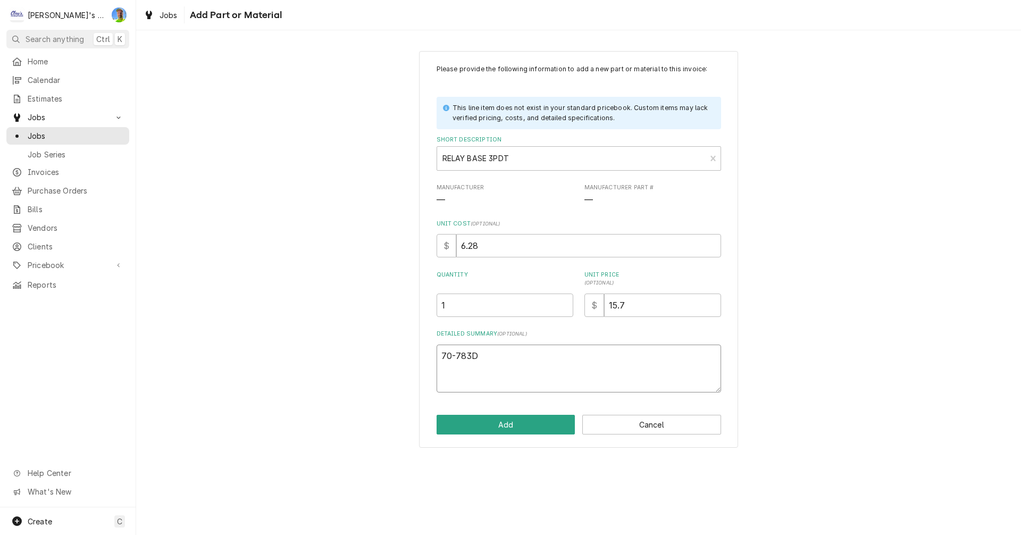
type textarea "70-783D1"
type textarea "x"
type textarea "70-783D11"
type textarea "x"
type textarea "70-783D11-"
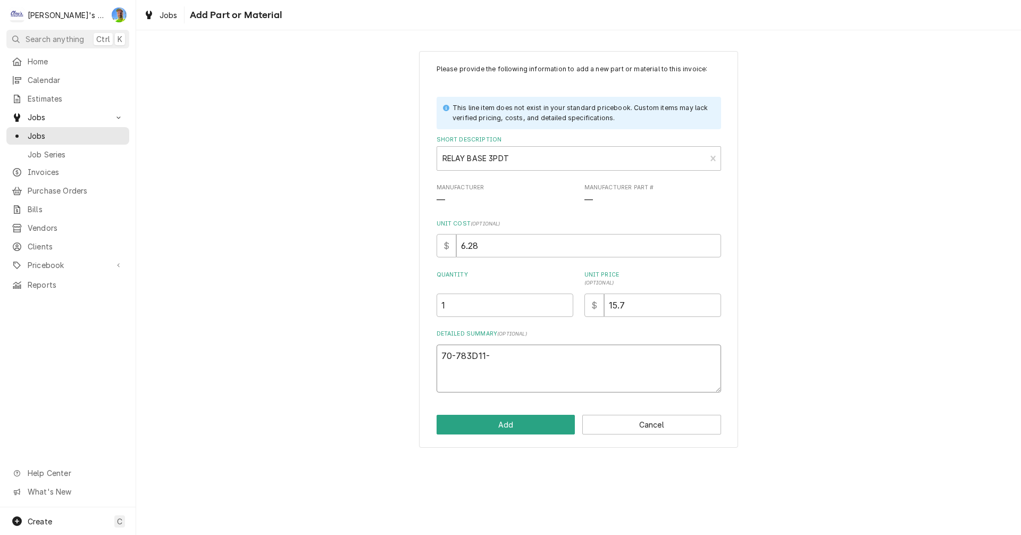
type textarea "x"
type textarea "70-783D11-1"
type textarea "x"
type textarea "70-783D11-1A"
type textarea "x"
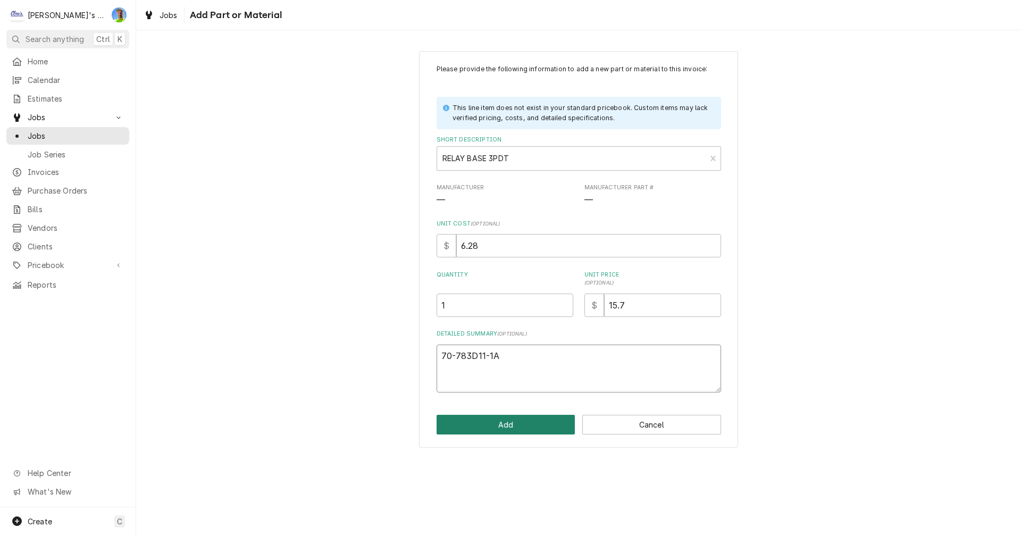
type textarea "70-783D11-1A"
type textarea "x"
type textarea "70-783D11-1A D"
type textarea "x"
type textarea "70-783D11-1A DI"
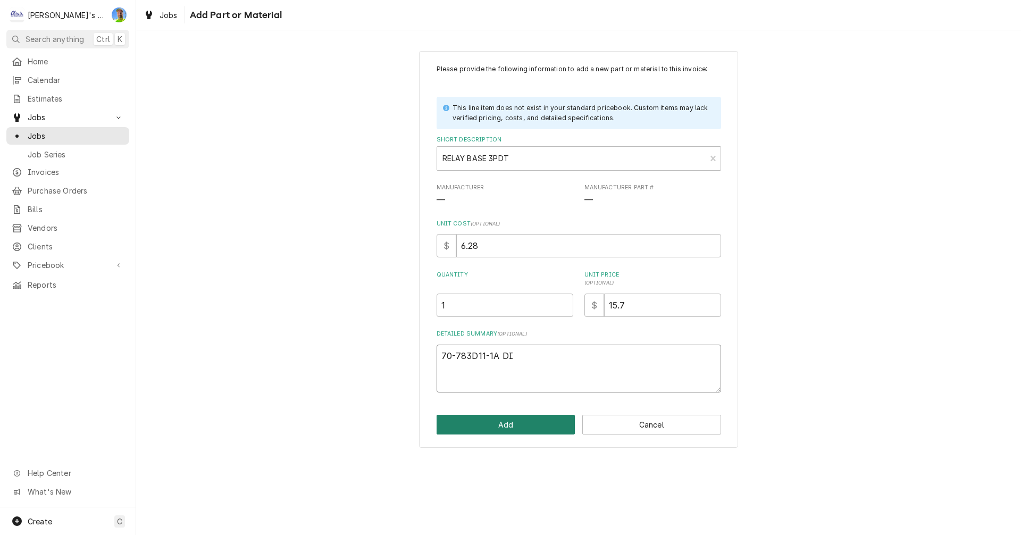
type textarea "x"
type textarea "70-783D11-1A DIN"
type textarea "x"
type textarea "70-783D11-1A DIN"
type textarea "x"
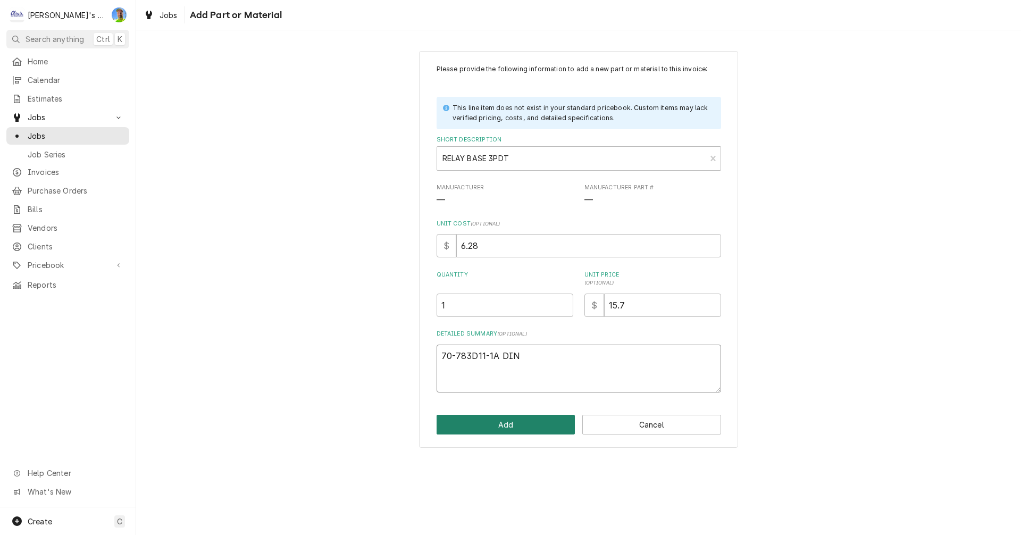
type textarea "70-783D11-1A DIN R"
type textarea "x"
type textarea "70-783D11-1A DIN RA"
type textarea "x"
type textarea "70-783D11-1A DIN RAI"
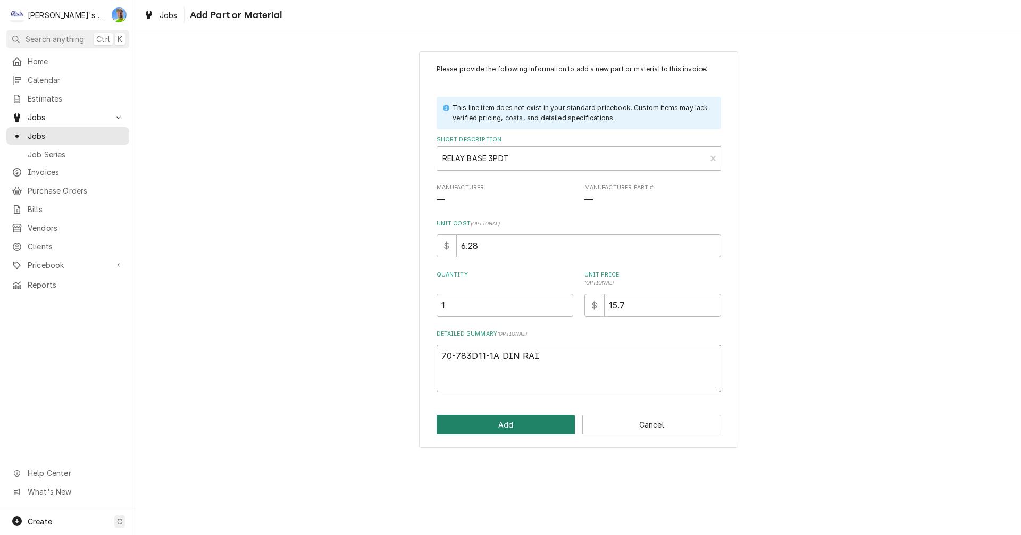
type textarea "x"
type textarea "70-783D11-1A DIN RAIL"
type textarea "x"
type textarea "70-783D11-1A DIN RAIL"
type textarea "x"
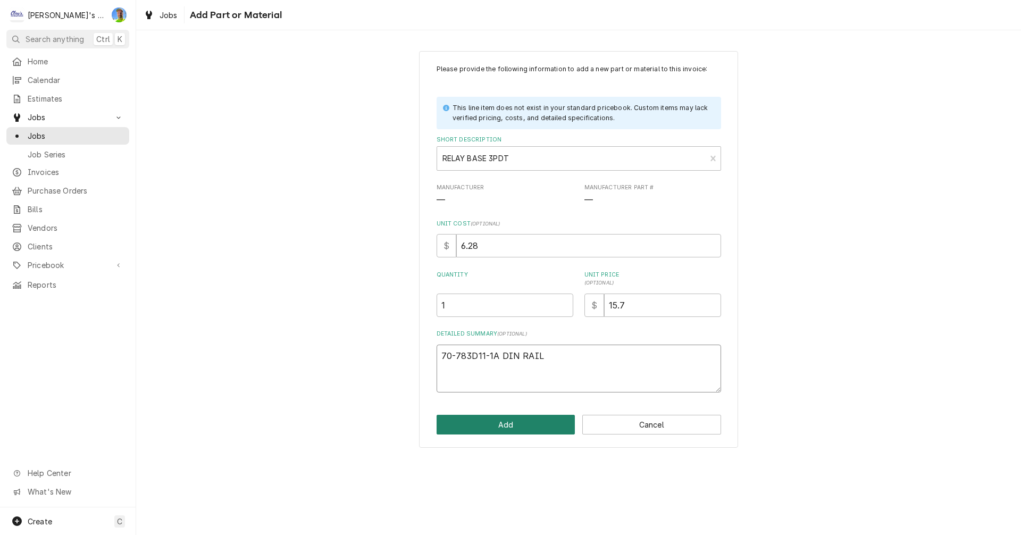
type textarea "70-783D11-1A DIN RAIL M"
type textarea "x"
type textarea "70-783D11-1A DIN RAIL MO"
type textarea "x"
type textarea "70-783D11-1A DIN RAIL MOU"
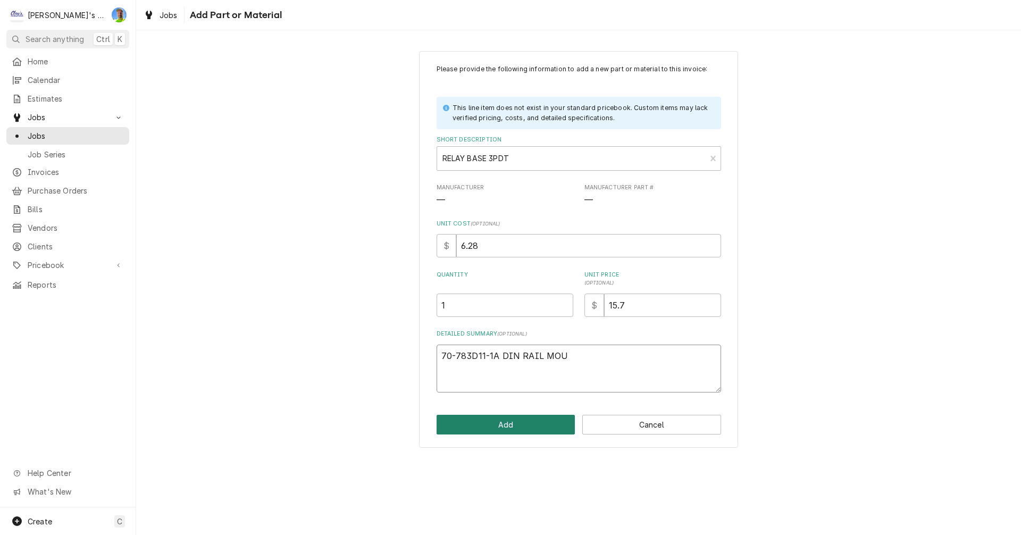
type textarea "x"
type textarea "70-783D11-1A DIN RAIL MOUN"
type textarea "x"
type textarea "70-783D11-1A DIN RAIL MOUNT"
click at [508, 426] on button "Add" at bounding box center [505, 425] width 139 height 20
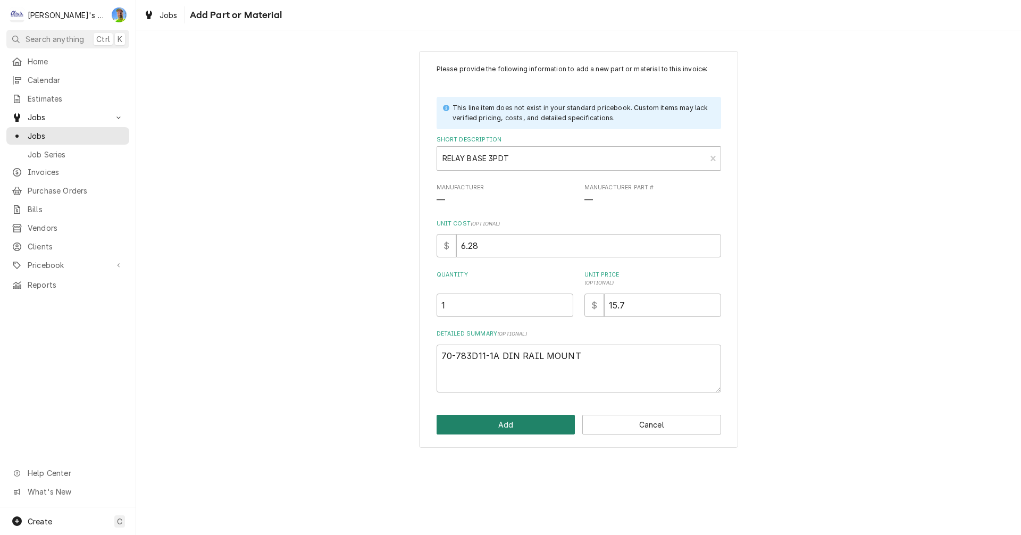
type textarea "x"
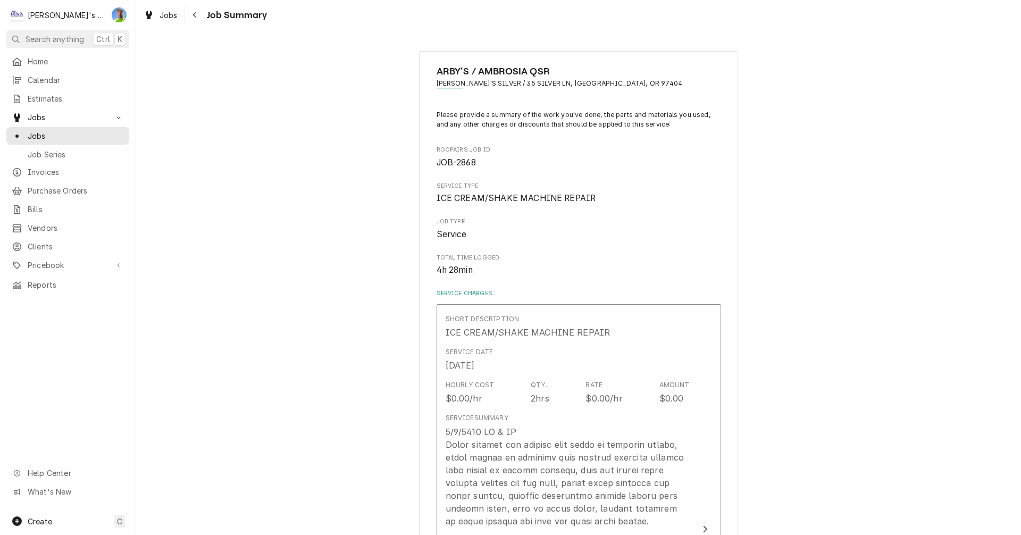
scroll to position [1913, 0]
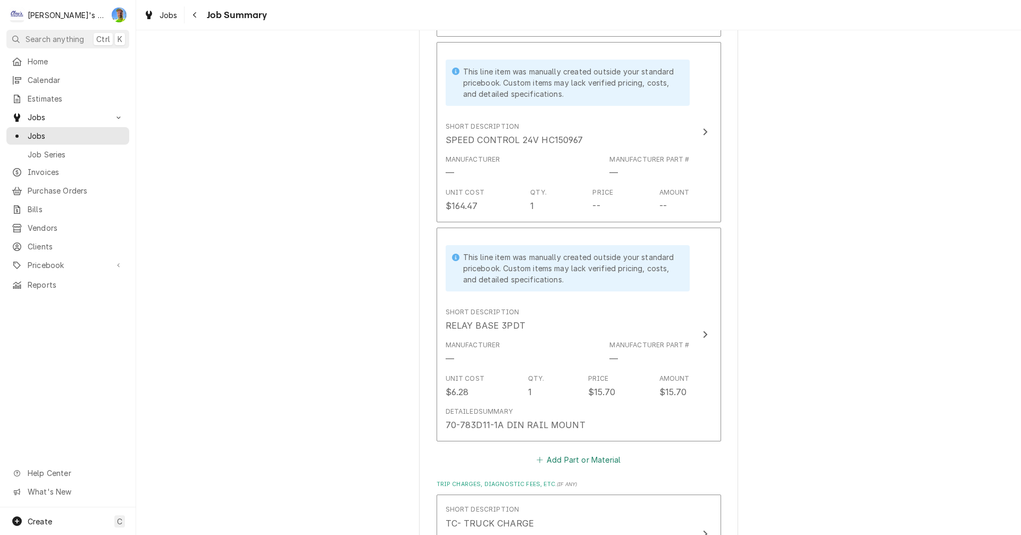
click at [579, 452] on button "Add Part or Material" at bounding box center [578, 459] width 88 height 15
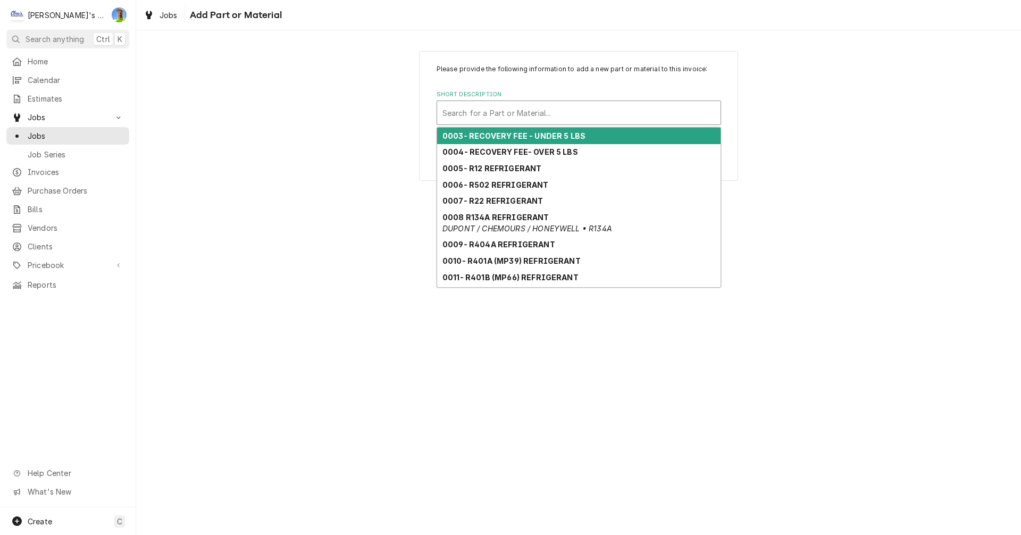
click at [506, 109] on div "Short Description" at bounding box center [578, 112] width 273 height 19
click at [506, 111] on div "Short Description" at bounding box center [578, 112] width 273 height 19
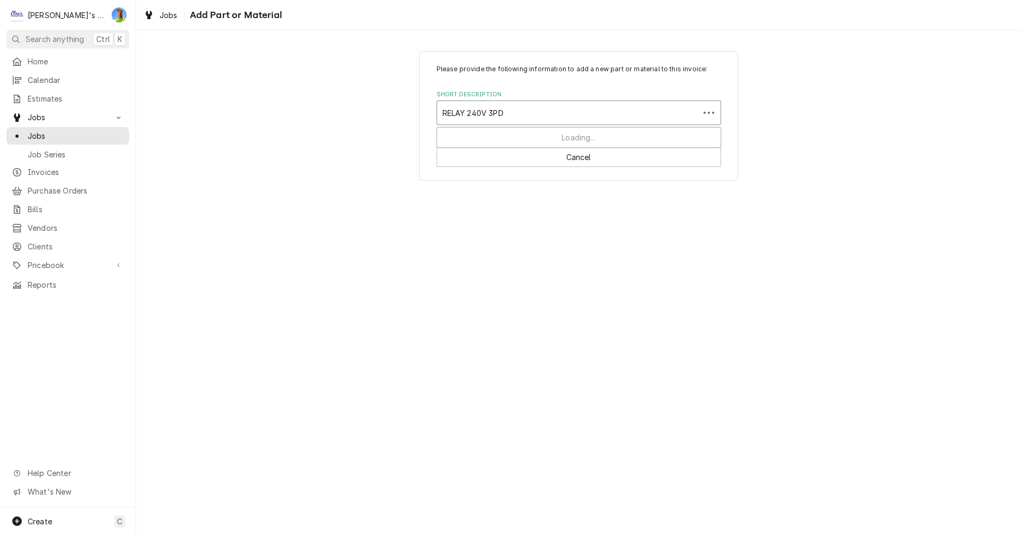
type input "RELAY 240V 3PDT"
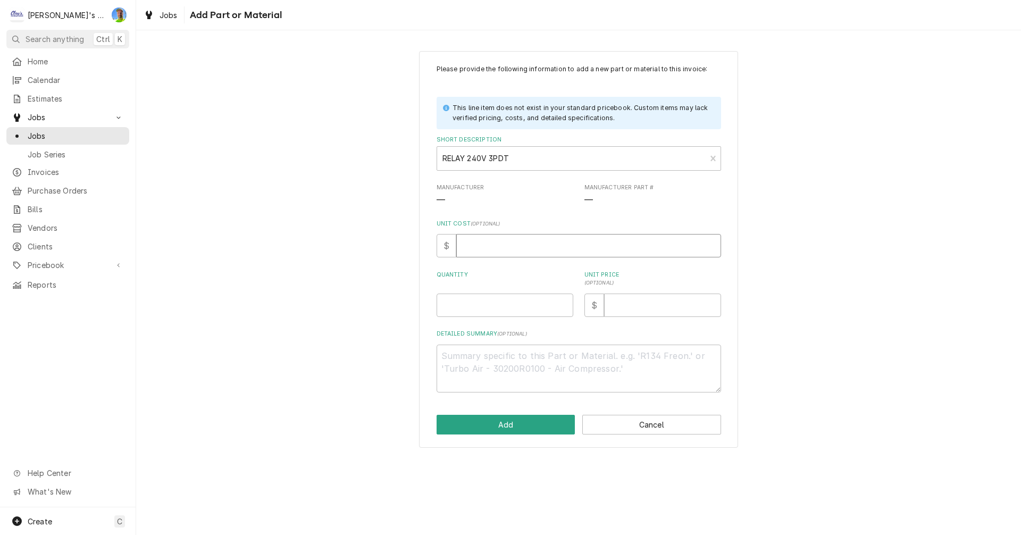
type textarea "x"
type input "1"
type textarea "x"
type input "19"
type textarea "x"
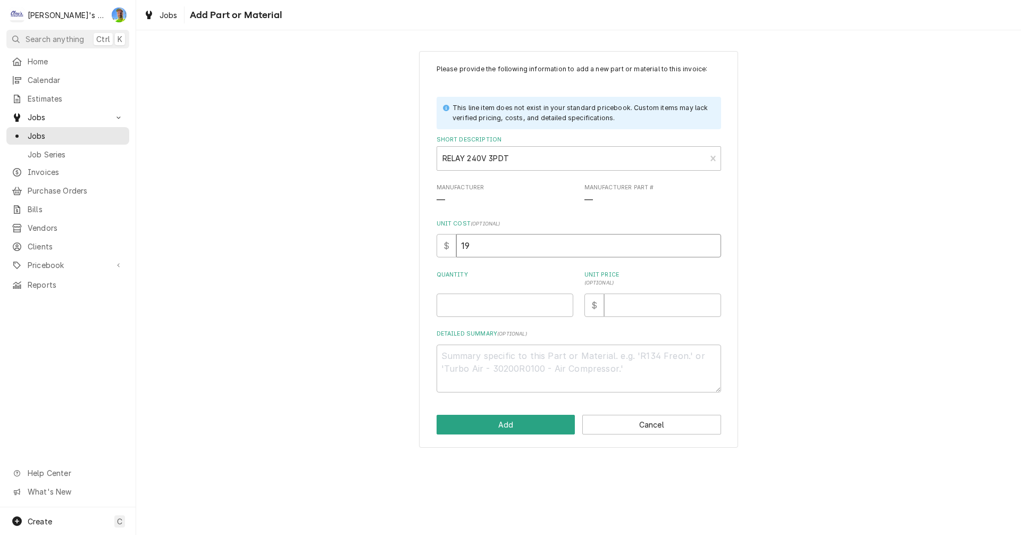
type input "19.3"
type textarea "x"
type input "19.36"
type textarea "x"
type input "1"
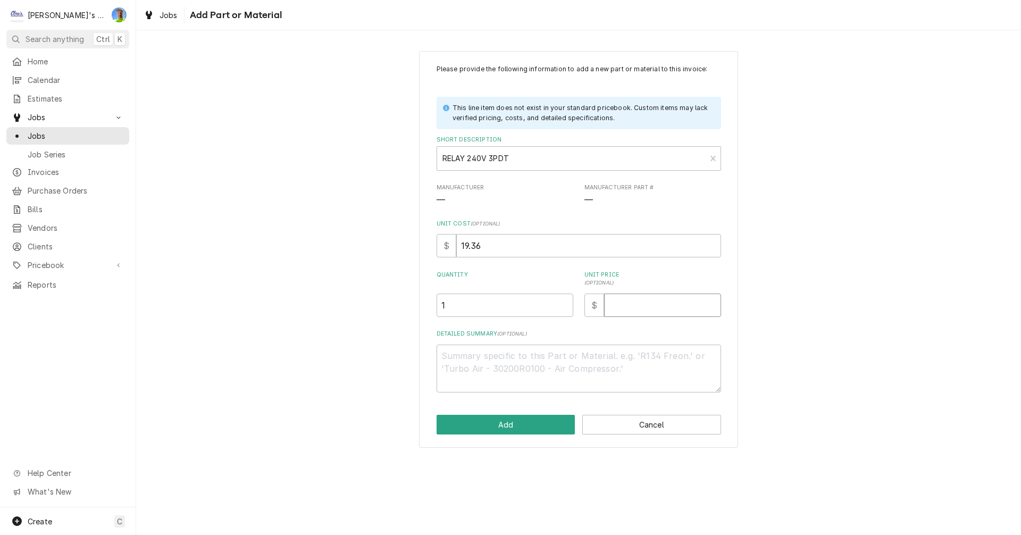
type textarea "x"
type input "4"
type textarea "x"
type input "48"
type textarea "x"
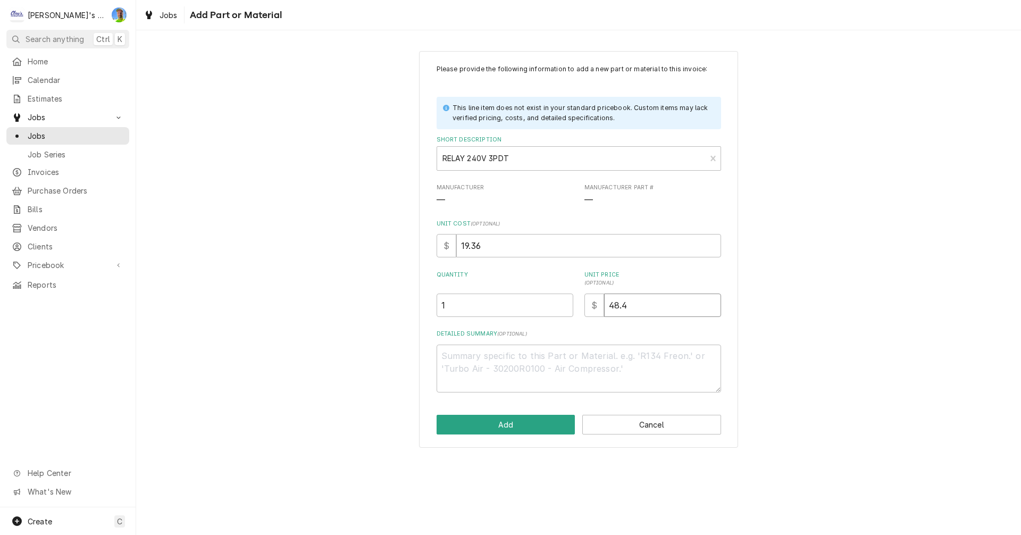
type input "48.4"
type textarea "x"
type textarea "7"
type textarea "x"
type textarea "78"
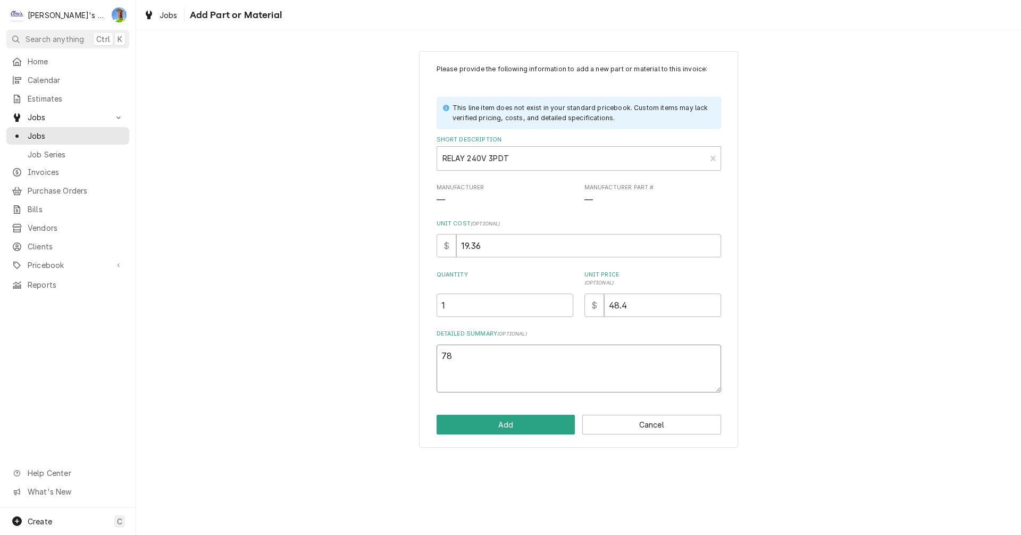
type textarea "x"
type textarea "783"
type textarea "x"
type textarea "783X"
type textarea "x"
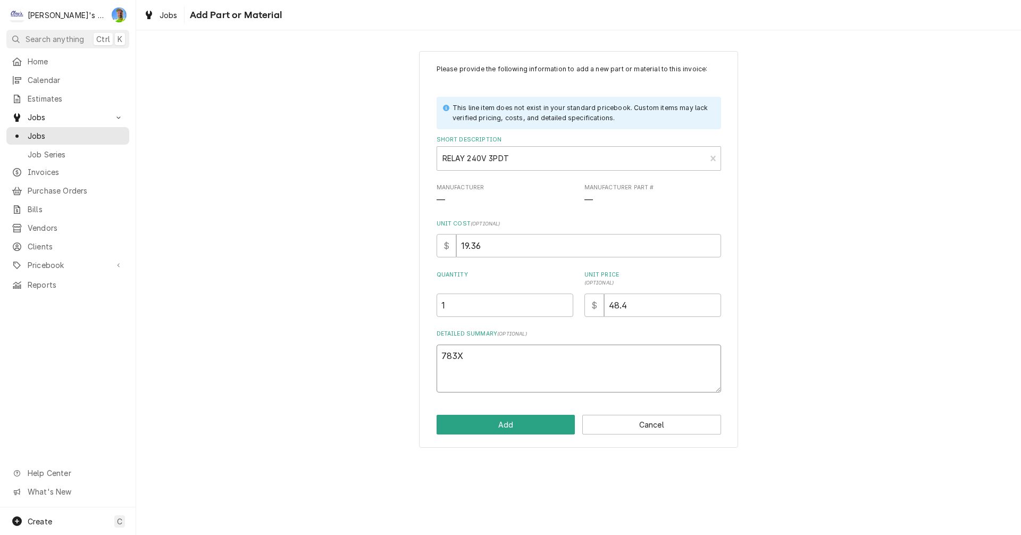
type textarea "783XC"
type textarea "x"
type textarea "783XCX"
type textarea "x"
type textarea "783XCXM"
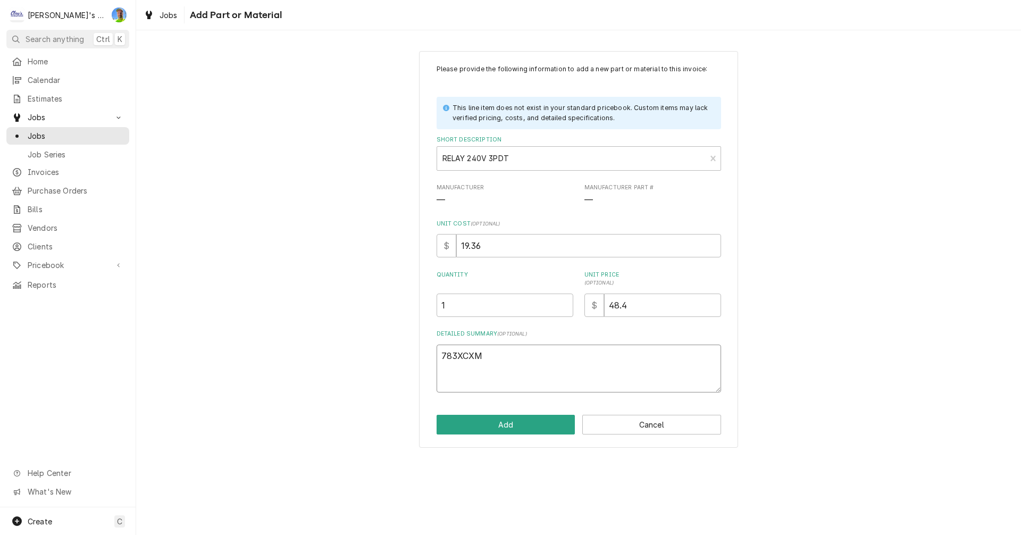
type textarea "x"
type textarea "783XCXM4"
type textarea "x"
type textarea "783XCXM4L"
type textarea "x"
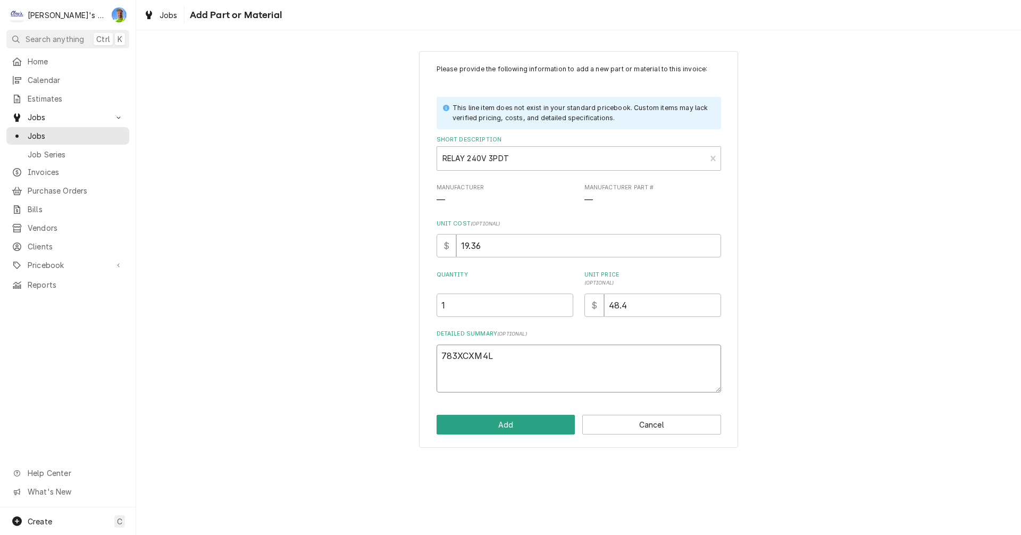
type textarea "783XCXM4L-"
type textarea "x"
type textarea "783XCXM4L-2"
type textarea "x"
type textarea "783XCXM4L-24"
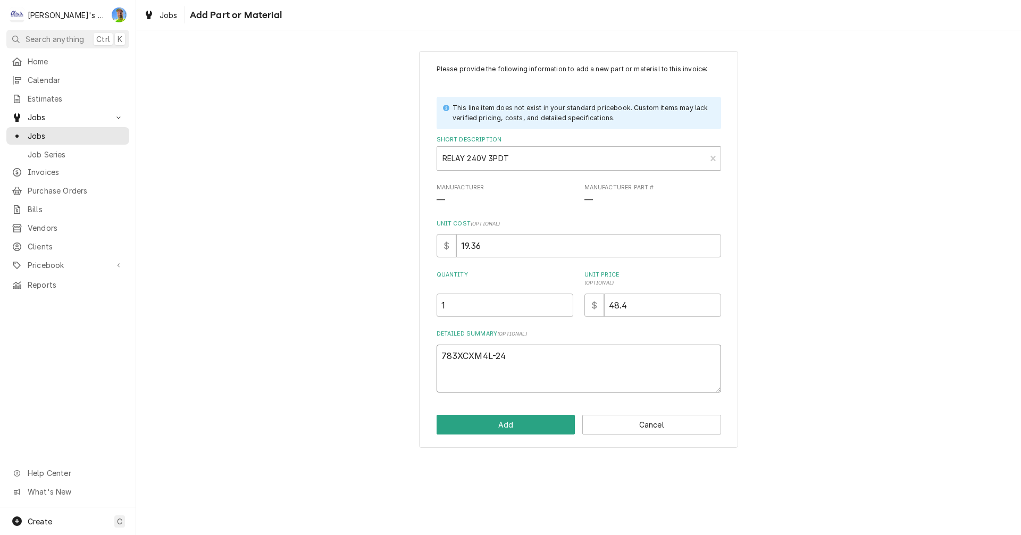
type textarea "x"
type textarea "783XCXM4L-240"
type textarea "x"
type textarea "783XCXM4L-240A"
type textarea "x"
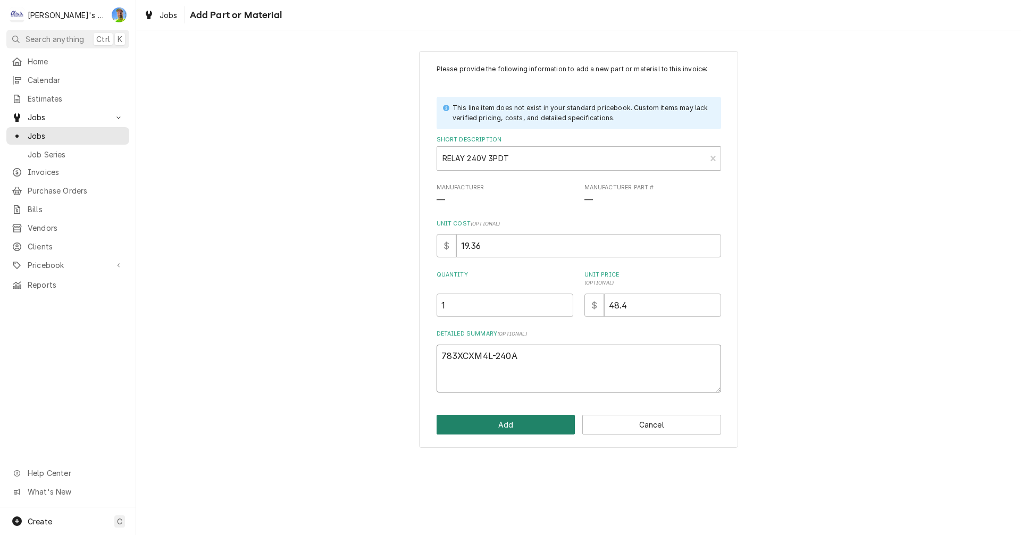
type textarea "783XCXM4L-240A"
click at [519, 425] on button "Add" at bounding box center [505, 425] width 139 height 20
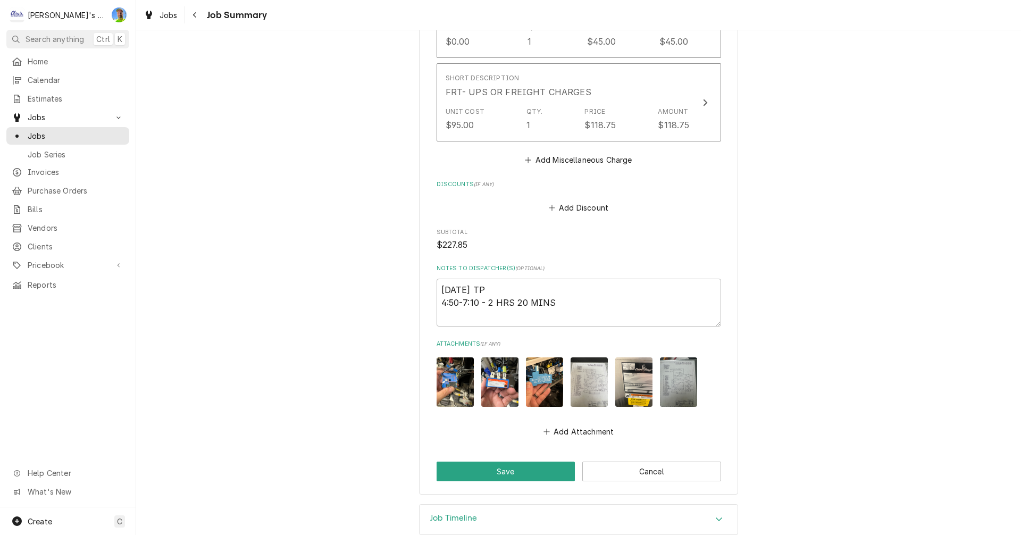
scroll to position [2653, 0]
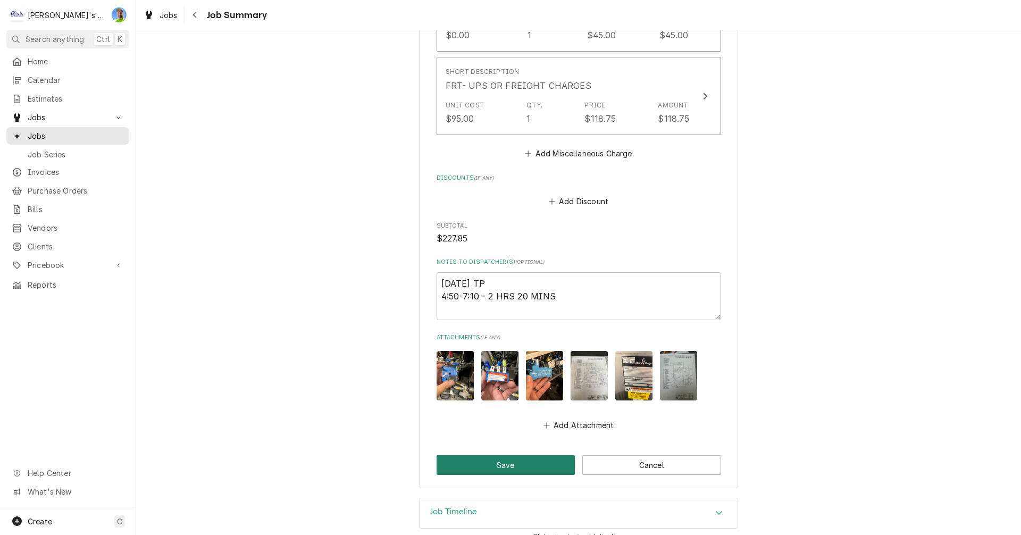
click at [522, 455] on button "Save" at bounding box center [505, 465] width 139 height 20
type textarea "x"
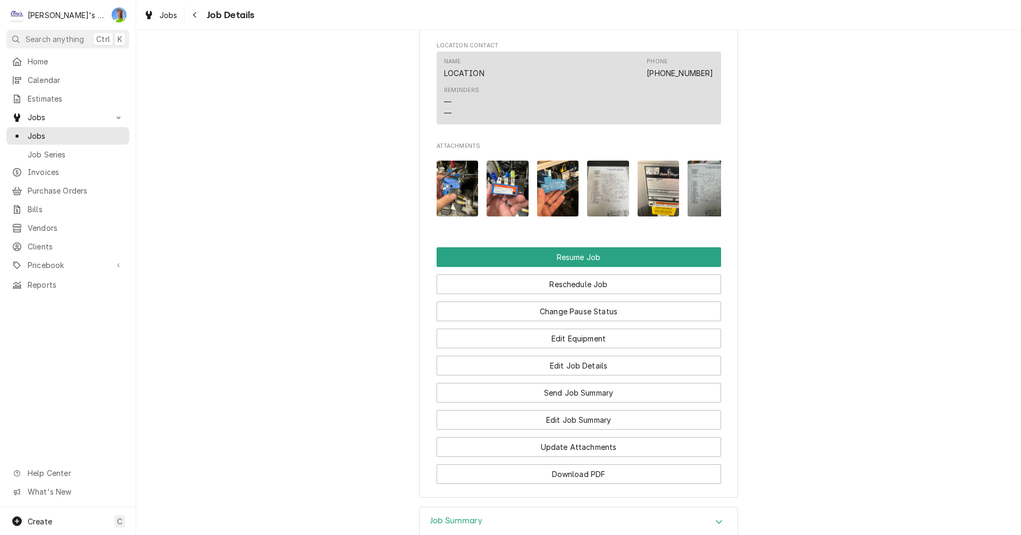
scroll to position [1488, 0]
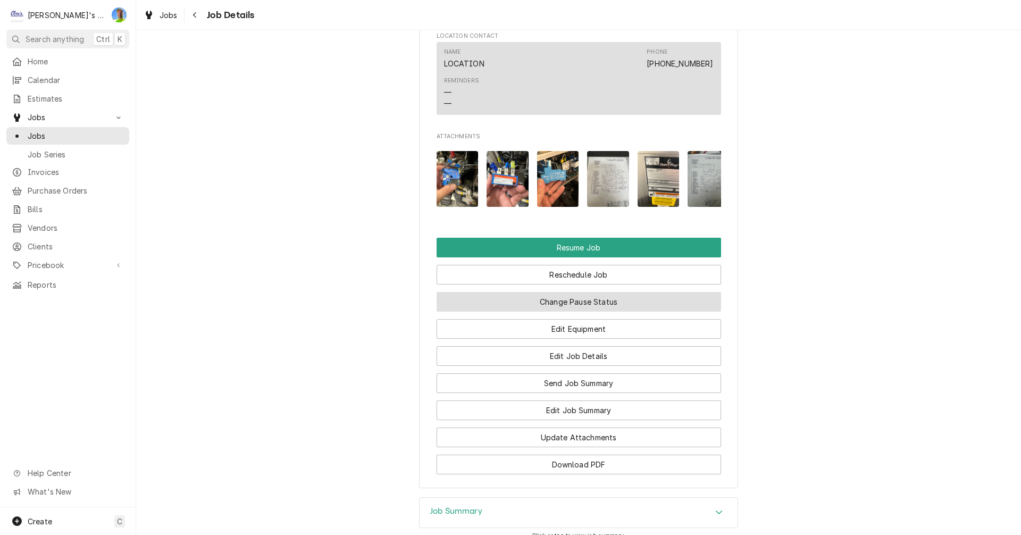
click at [679, 299] on button "Change Pause Status" at bounding box center [578, 302] width 284 height 20
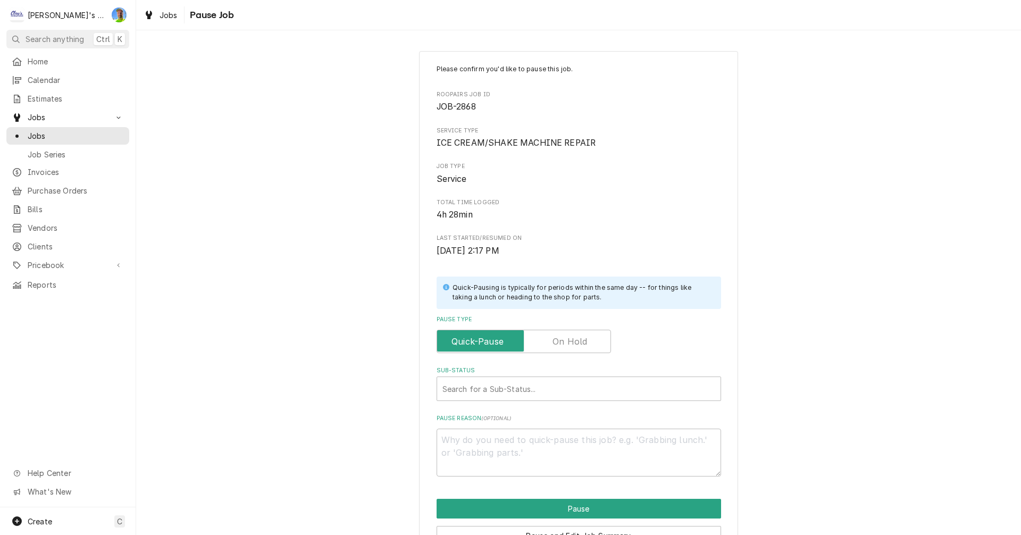
click at [574, 338] on label "Pause Type" at bounding box center [523, 341] width 174 height 23
click at [574, 338] on input "Pause Type" at bounding box center [523, 341] width 165 height 23
checkbox input "true"
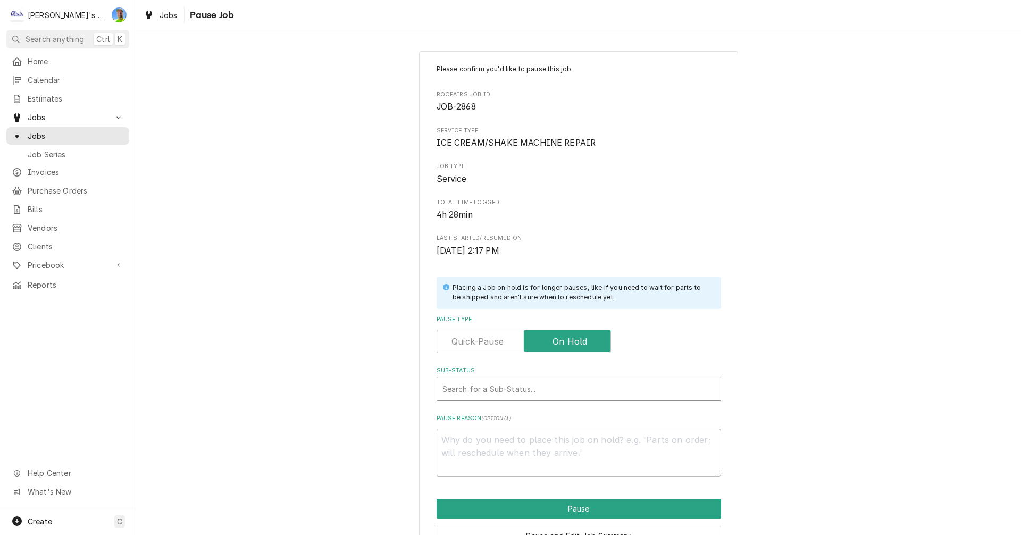
click at [591, 388] on div "Sub-Status" at bounding box center [578, 388] width 273 height 19
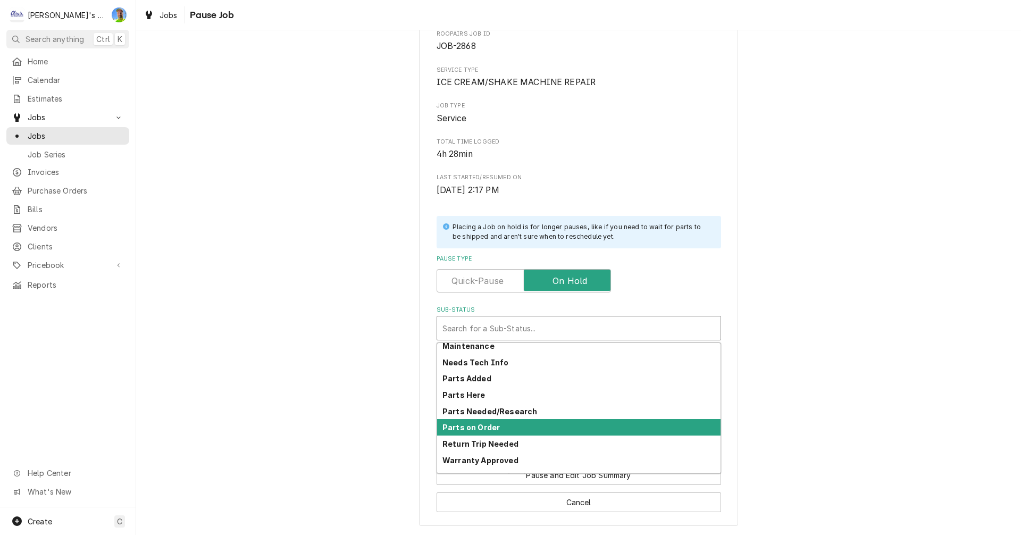
scroll to position [81, 0]
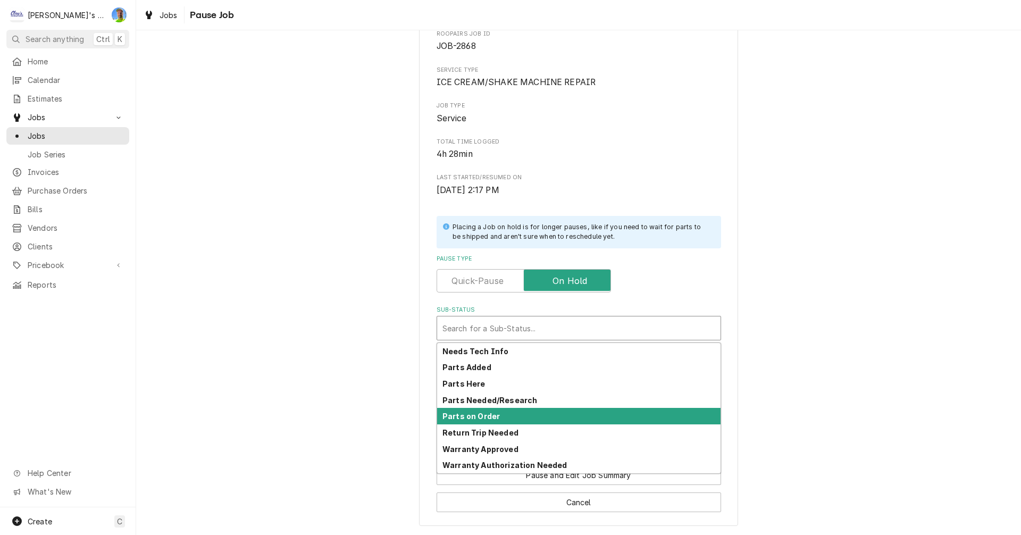
click at [559, 417] on div "Parts on Order" at bounding box center [578, 416] width 283 height 16
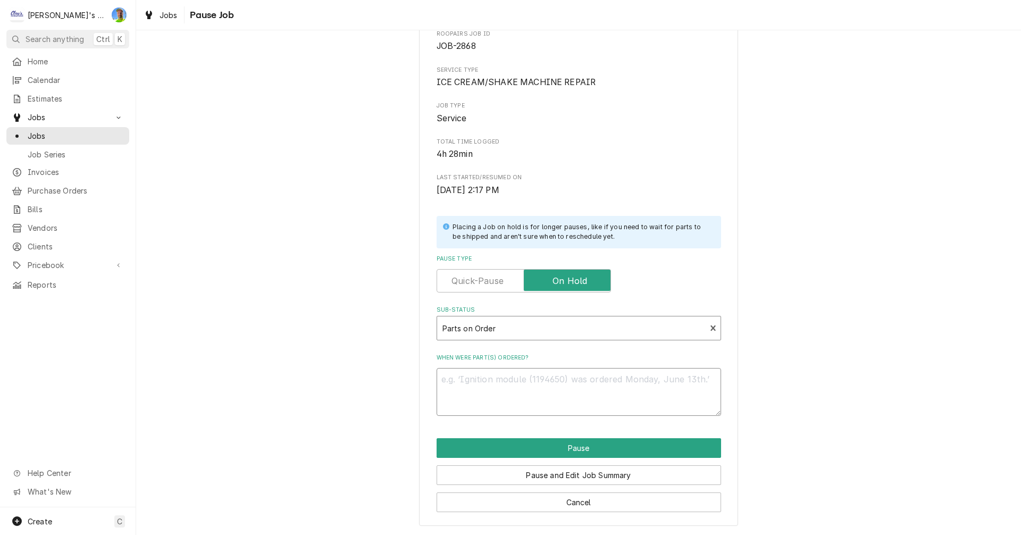
click at [554, 380] on textarea "When were part(s) ordered?" at bounding box center [578, 392] width 284 height 48
type textarea "x"
type textarea "O"
type textarea "x"
type textarea "OR"
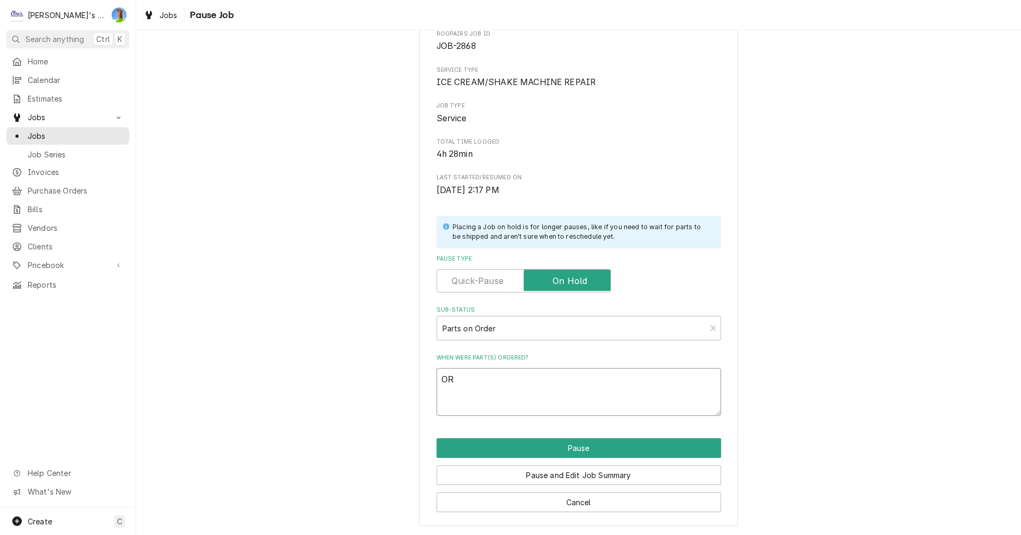
type textarea "x"
type textarea "ORD"
type textarea "x"
type textarea "ORDE"
type textarea "x"
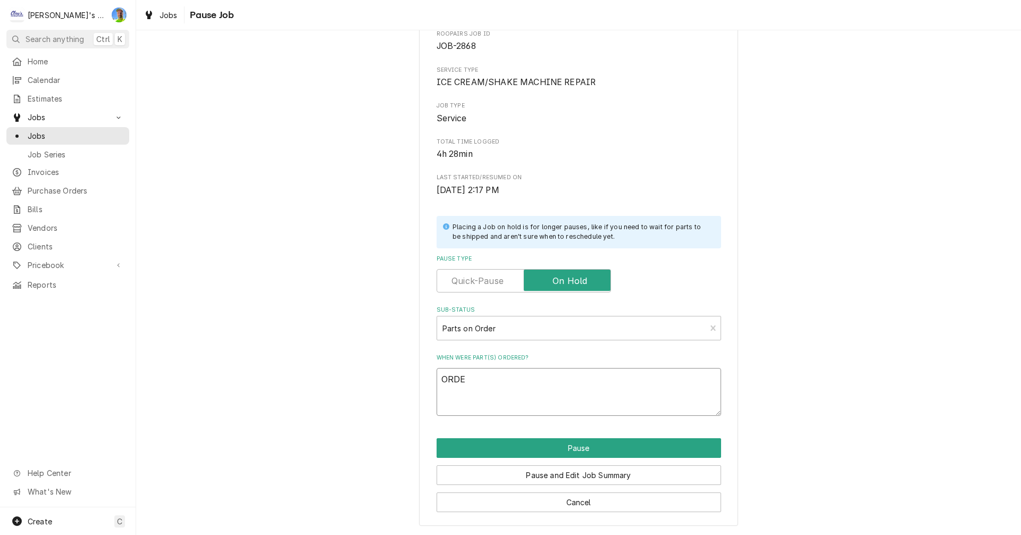
type textarea "ORDER"
type textarea "x"
type textarea "ORDERE"
type textarea "x"
type textarea "ORDERED"
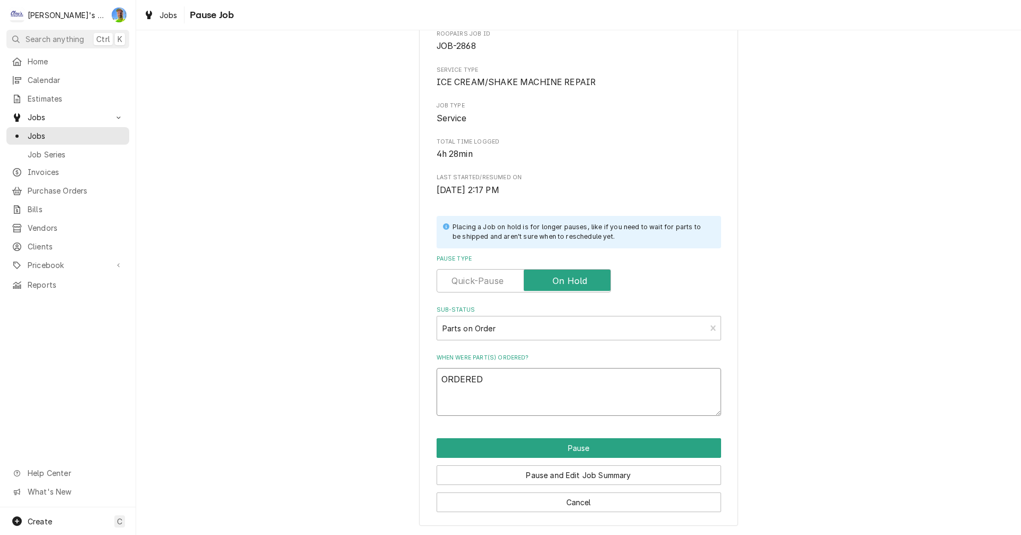
type textarea "x"
type textarea "ORDERED"
type textarea "x"
type textarea "ORDERED P"
type textarea "x"
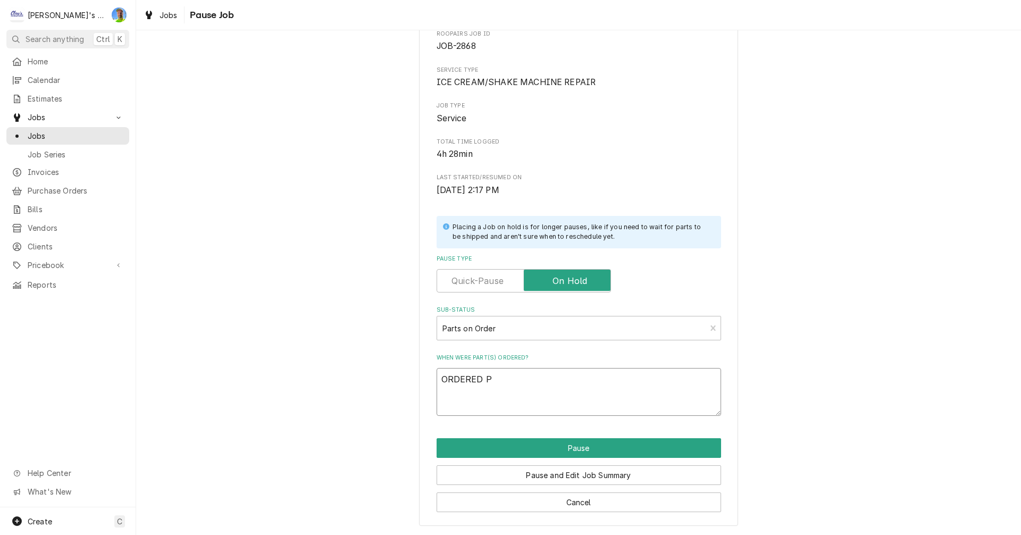
type textarea "ORDERED PA"
type textarea "x"
type textarea "ORDERED PAR"
type textarea "x"
type textarea "ORDERED PART"
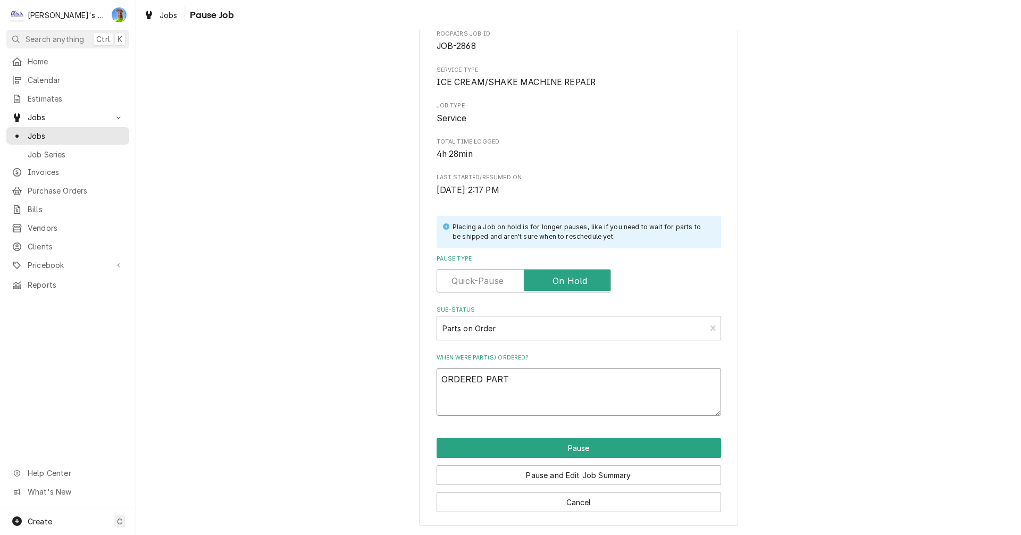
type textarea "x"
type textarea "ORDERED PART"
type textarea "x"
type textarea "ORDERED PART N"
type textarea "x"
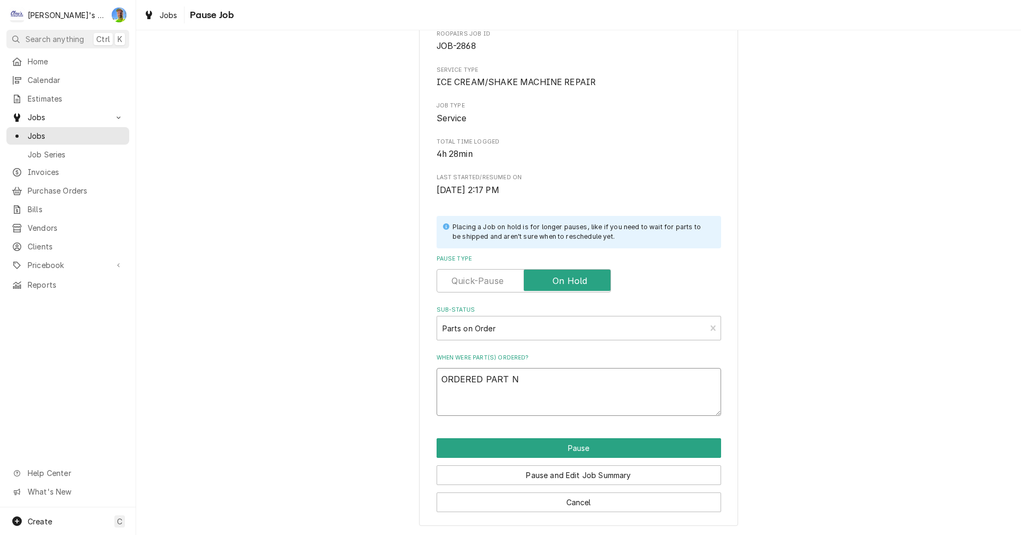
type textarea "ORDERED PART NE"
type textarea "x"
type textarea "ORDERED PART NEE"
type textarea "x"
type textarea "ORDERED PART NEED"
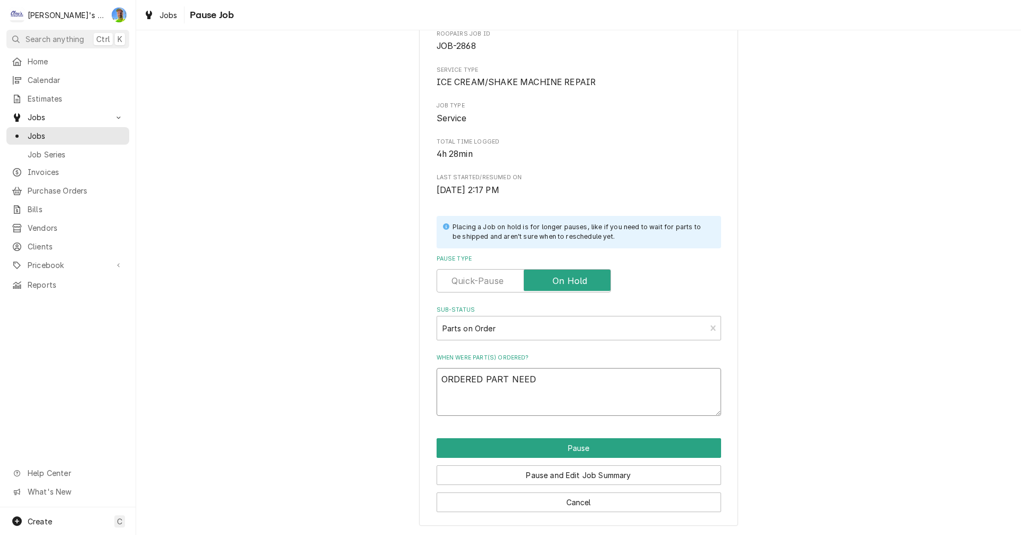
type textarea "x"
type textarea "ORDERED PART NEEDE"
type textarea "x"
type textarea "ORDERED PART NEEDED"
type textarea "x"
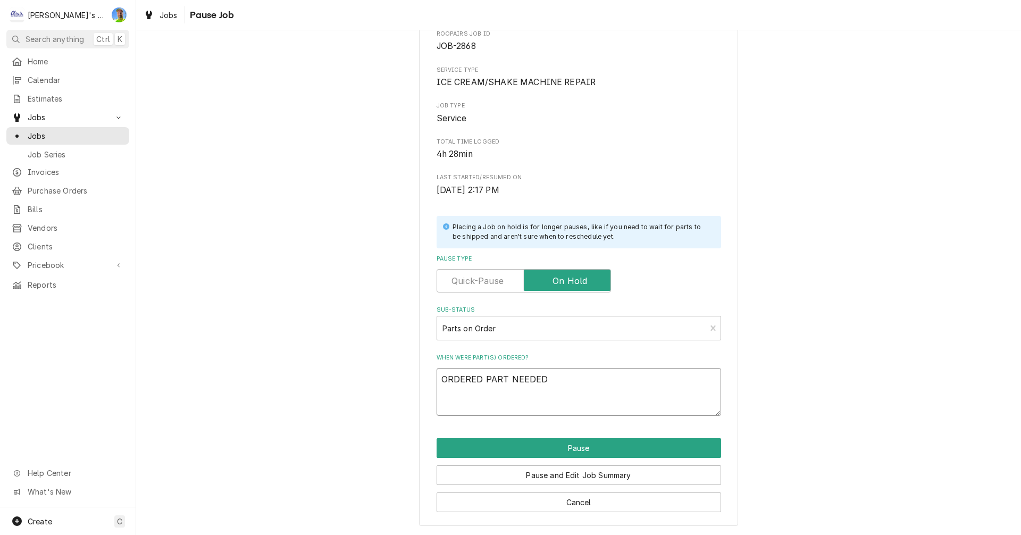
type textarea "ORDERED PART NEEDED,"
type textarea "x"
type textarea "ORDERED PART NEEDED,"
type textarea "x"
type textarea "ORDERED PART NEEDED, S"
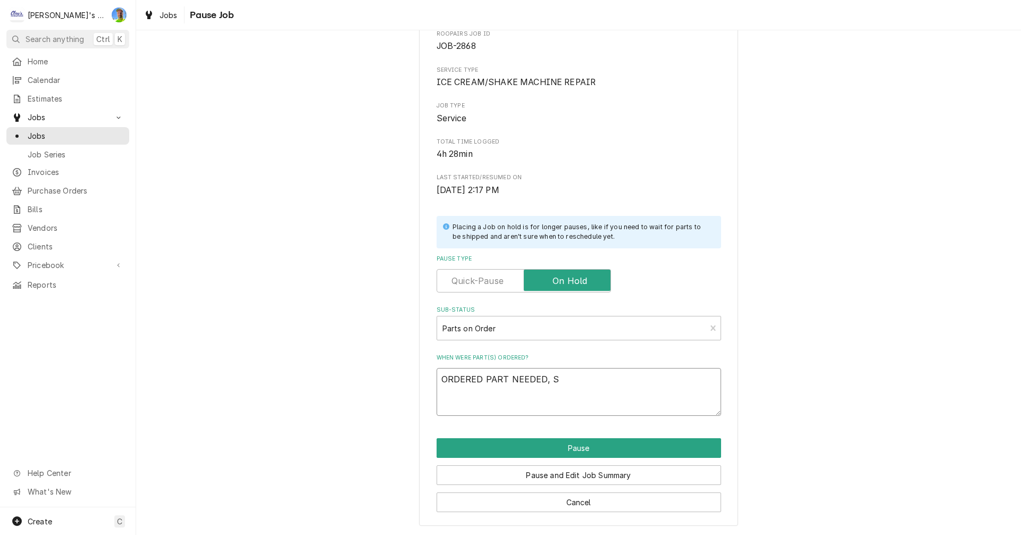
type textarea "x"
type textarea "ORDERED PART NEEDED, SA"
type textarea "x"
type textarea "ORDERED PART NEEDED, SAT"
type textarea "x"
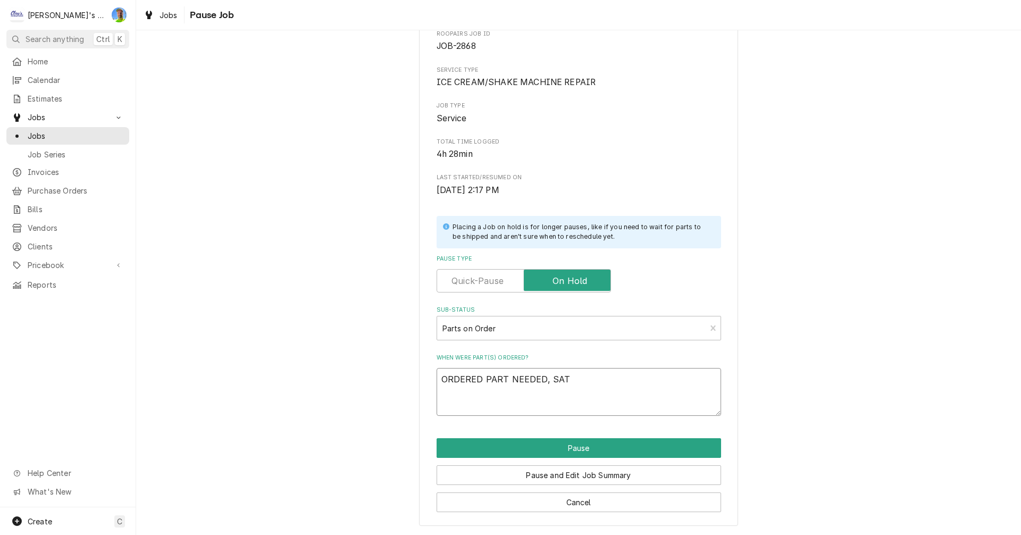
type textarea "ORDERED PART NEEDED, SATU"
type textarea "x"
type textarea "ORDERED PART NEEDED, SATUR"
type textarea "x"
type textarea "ORDERED PART NEEDED, SATURD"
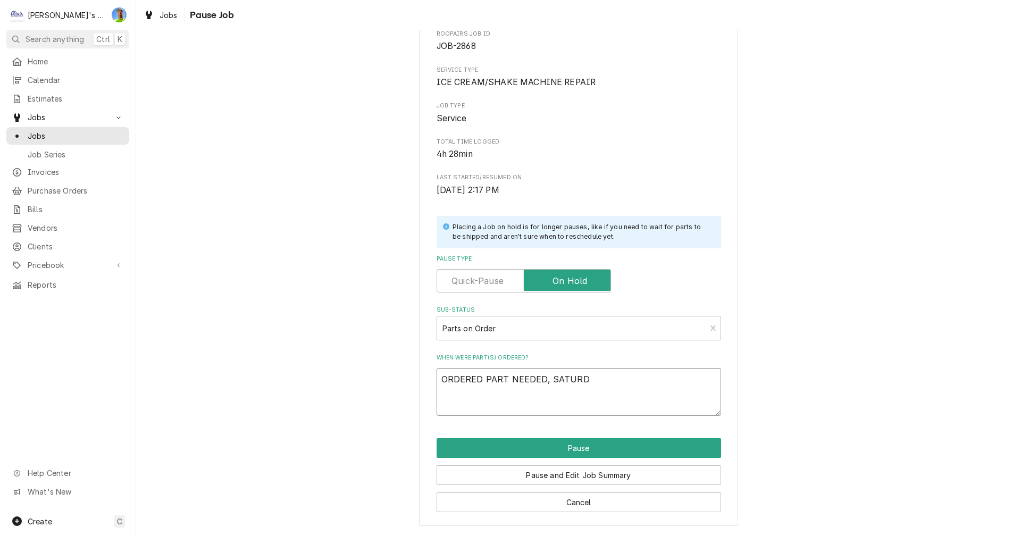
type textarea "x"
type textarea "ORDERED PART NEEDED, SATURDA"
type textarea "x"
type textarea "ORDERED PART NEEDED, SATURDAY"
type textarea "x"
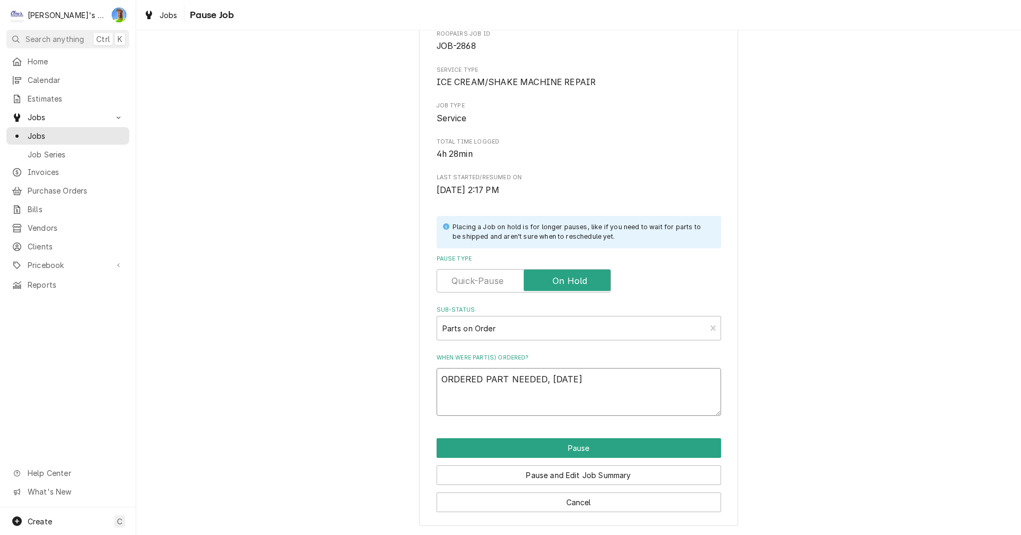
type textarea "ORDERED PART NEEDED, SATURDAY"
type textarea "x"
type textarea "ORDERED PART NEEDED, SATURDAY D"
type textarea "x"
type textarea "ORDERED PART NEEDED, SATURDAY DE"
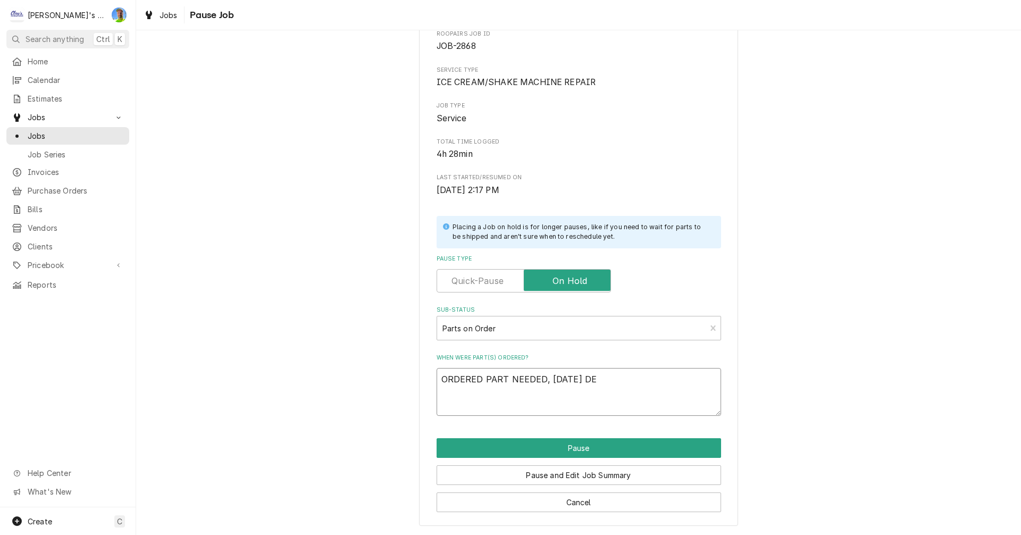
type textarea "x"
type textarea "ORDERED PART NEEDED, SATURDAY DEL"
type textarea "x"
type textarea "ORDERED PART NEEDED, SATURDAY DELI"
type textarea "x"
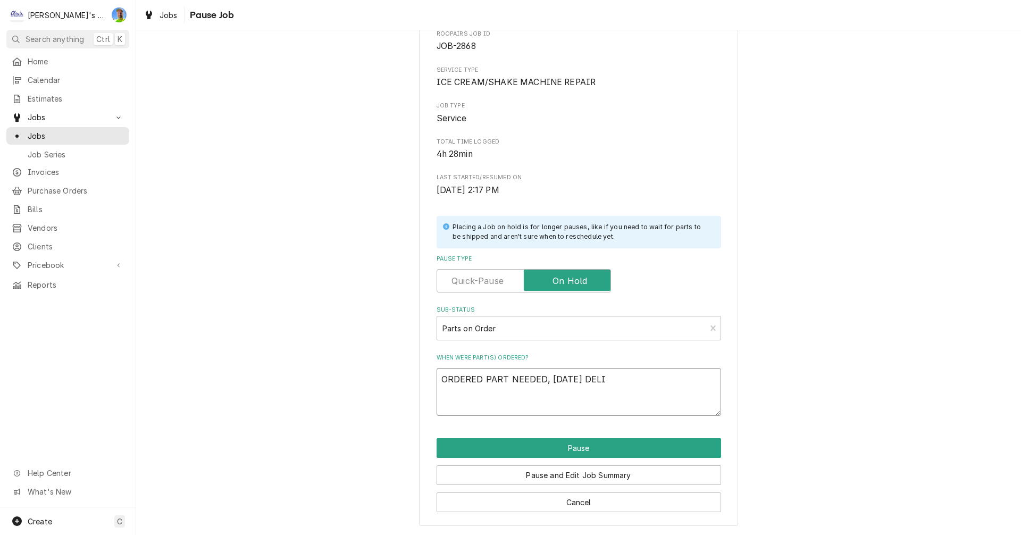
type textarea "ORDERED PART NEEDED, SATURDAY DELIV"
type textarea "x"
type textarea "ORDERED PART NEEDED, SATURDAY DELIVE"
type textarea "x"
type textarea "ORDERED PART NEEDED, SATURDAY DELIVER"
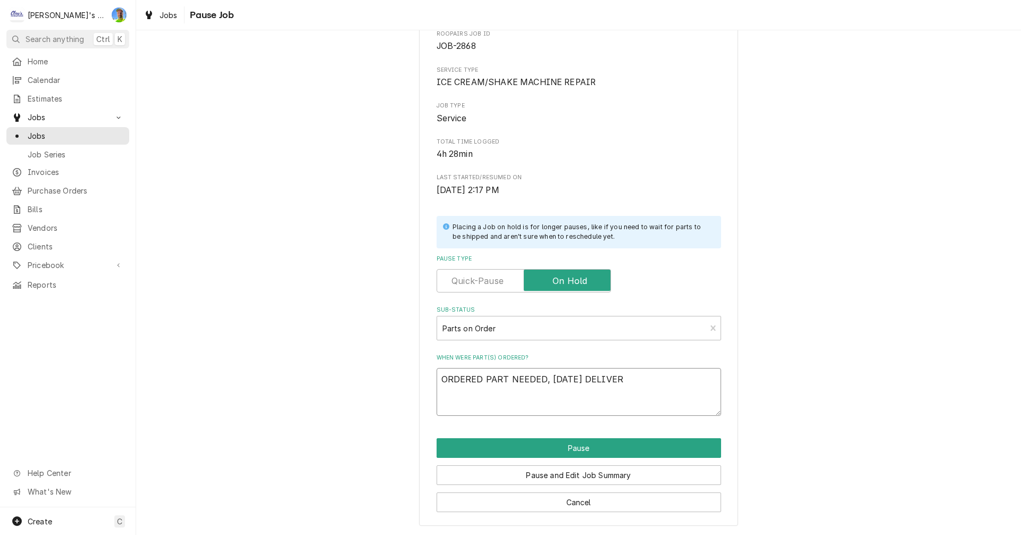
type textarea "x"
type textarea "ORDERED PART NEEDED, SATURDAY DELIVERY"
click at [586, 445] on button "Pause" at bounding box center [578, 448] width 284 height 20
type textarea "x"
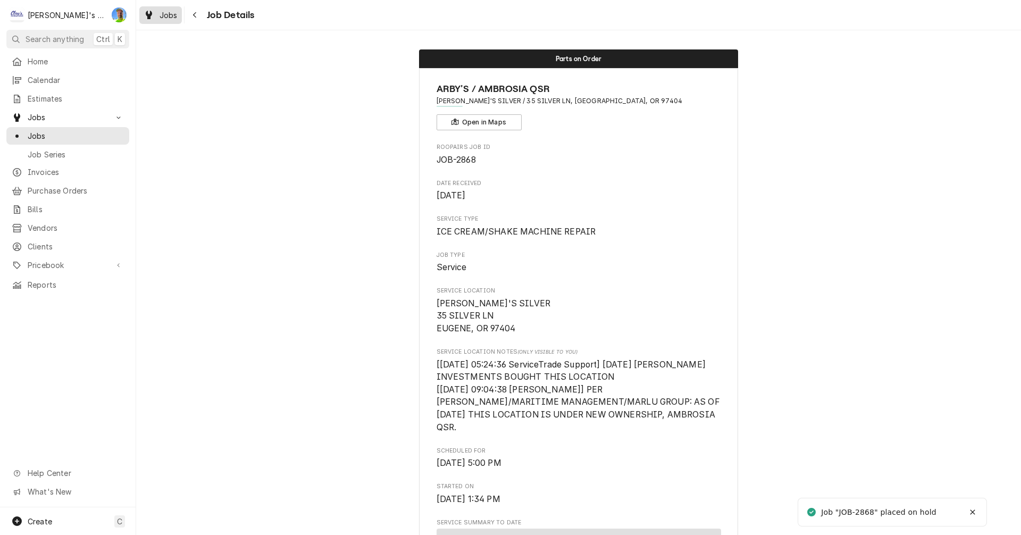
click at [162, 14] on span "Jobs" at bounding box center [168, 15] width 18 height 11
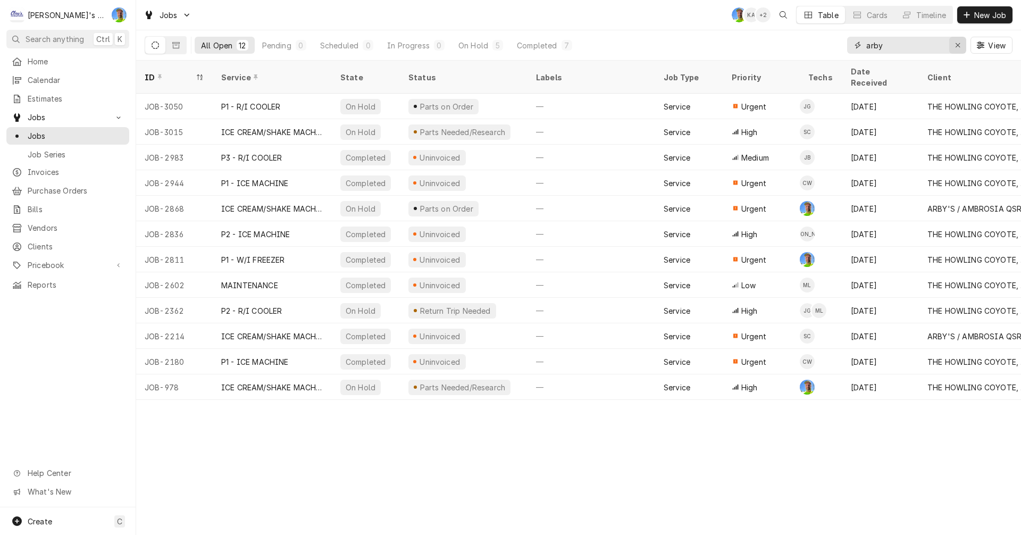
click at [959, 46] on icon "Erase input" at bounding box center [958, 44] width 6 height 7
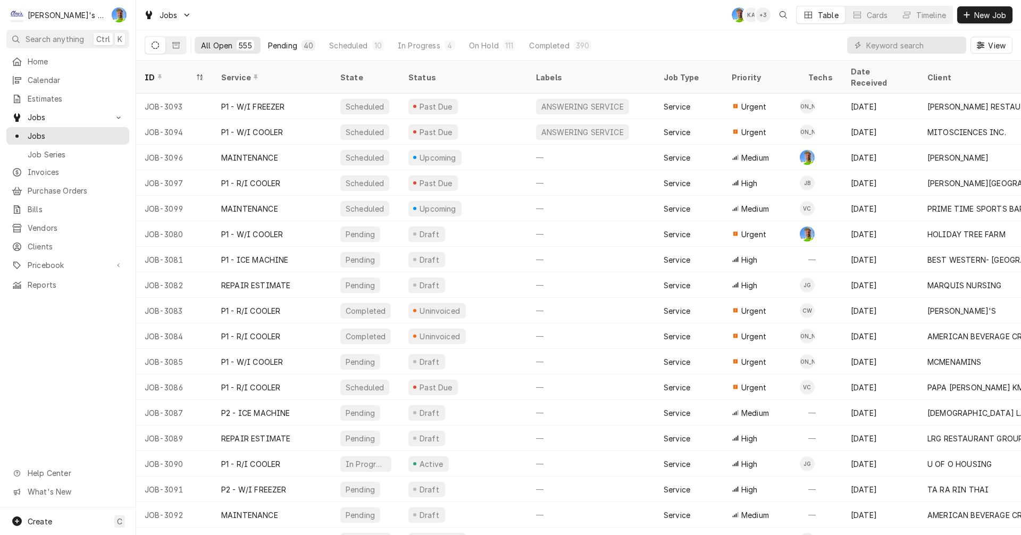
click at [269, 43] on div "Pending" at bounding box center [282, 45] width 29 height 11
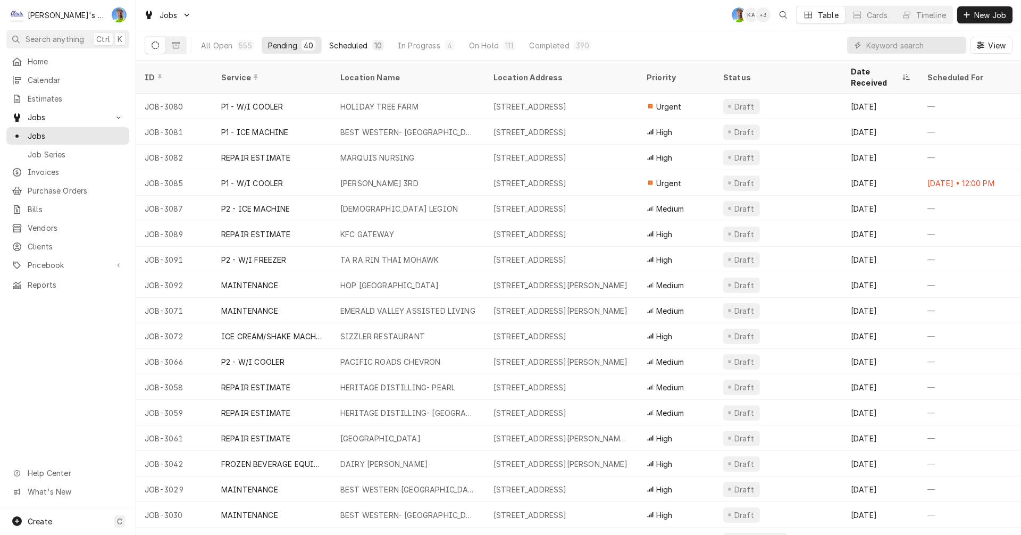
click at [340, 47] on div "Scheduled" at bounding box center [348, 45] width 38 height 11
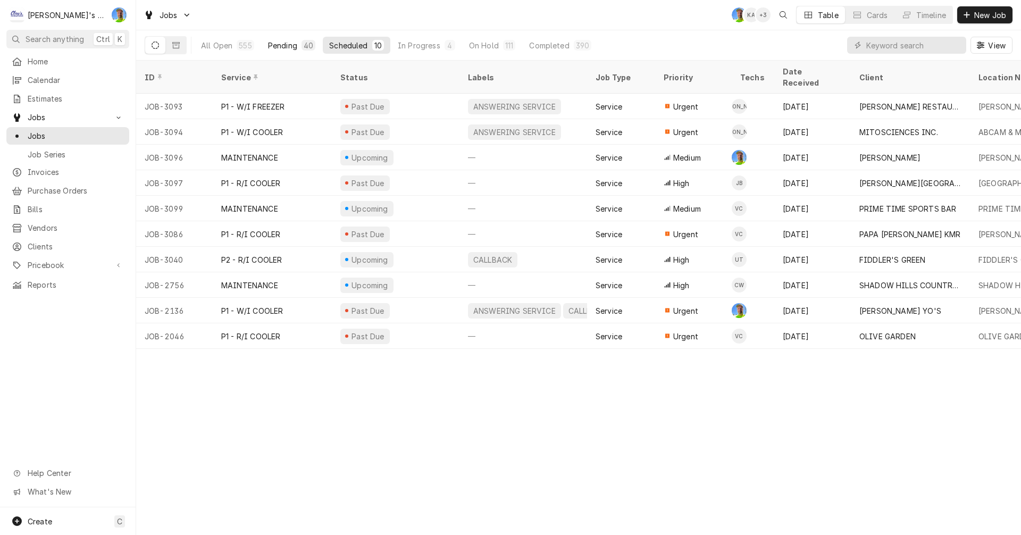
click at [279, 44] on div "Pending" at bounding box center [282, 45] width 29 height 11
